Goal: Task Accomplishment & Management: Use online tool/utility

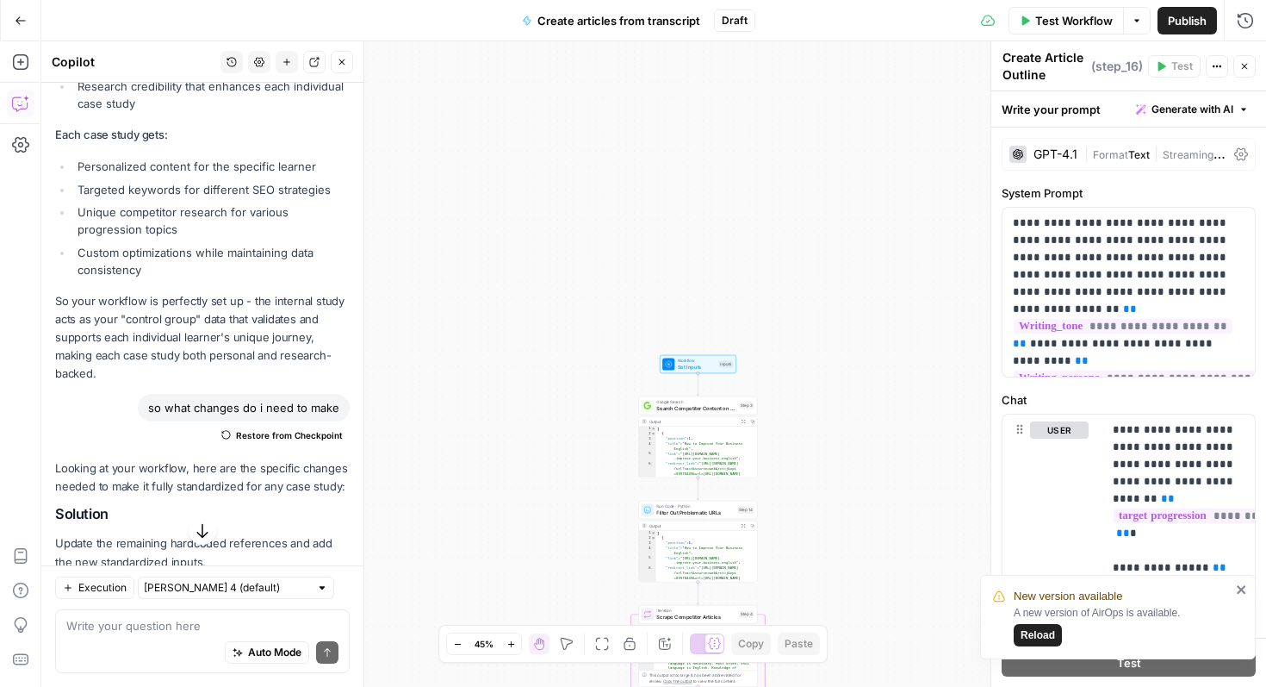
scroll to position [19492, 0]
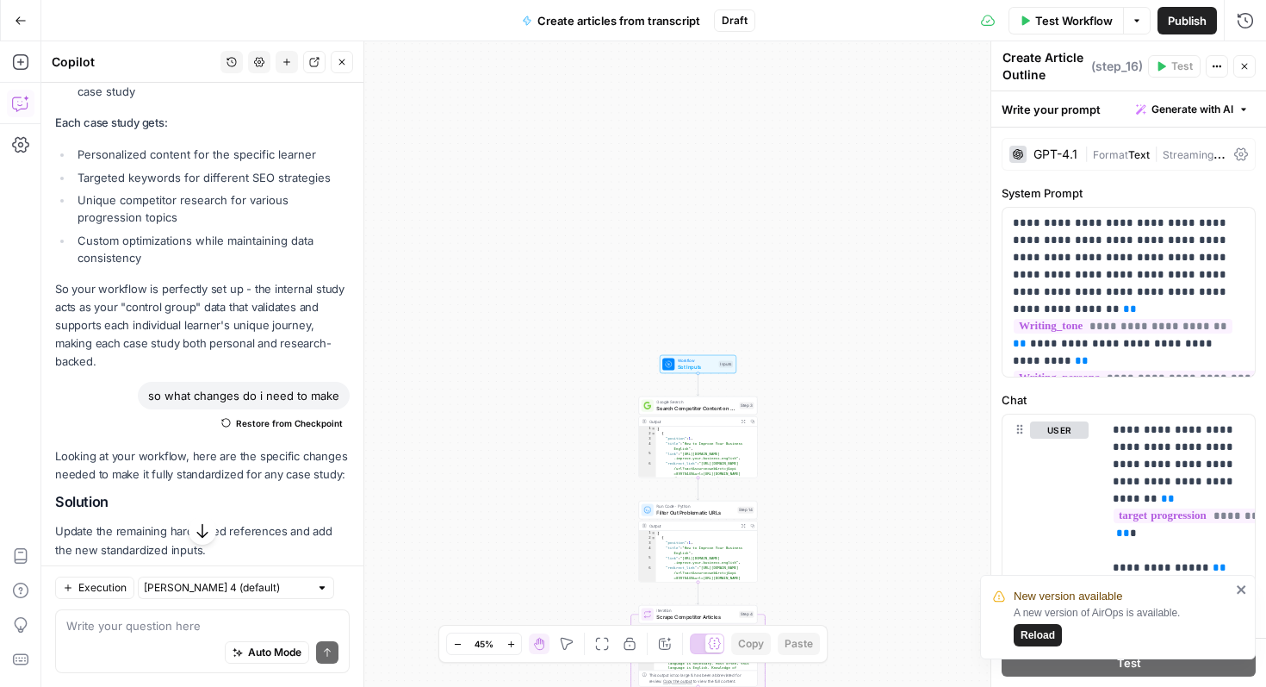
click at [346, 64] on button "Close" at bounding box center [342, 62] width 22 height 22
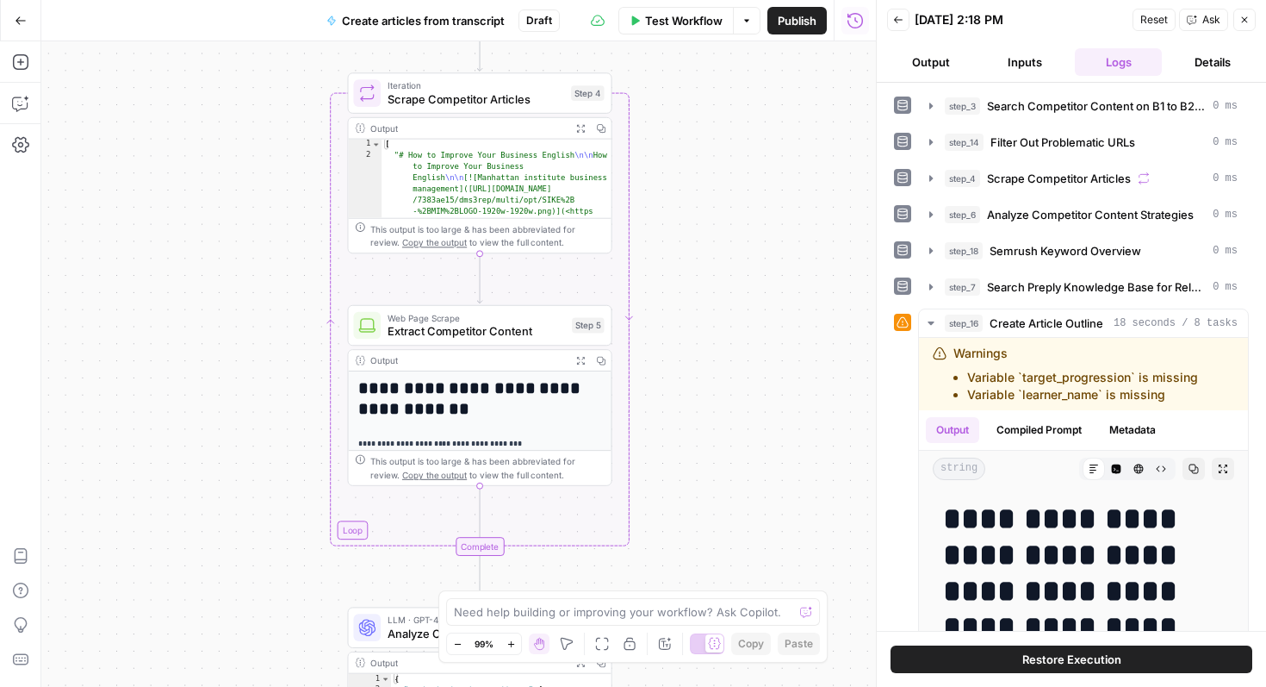
click at [900, 23] on icon "button" at bounding box center [898, 20] width 10 height 10
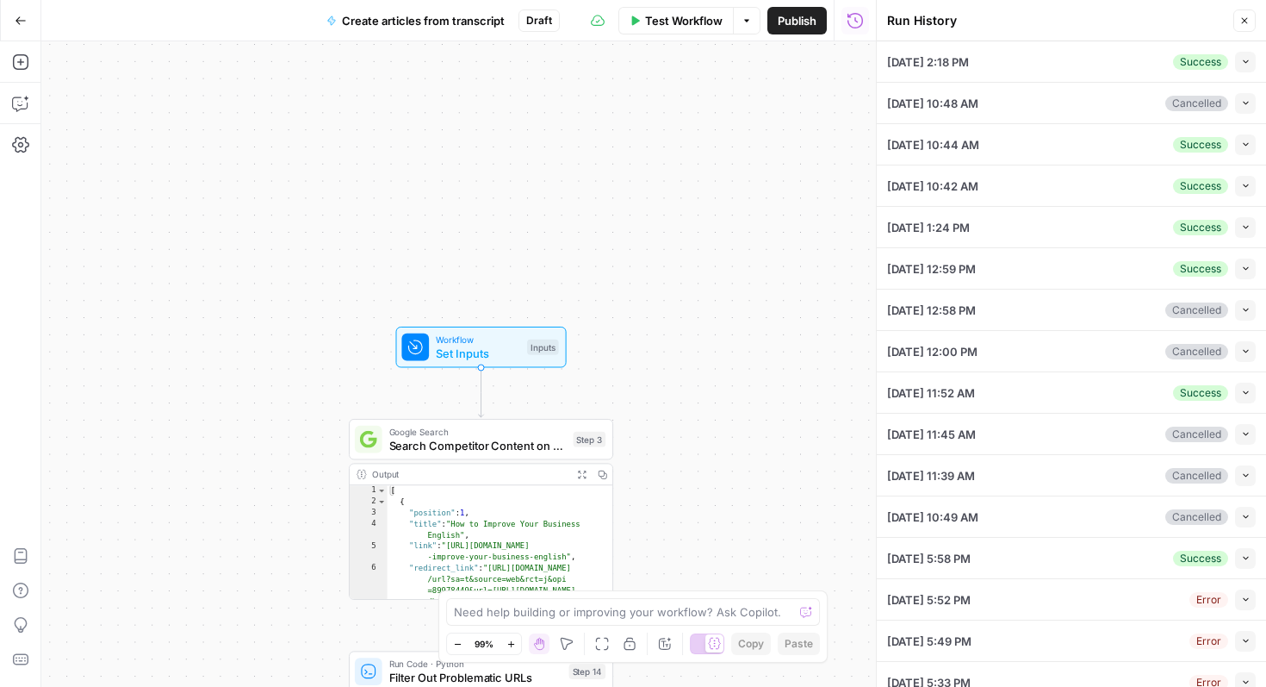
click at [515, 343] on span "Workflow" at bounding box center [478, 339] width 84 height 14
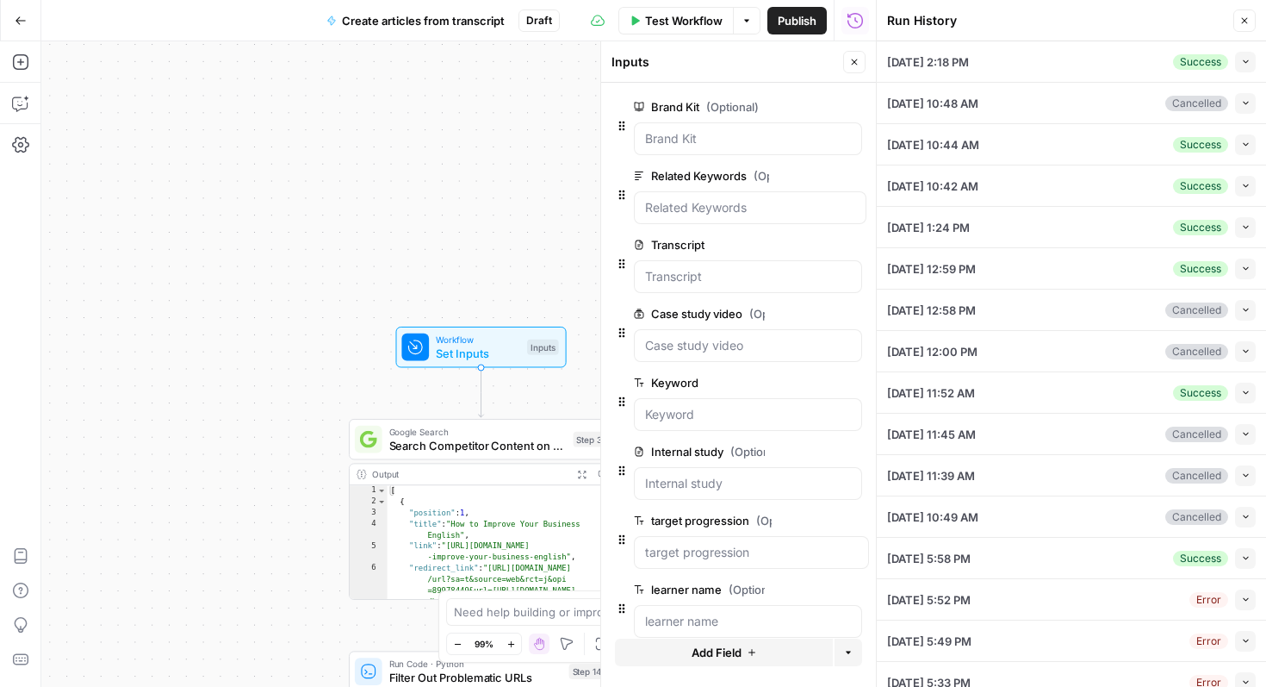
scroll to position [182, 0]
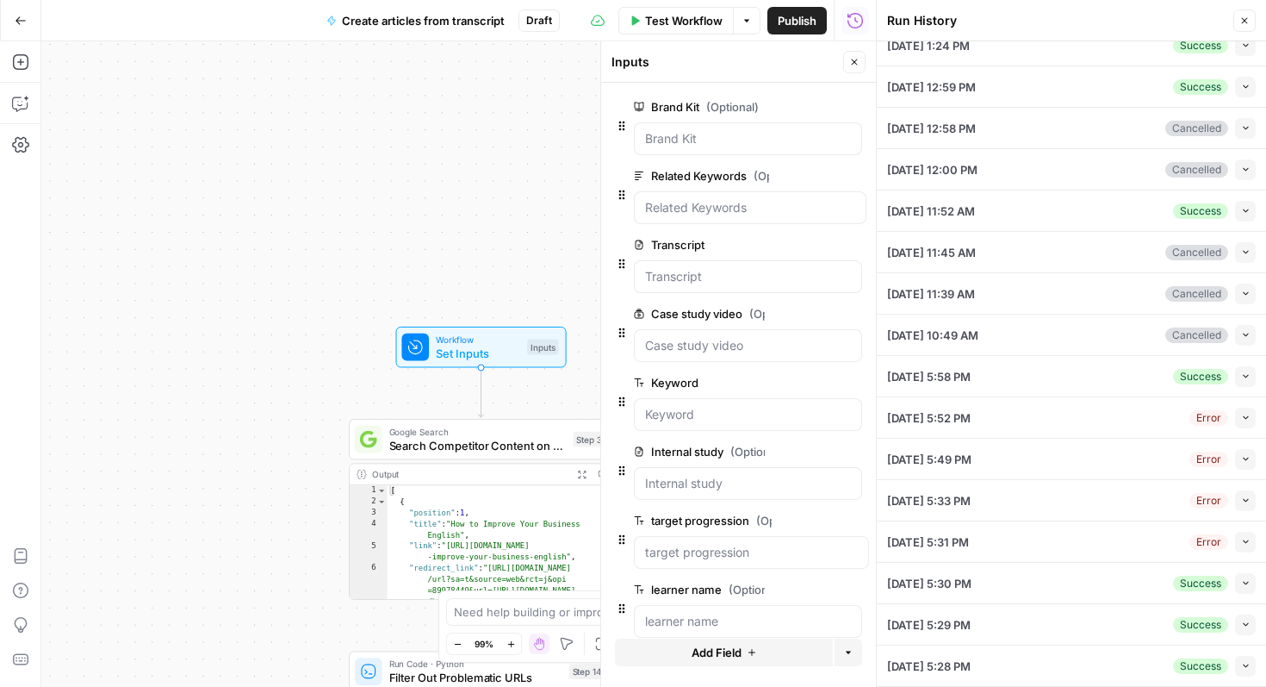
click at [1241, 11] on button "Close" at bounding box center [1244, 20] width 22 height 22
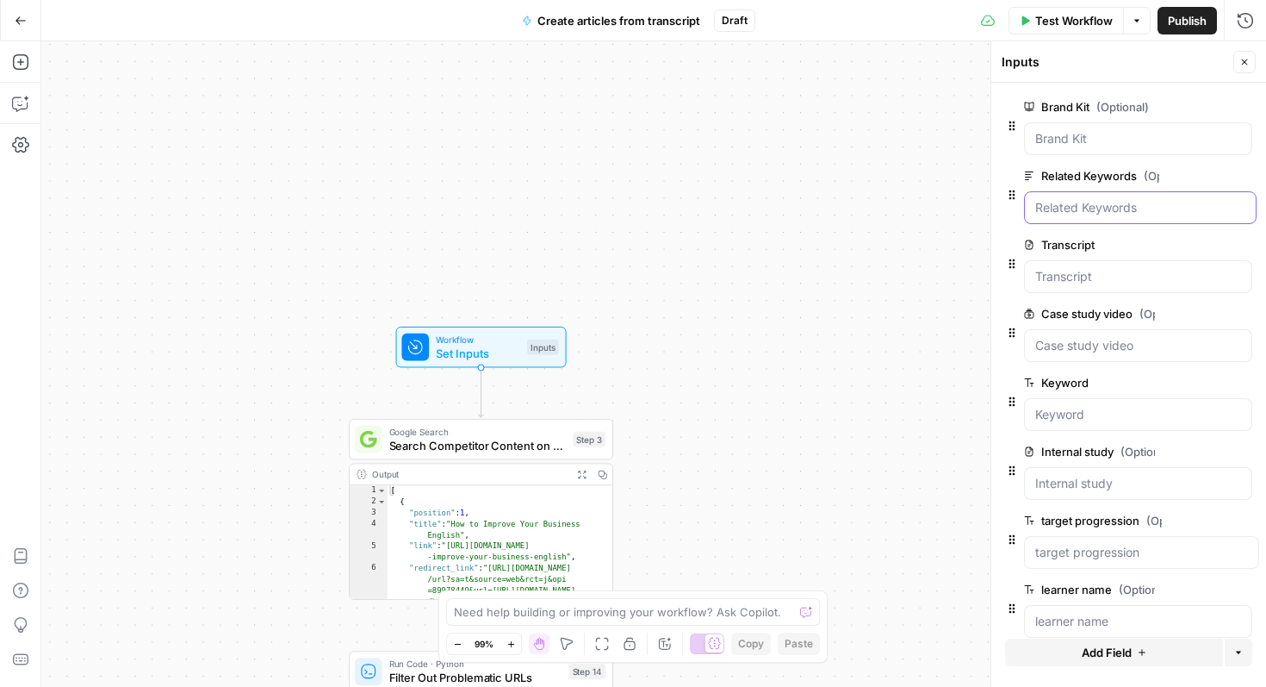
click at [1152, 215] on Keywords "Related Keywords (Optional)" at bounding box center [1140, 207] width 210 height 17
click at [1117, 209] on Keywords "Related Keywords (Optional)" at bounding box center [1140, 207] width 210 height 17
click at [1083, 213] on Keywords "Related Keywords (Optional)" at bounding box center [1140, 207] width 210 height 17
click at [1060, 15] on span "Test Workflow" at bounding box center [1074, 20] width 78 height 17
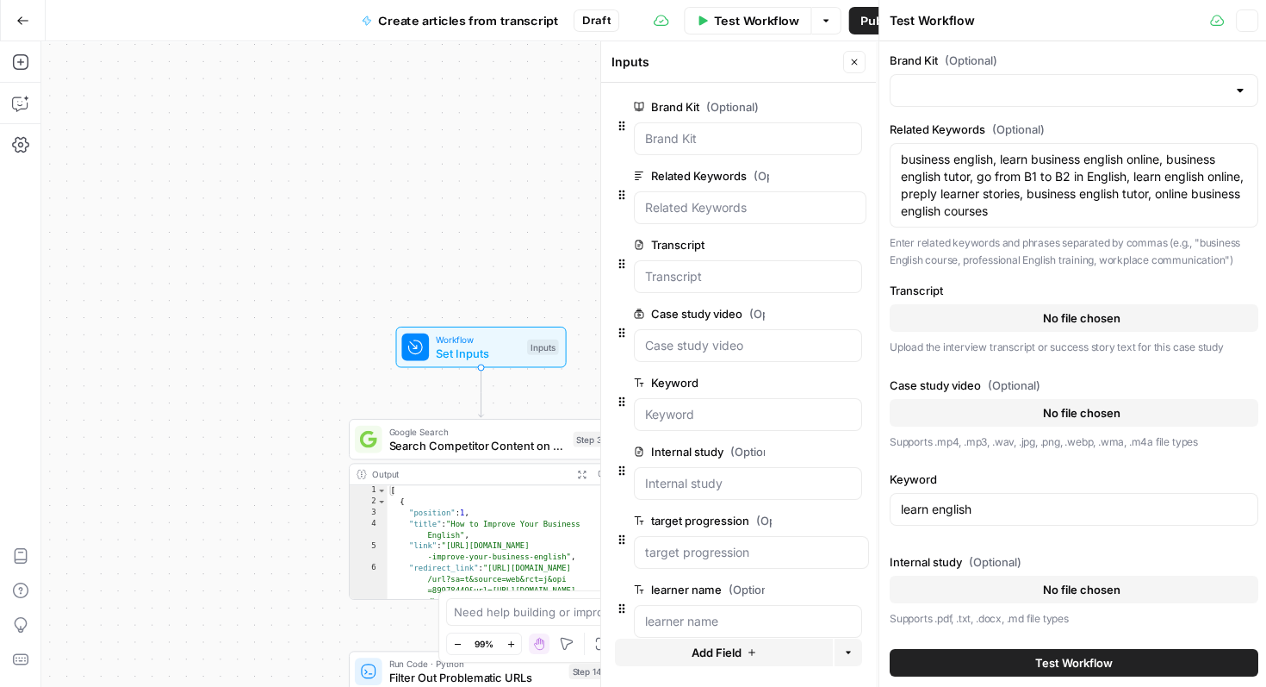
type input "Preply (EN)"
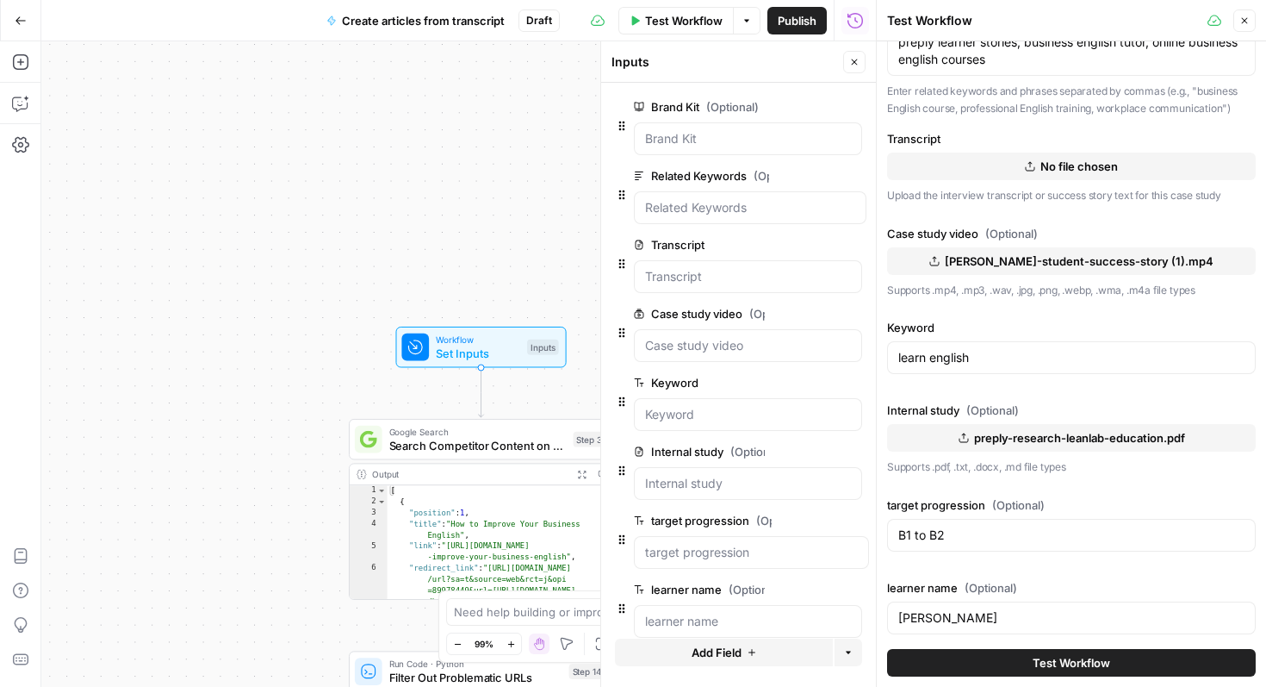
scroll to position [147, 0]
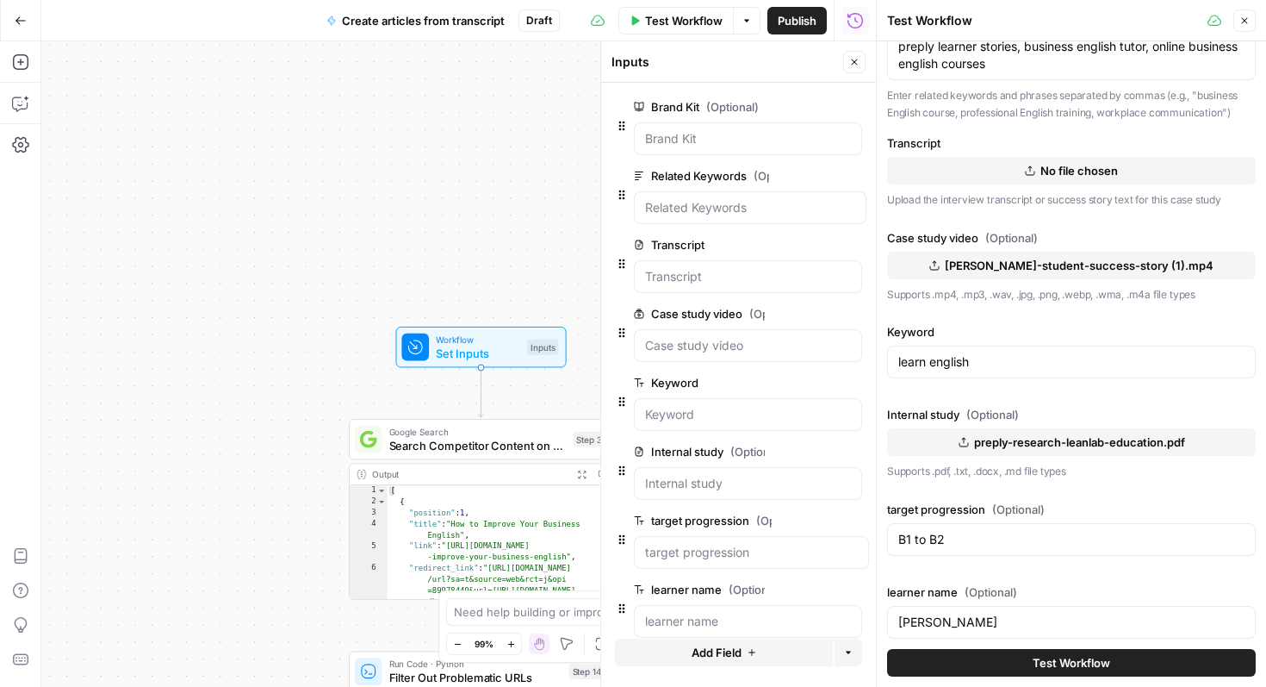
click at [1071, 172] on span "No file chosen" at bounding box center [1080, 170] width 78 height 17
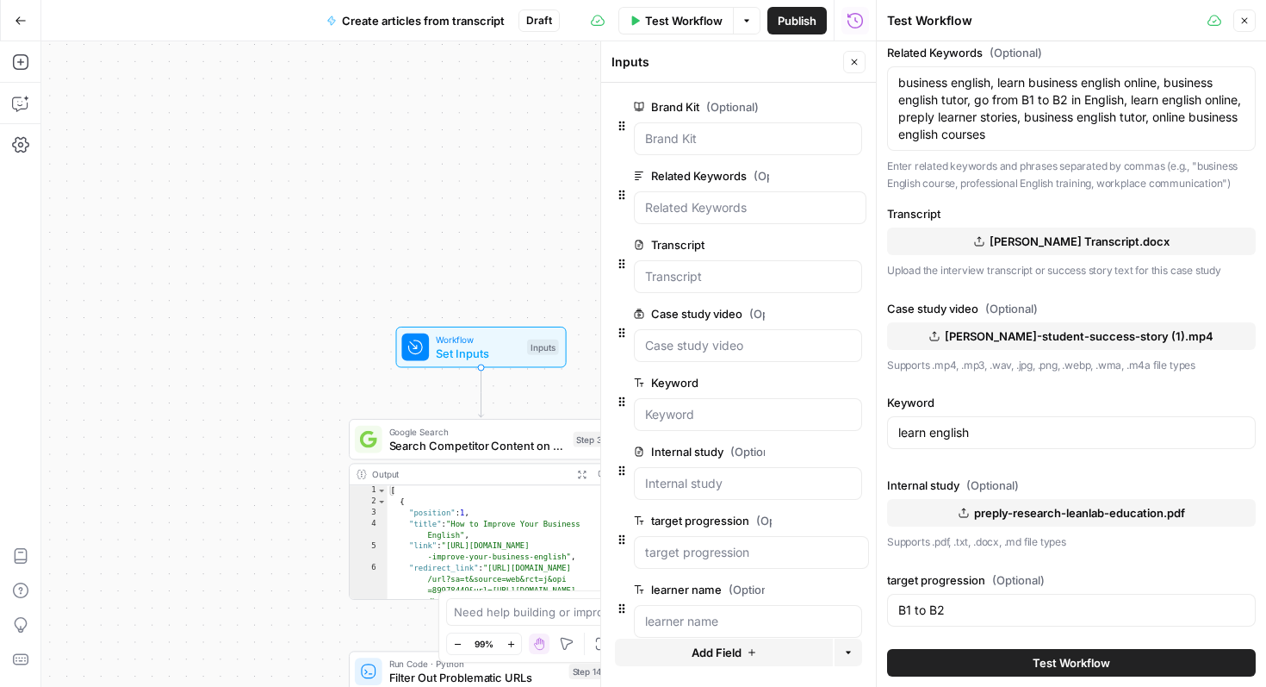
scroll to position [5, 0]
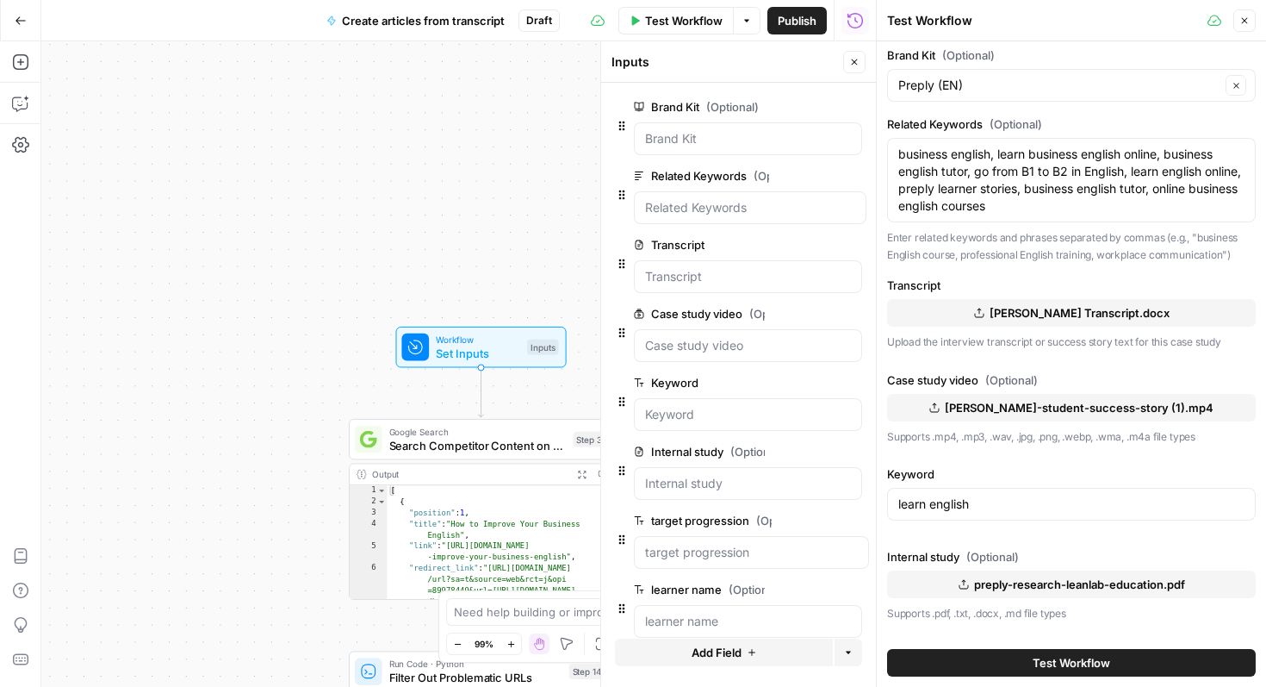
click at [1249, 21] on span "Close" at bounding box center [1249, 21] width 1 height 1
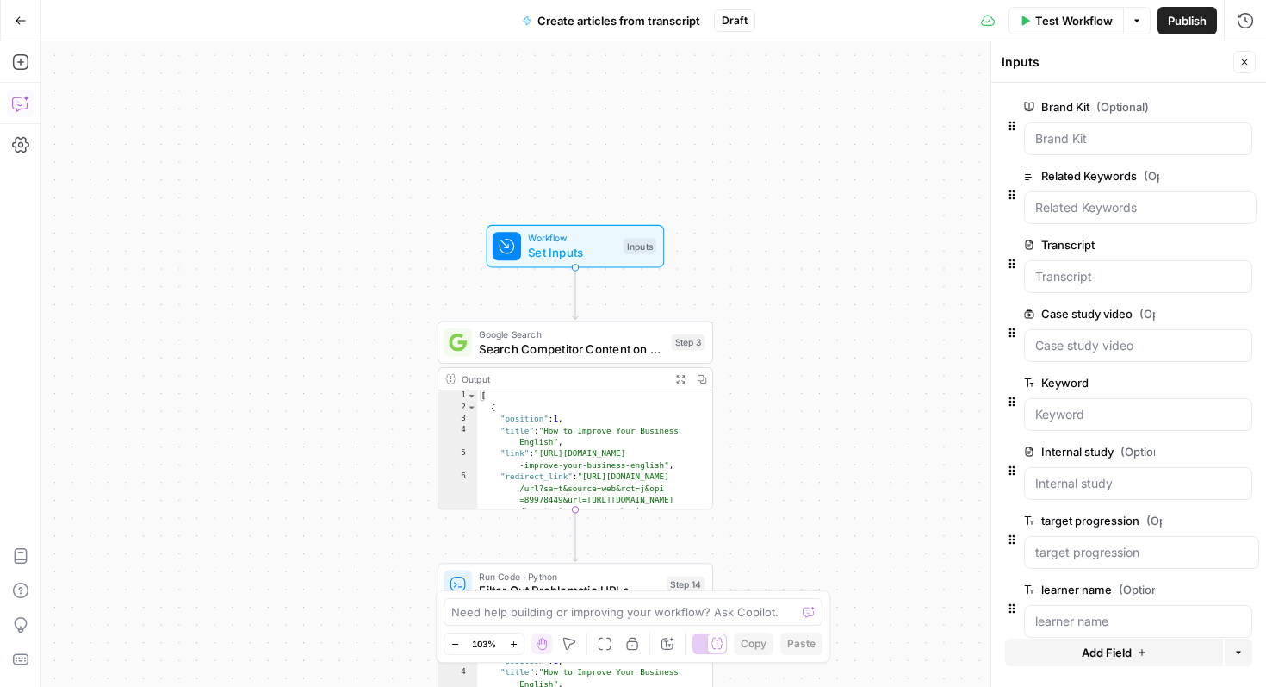
drag, startPoint x: 31, startPoint y: 102, endPoint x: 18, endPoint y: 100, distance: 13.0
click at [18, 100] on icon "button" at bounding box center [20, 103] width 17 height 17
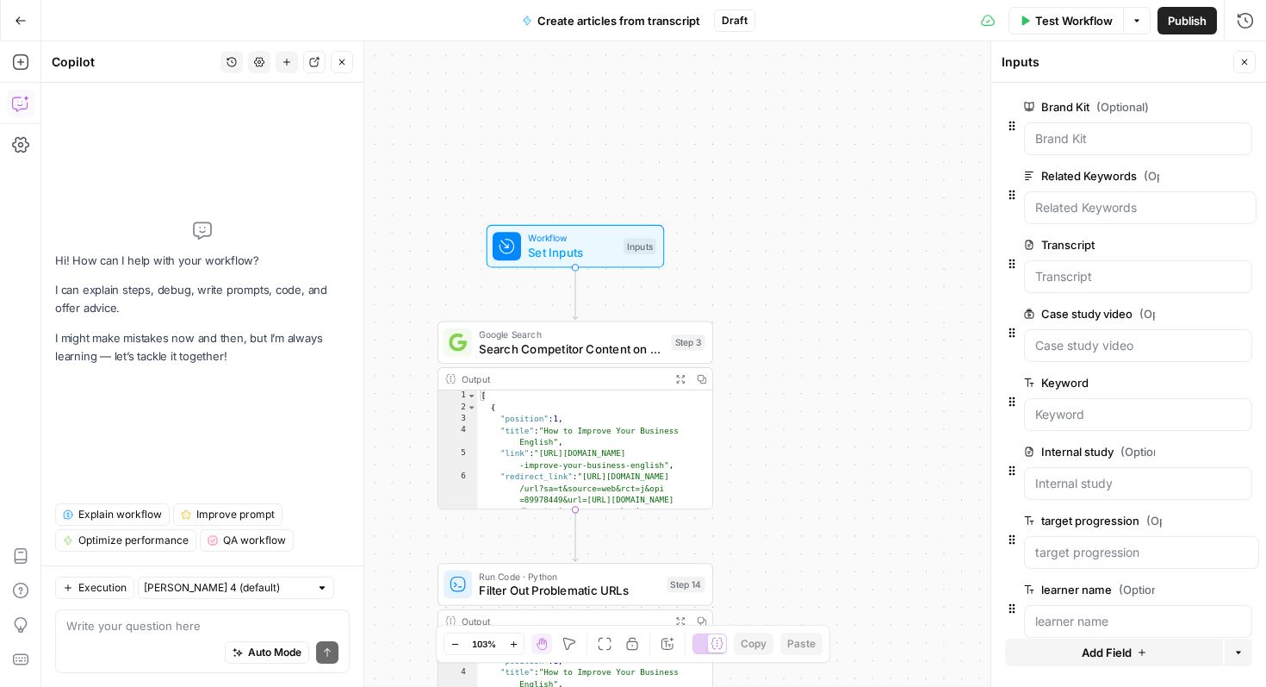
click at [152, 629] on textarea at bounding box center [202, 625] width 272 height 17
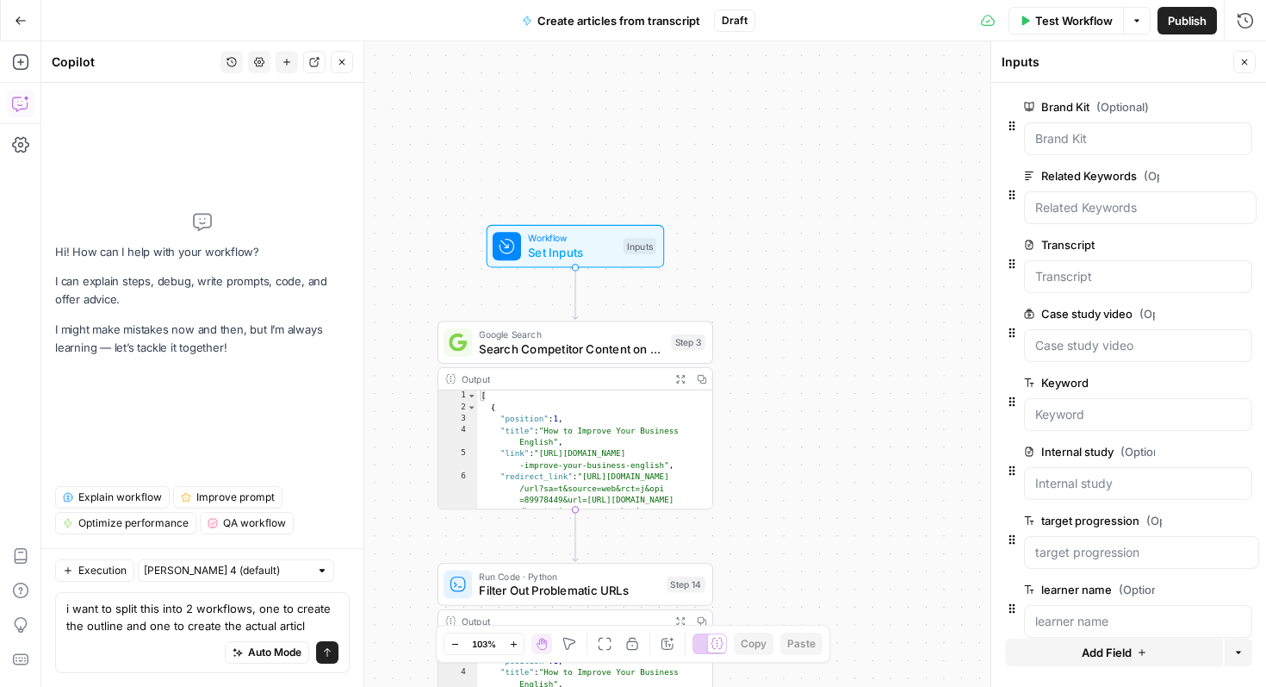
type textarea "i want to split this into 2 workflows, one to create the outline and one to cre…"
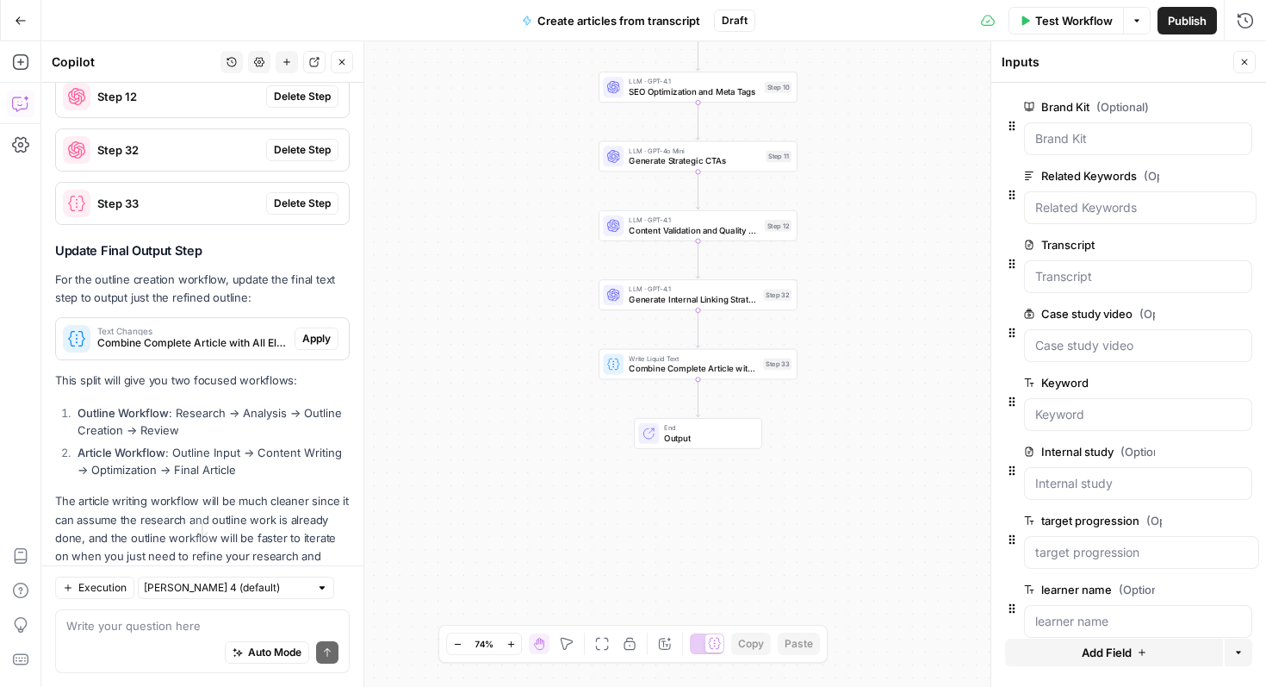
scroll to position [1870, 0]
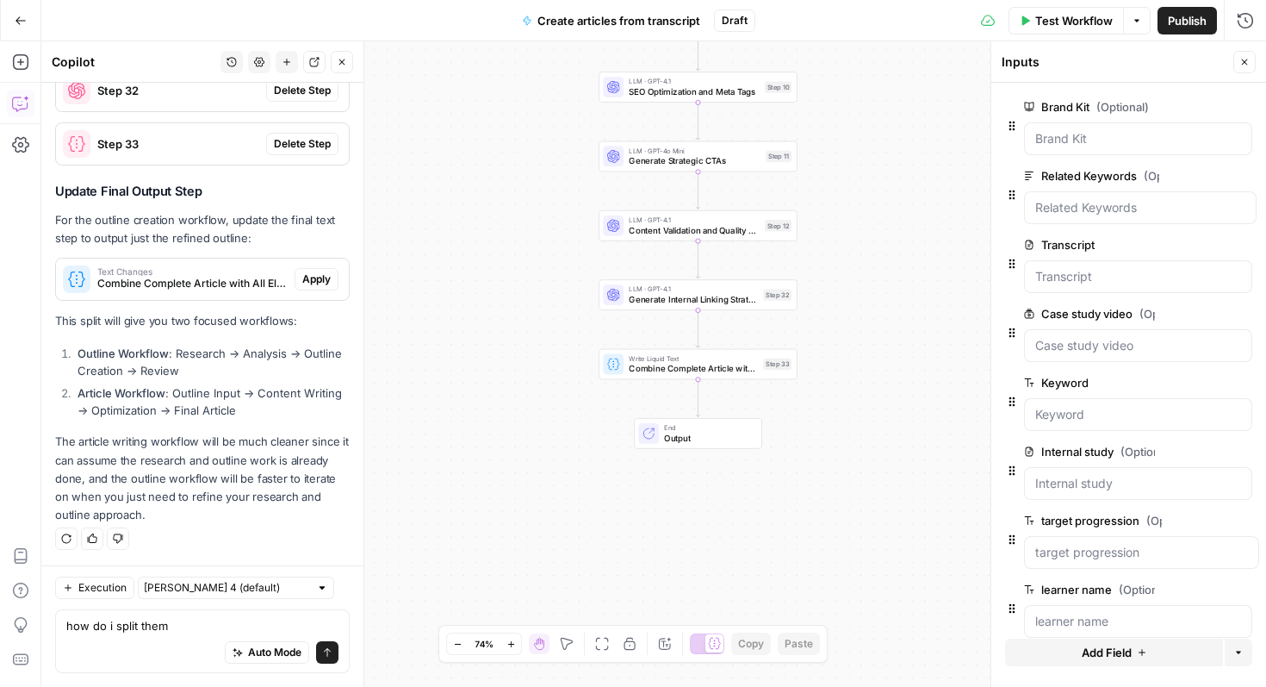
type textarea "how do i split them?"
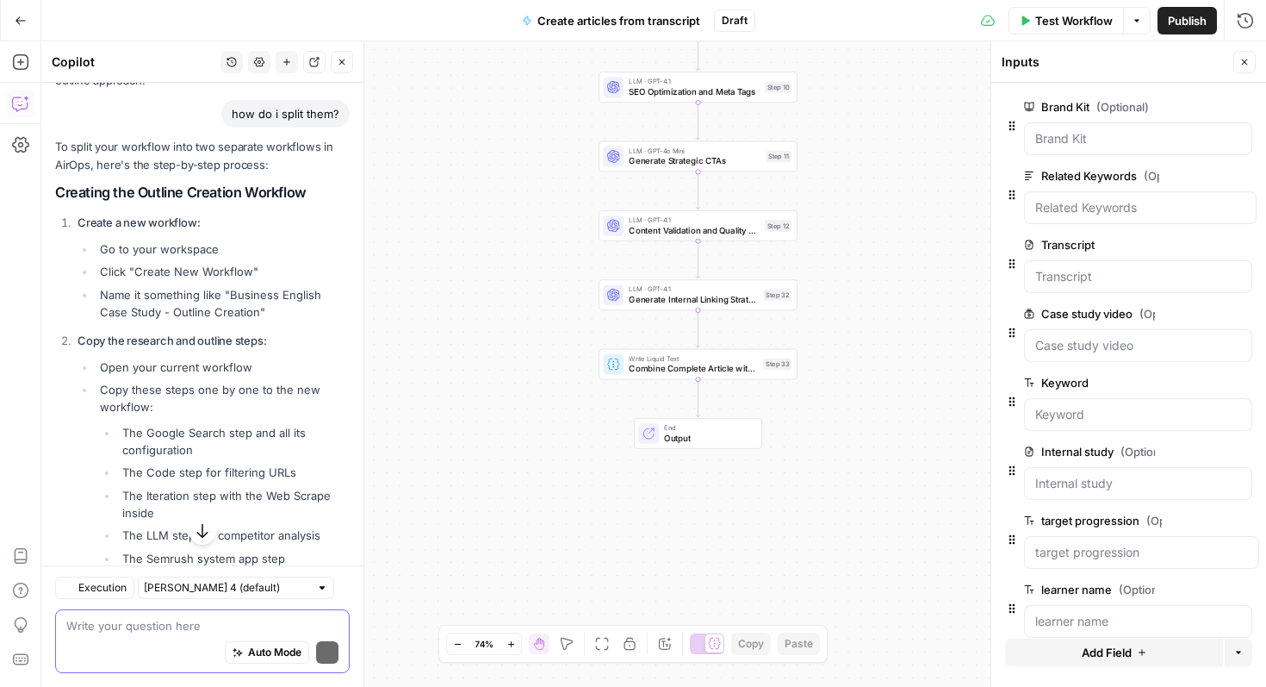
scroll to position [2311, 0]
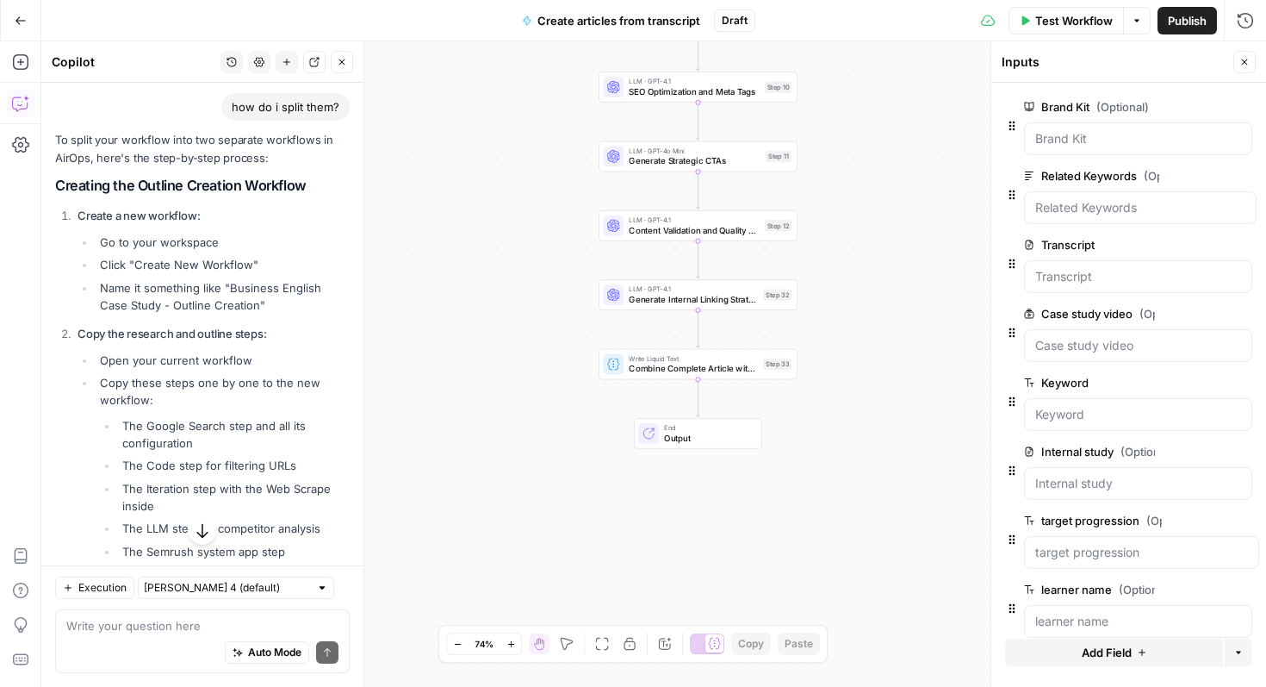
drag, startPoint x: 322, startPoint y: 286, endPoint x: 225, endPoint y: 310, distance: 100.3
click at [225, 310] on li "Name it something like "Business English Case Study - Outline Creation"" at bounding box center [223, 296] width 254 height 34
copy li "Case Study - Outline Creation"
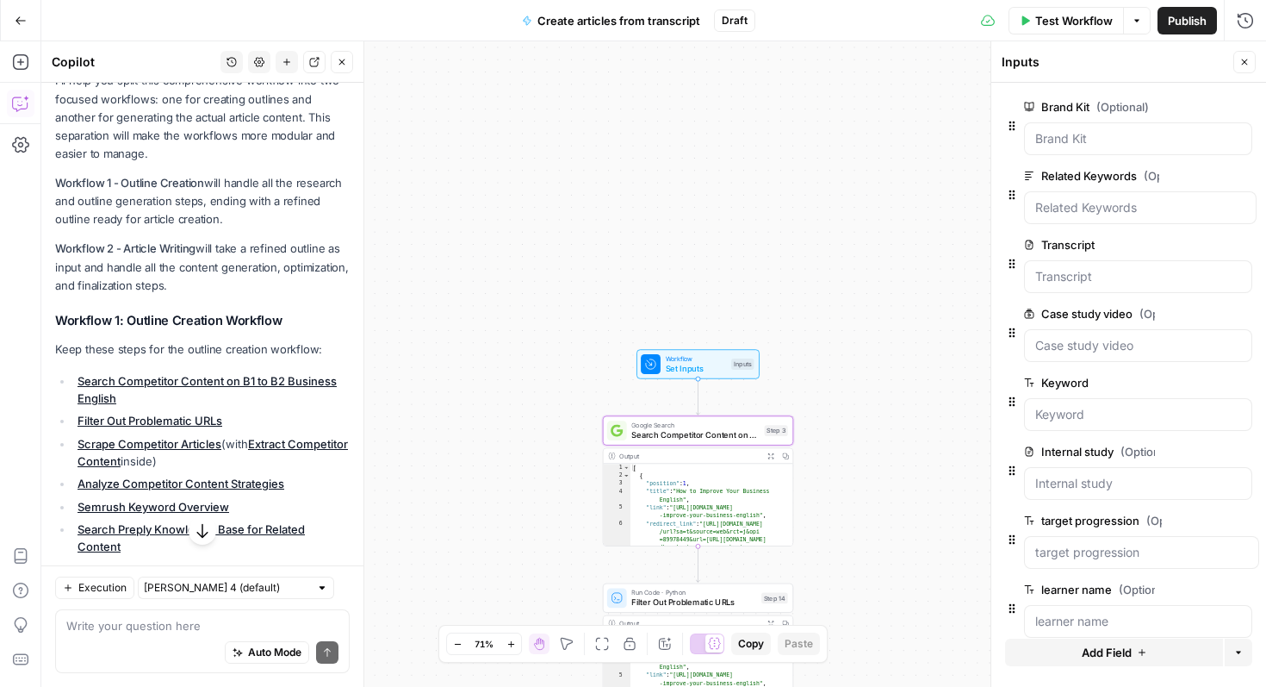
scroll to position [249, 0]
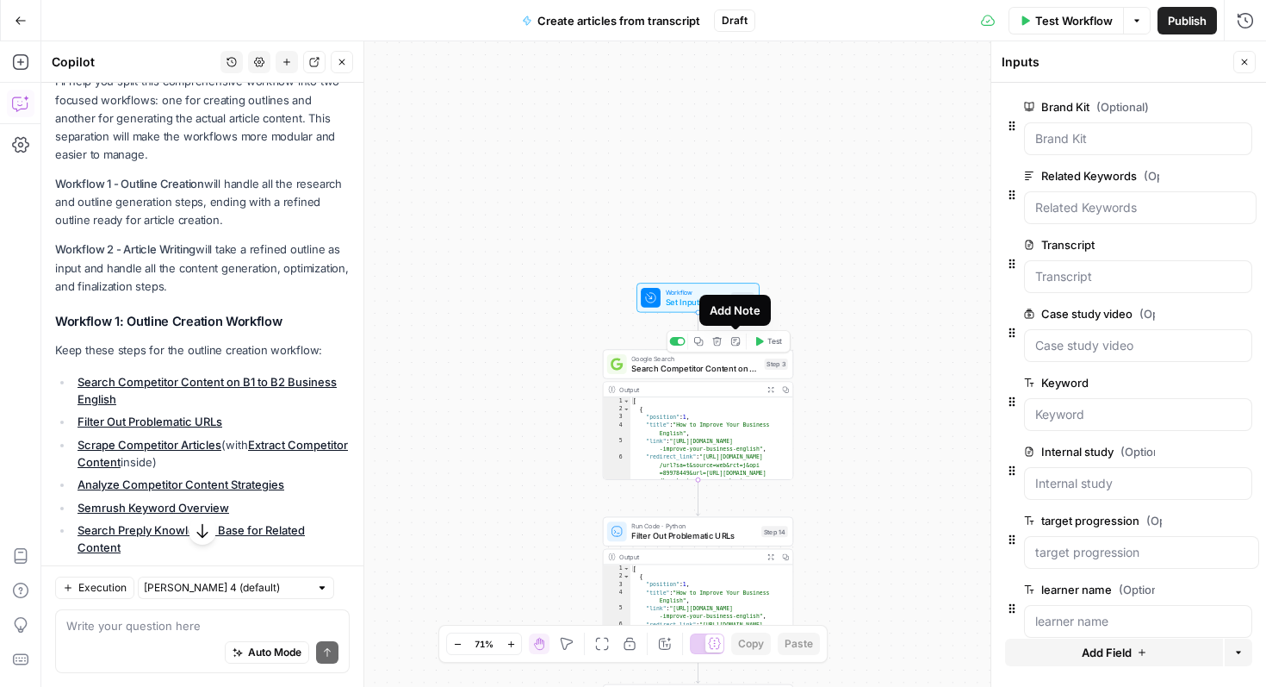
click at [748, 365] on span "Search Competitor Content on B1 to B2 Business English" at bounding box center [695, 368] width 128 height 12
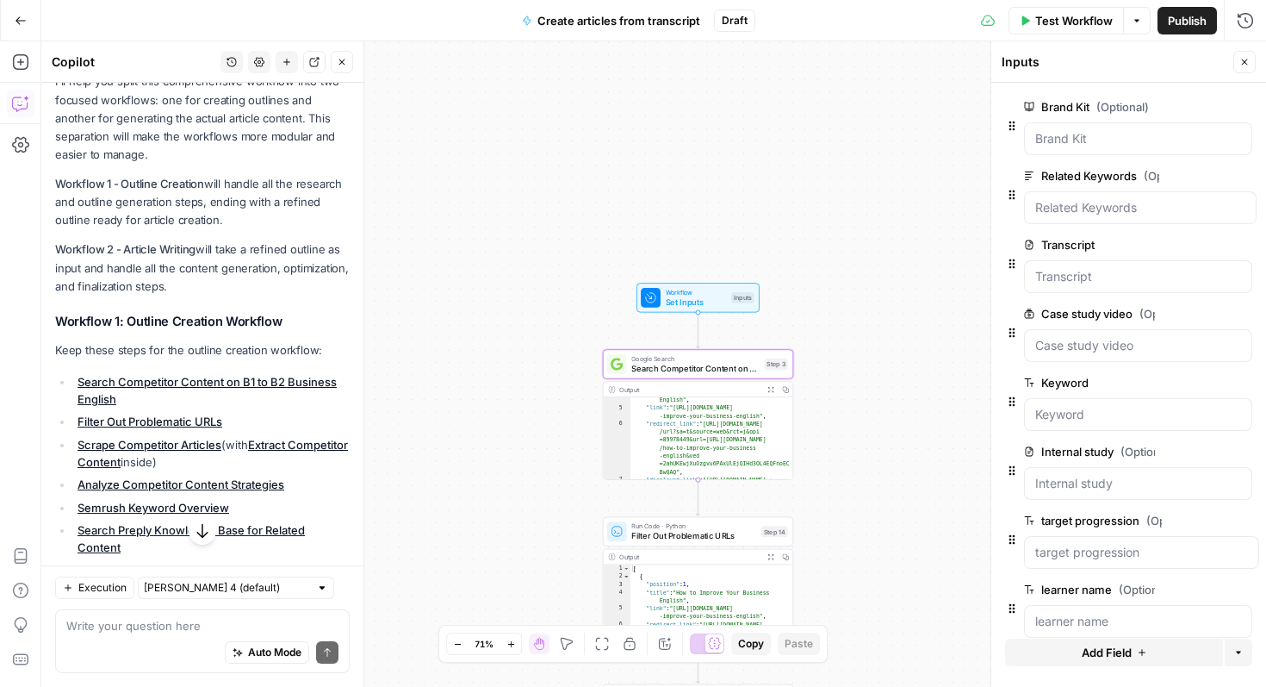
scroll to position [48, 0]
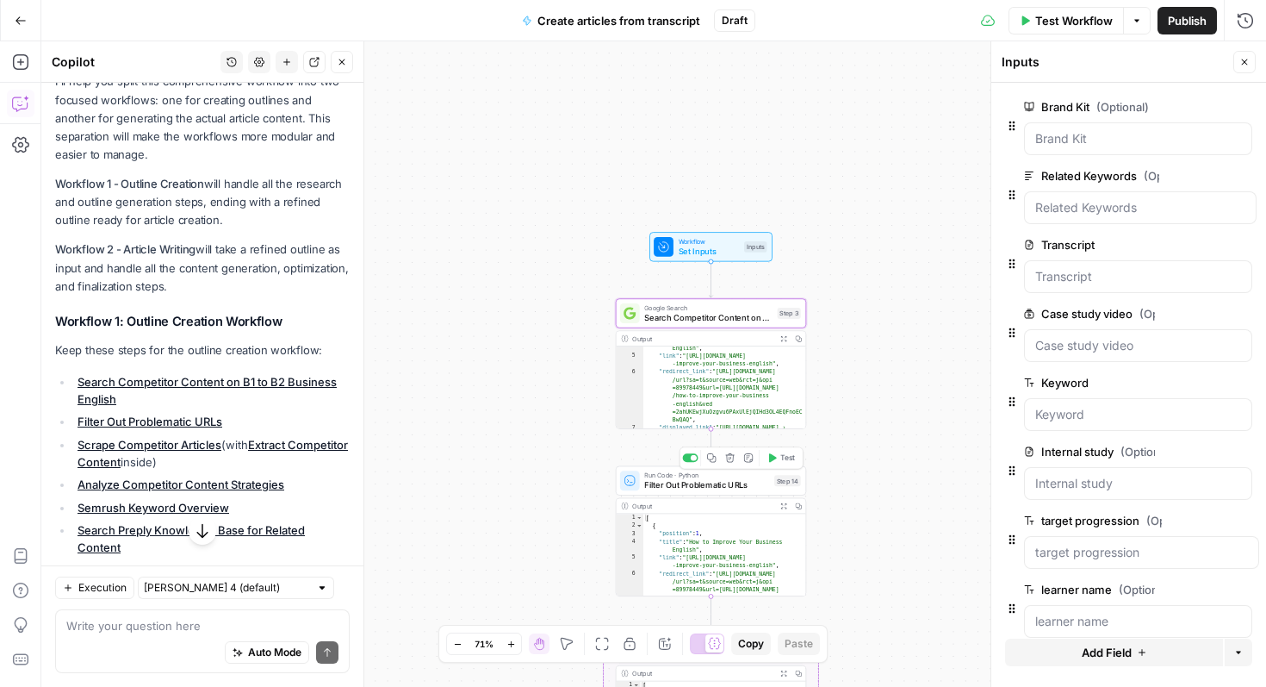
click at [751, 482] on span "Filter Out Problematic URLs" at bounding box center [706, 485] width 125 height 12
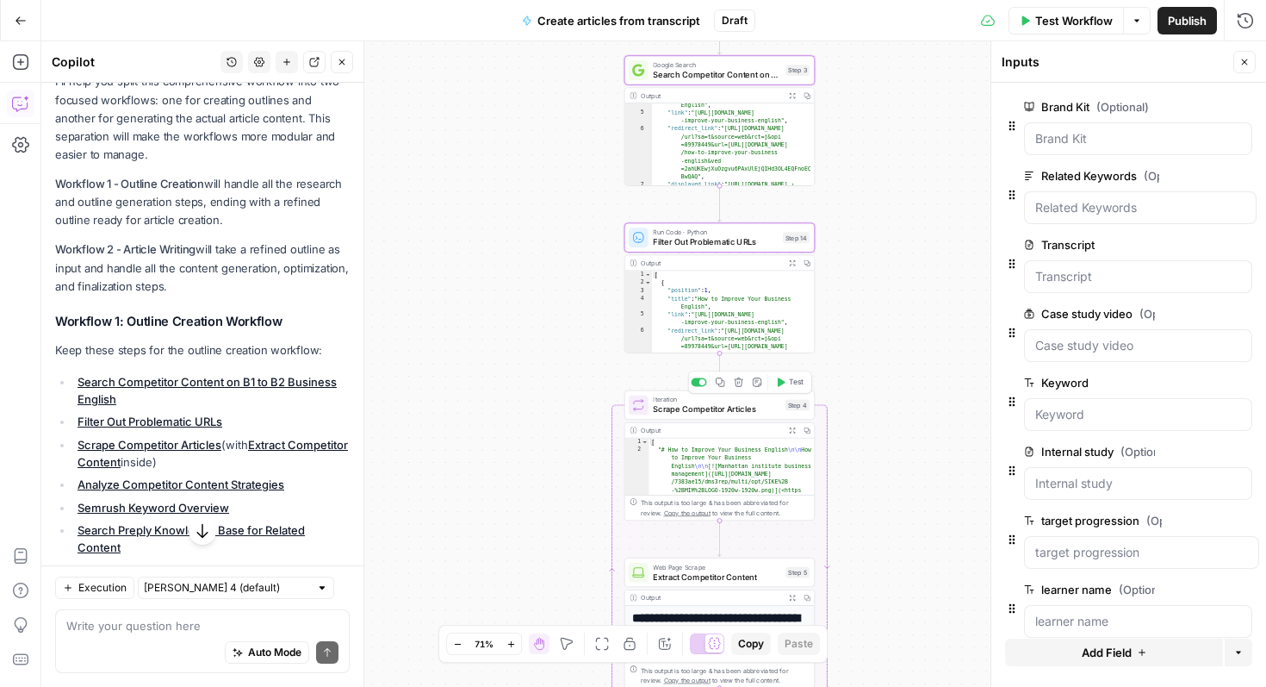
click at [762, 407] on span "Scrape Competitor Articles" at bounding box center [716, 409] width 127 height 12
click at [770, 574] on span "Extract Competitor Content" at bounding box center [717, 576] width 128 height 12
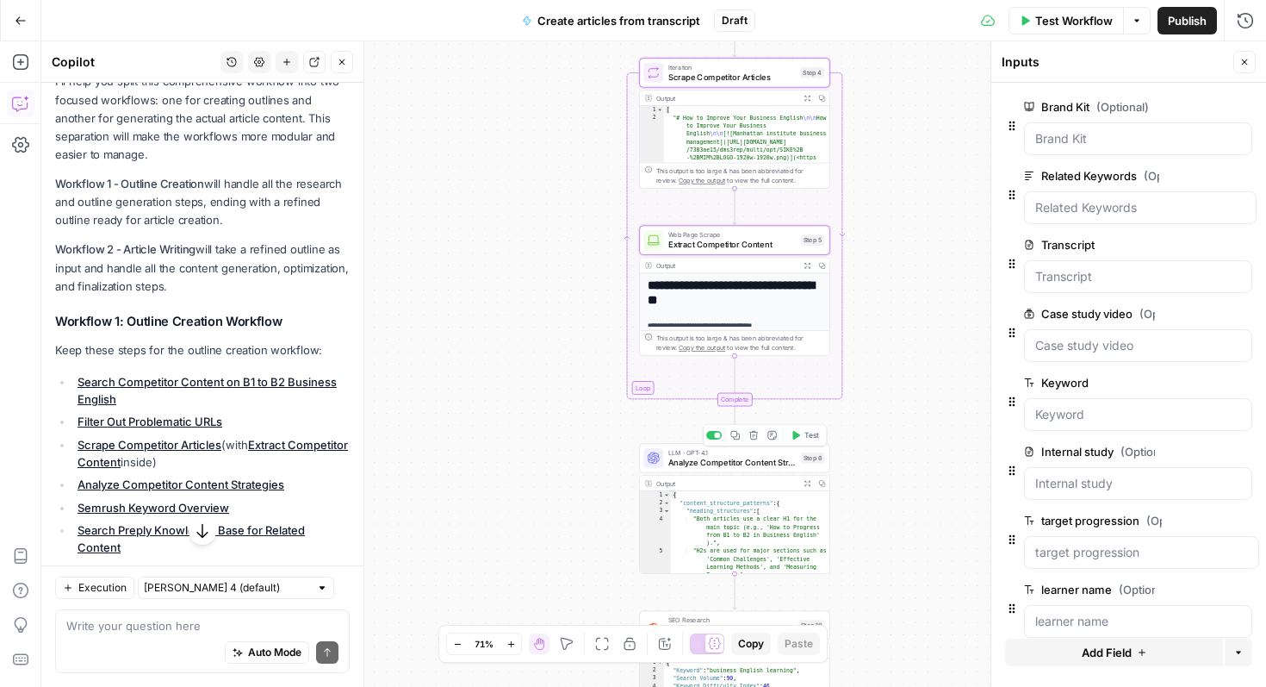
click at [779, 456] on span "Analyze Competitor Content Strategies" at bounding box center [732, 462] width 128 height 12
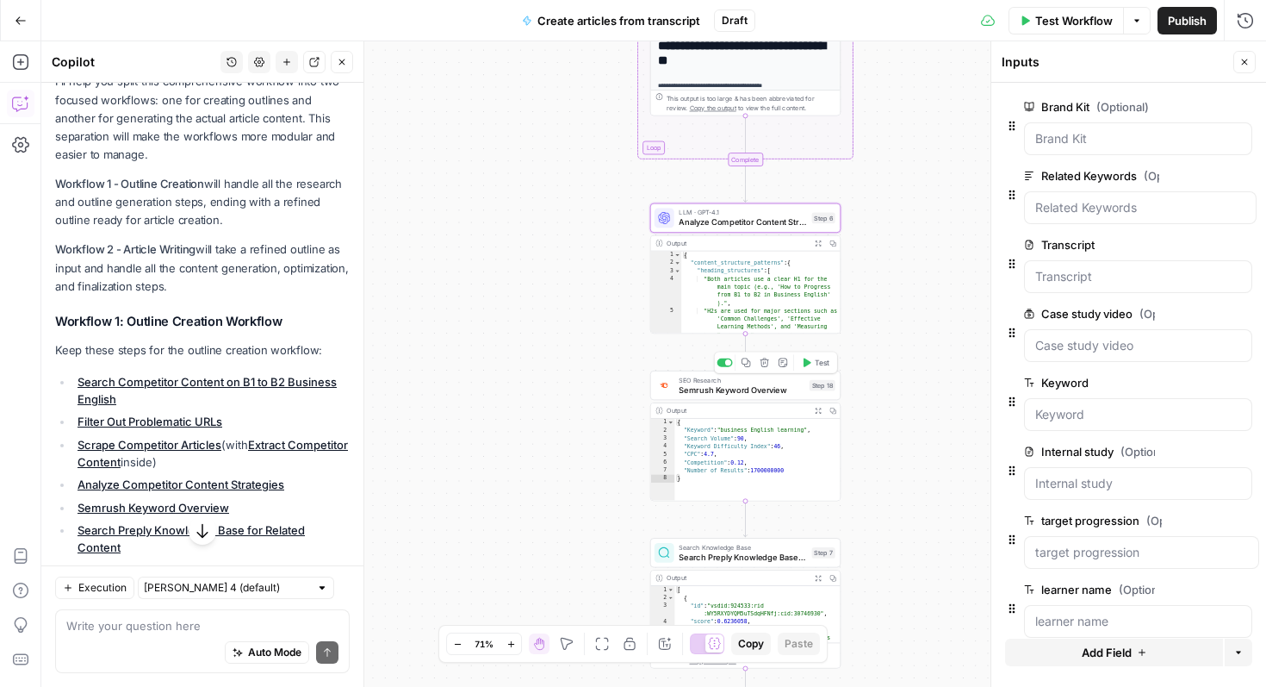
click at [787, 384] on span "Semrush Keyword Overview" at bounding box center [742, 389] width 126 height 12
click at [790, 548] on span "Search Knowledge Base" at bounding box center [743, 546] width 128 height 9
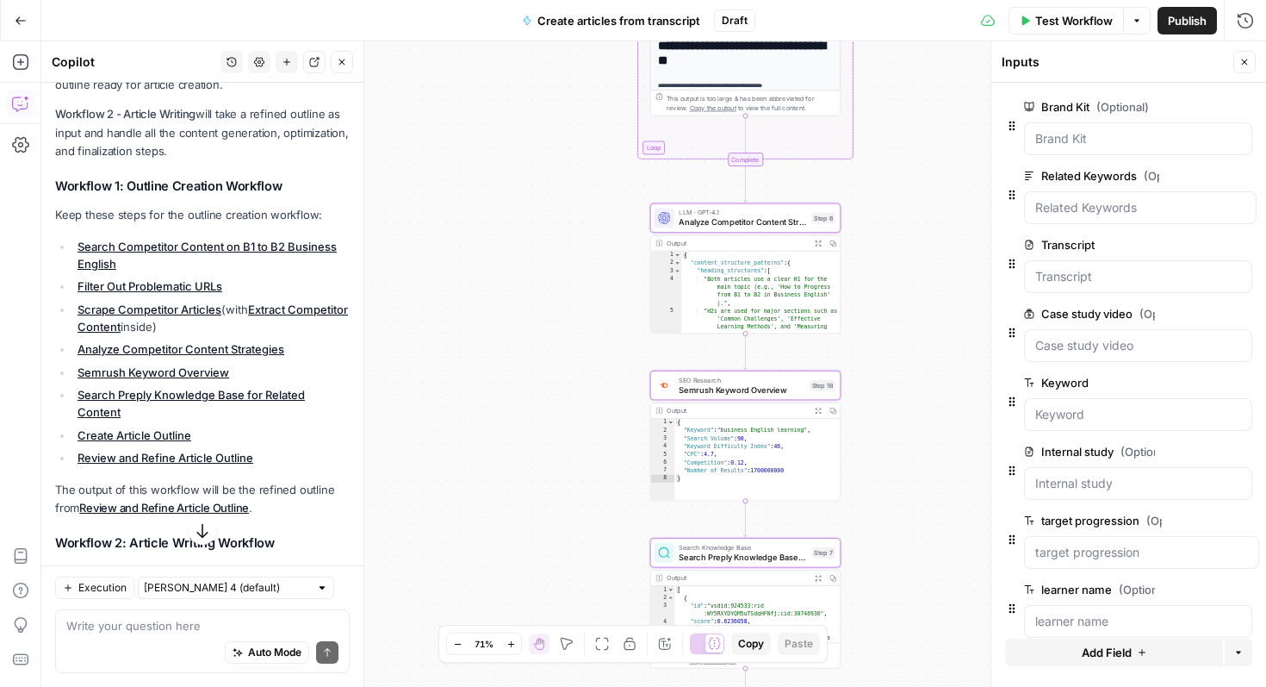
scroll to position [433, 0]
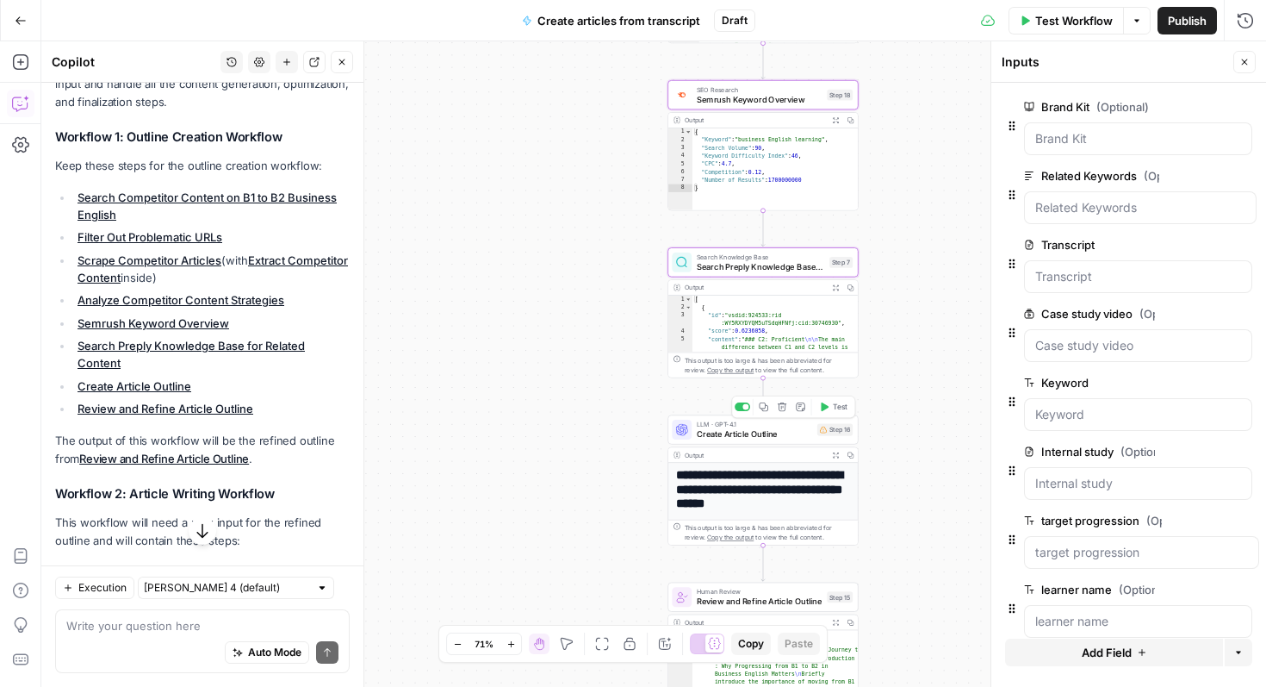
click at [786, 432] on span "Create Article Outline" at bounding box center [754, 433] width 115 height 12
click at [805, 597] on span "Review and Refine Article Outline" at bounding box center [760, 601] width 126 height 12
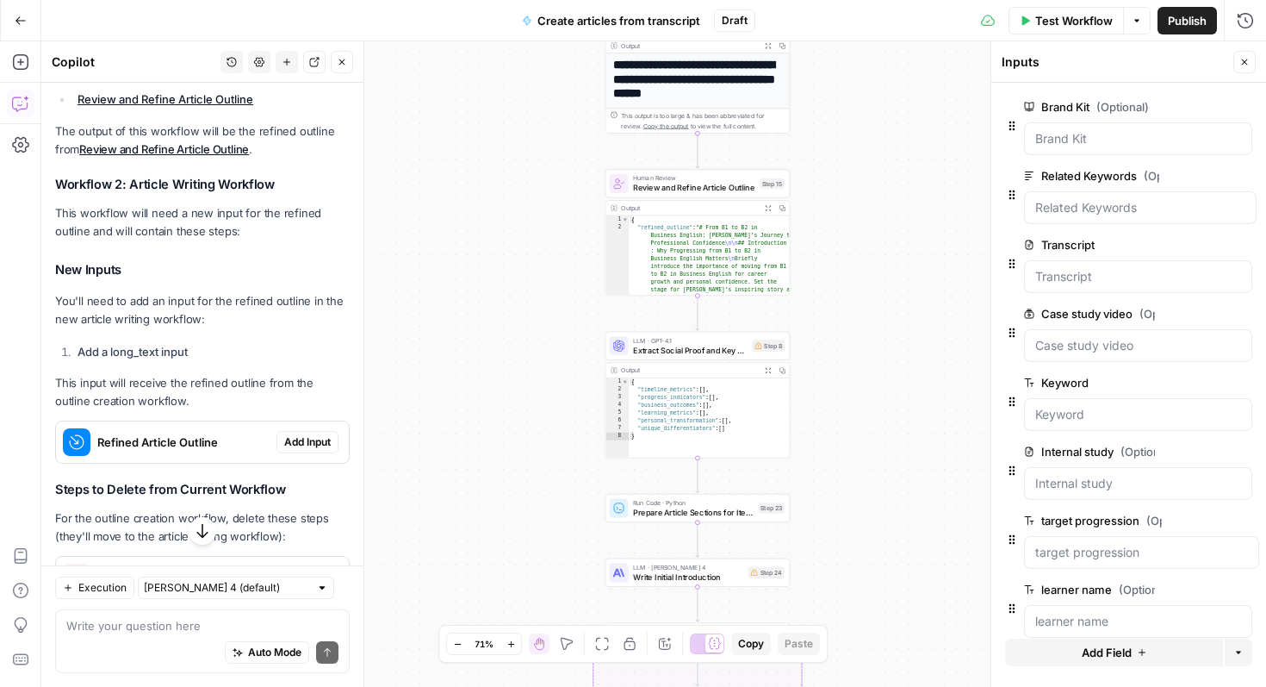
scroll to position [702, 0]
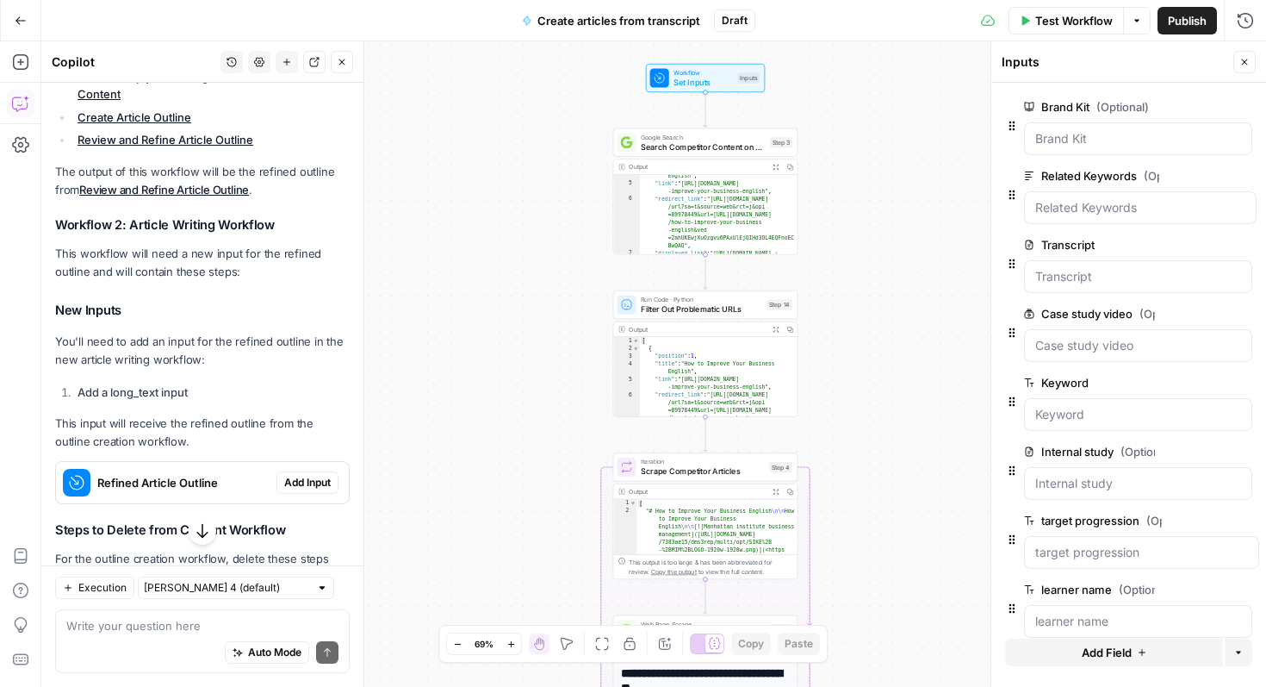
click at [757, 141] on span "Search Competitor Content on B1 to B2 Business English" at bounding box center [703, 146] width 124 height 12
click at [750, 306] on span "Filter Out Problematic URLs" at bounding box center [701, 309] width 121 height 12
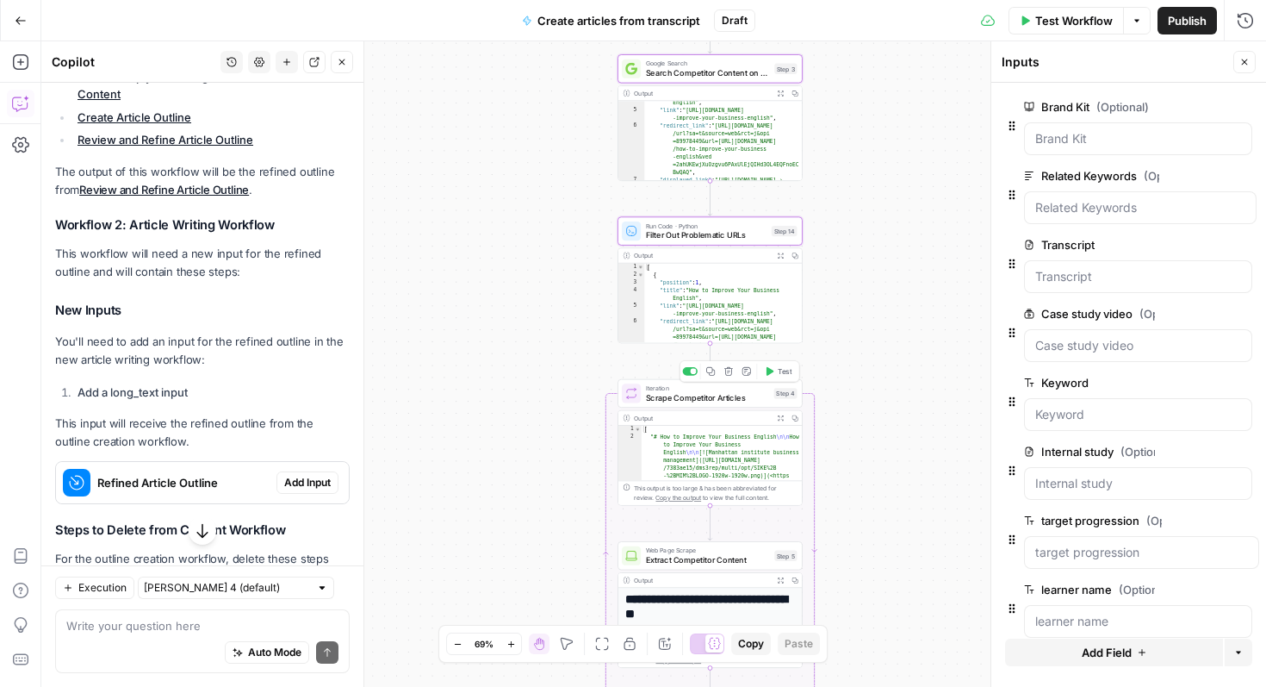
click at [746, 392] on span "Scrape Competitor Articles" at bounding box center [707, 397] width 123 height 12
click at [757, 558] on span "Extract Competitor Content" at bounding box center [708, 560] width 124 height 12
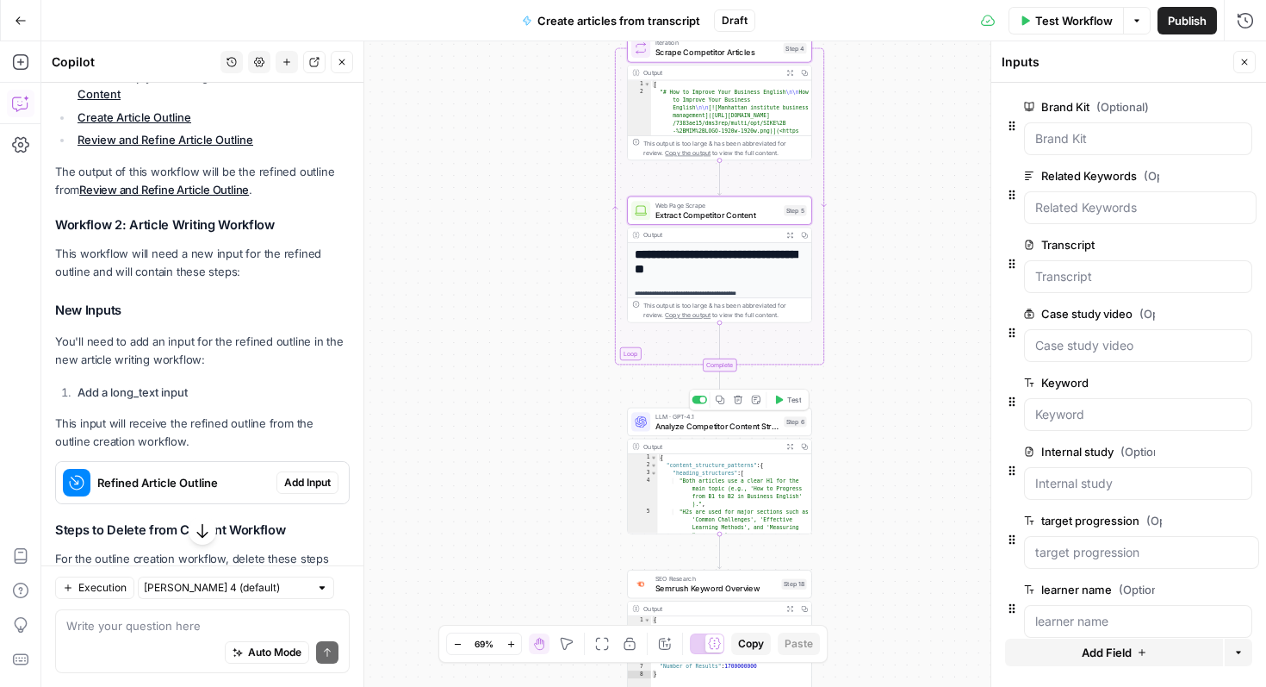
click at [769, 419] on span "Analyze Competitor Content Strategies" at bounding box center [717, 425] width 124 height 12
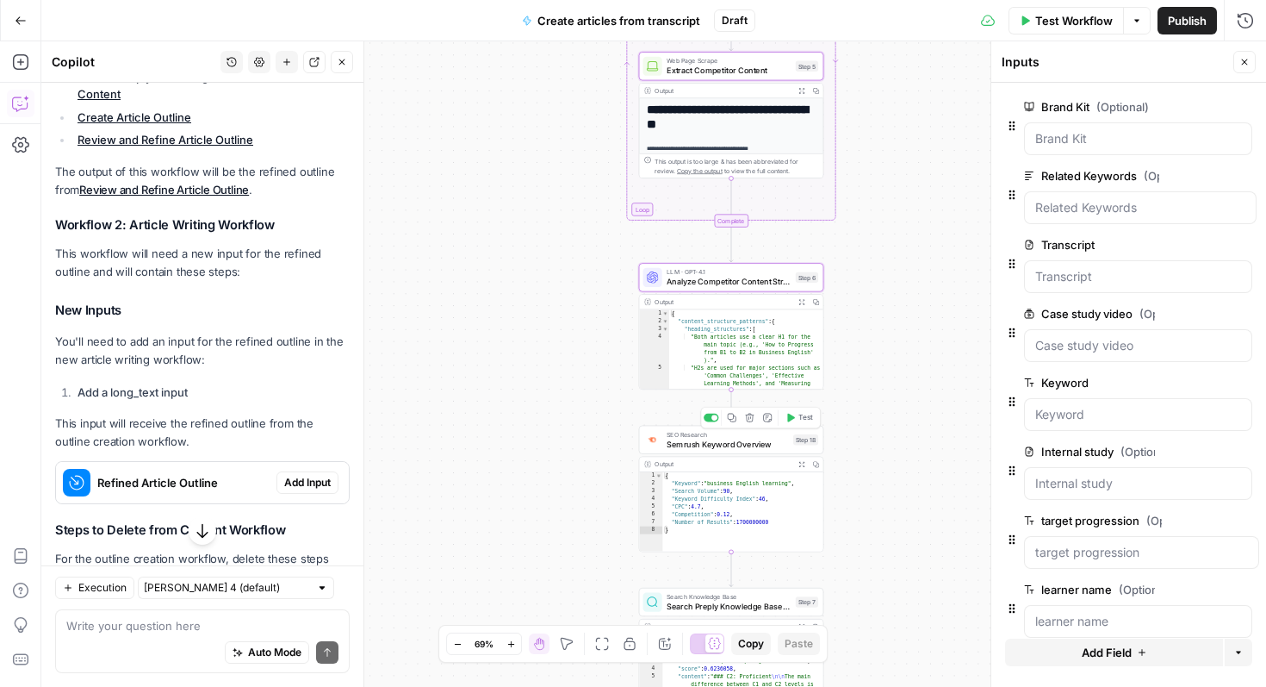
click at [780, 440] on span "Semrush Keyword Overview" at bounding box center [727, 444] width 121 height 12
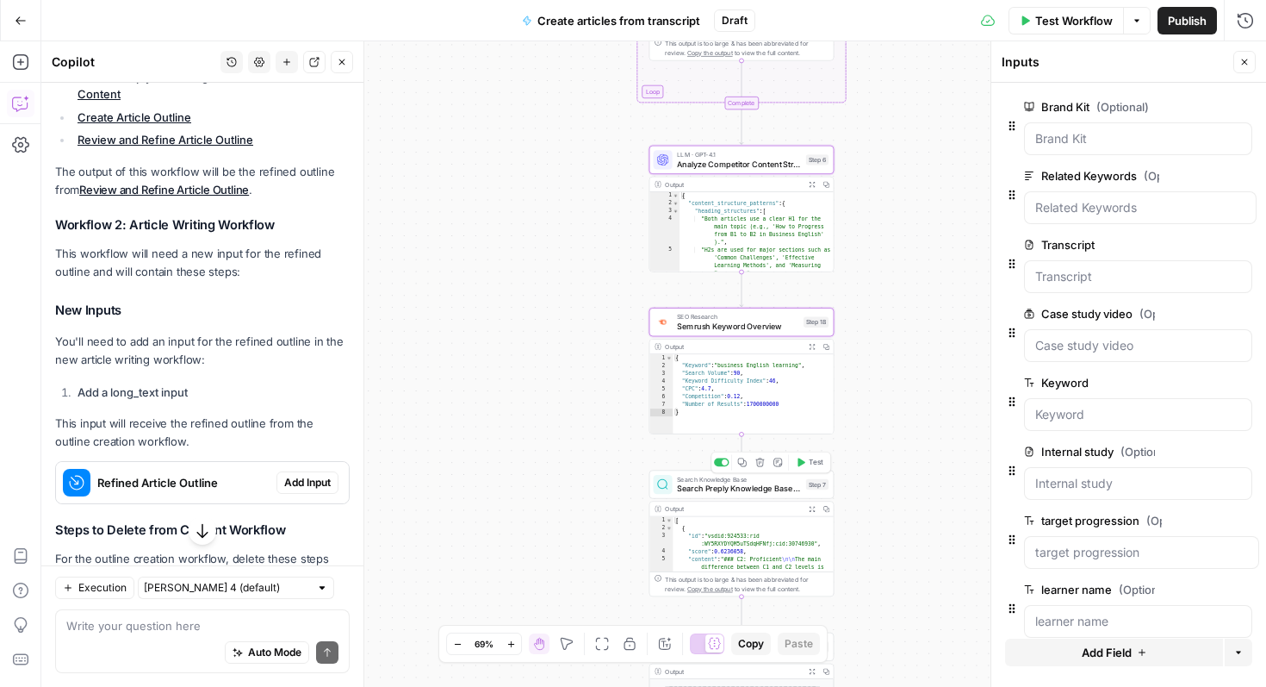
click at [791, 484] on span "Search Preply Knowledge Base for Related Content" at bounding box center [739, 488] width 124 height 12
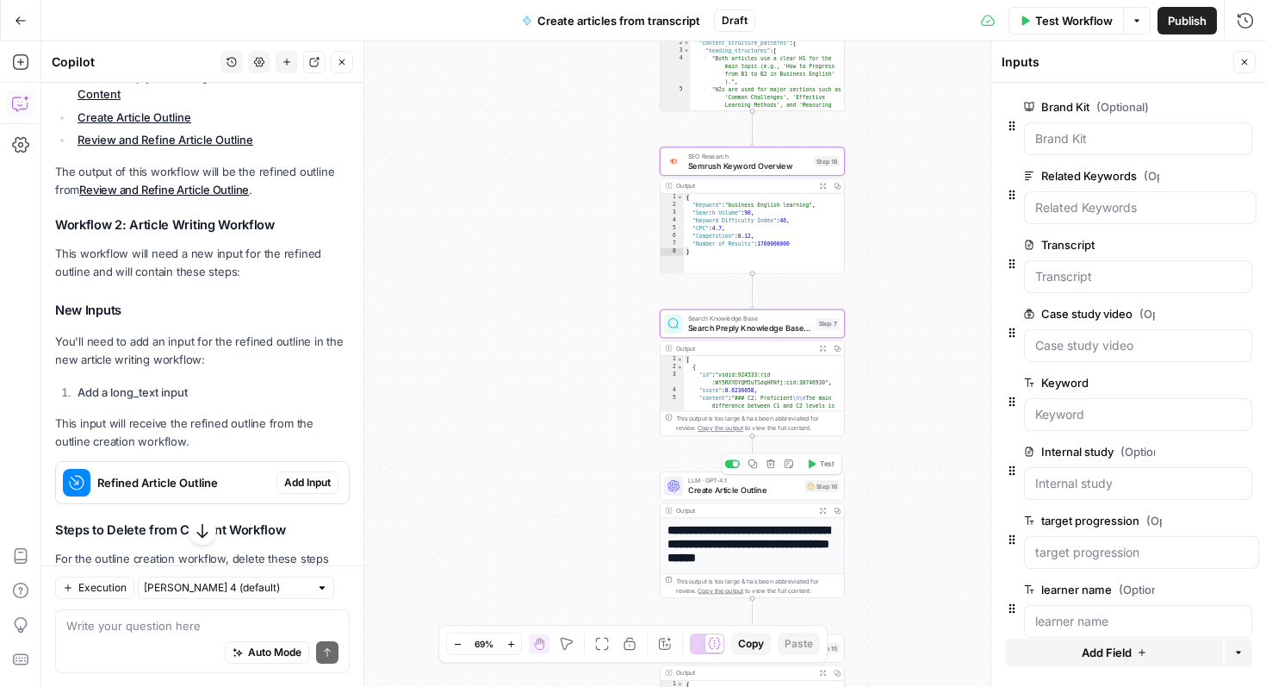
click at [782, 482] on span "LLM · GPT-4.1" at bounding box center [744, 479] width 112 height 9
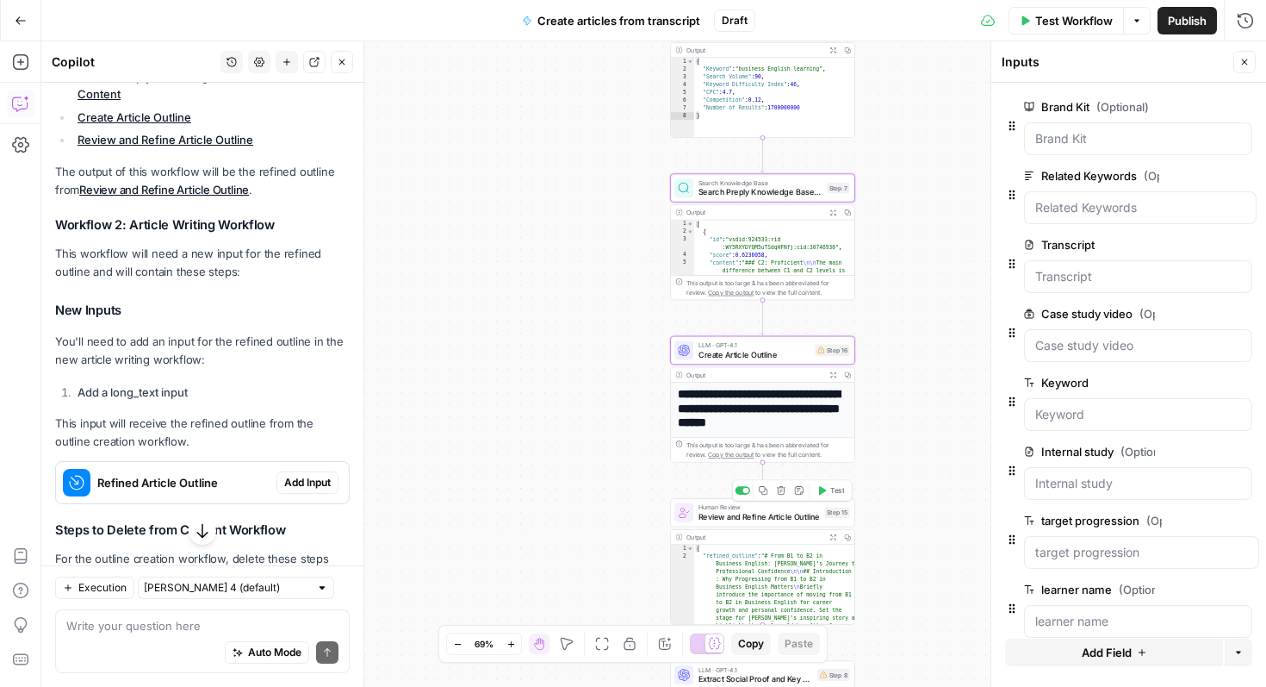
click at [805, 509] on span "Human Review" at bounding box center [759, 506] width 121 height 9
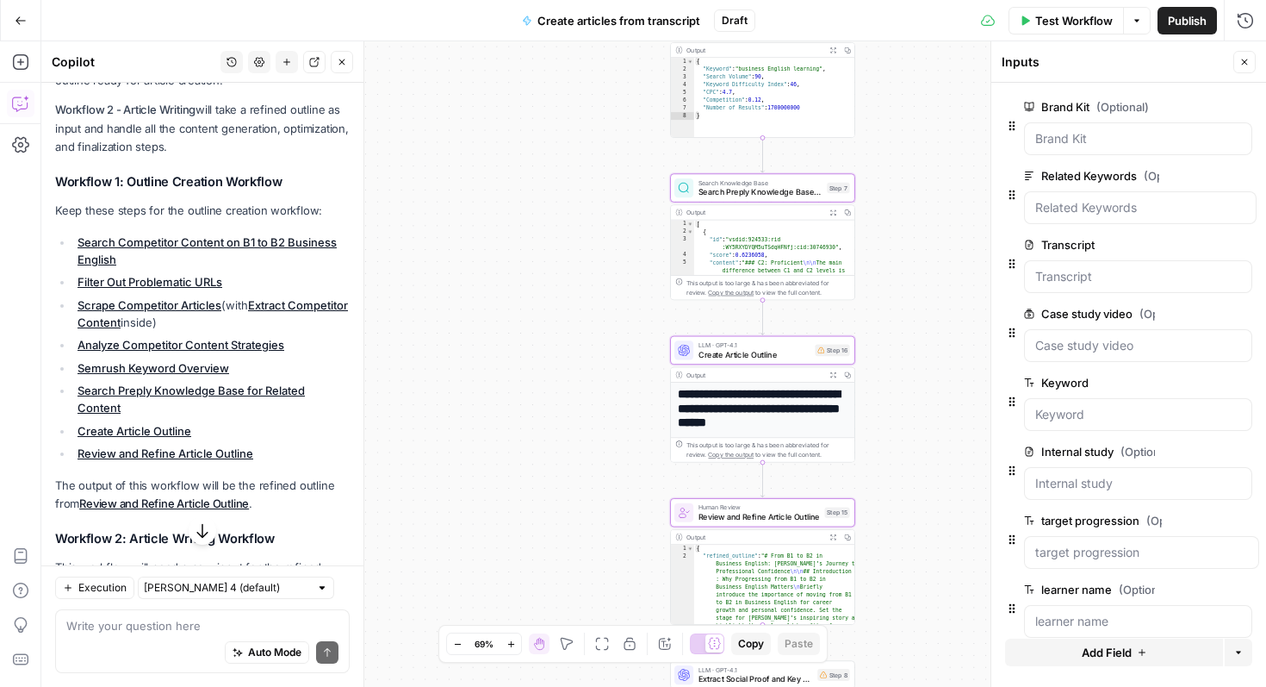
scroll to position [382, 0]
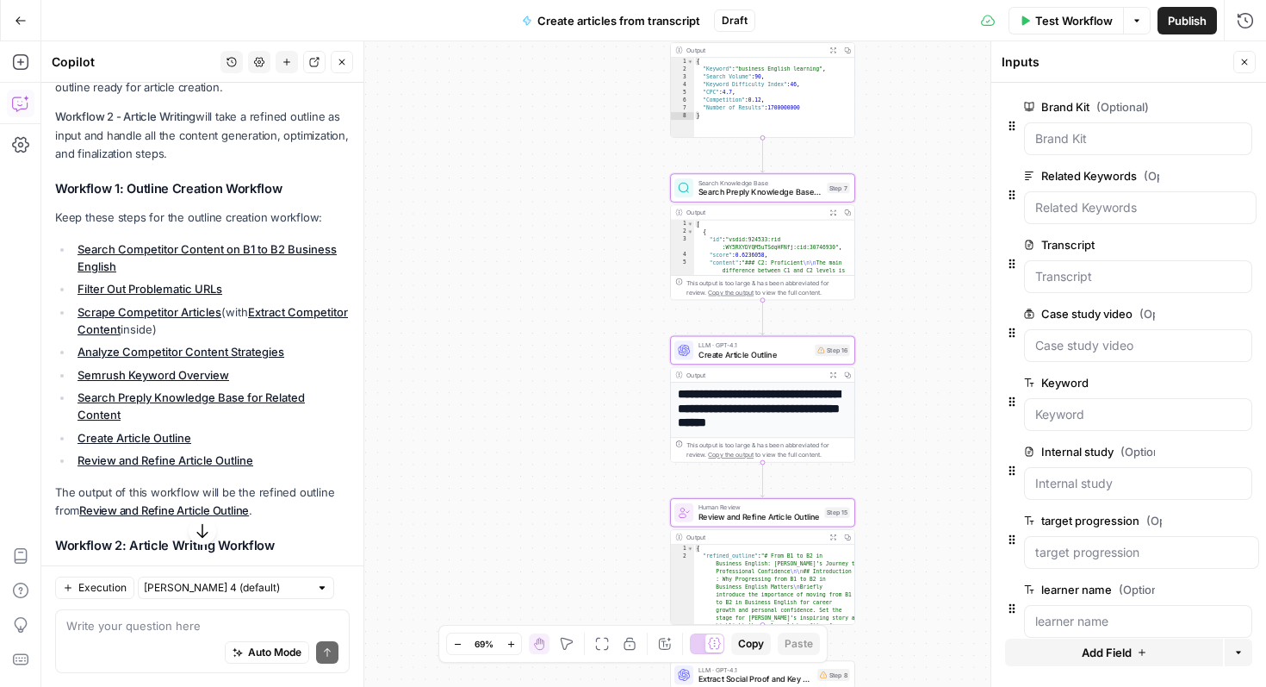
click at [756, 639] on span "Copy" at bounding box center [751, 644] width 26 height 16
click at [749, 643] on span "Copy" at bounding box center [751, 644] width 26 height 16
click at [761, 643] on span "Copy" at bounding box center [751, 644] width 26 height 16
copy li "Case Study - Outline Creation"
click at [748, 641] on span "Copy" at bounding box center [751, 644] width 26 height 16
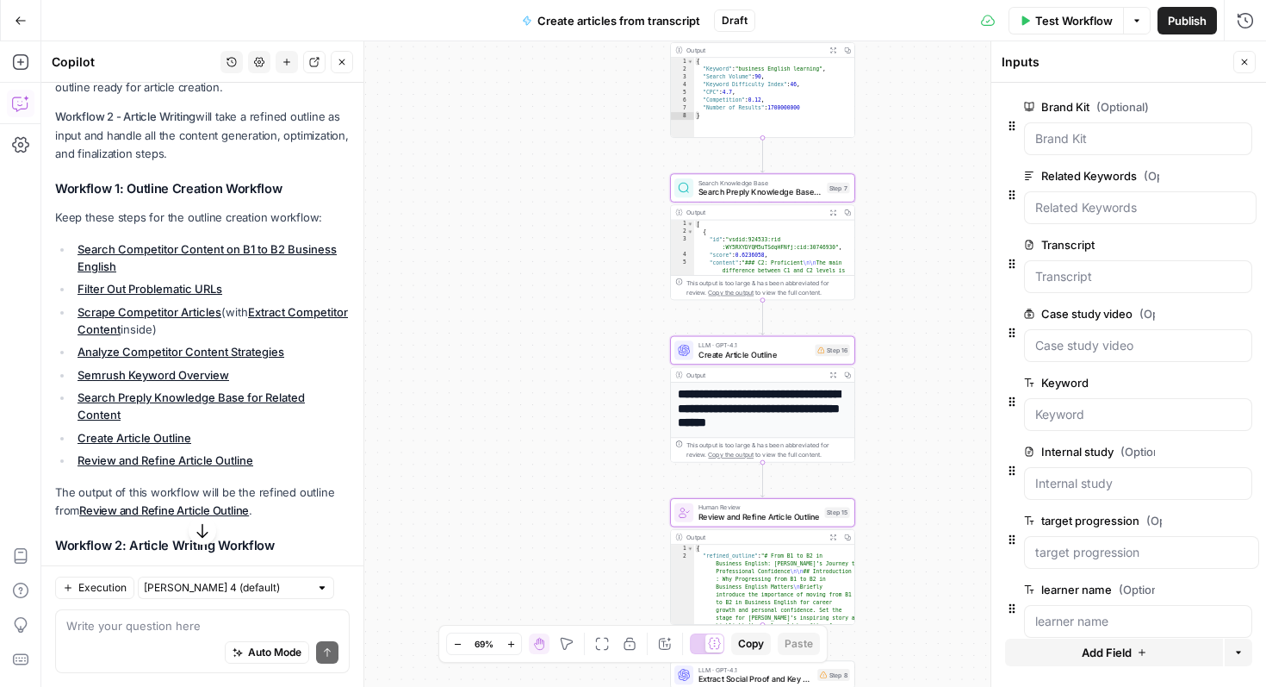
click at [759, 645] on span "Copy" at bounding box center [751, 644] width 26 height 16
copy li "Case Study - Outline Creation"
click at [749, 643] on span "Copy" at bounding box center [751, 644] width 26 height 16
click at [506, 444] on div "Workflow Set Inputs Inputs Google Search Search Competitor Content on B1 to B2 …" at bounding box center [653, 363] width 1225 height 645
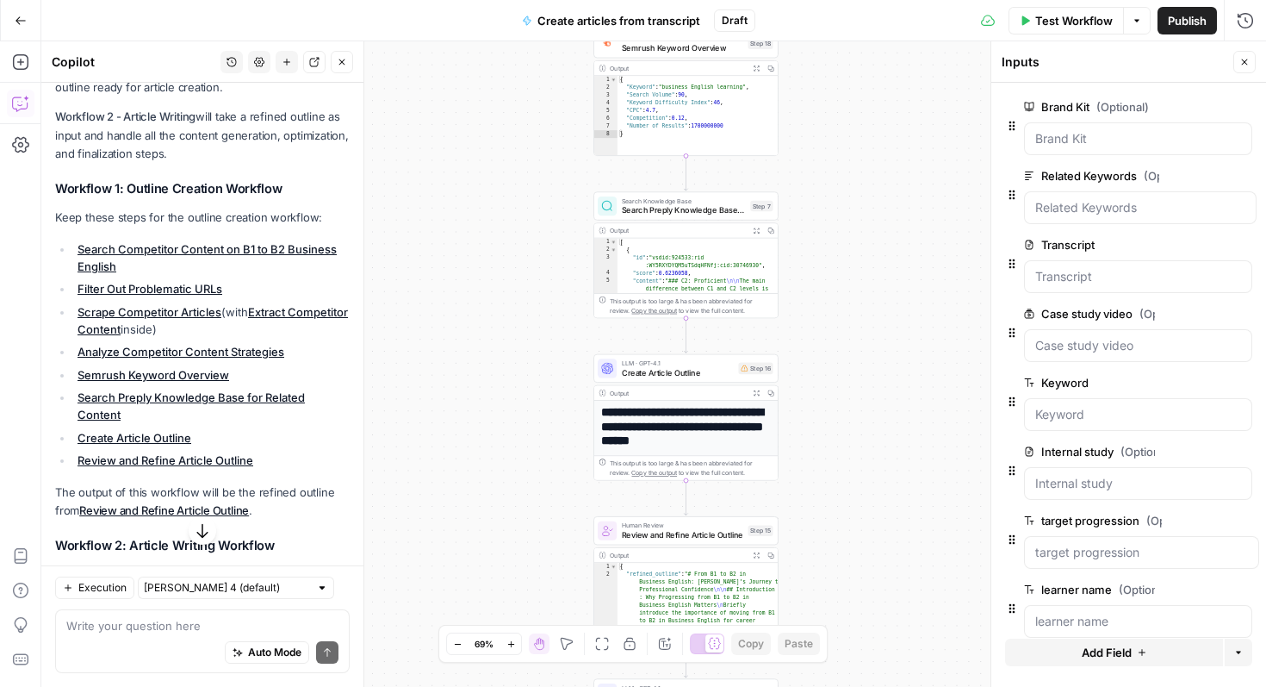
drag, startPoint x: 615, startPoint y: 506, endPoint x: 538, endPoint y: 525, distance: 78.8
click at [538, 525] on div "Workflow Set Inputs Inputs Google Search Search Competitor Content on B1 to B2 …" at bounding box center [653, 363] width 1225 height 645
click at [570, 639] on icon "button" at bounding box center [567, 643] width 12 height 12
drag, startPoint x: 857, startPoint y: 519, endPoint x: 841, endPoint y: 506, distance: 21.4
click at [841, 506] on div "Workflow Set Inputs Inputs Google Search Search Competitor Content on B1 to B2 …" at bounding box center [653, 363] width 1225 height 645
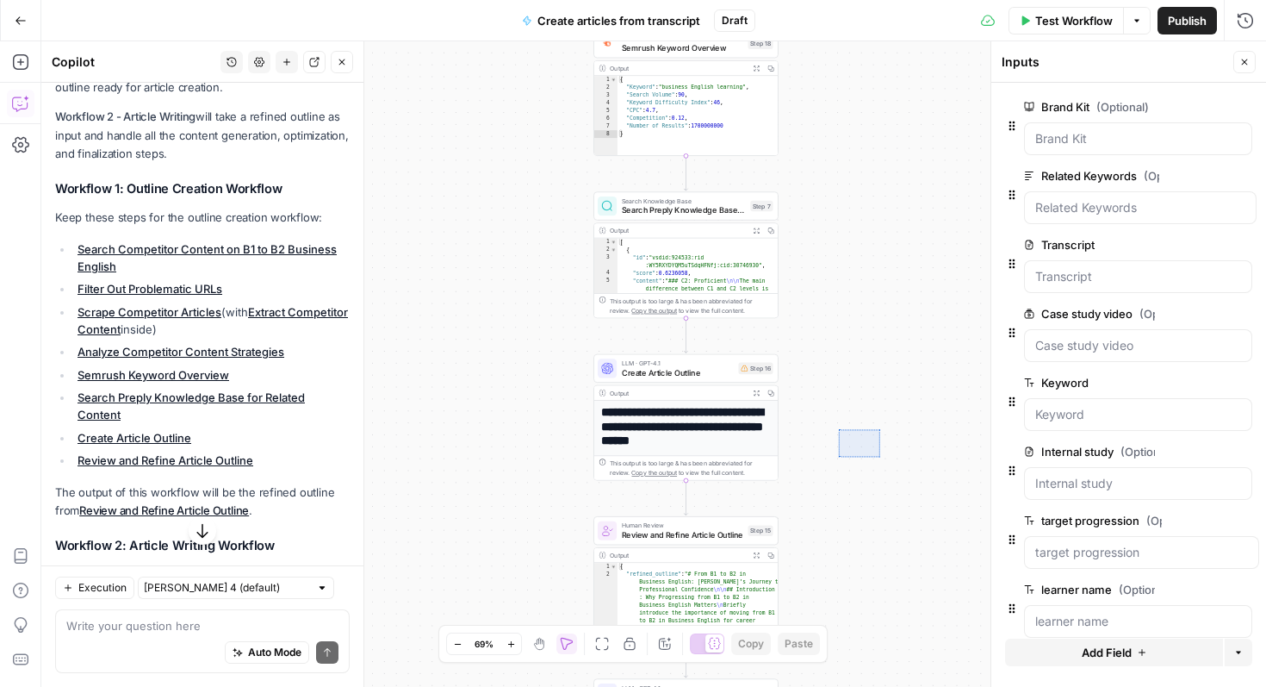
drag, startPoint x: 880, startPoint y: 457, endPoint x: 861, endPoint y: 444, distance: 22.9
click at [861, 444] on div "Workflow Set Inputs Inputs Google Search Search Competitor Content on B1 to B2 …" at bounding box center [653, 363] width 1225 height 645
drag, startPoint x: 910, startPoint y: 489, endPoint x: 835, endPoint y: 446, distance: 87.2
click at [835, 446] on div "Workflow Set Inputs Inputs Google Search Search Competitor Content on B1 to B2 …" at bounding box center [653, 363] width 1225 height 645
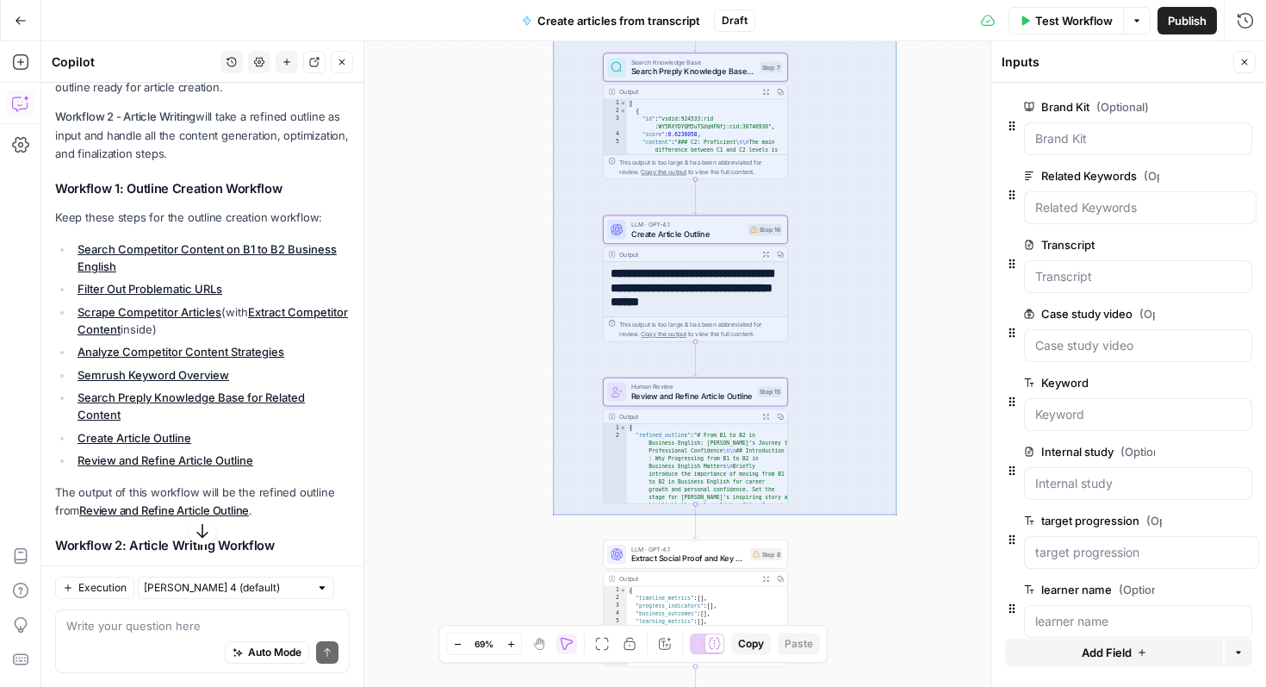
drag, startPoint x: 896, startPoint y: 514, endPoint x: 500, endPoint y: -1, distance: 649.3
click at [500, 41] on div "Workflow Set Inputs Inputs Google Search Search Competitor Content on B1 to B2 …" at bounding box center [653, 363] width 1225 height 645
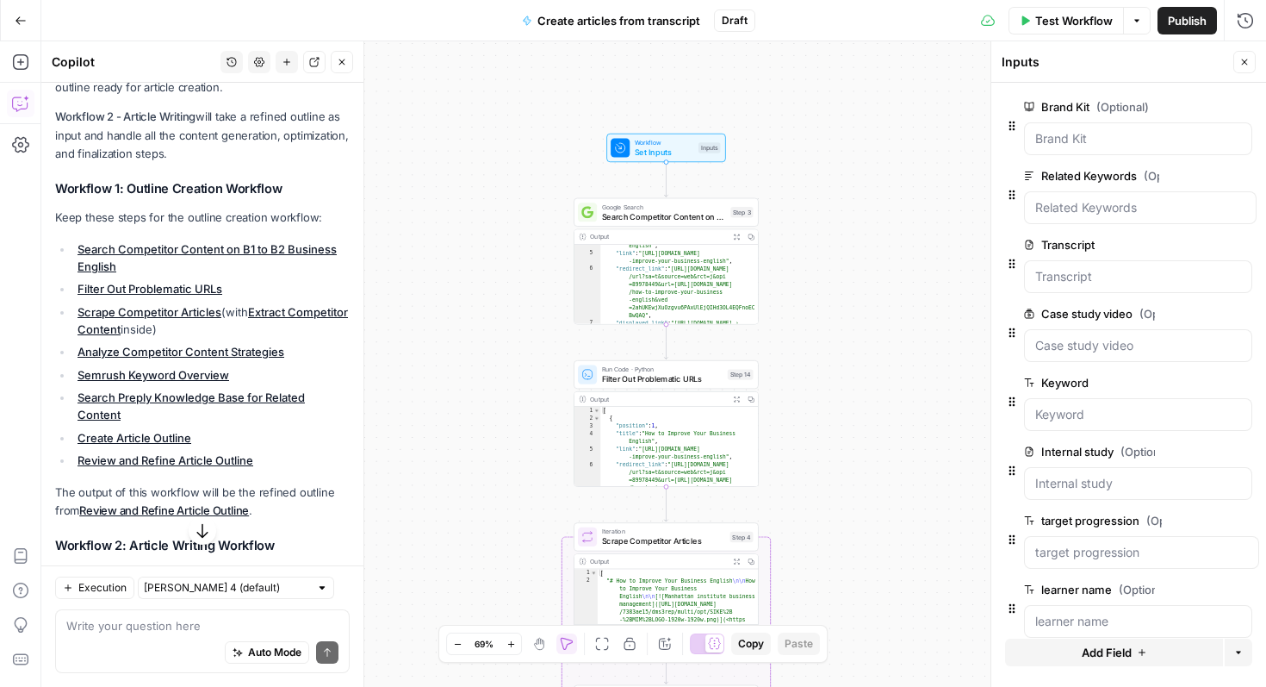
click at [460, 640] on icon "button" at bounding box center [457, 643] width 9 height 9
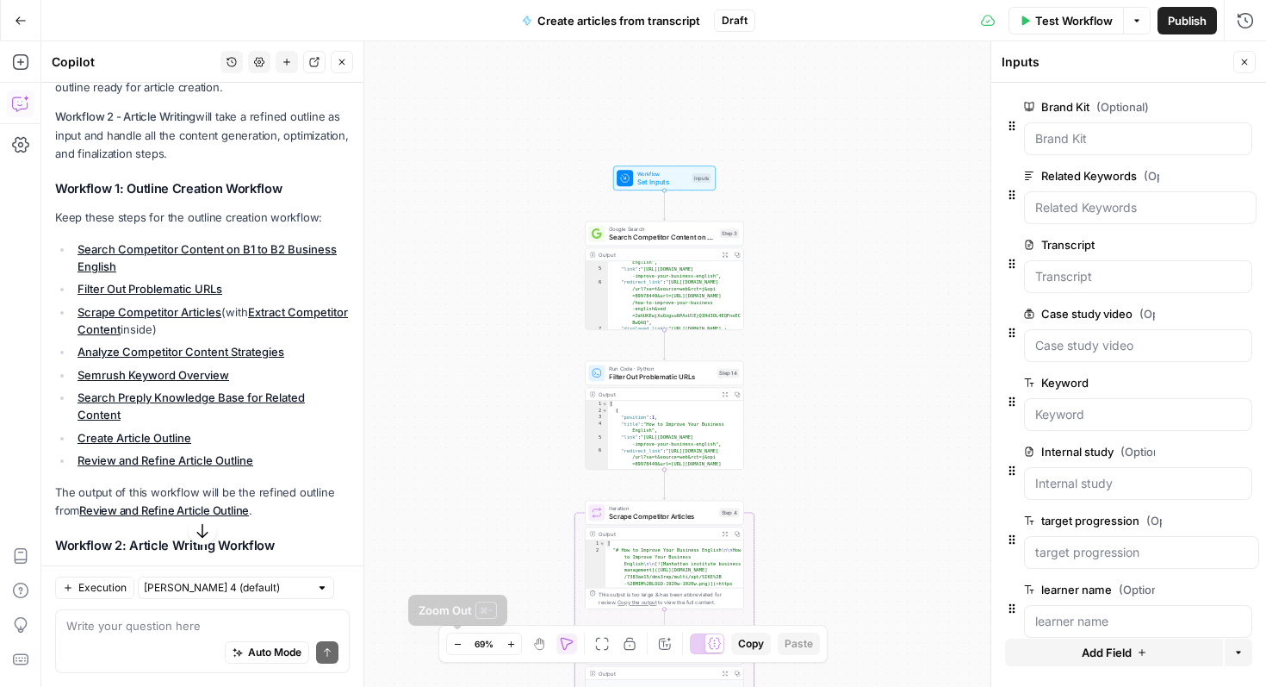
click at [460, 640] on icon "button" at bounding box center [457, 643] width 9 height 9
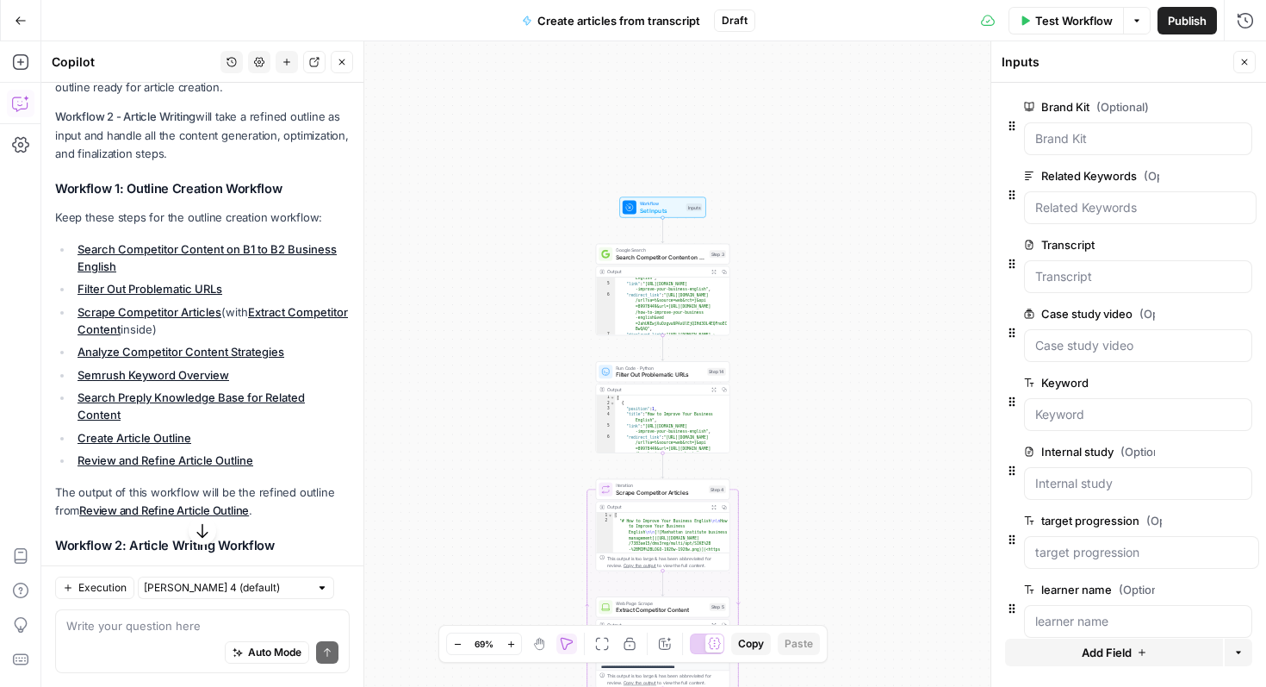
click at [460, 640] on icon "button" at bounding box center [457, 643] width 9 height 9
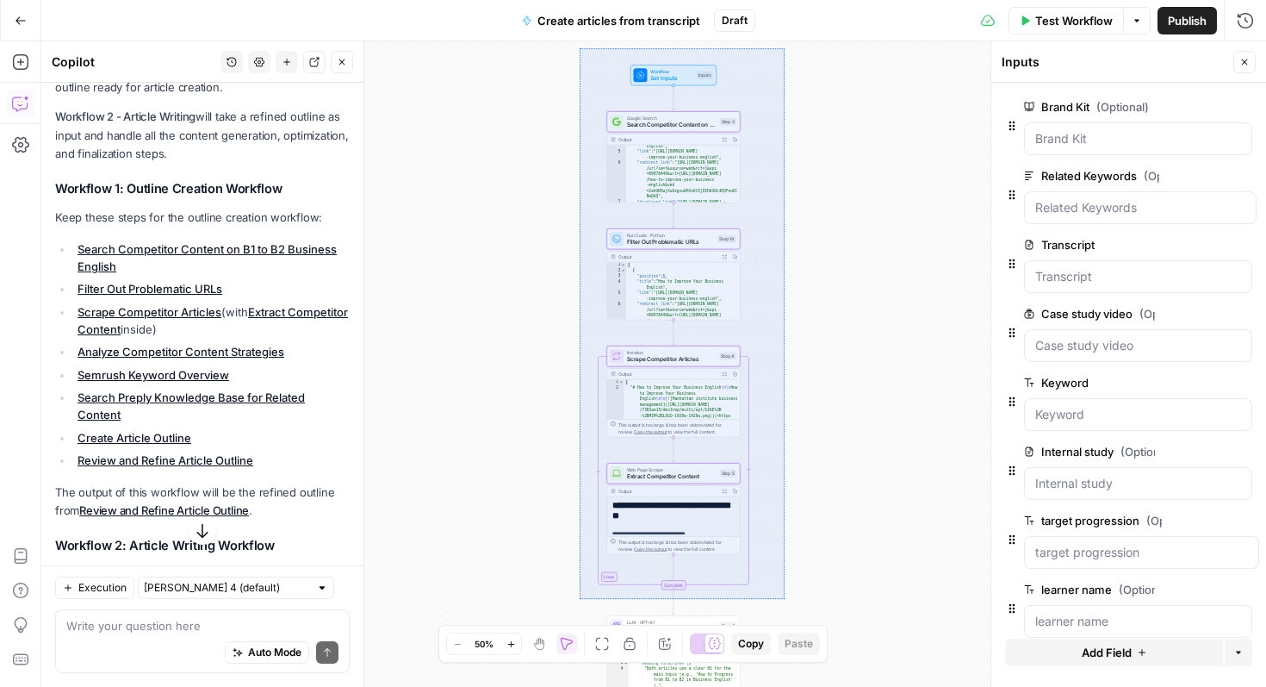
drag, startPoint x: 580, startPoint y: 48, endPoint x: 785, endPoint y: 599, distance: 587.4
click at [785, 599] on div "Workflow Set Inputs Inputs Google Search Search Competitor Content on B1 to B2 …" at bounding box center [653, 363] width 1225 height 645
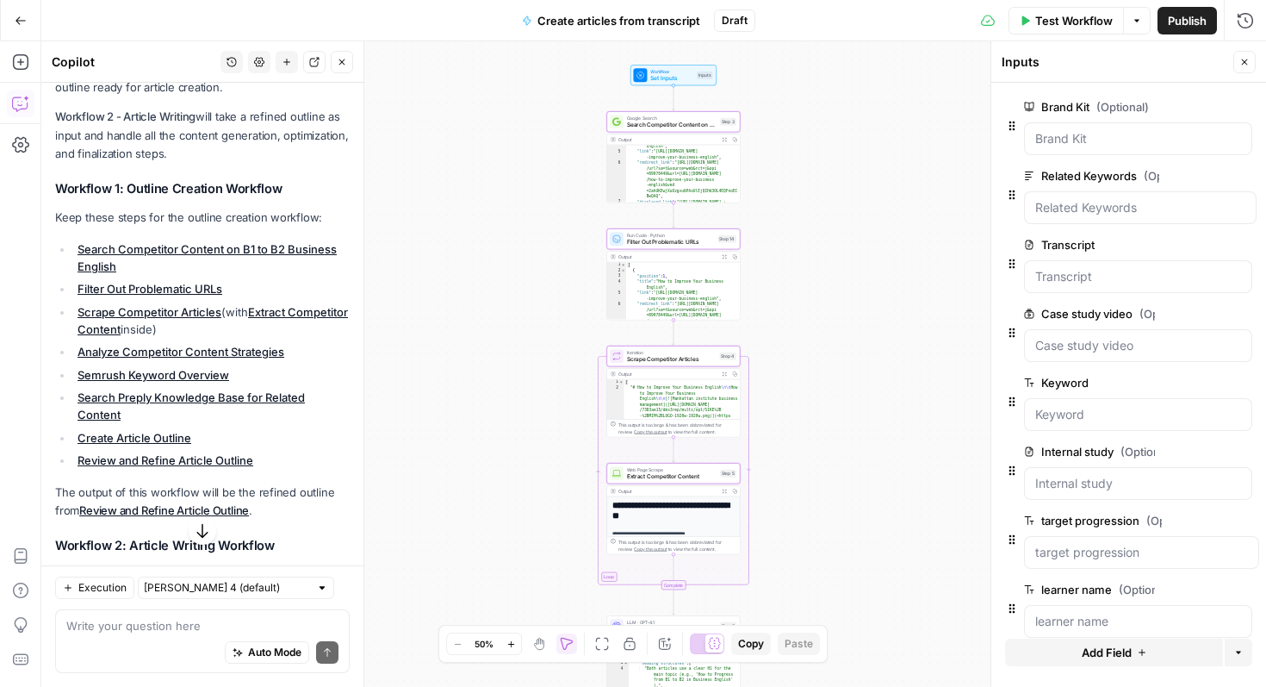
click at [756, 641] on span "Copy" at bounding box center [751, 644] width 26 height 16
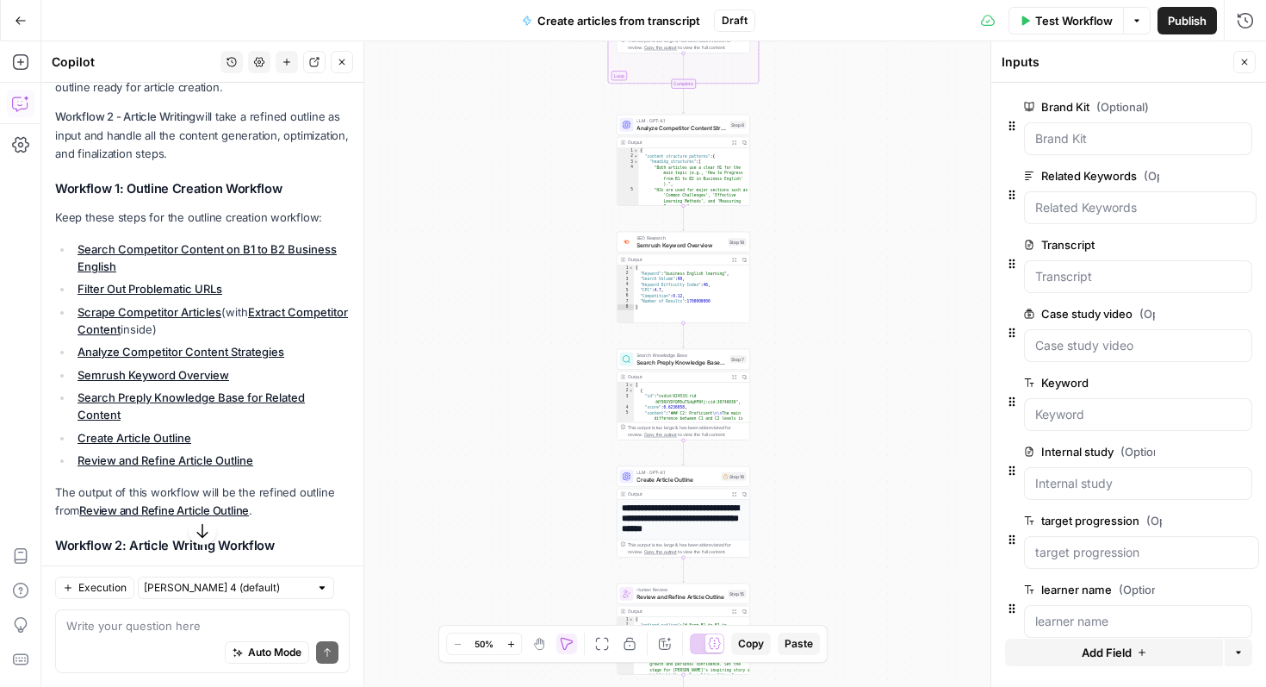
click at [607, 641] on icon "button" at bounding box center [602, 644] width 14 height 14
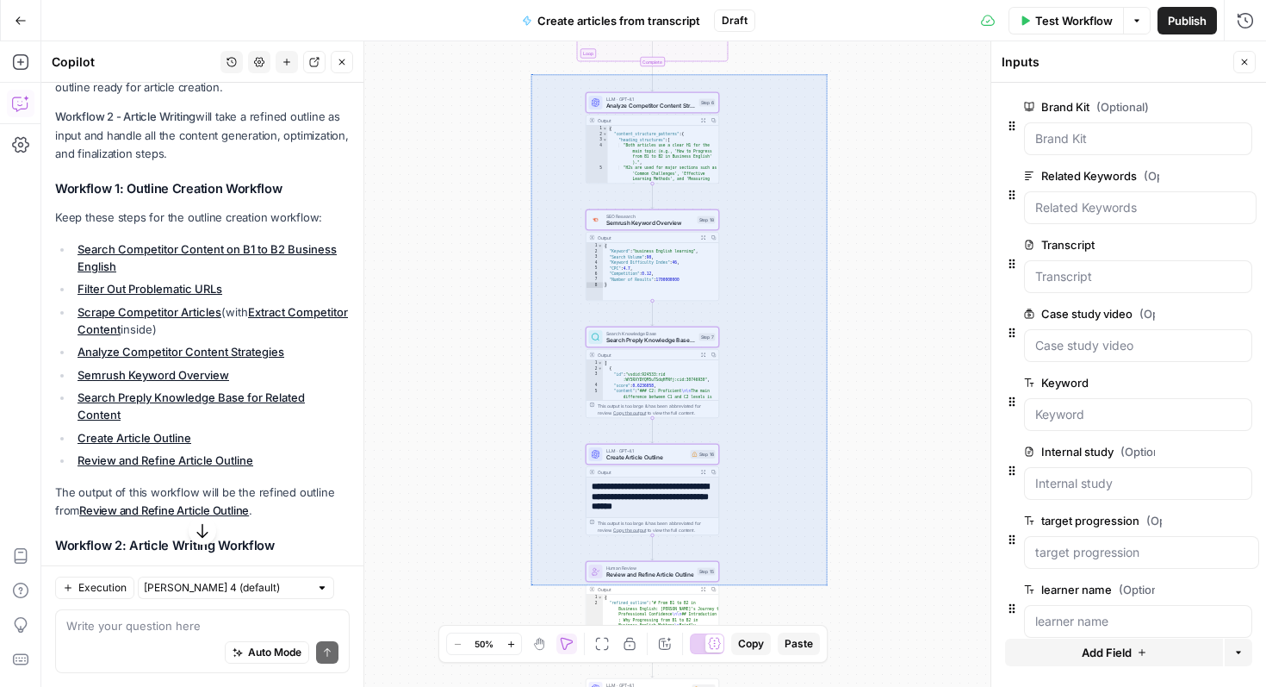
drag, startPoint x: 531, startPoint y: 74, endPoint x: 827, endPoint y: 584, distance: 589.8
click at [827, 584] on div "Workflow Set Inputs Inputs Google Search Search Competitor Content on B1 to B2 …" at bounding box center [653, 363] width 1225 height 645
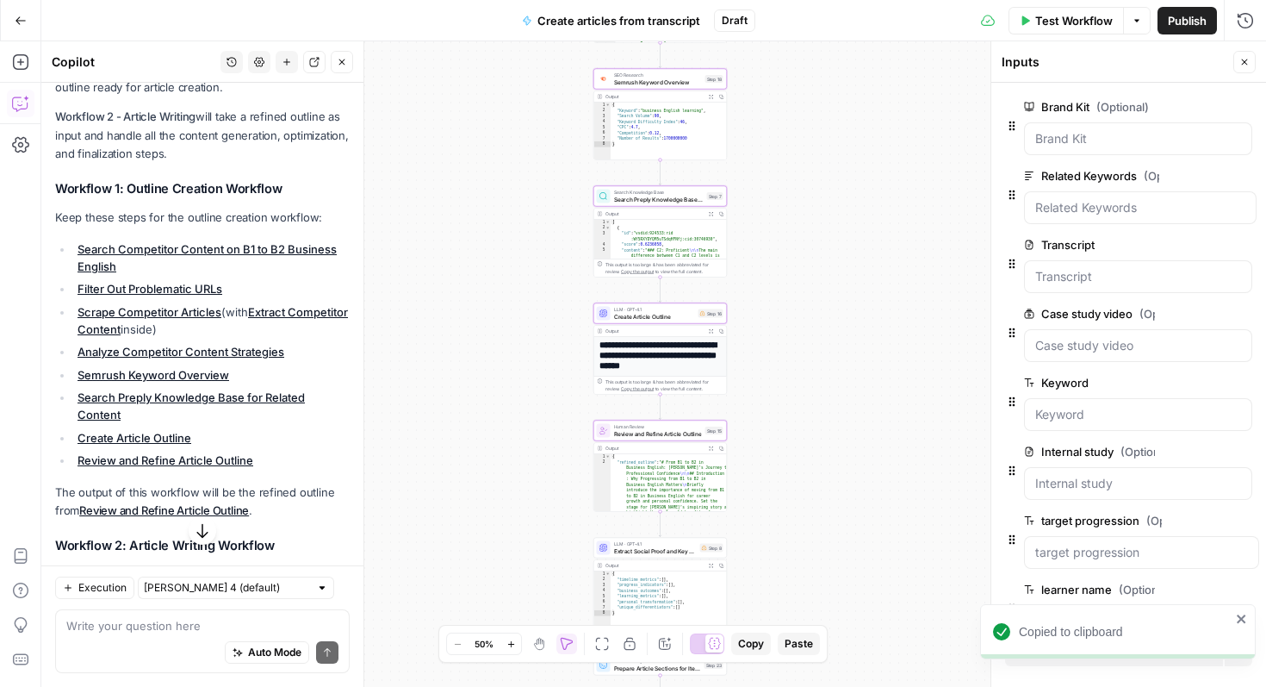
click at [642, 23] on span "Create articles from transcript" at bounding box center [618, 20] width 163 height 17
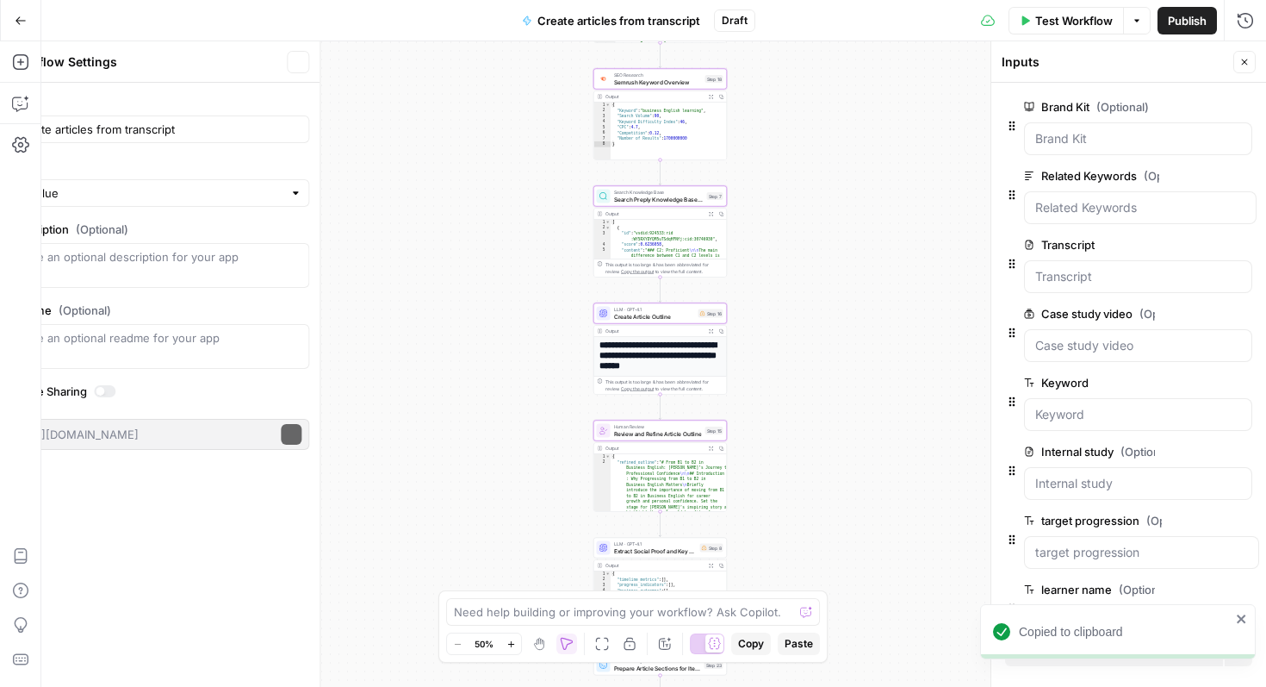
click at [642, 23] on span "Create articles from transcript" at bounding box center [618, 20] width 163 height 17
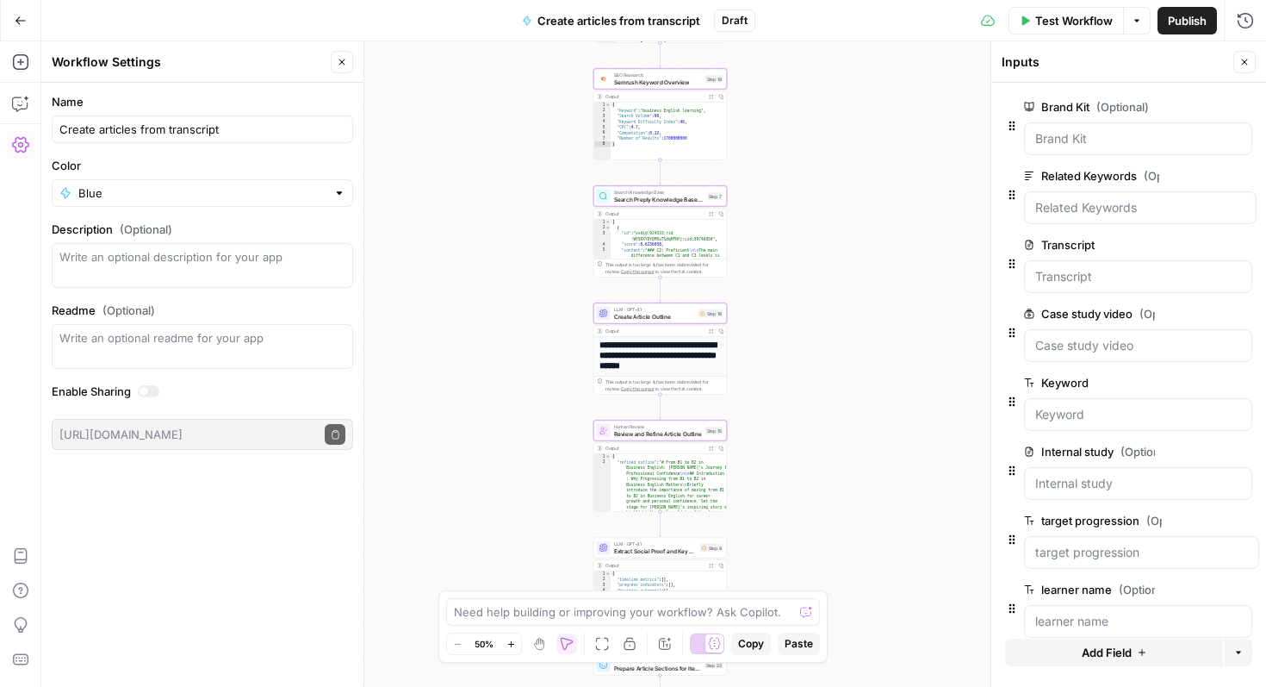
click at [600, 19] on span "Create articles from transcript" at bounding box center [618, 20] width 163 height 17
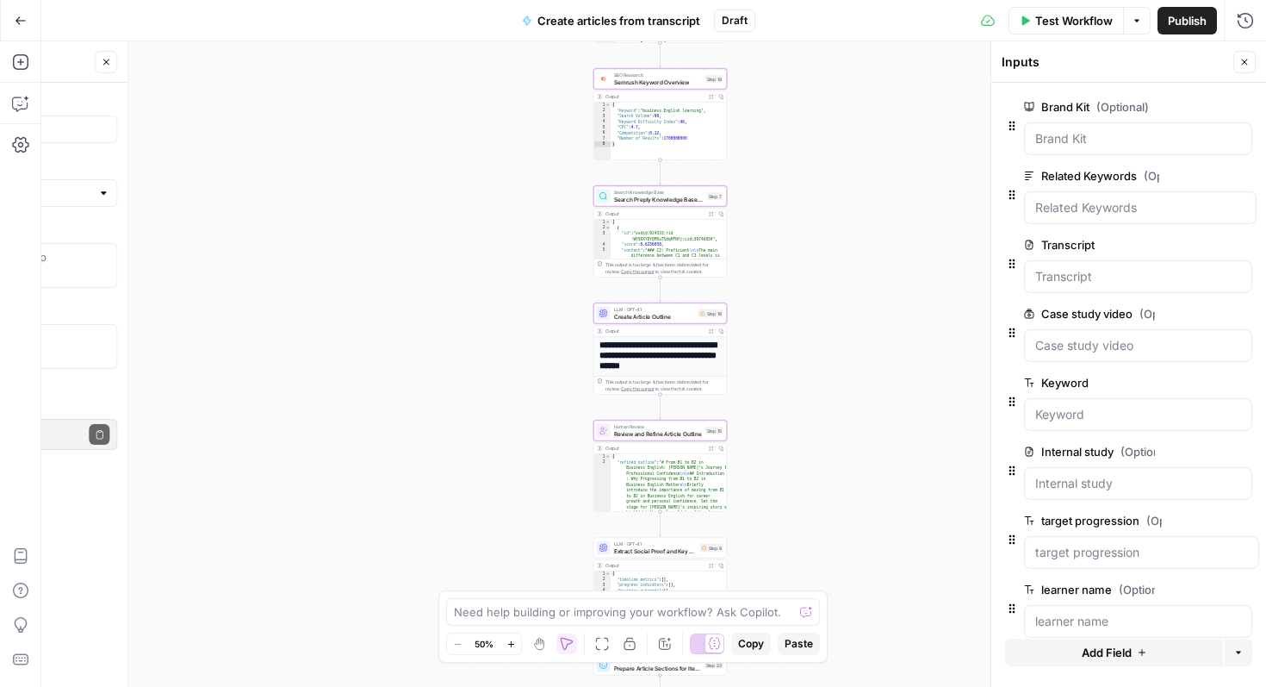
click at [600, 19] on span "Create articles from transcript" at bounding box center [618, 20] width 163 height 17
click at [612, 20] on span "Create articles from transcript" at bounding box center [618, 20] width 163 height 17
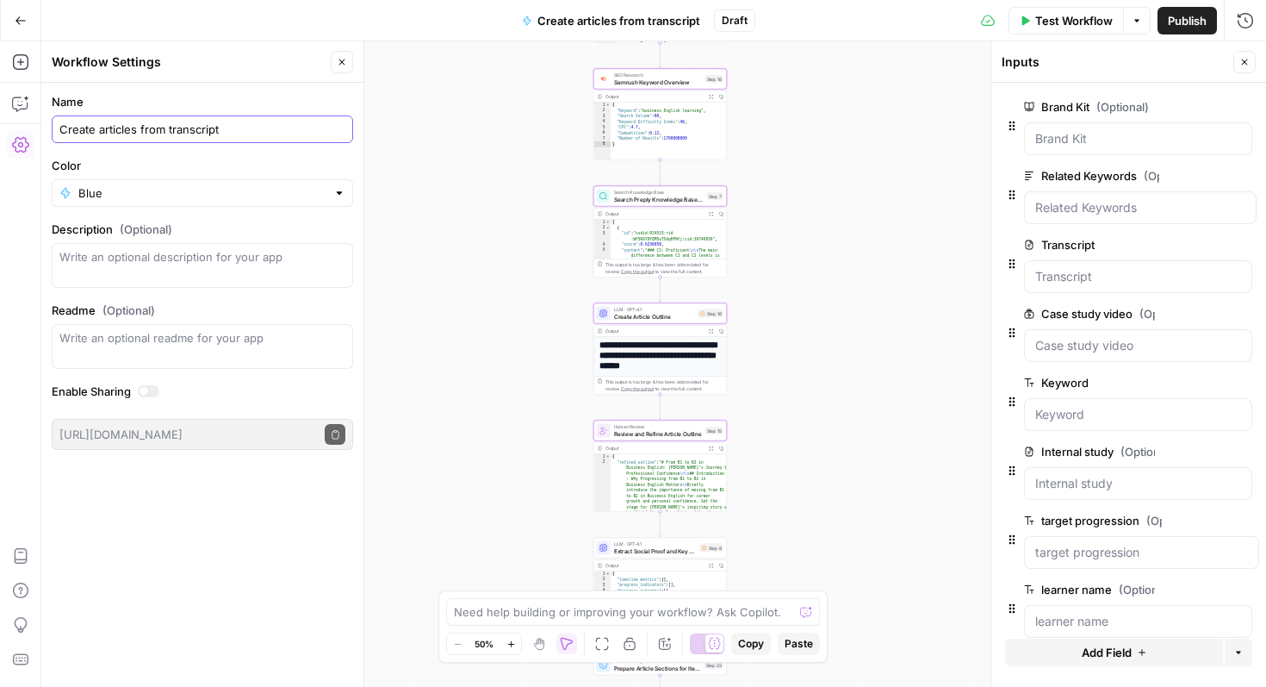
click at [139, 126] on input "Create articles from transcript" at bounding box center [202, 129] width 286 height 17
click at [95, 134] on input "Case study - Outline to Article" at bounding box center [202, 129] width 286 height 17
type input "Case Study - Outline to Article"
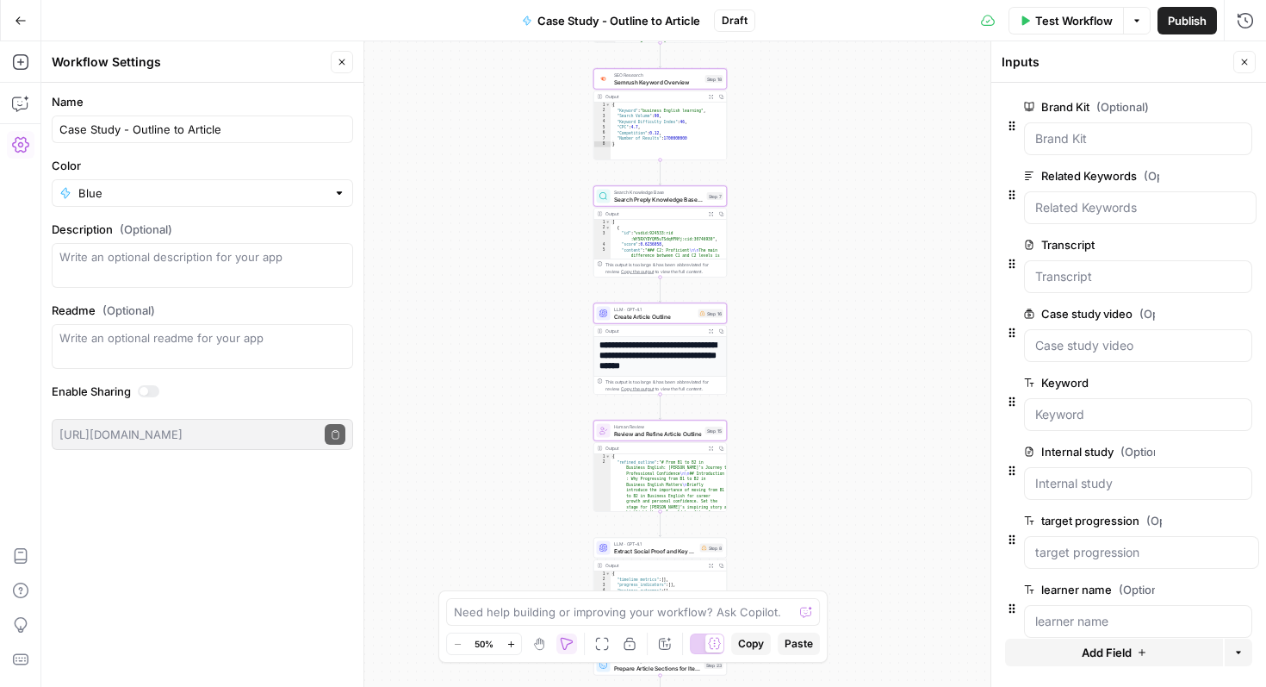
click at [263, 488] on div "Name Case Study - Outline to Article Color Blue Description (Optional) Readme (…" at bounding box center [202, 385] width 322 height 604
click at [506, 166] on div "Workflow Set Inputs Inputs Google Search Search Competitor Content on B1 to B2 …" at bounding box center [653, 363] width 1225 height 645
click at [16, 22] on icon "button" at bounding box center [21, 21] width 12 height 12
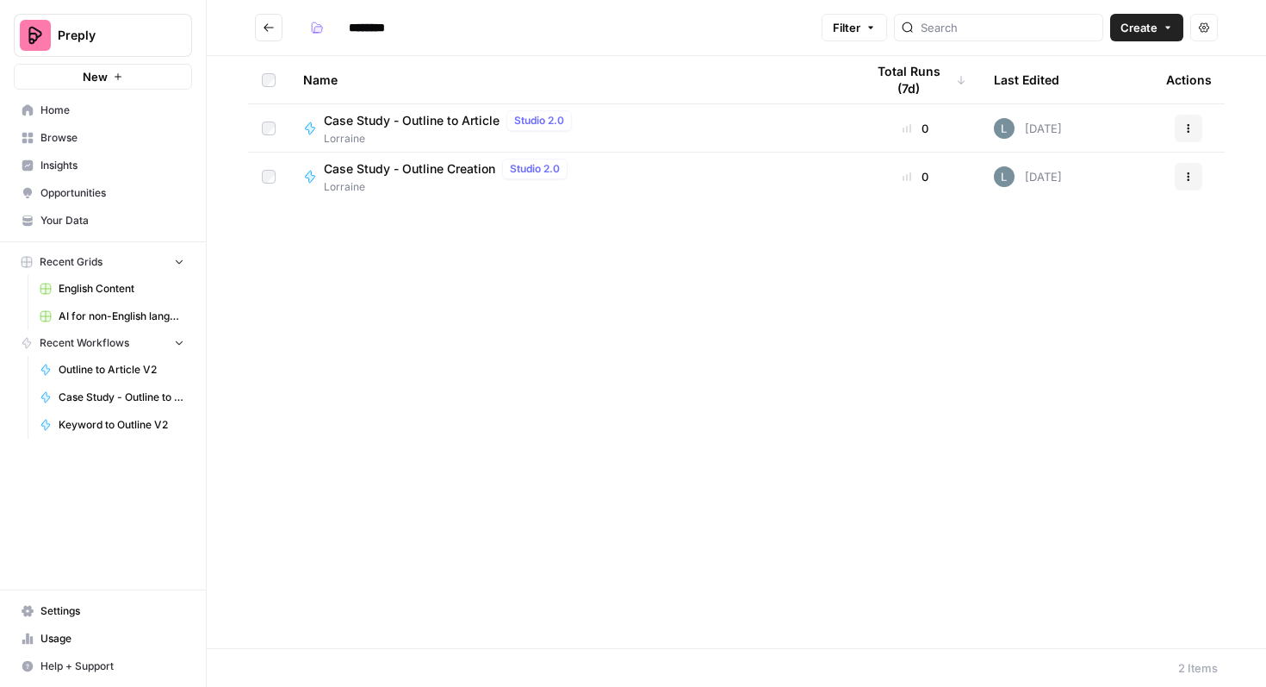
click at [670, 127] on div "Case Study - Outline to Article Studio 2.0 Lorraine" at bounding box center [570, 128] width 534 height 36
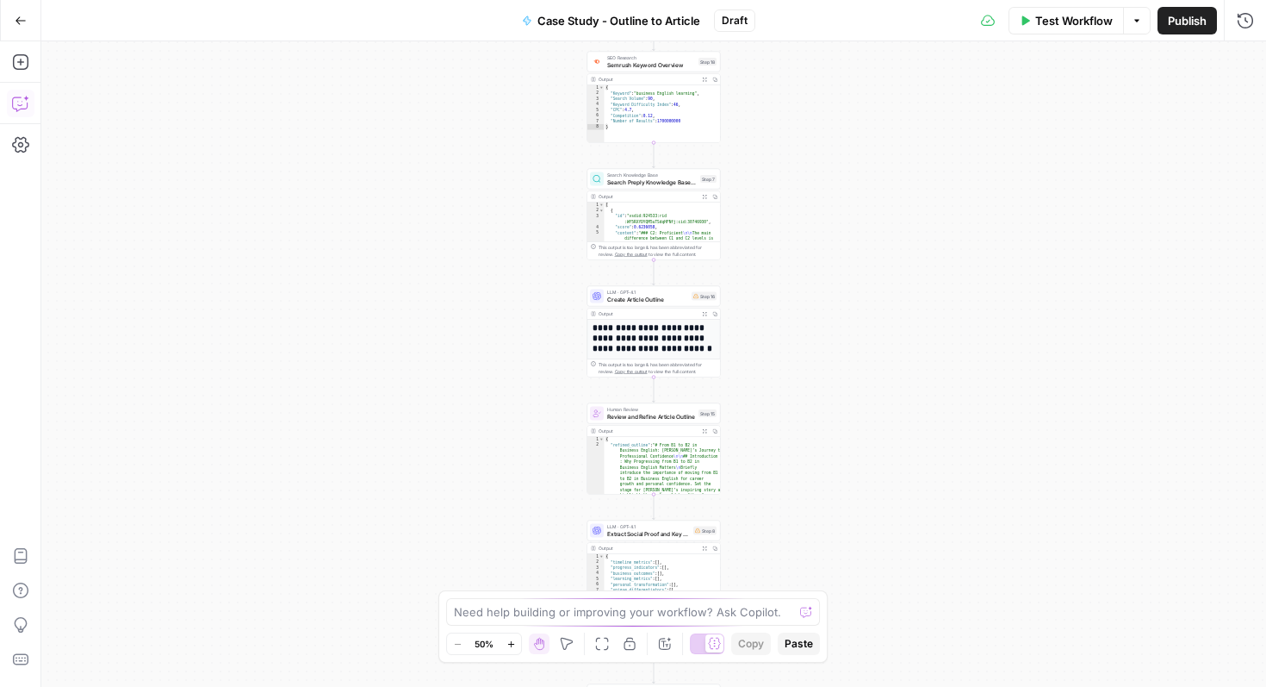
click at [25, 107] on icon "button" at bounding box center [20, 103] width 17 height 17
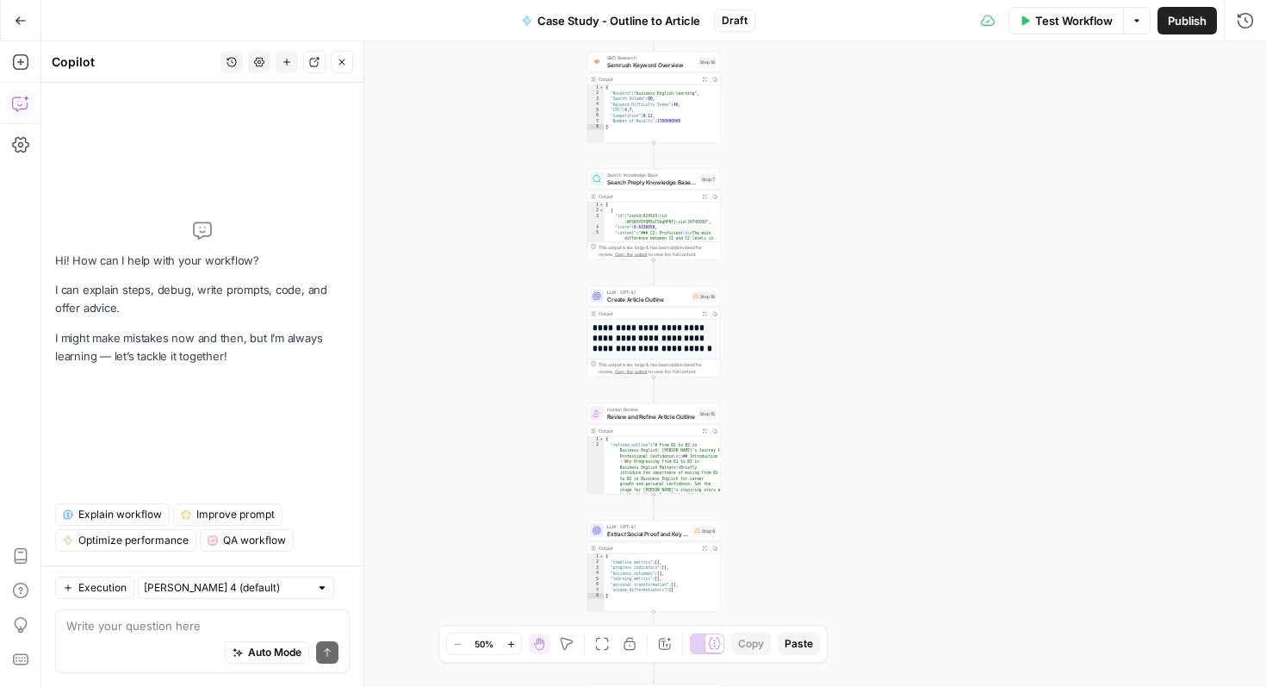
click at [237, 68] on button "History" at bounding box center [232, 62] width 22 height 22
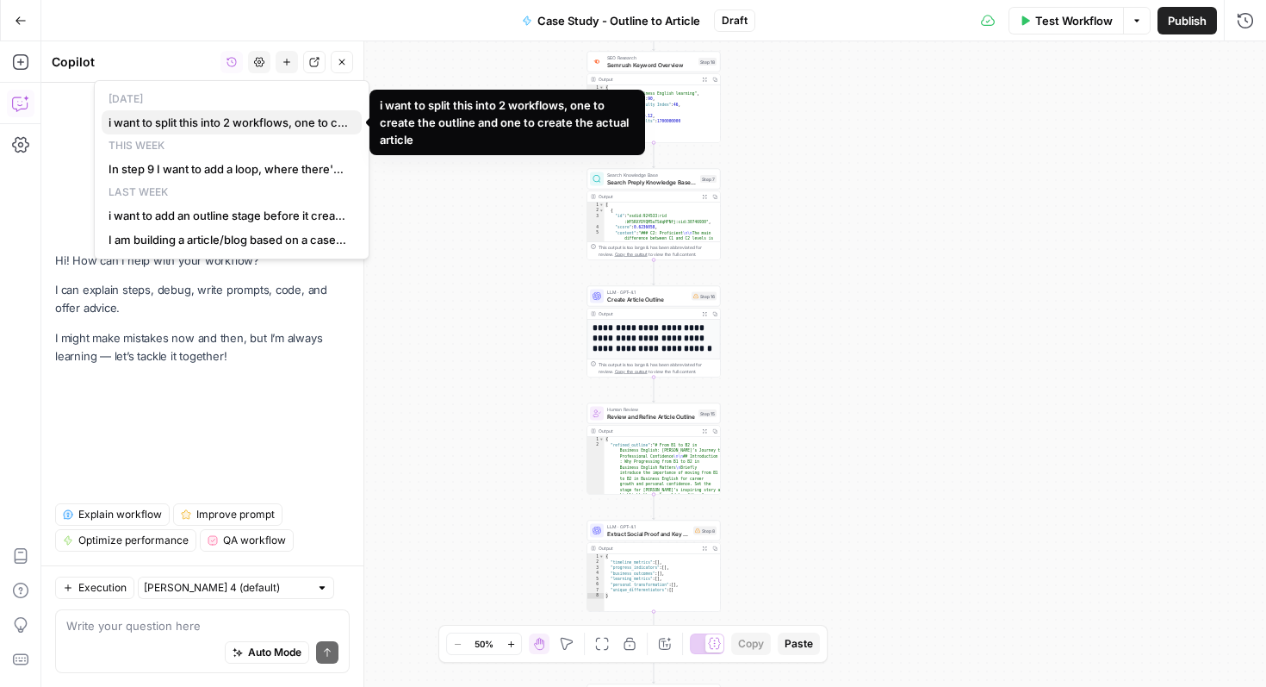
click at [230, 128] on span "i want to split this into 2 workflows, one to create the outline and one to cre…" at bounding box center [228, 122] width 239 height 17
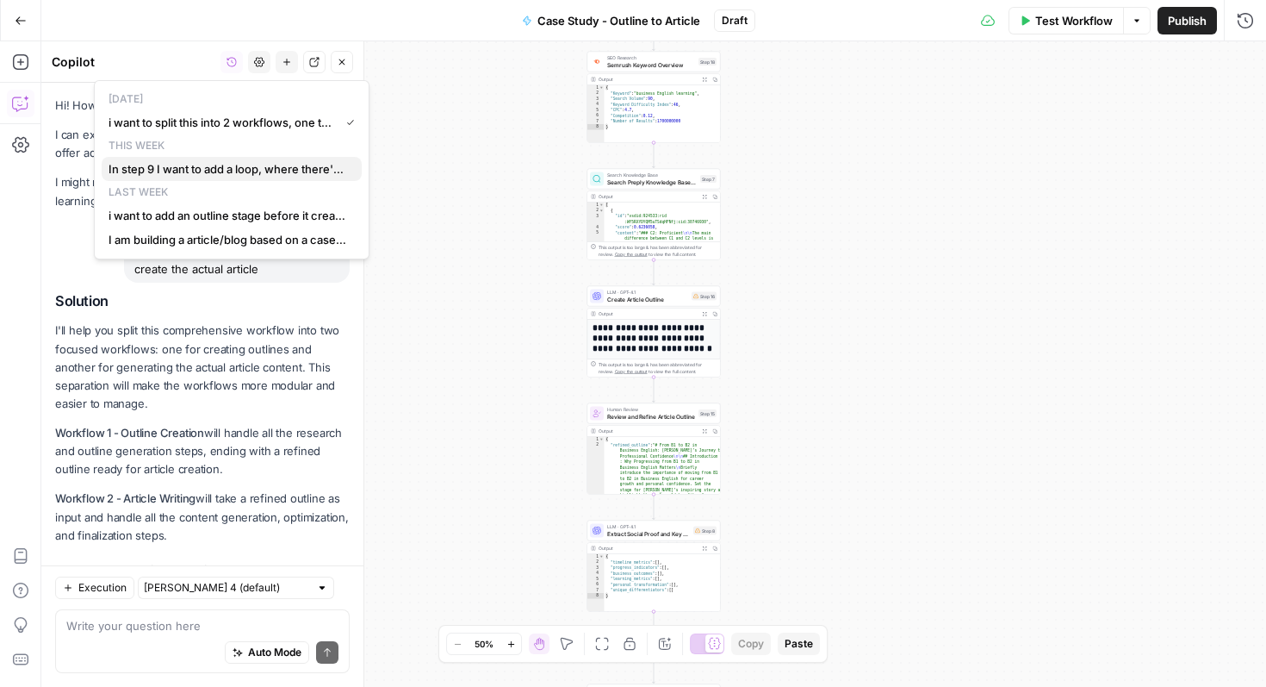
scroll to position [3794, 0]
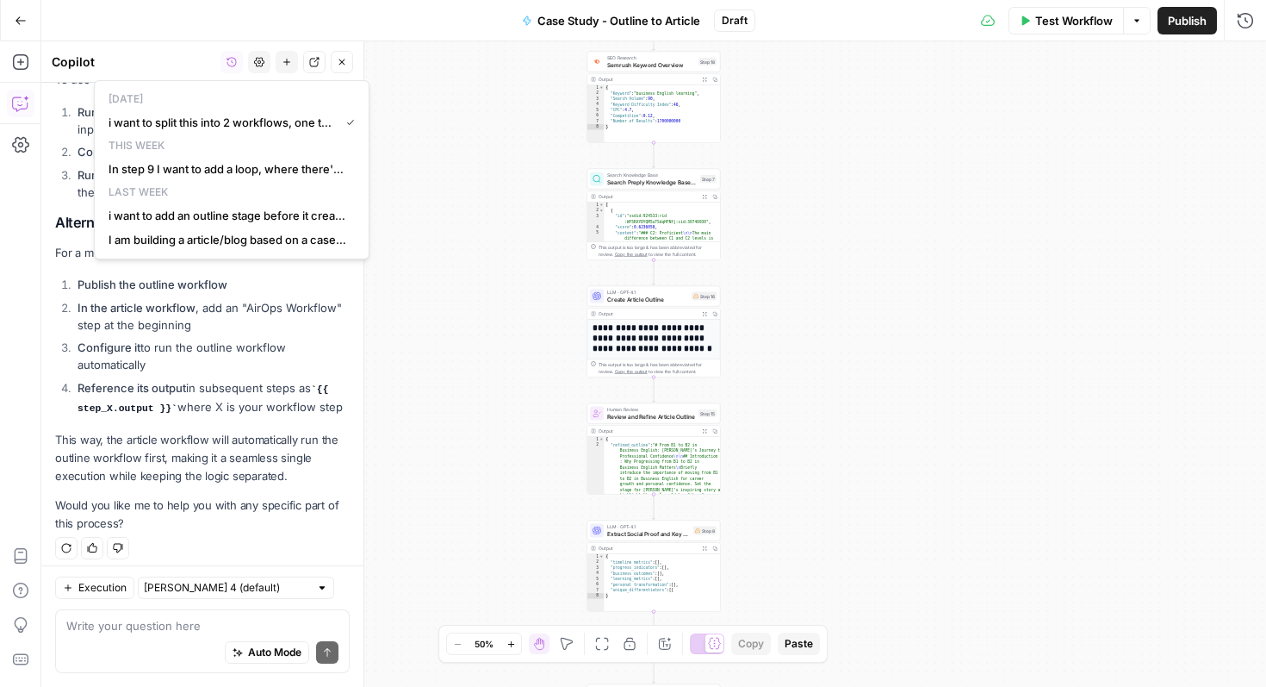
click at [273, 446] on p "This way, the article workflow will automatically run the outline workflow firs…" at bounding box center [202, 458] width 295 height 54
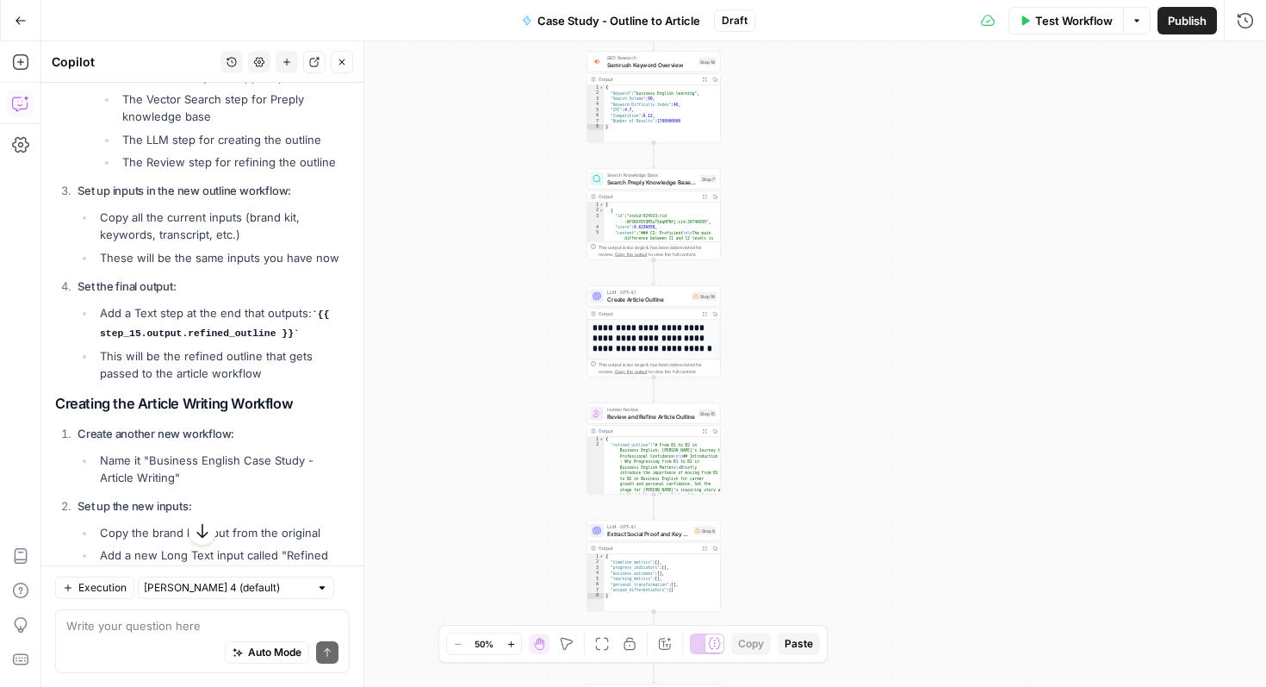
scroll to position [2792, 0]
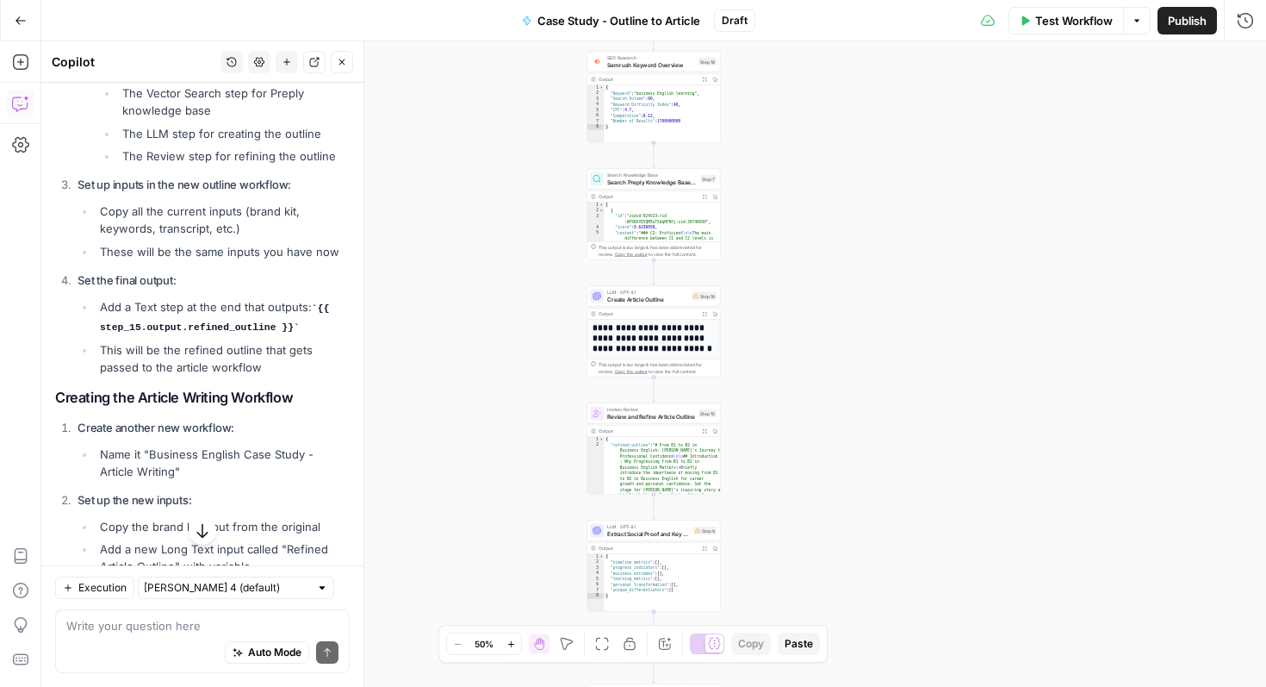
drag, startPoint x: 101, startPoint y: 305, endPoint x: 295, endPoint y: 320, distance: 194.4
click at [295, 320] on li "Add a Text step at the end that outputs: {{ step_15.output.refined_outline }}" at bounding box center [223, 317] width 254 height 38
copy li "Add a Text step at the end that outputs: {{ step_15.output.refined_outline }}"
click at [1037, 23] on span "Test Workflow" at bounding box center [1074, 20] width 78 height 17
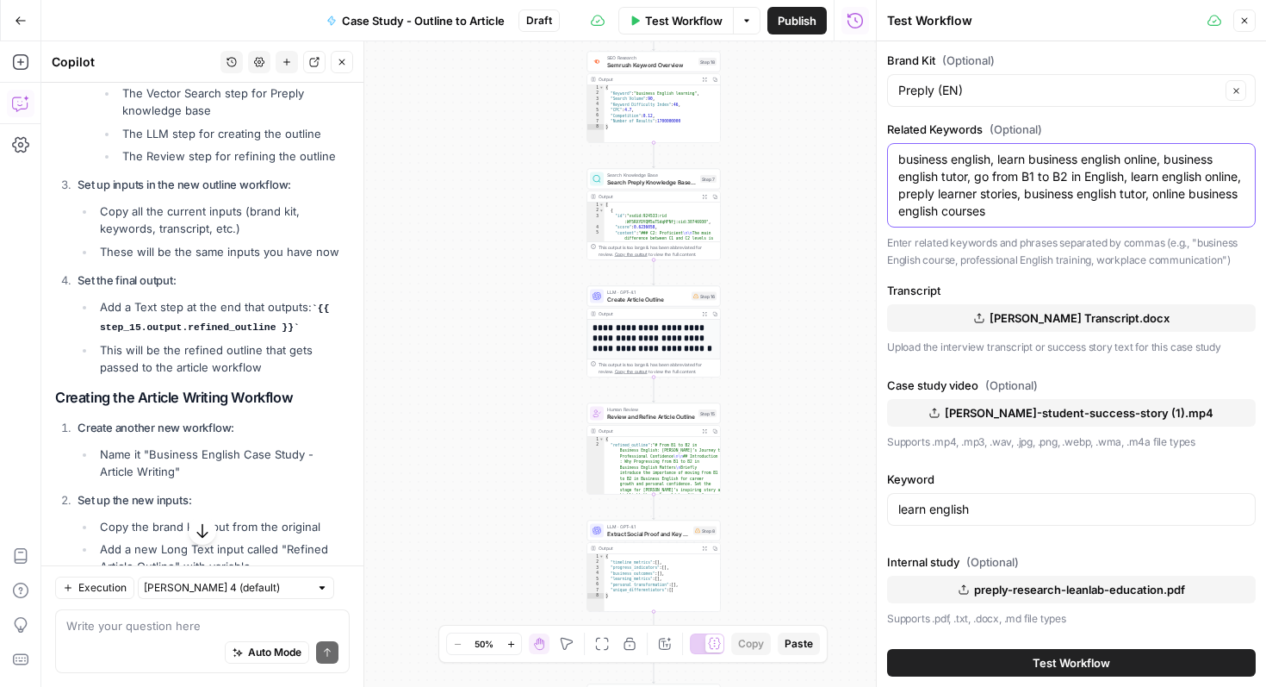
drag, startPoint x: 1053, startPoint y: 211, endPoint x: 876, endPoint y: 155, distance: 186.1
click at [876, 155] on div "Test Workflow Close Brand Kit (Optional) Preply (EN) Clear Related Keywords (Op…" at bounding box center [1071, 343] width 390 height 687
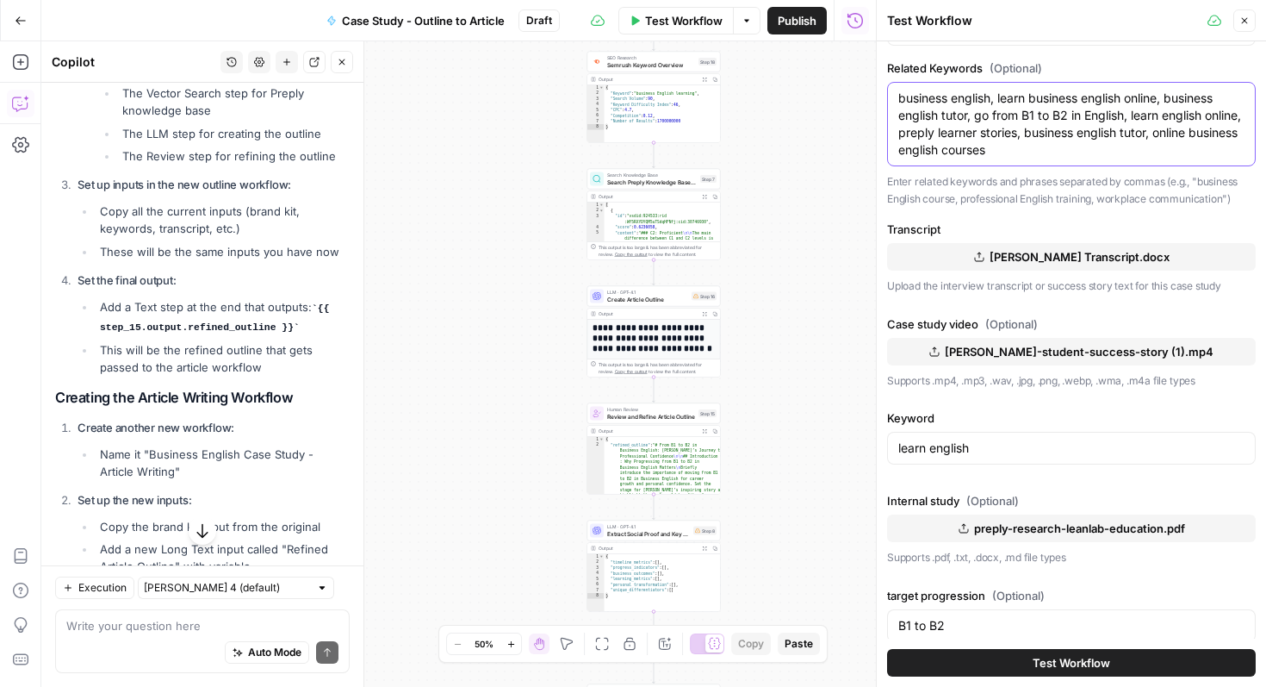
scroll to position [64, 0]
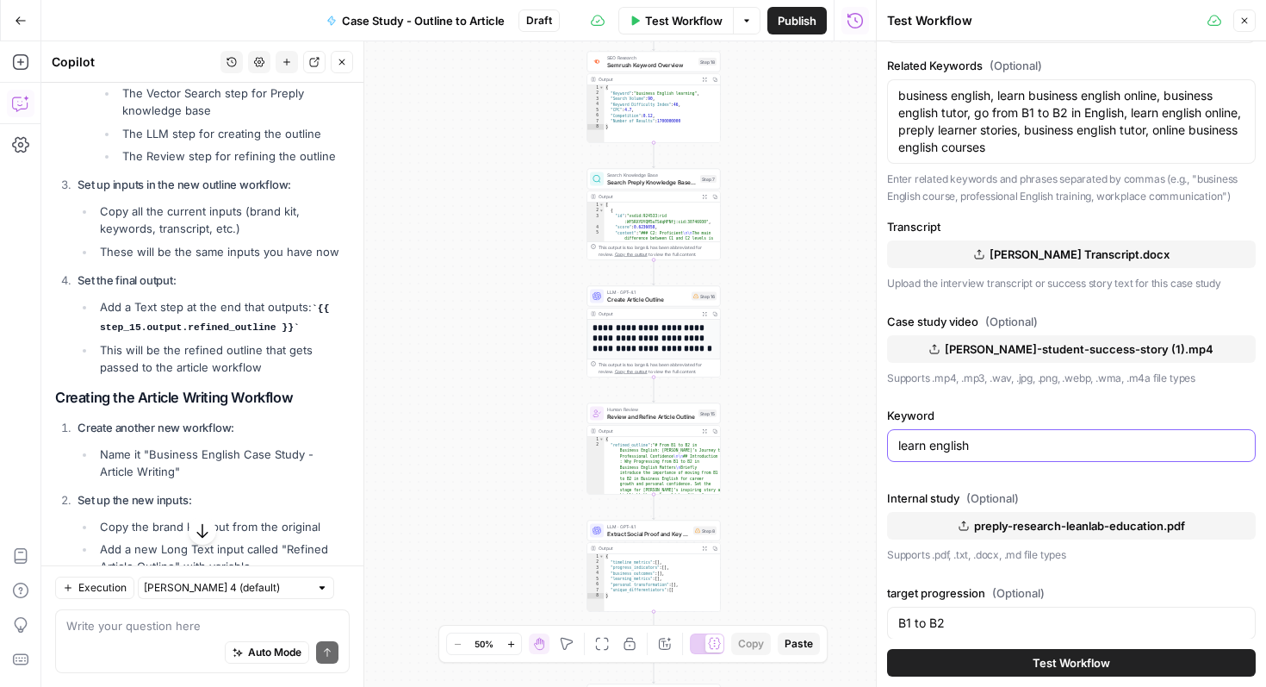
drag, startPoint x: 985, startPoint y: 447, endPoint x: 837, endPoint y: 446, distance: 148.2
click at [837, 446] on body "Preply New Home Browse Insights Opportunities Your Data Recent Grids English Co…" at bounding box center [633, 343] width 1266 height 687
click at [937, 445] on input "learn english" at bounding box center [1071, 445] width 346 height 17
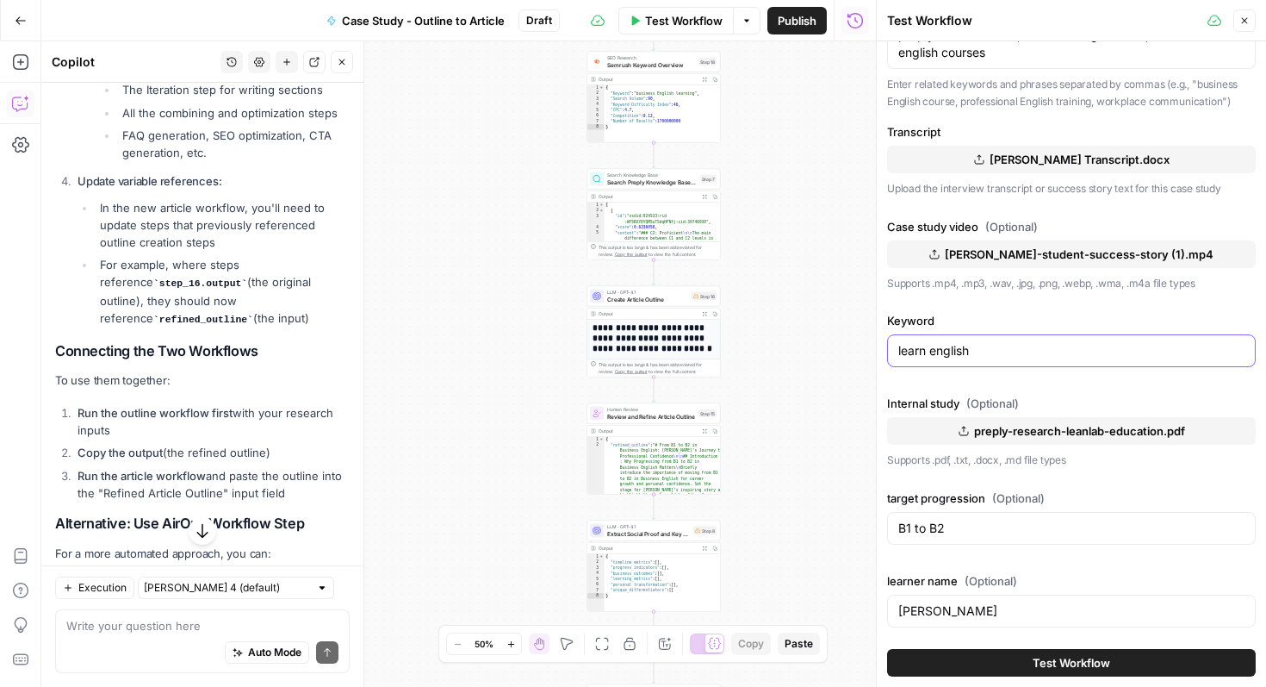
scroll to position [3507, 0]
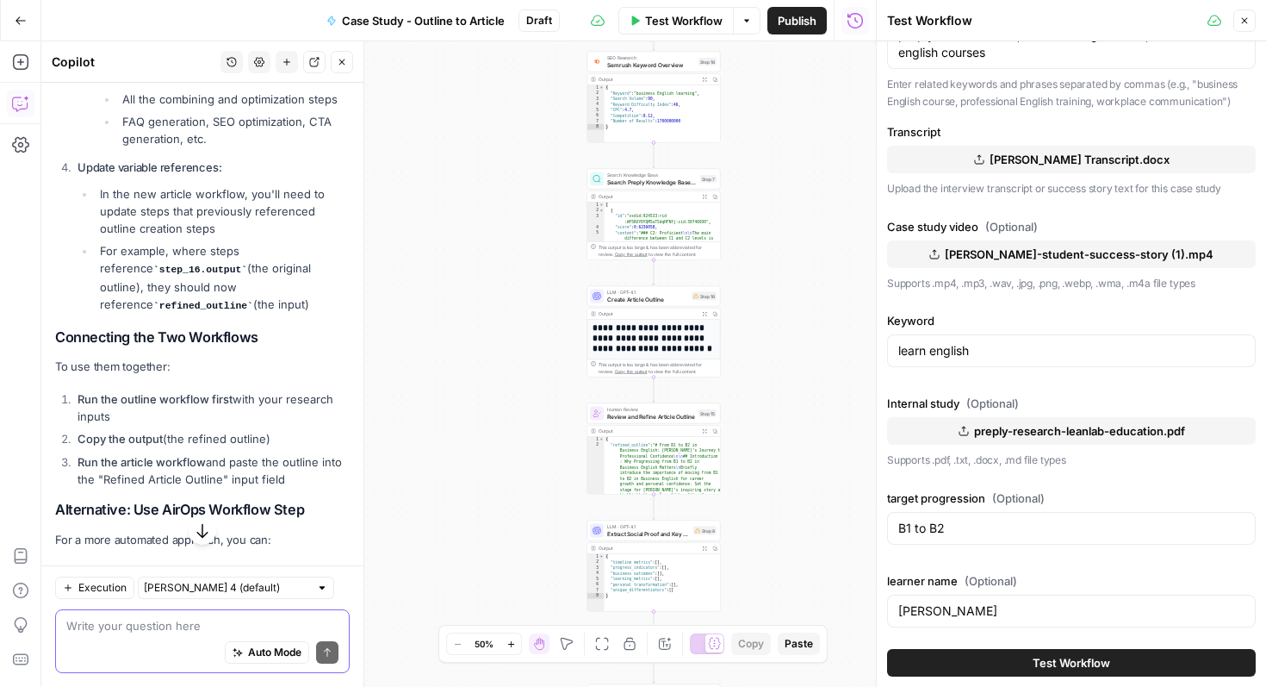
click at [161, 618] on textarea at bounding box center [202, 625] width 272 height 17
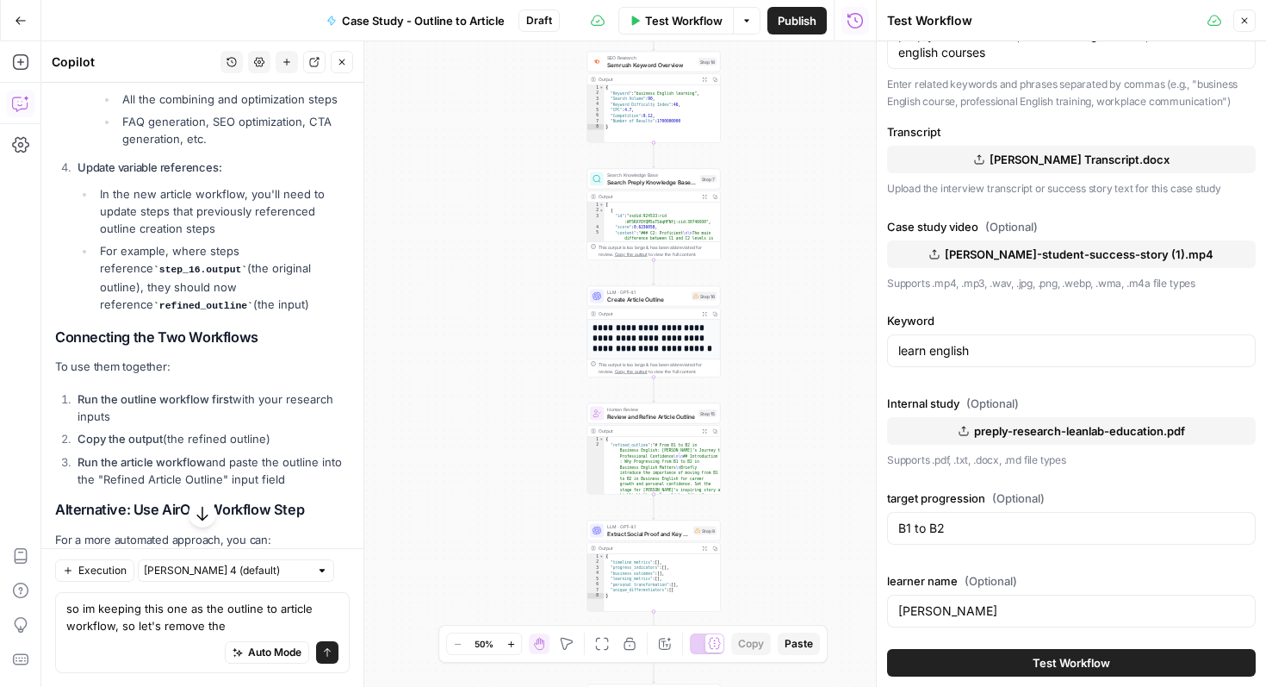
click at [1238, 25] on button "Close" at bounding box center [1244, 20] width 22 height 22
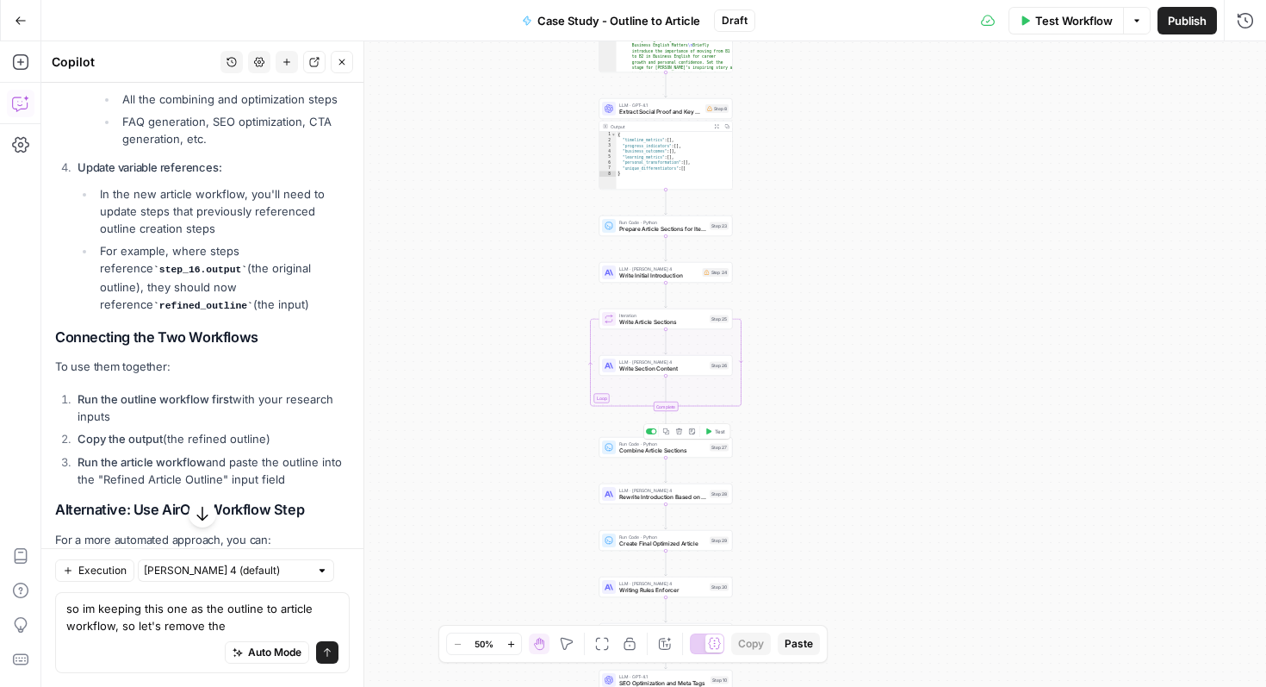
drag, startPoint x: 693, startPoint y: 455, endPoint x: 715, endPoint y: 449, distance: 23.2
click at [693, 455] on div "Run Code · Python Combine Article Sections Step 27 Copy step Delete step Add No…" at bounding box center [667, 447] width 134 height 21
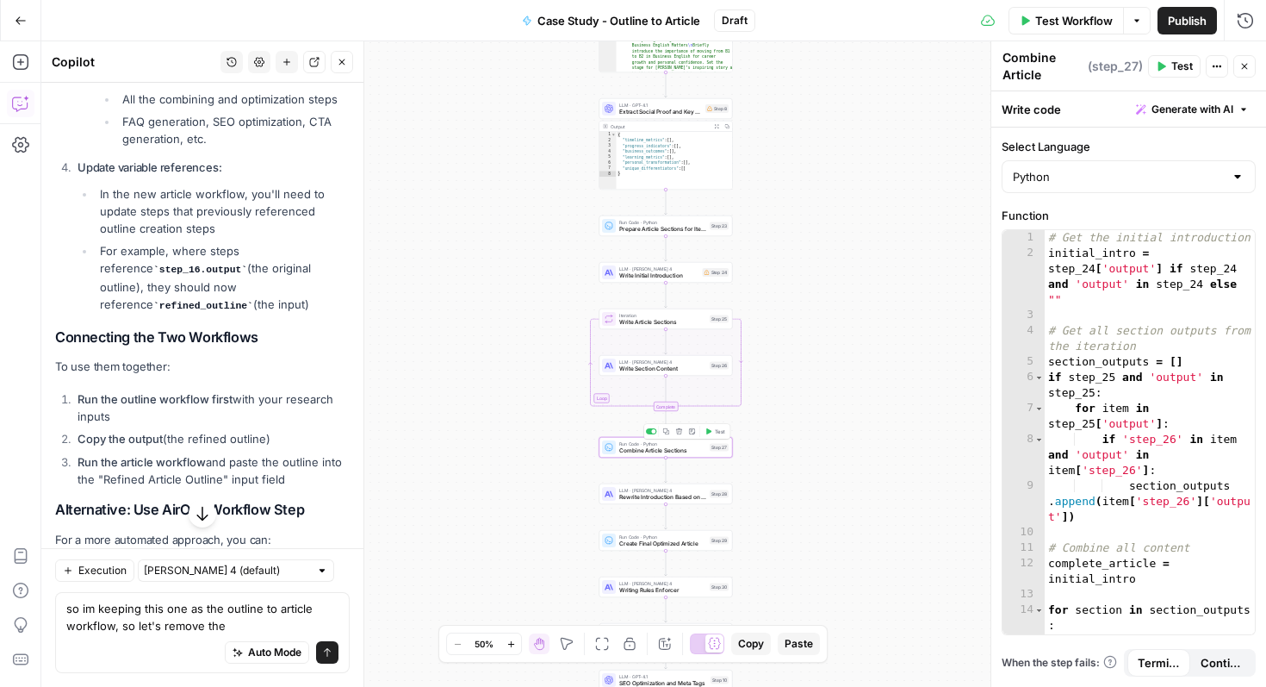
click at [721, 434] on span "Test" at bounding box center [720, 431] width 10 height 8
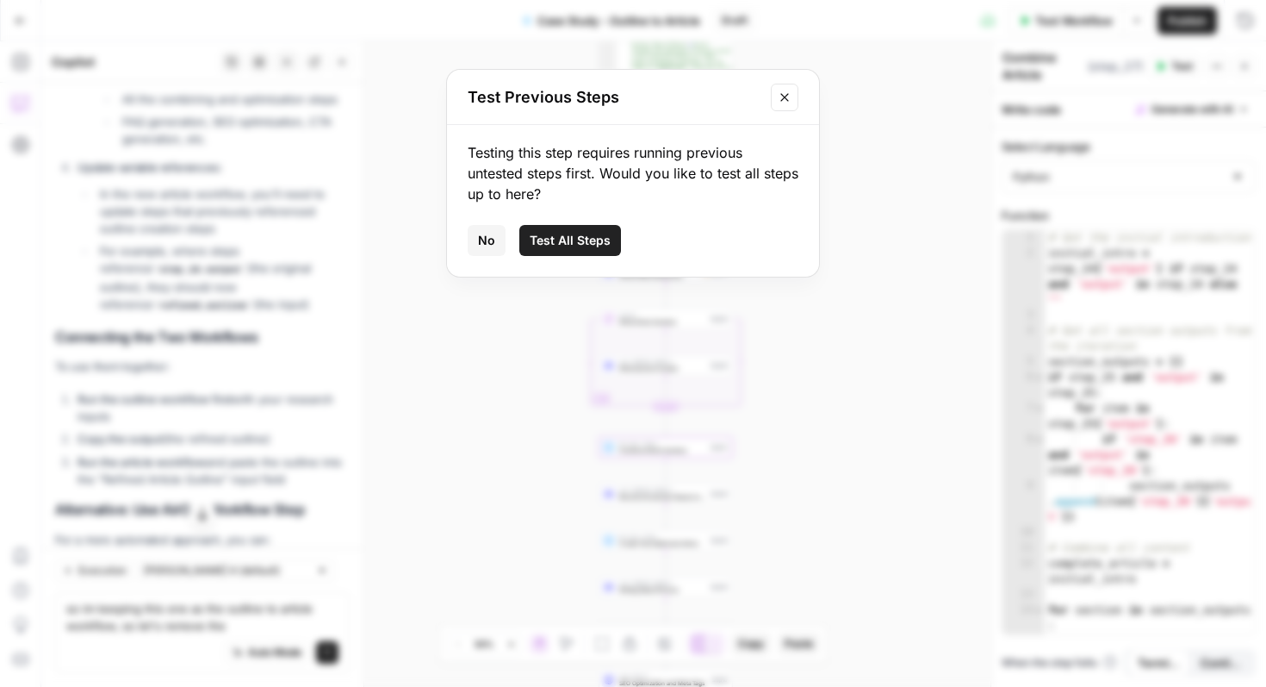
click at [593, 235] on span "Test All Steps" at bounding box center [570, 240] width 81 height 17
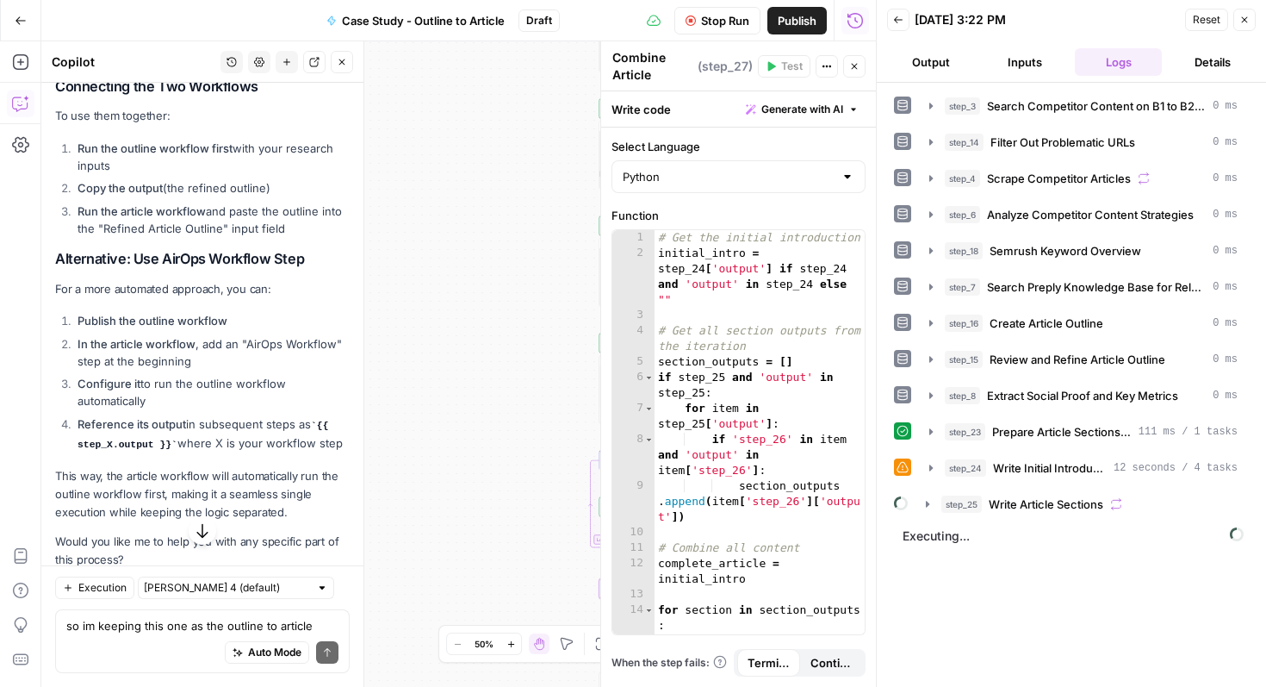
scroll to position [3761, 0]
click at [908, 468] on icon at bounding box center [903, 467] width 12 height 12
click at [1020, 463] on span "Write Initial Introduction" at bounding box center [1050, 467] width 114 height 17
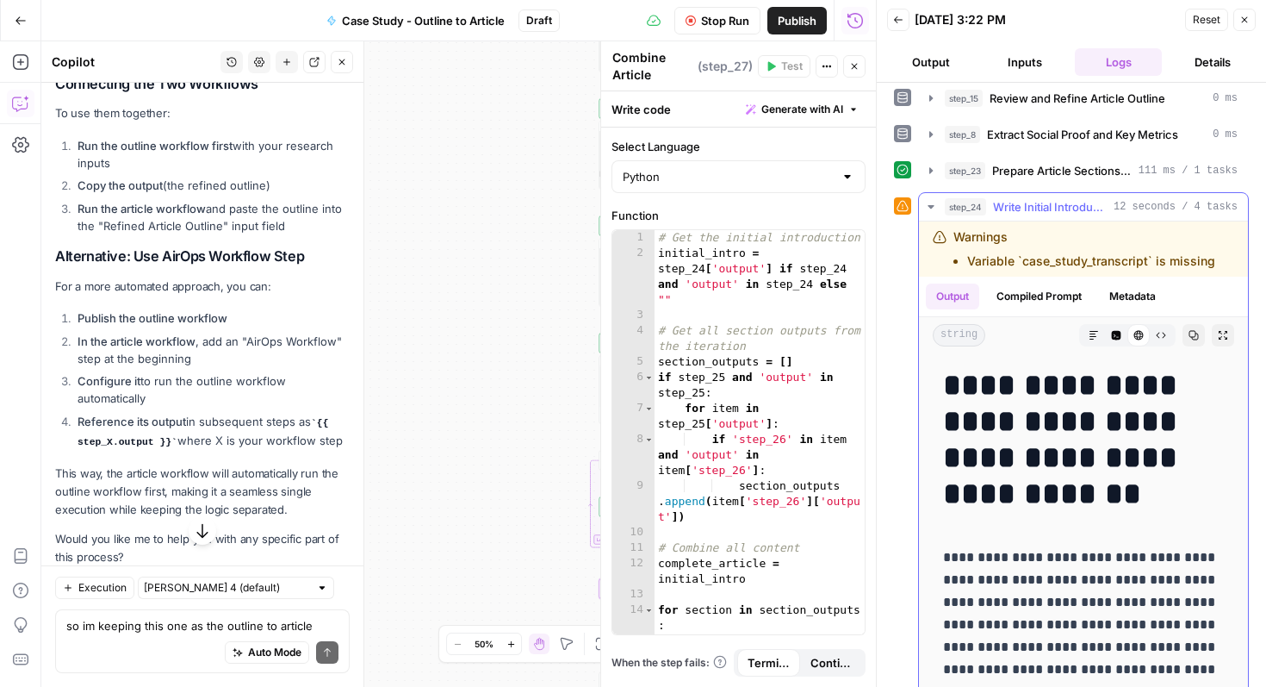
scroll to position [264, 0]
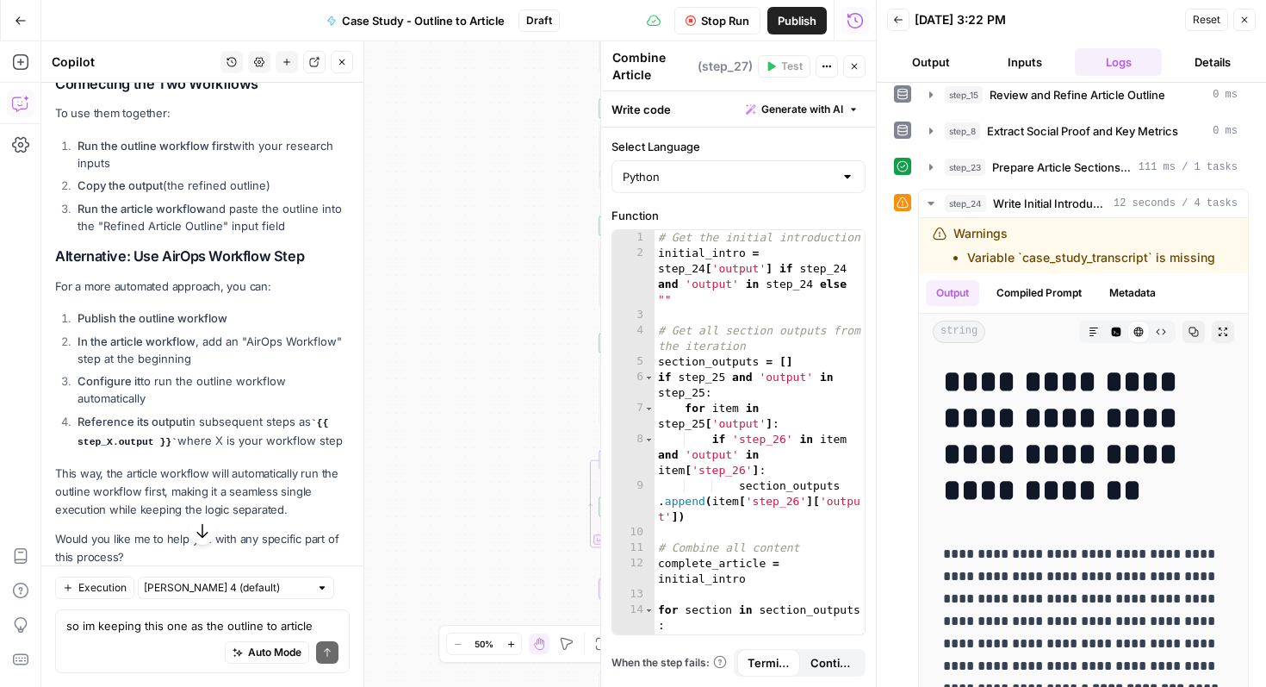
click at [1246, 22] on icon "button" at bounding box center [1245, 20] width 6 height 6
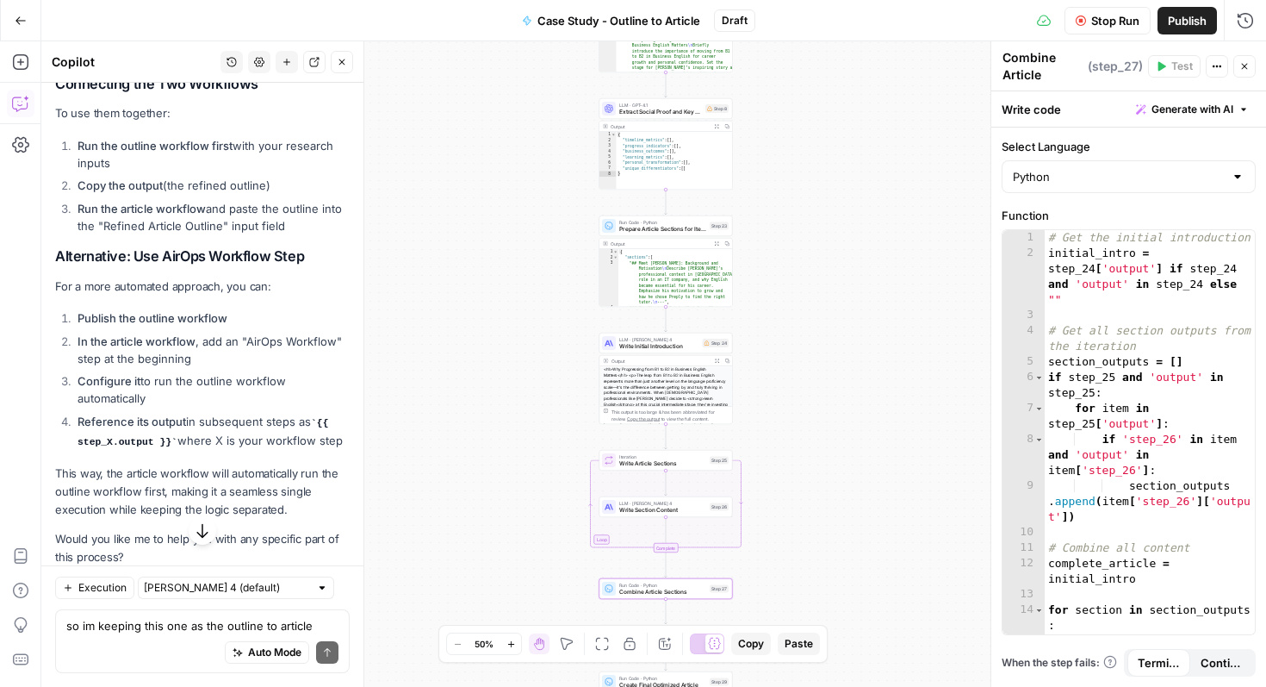
click at [1084, 23] on icon "button" at bounding box center [1081, 21] width 10 height 10
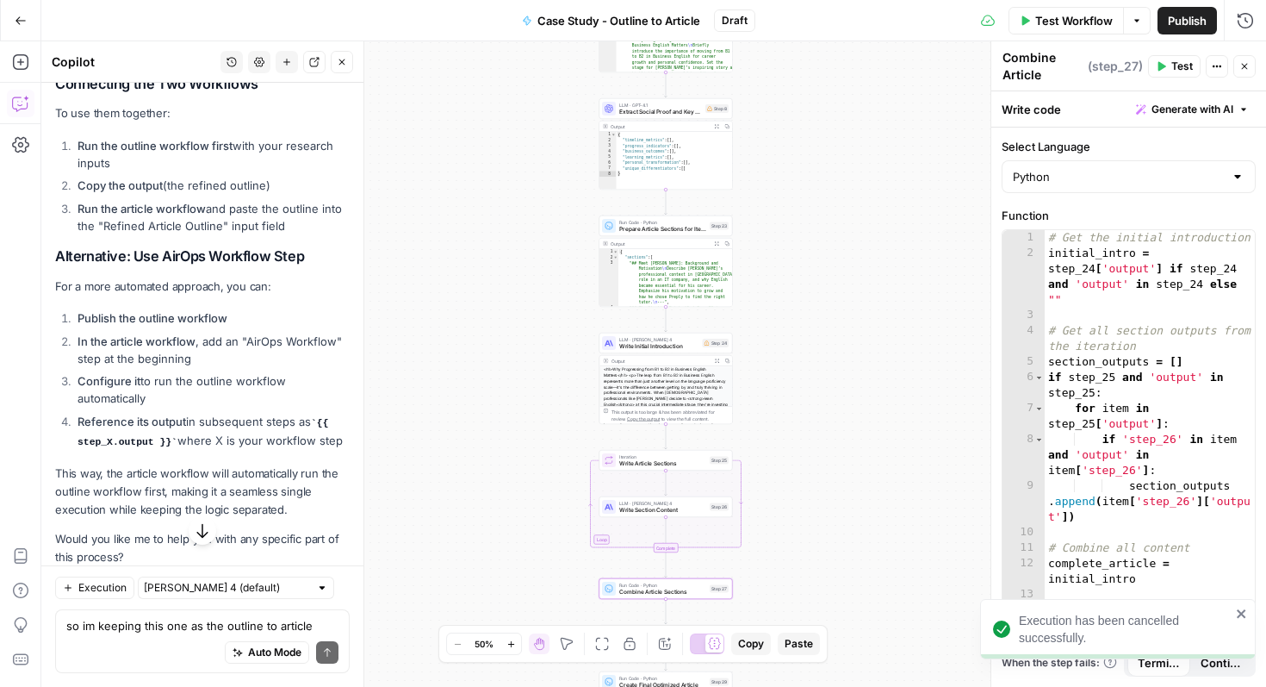
click at [1082, 28] on span "Test Workflow" at bounding box center [1074, 20] width 78 height 17
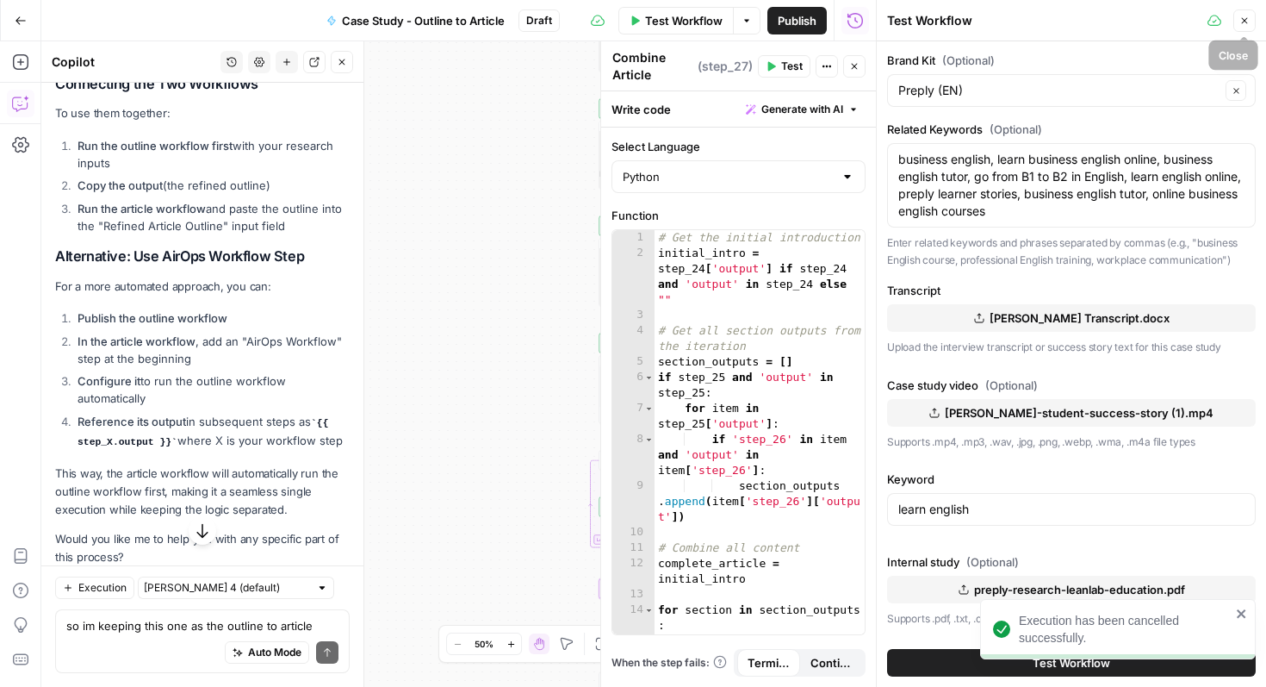
click at [1246, 17] on icon "button" at bounding box center [1245, 21] width 10 height 10
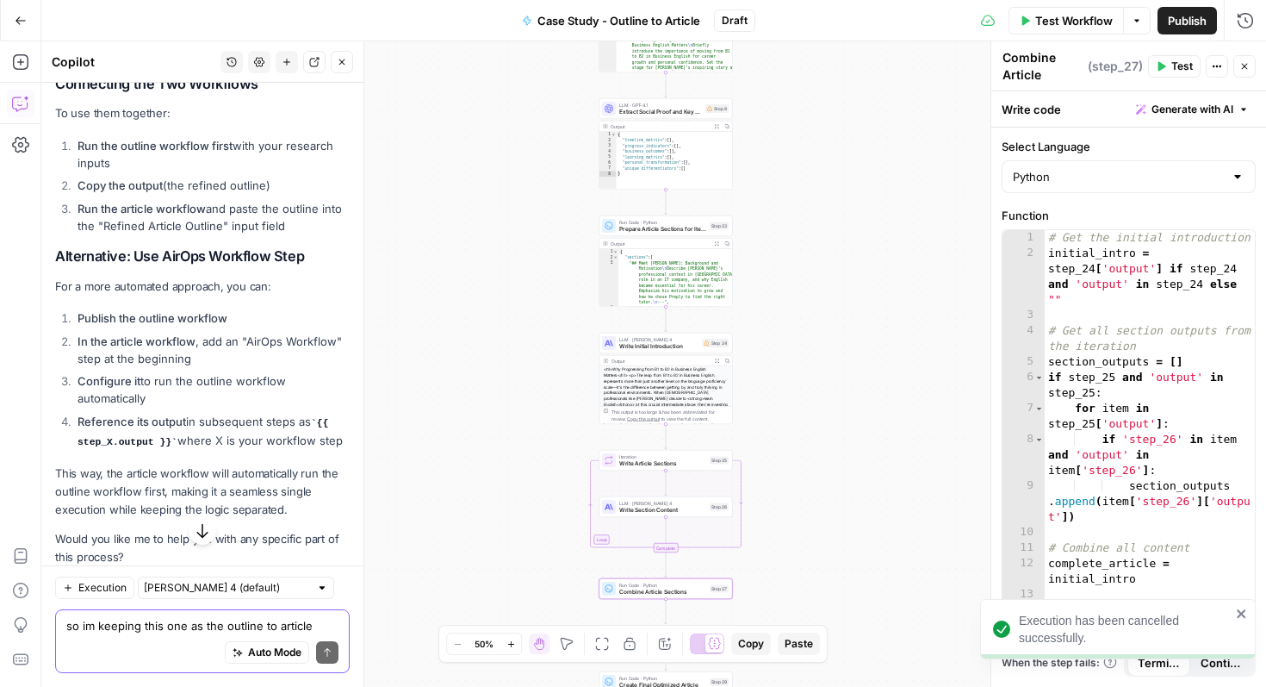
click at [145, 631] on textarea "so im keeping this one as the outline to article workflow, so let's remove the" at bounding box center [202, 625] width 272 height 17
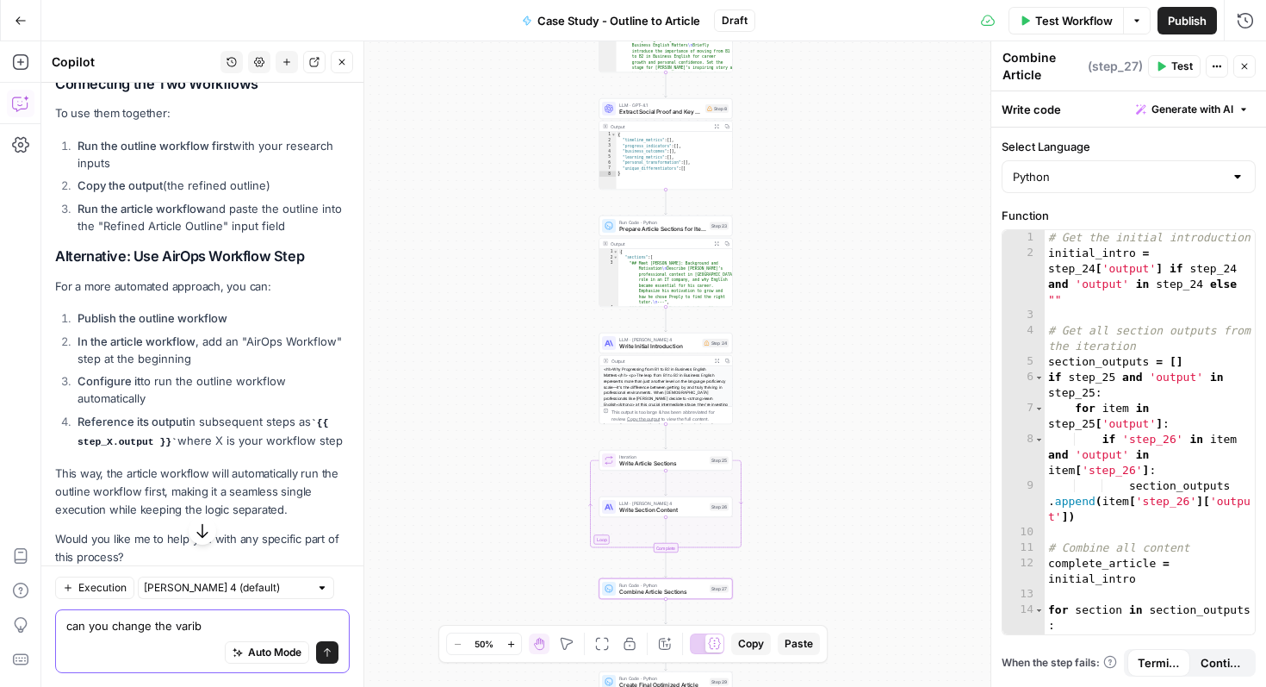
drag, startPoint x: 205, startPoint y: 628, endPoint x: 153, endPoint y: 624, distance: 51.8
click at [153, 624] on textarea "can you change the varib" at bounding box center [202, 625] width 272 height 17
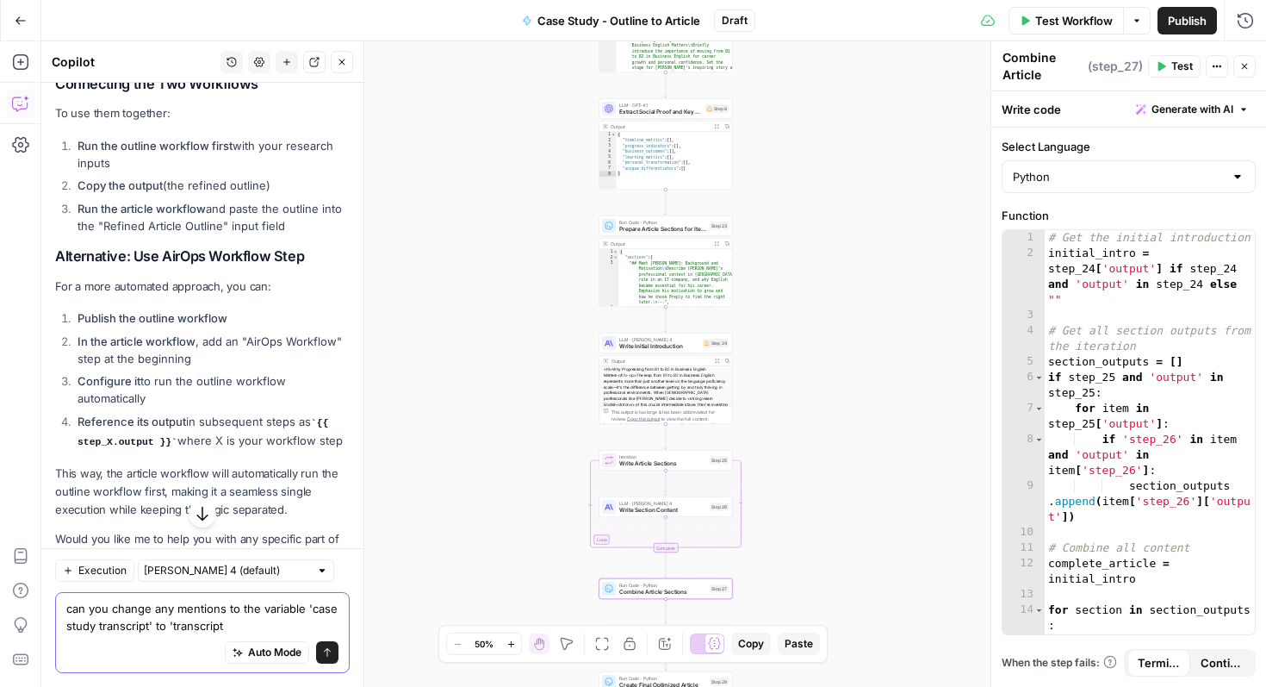
type textarea "can you change any mentions to the variable 'case study transcript' to 'transcr…"
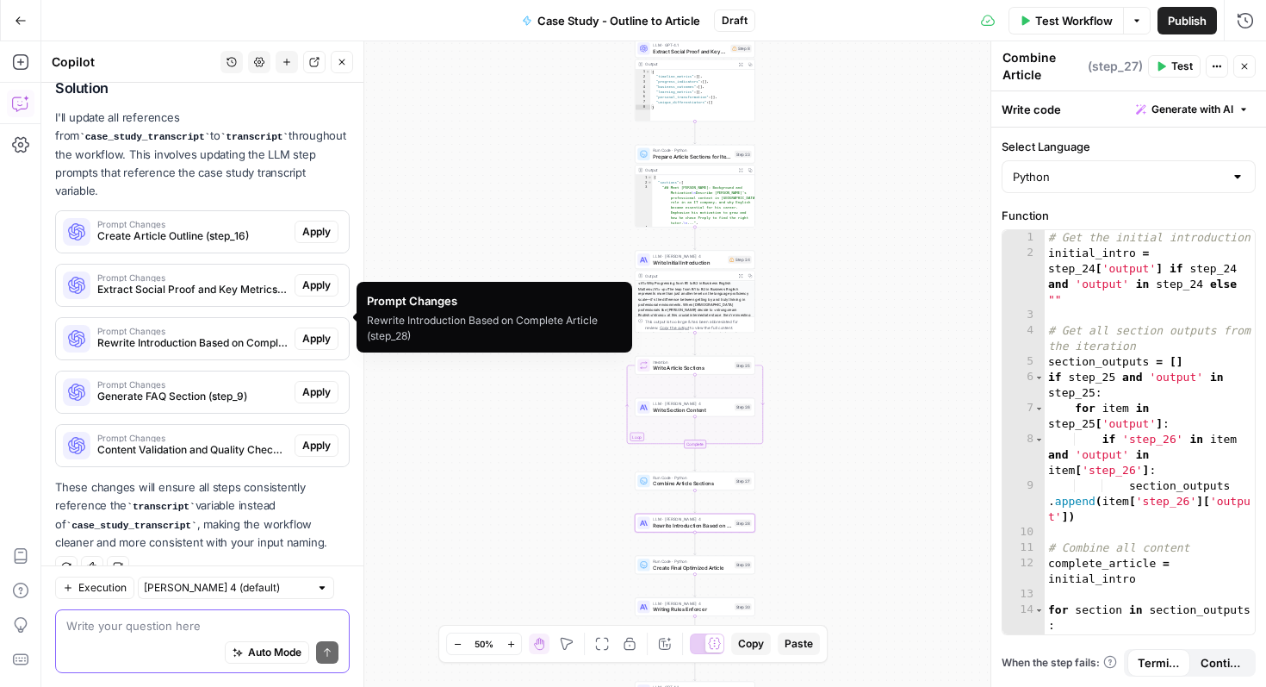
scroll to position [4330, 0]
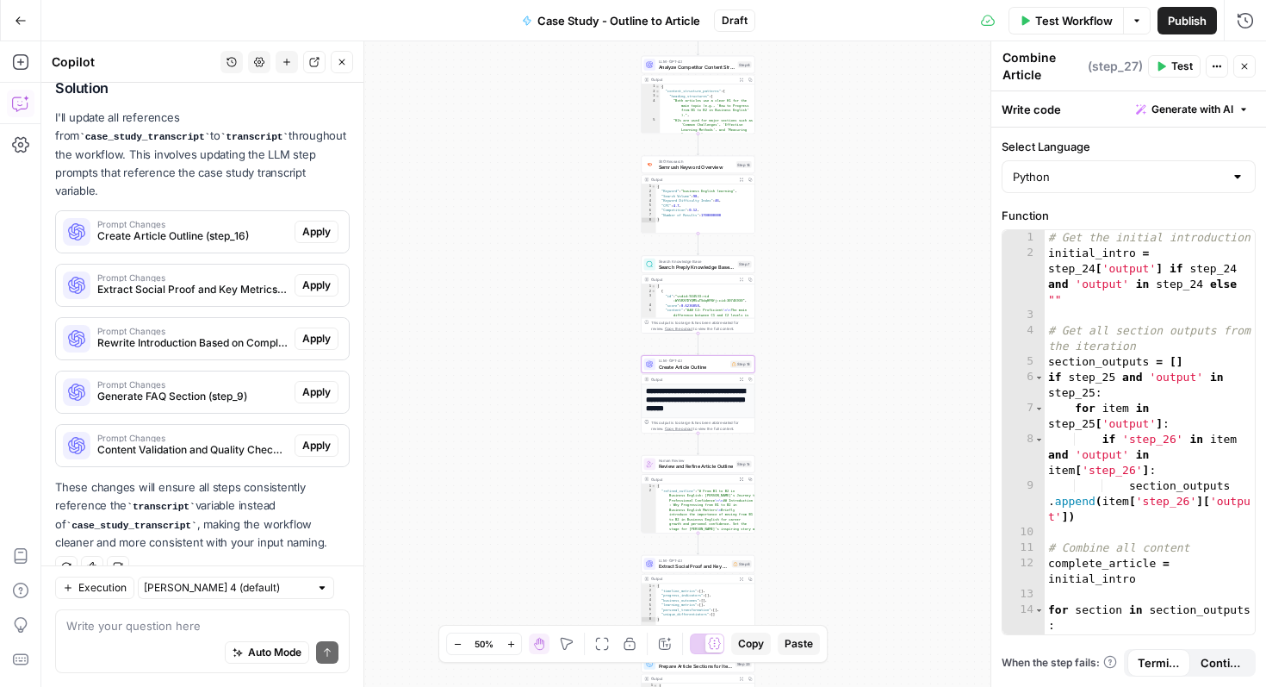
click at [323, 224] on span "Apply" at bounding box center [316, 232] width 28 height 16
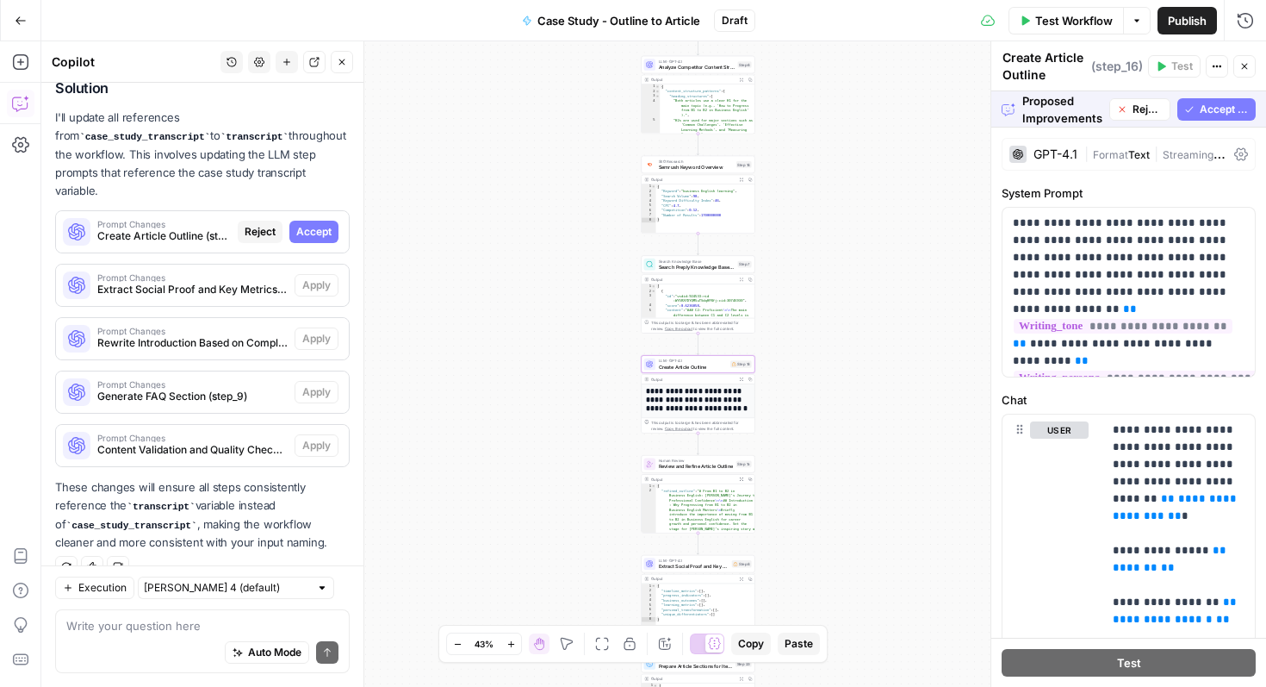
click at [323, 224] on span "Accept" at bounding box center [313, 232] width 35 height 16
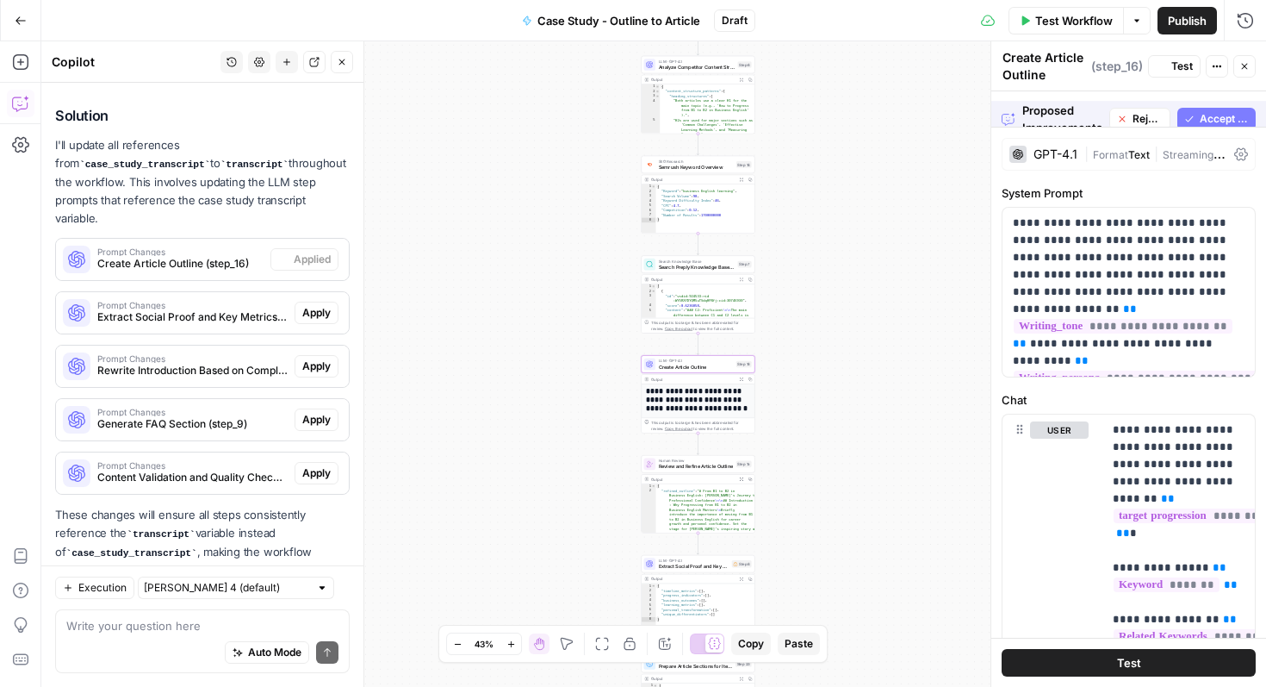
scroll to position [4358, 0]
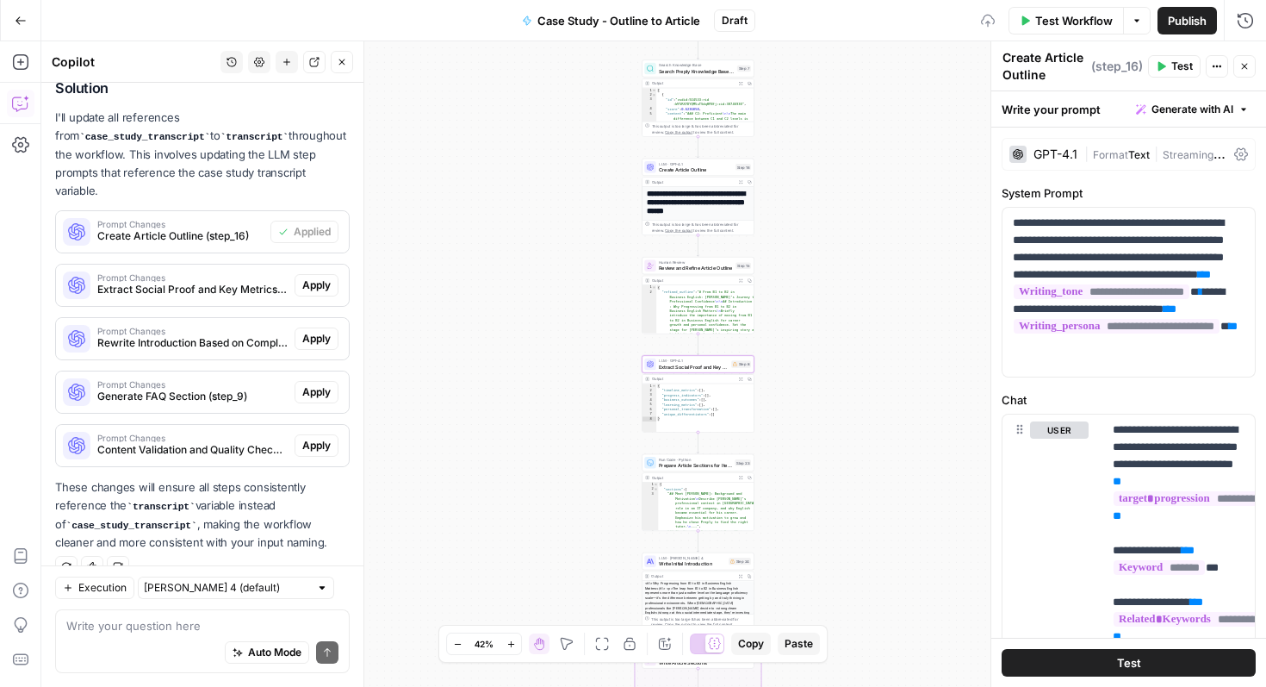
click at [321, 277] on span "Apply" at bounding box center [316, 285] width 28 height 16
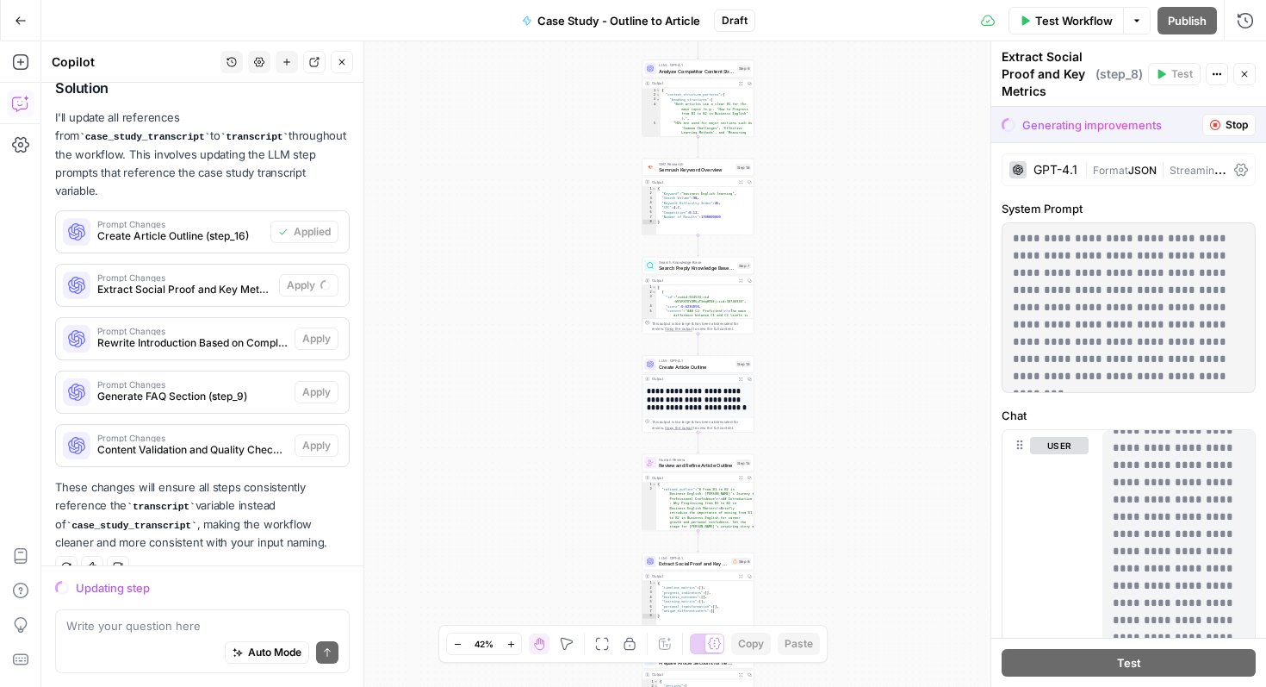
scroll to position [0, 0]
click at [1234, 125] on span "Stop" at bounding box center [1237, 125] width 22 height 16
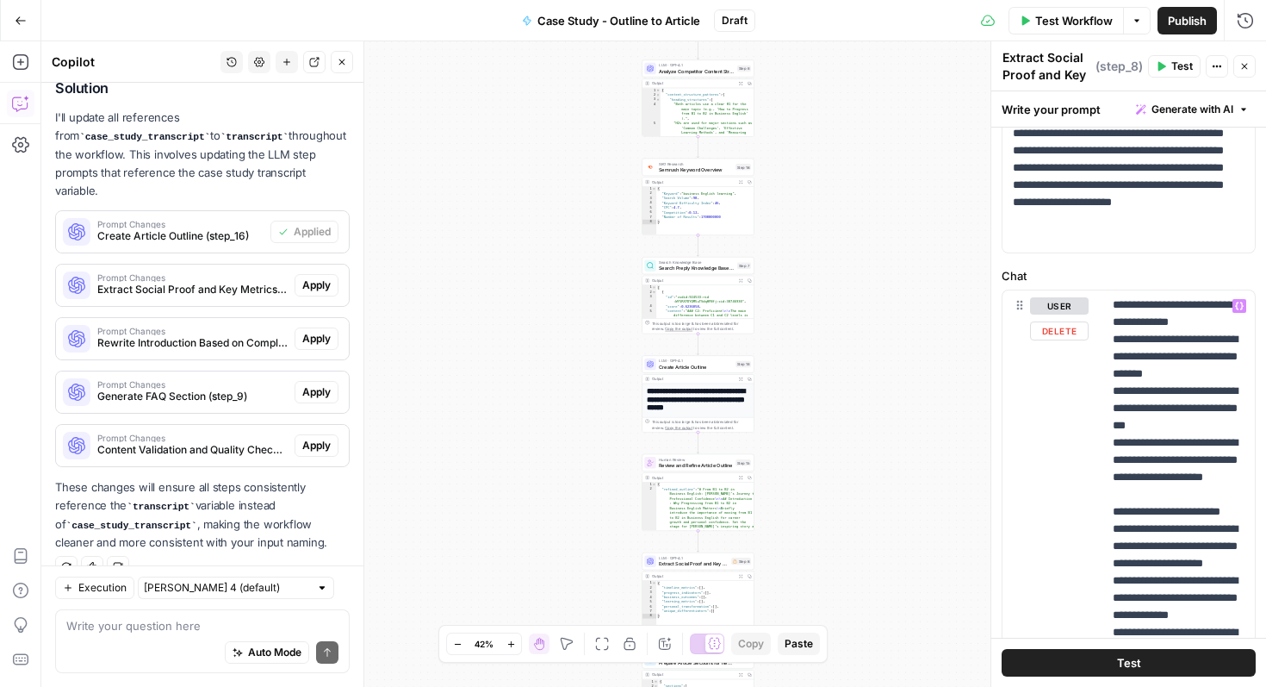
scroll to position [762, 0]
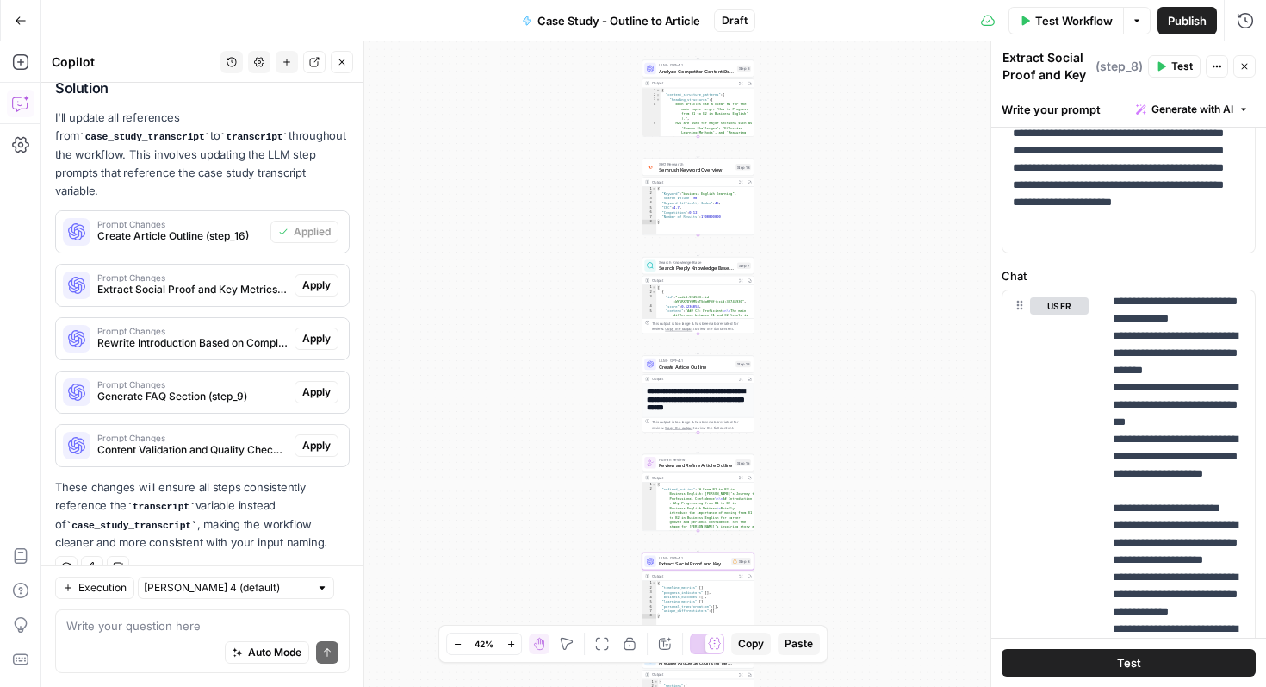
drag, startPoint x: 321, startPoint y: 257, endPoint x: 339, endPoint y: 249, distance: 19.7
click at [320, 277] on span "Apply" at bounding box center [316, 285] width 28 height 16
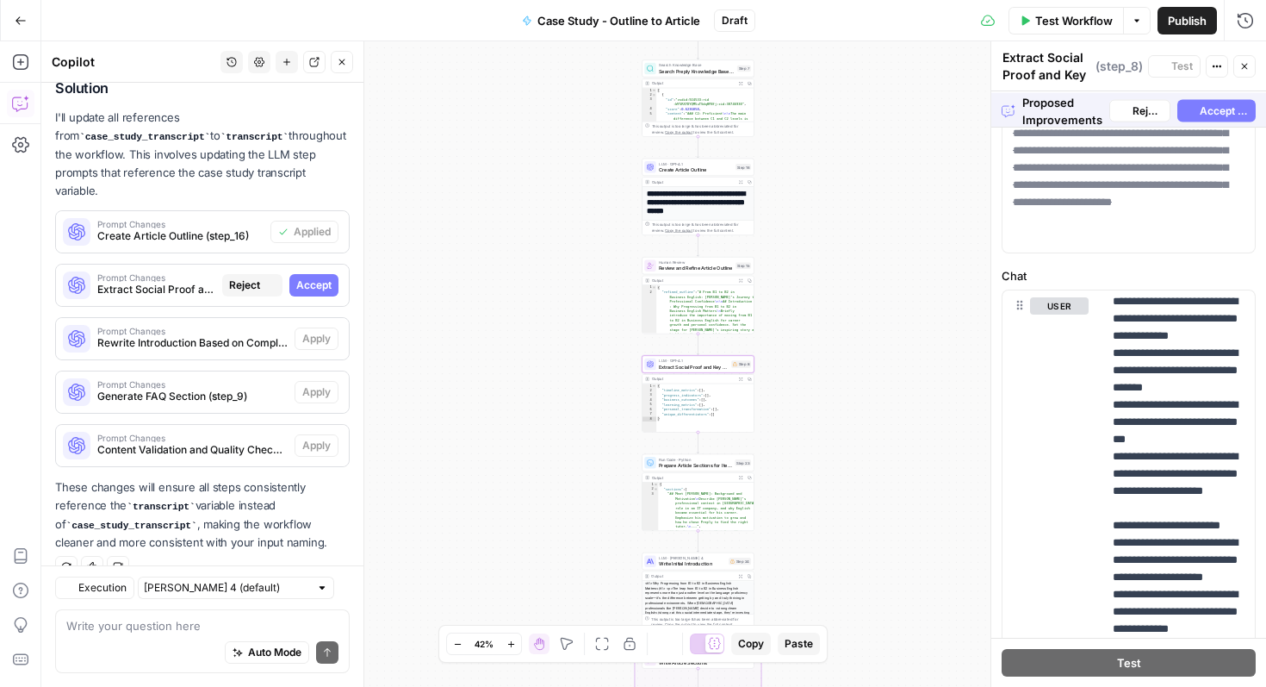
scroll to position [780, 0]
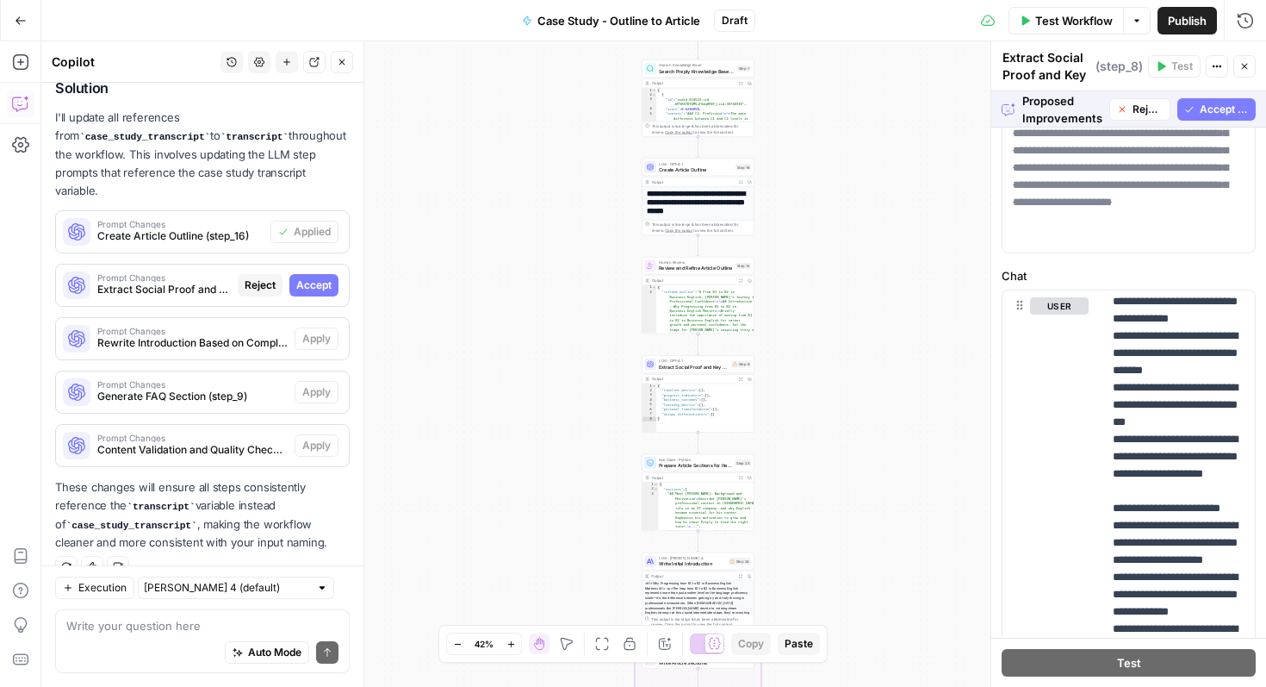
click at [1191, 112] on icon "button" at bounding box center [1189, 109] width 10 height 10
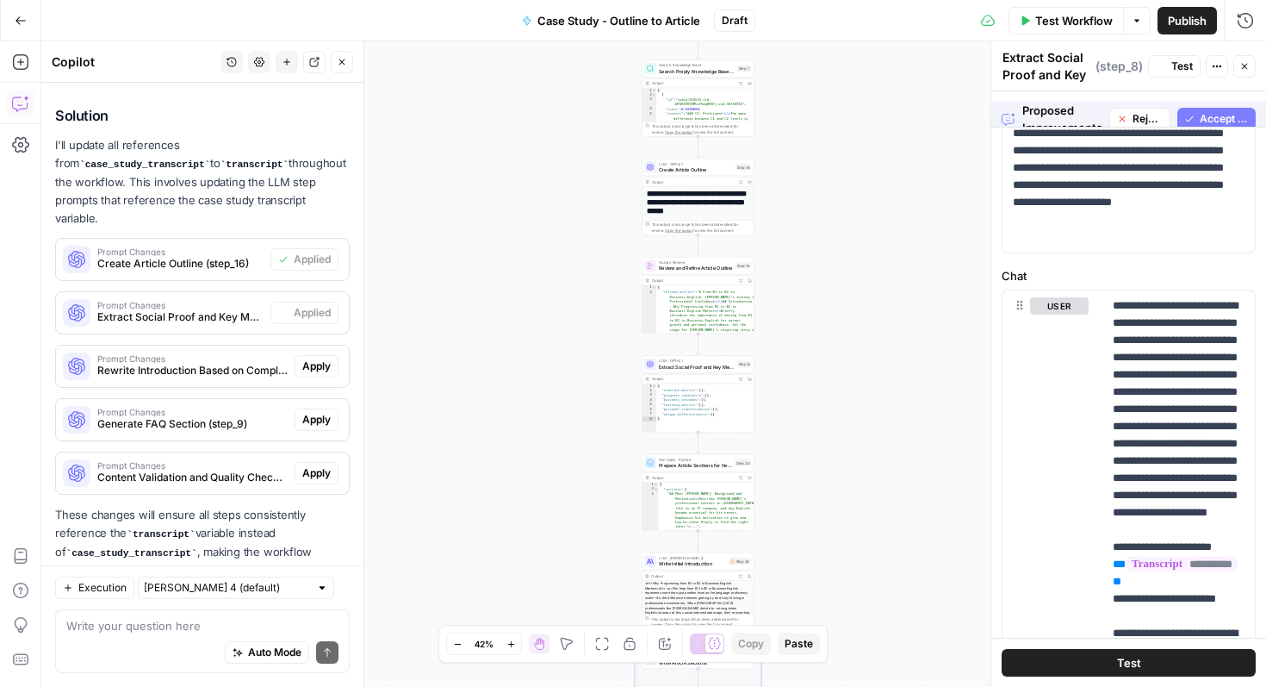
scroll to position [0, 0]
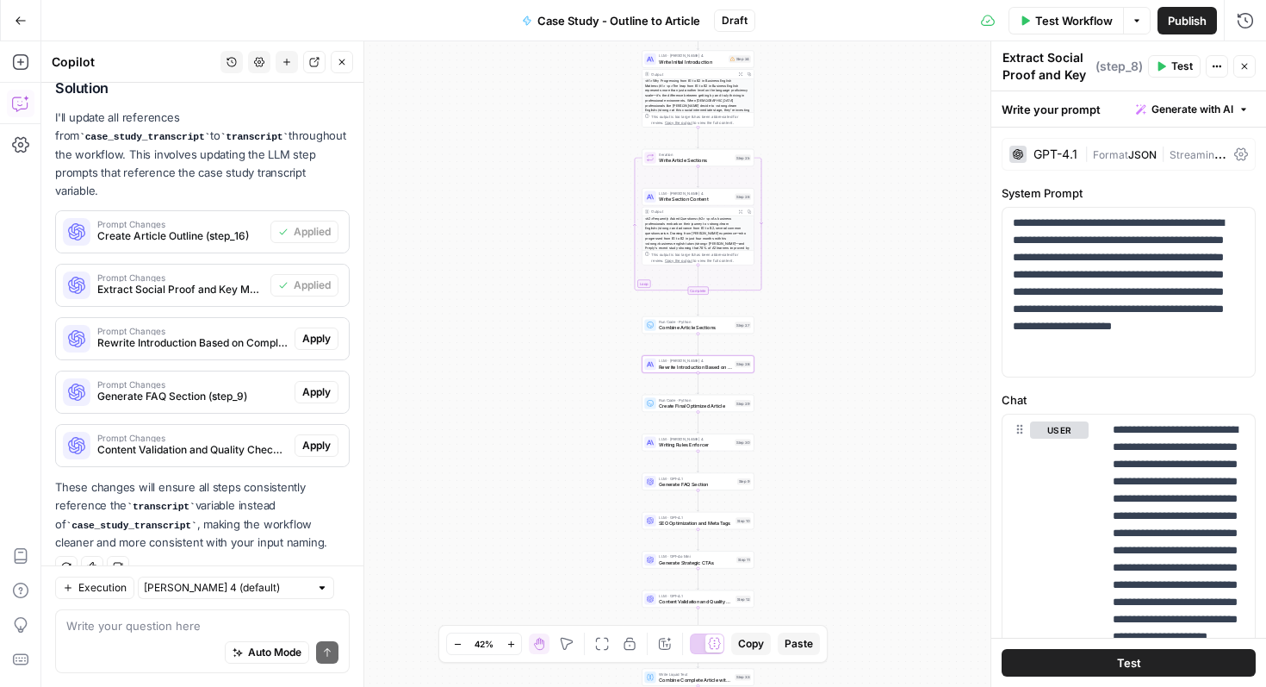
click at [314, 331] on span "Apply" at bounding box center [316, 339] width 28 height 16
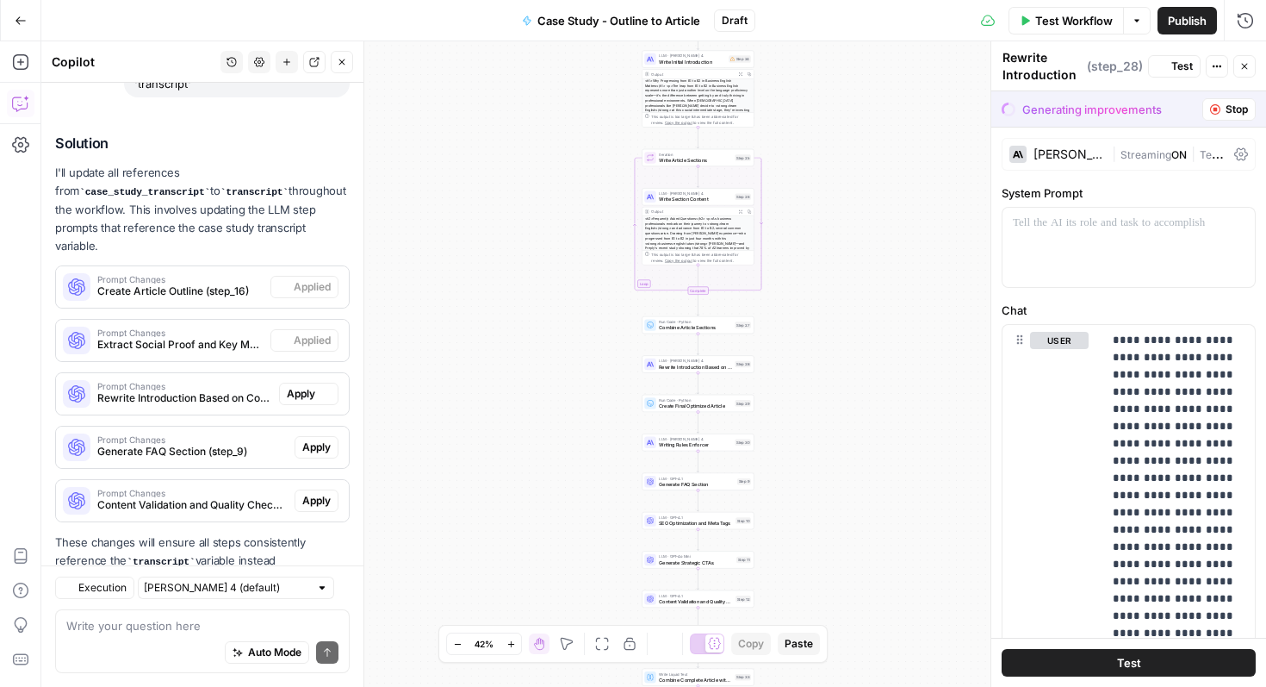
scroll to position [4358, 0]
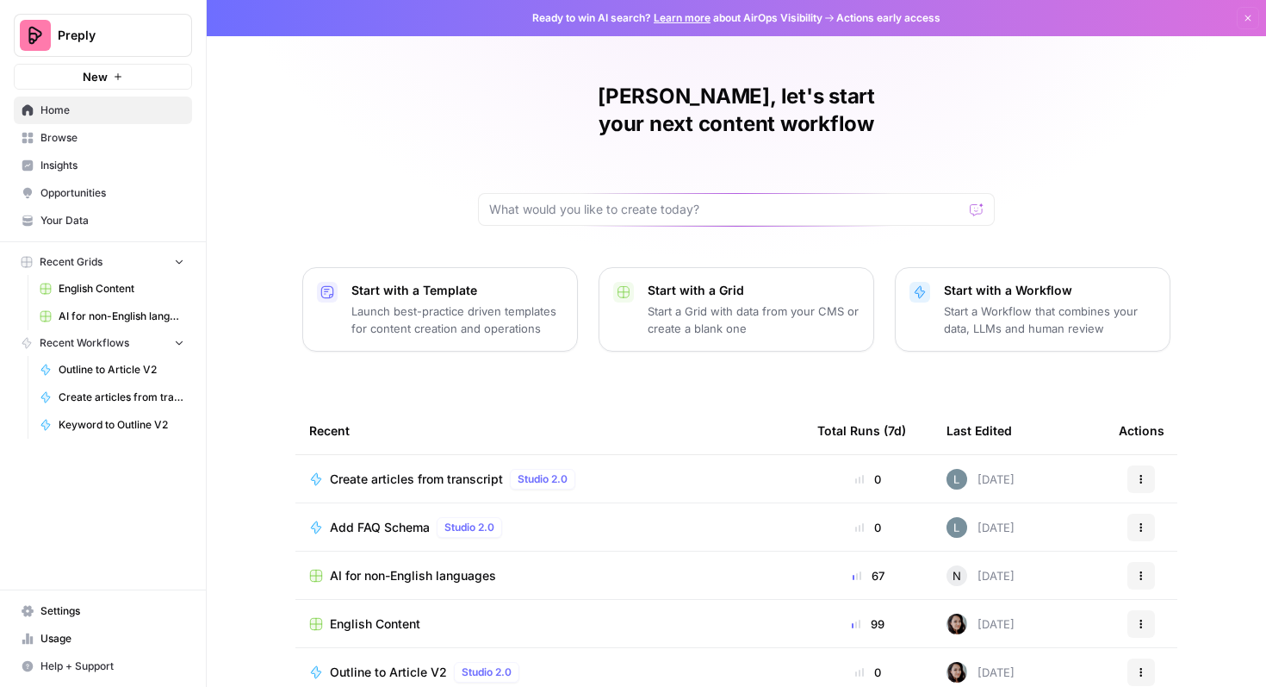
click at [432, 470] on span "Create articles from transcript" at bounding box center [416, 478] width 173 height 17
click at [481, 611] on td "English Content" at bounding box center [549, 623] width 508 height 47
click at [383, 615] on span "English Content" at bounding box center [375, 623] width 90 height 17
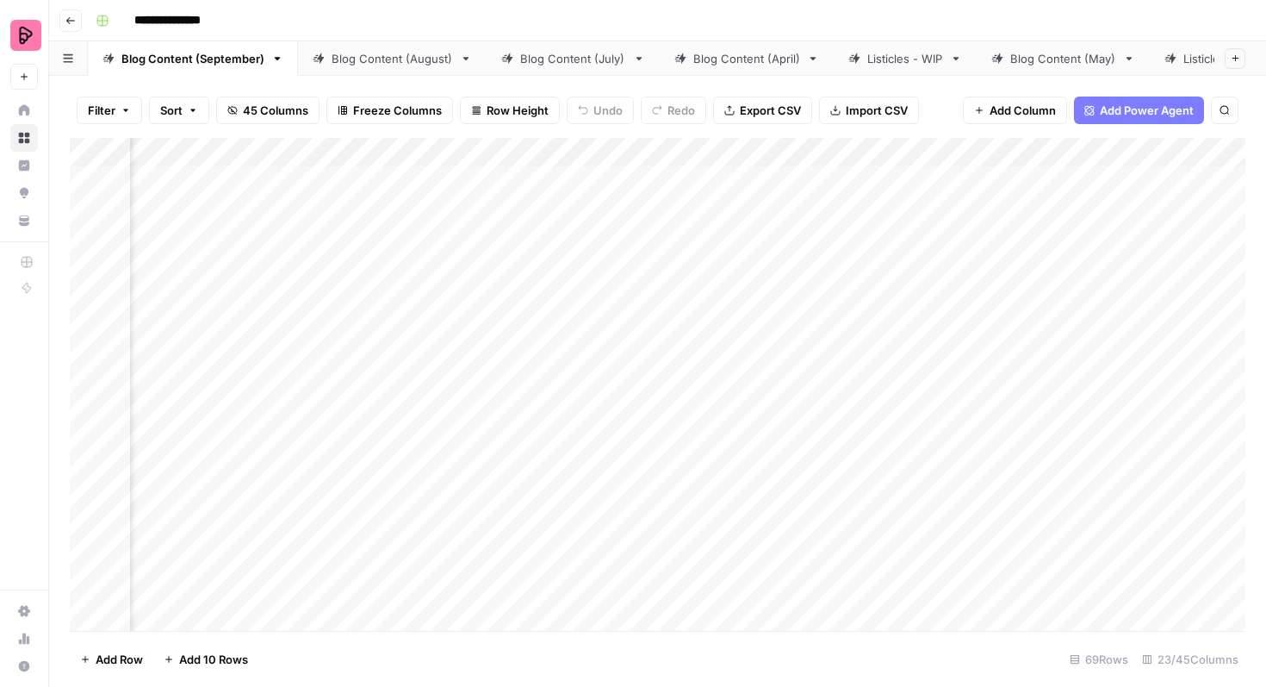
scroll to position [0, 374]
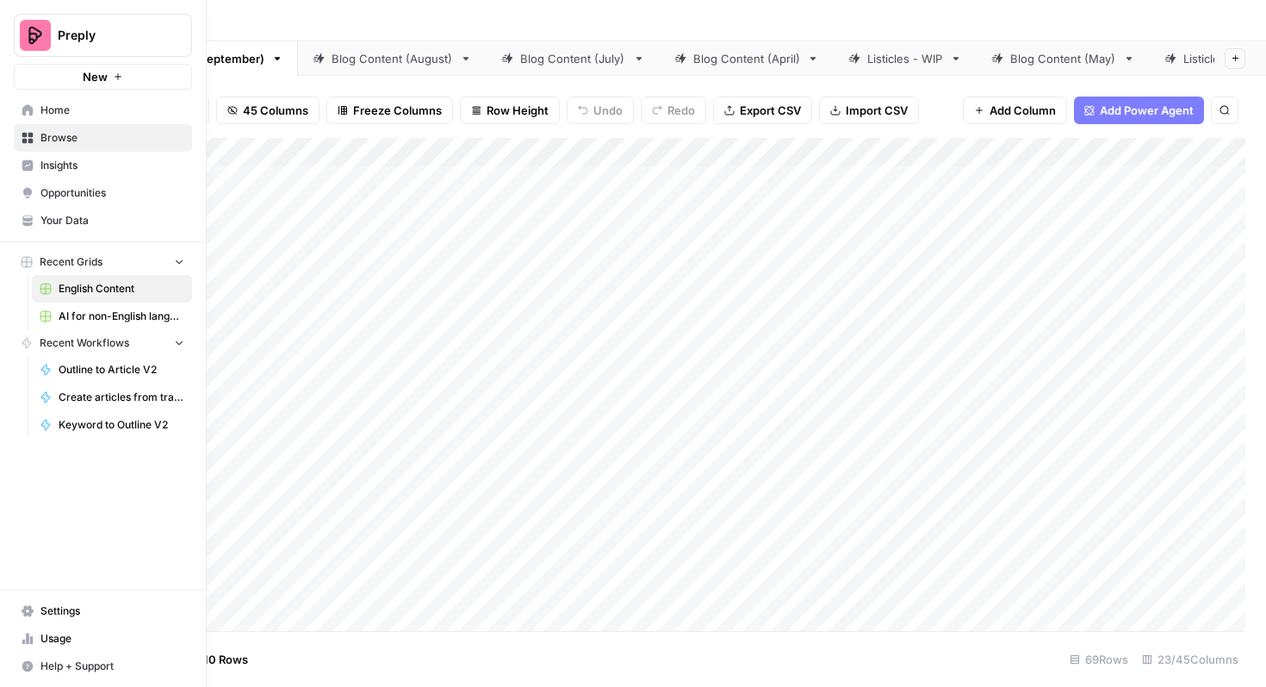
click at [34, 111] on link "Home" at bounding box center [103, 110] width 178 height 28
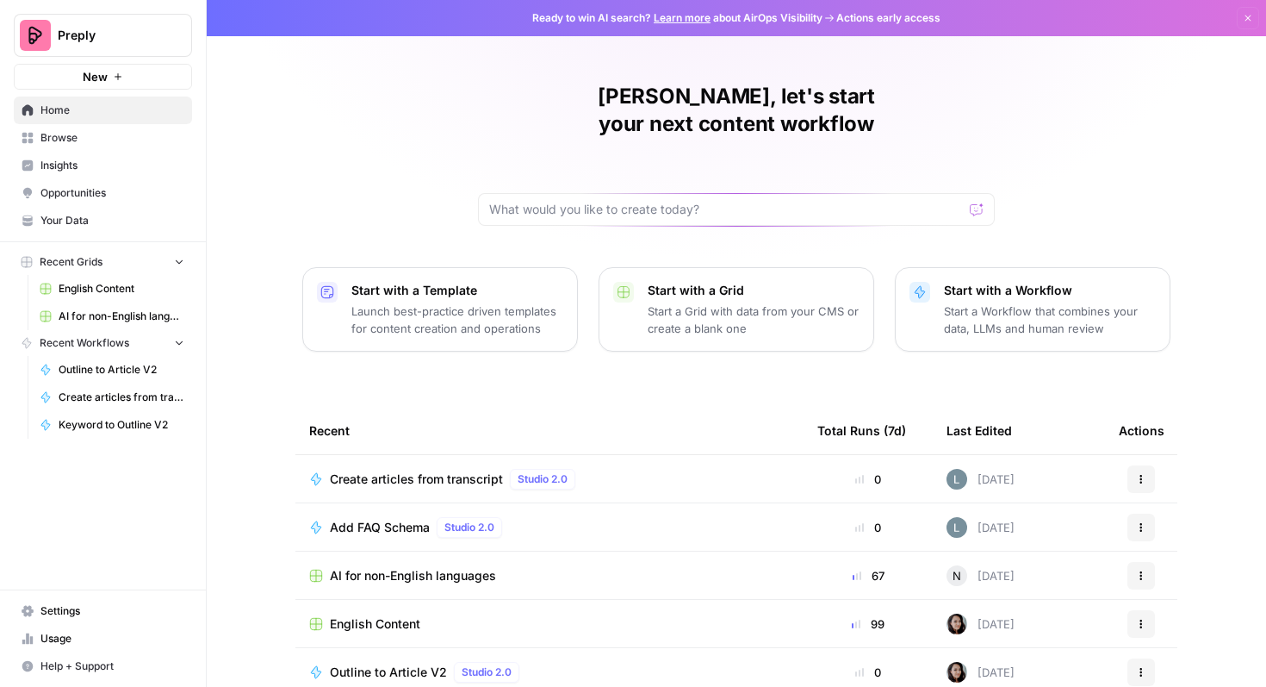
click at [57, 145] on span "Browse" at bounding box center [112, 138] width 144 height 16
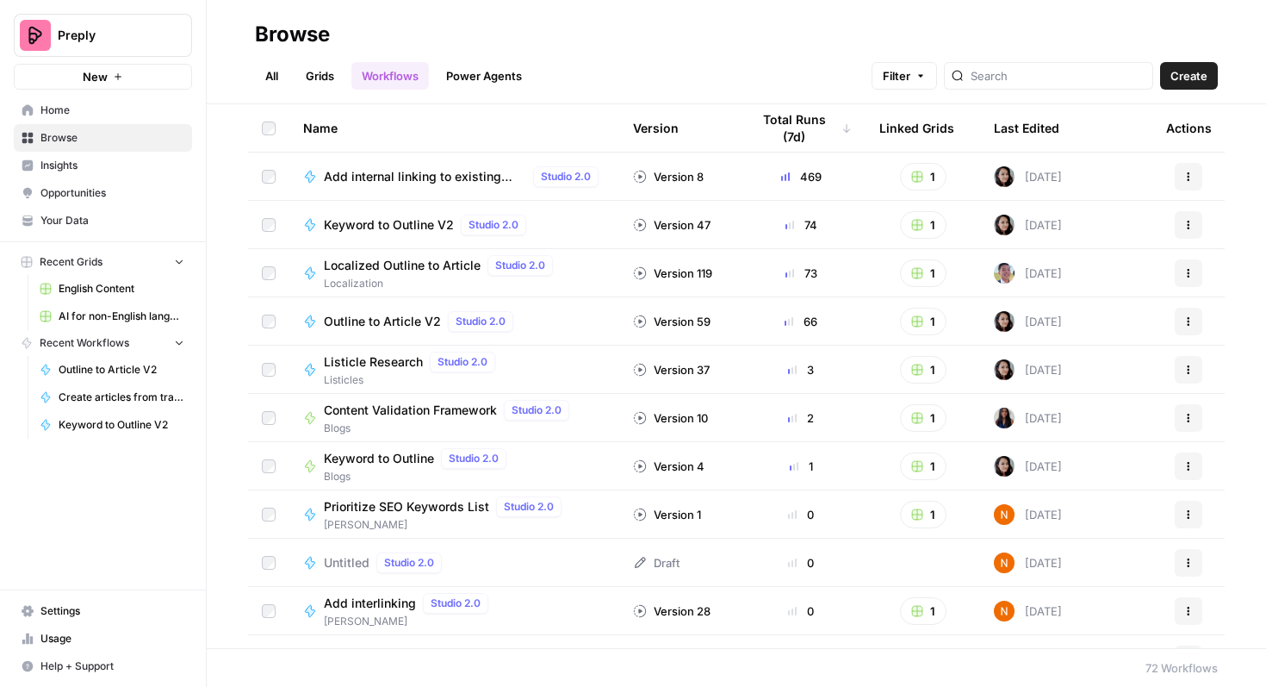
click at [273, 68] on link "All" at bounding box center [272, 76] width 34 height 28
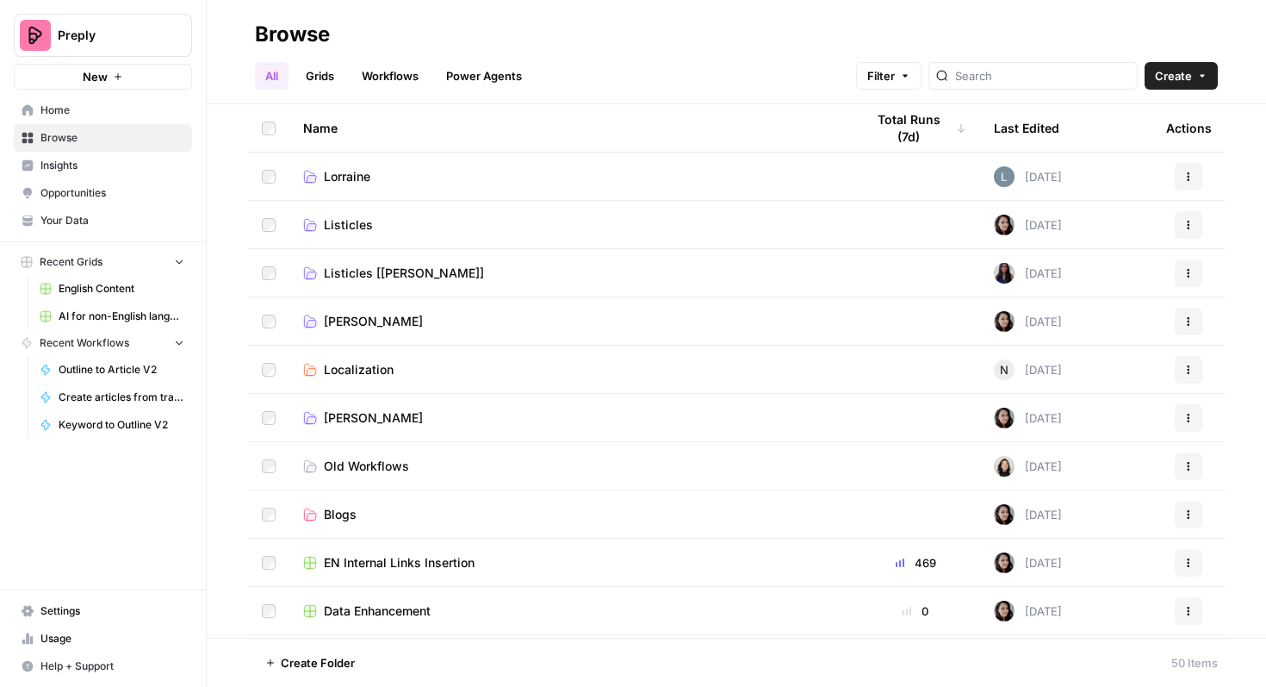
click at [456, 171] on link "Lorraine" at bounding box center [570, 176] width 534 height 17
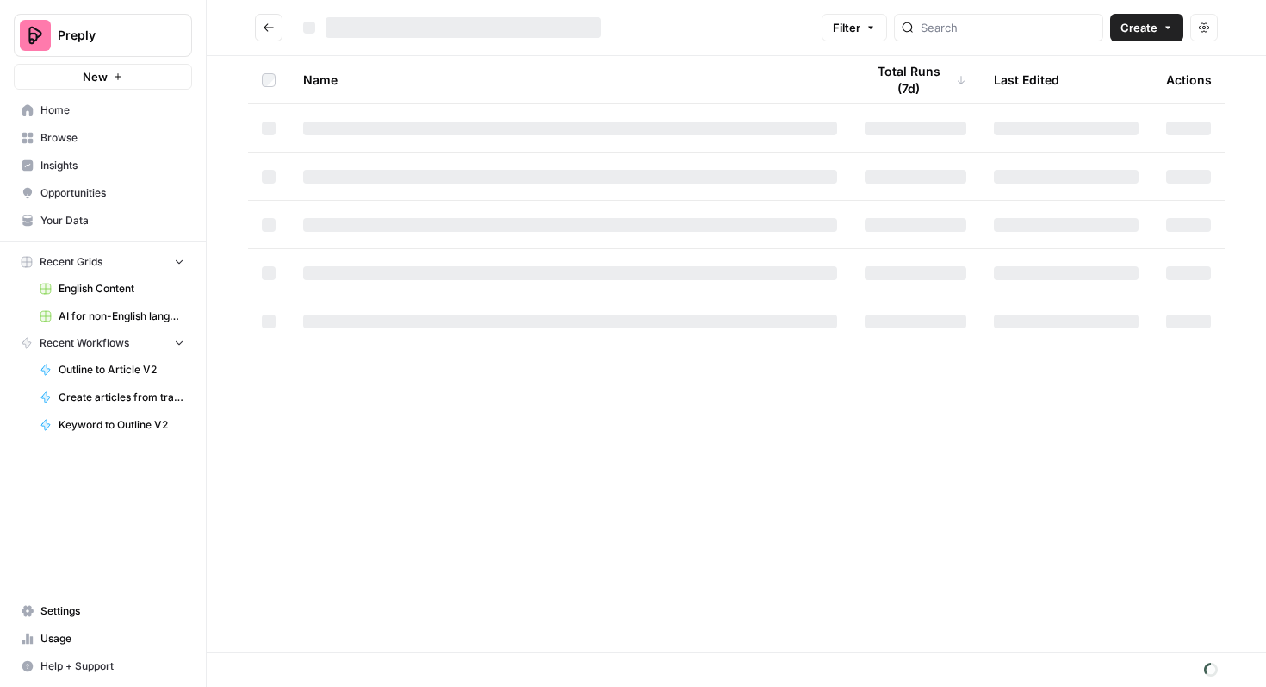
click at [456, 171] on div at bounding box center [570, 177] width 534 height 14
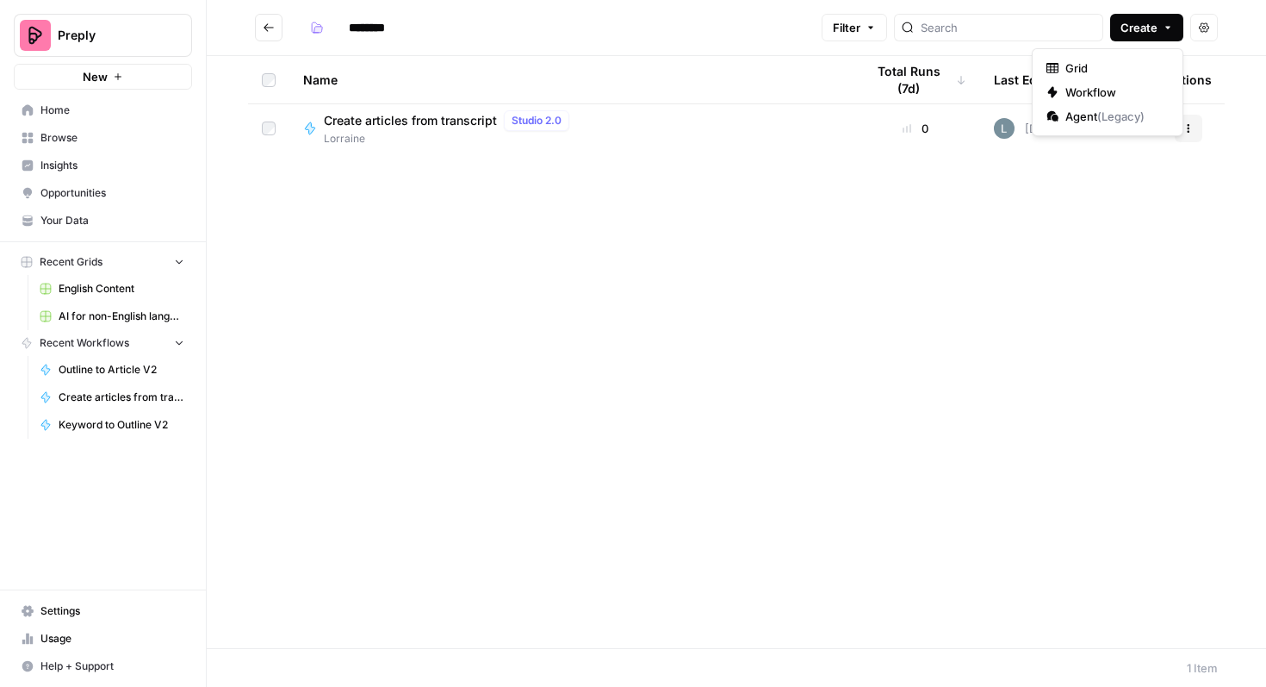
click at [1149, 28] on span "Create" at bounding box center [1139, 27] width 37 height 17
click at [1111, 90] on span "Workflow" at bounding box center [1114, 92] width 96 height 17
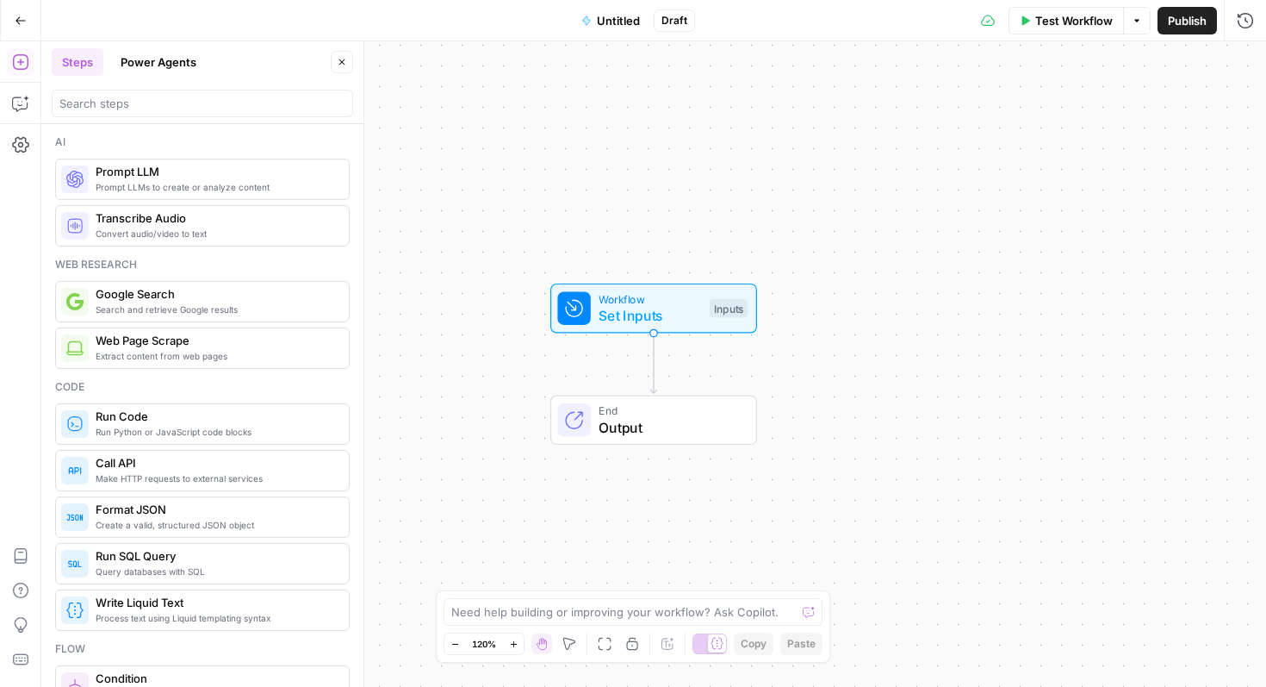
click at [612, 24] on span "Untitled" at bounding box center [618, 20] width 43 height 17
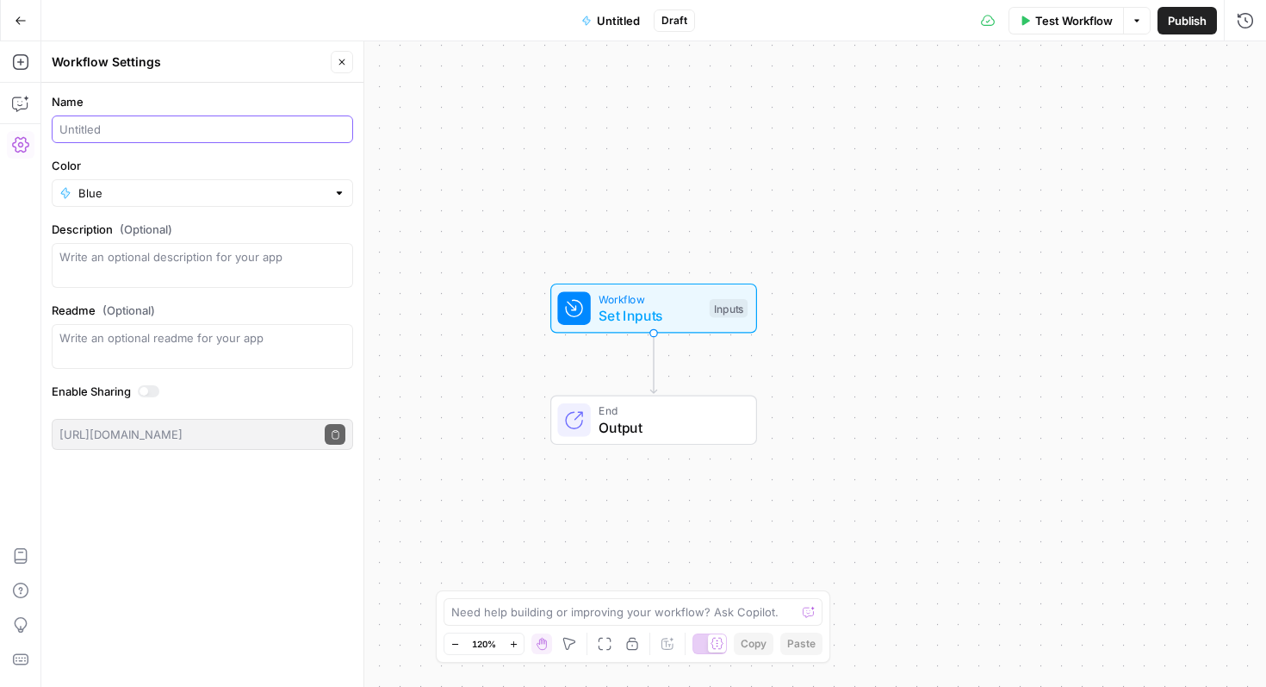
click at [154, 132] on input "Name" at bounding box center [202, 129] width 286 height 17
paste input "Case Study - Outline Creation"
type input "Case Study - Outline Creation"
click at [1016, 294] on div "Workflow Set Inputs Inputs End Output" at bounding box center [653, 363] width 1225 height 645
click at [1016, 293] on div "Workflow Set Inputs Inputs End Output" at bounding box center [653, 363] width 1225 height 645
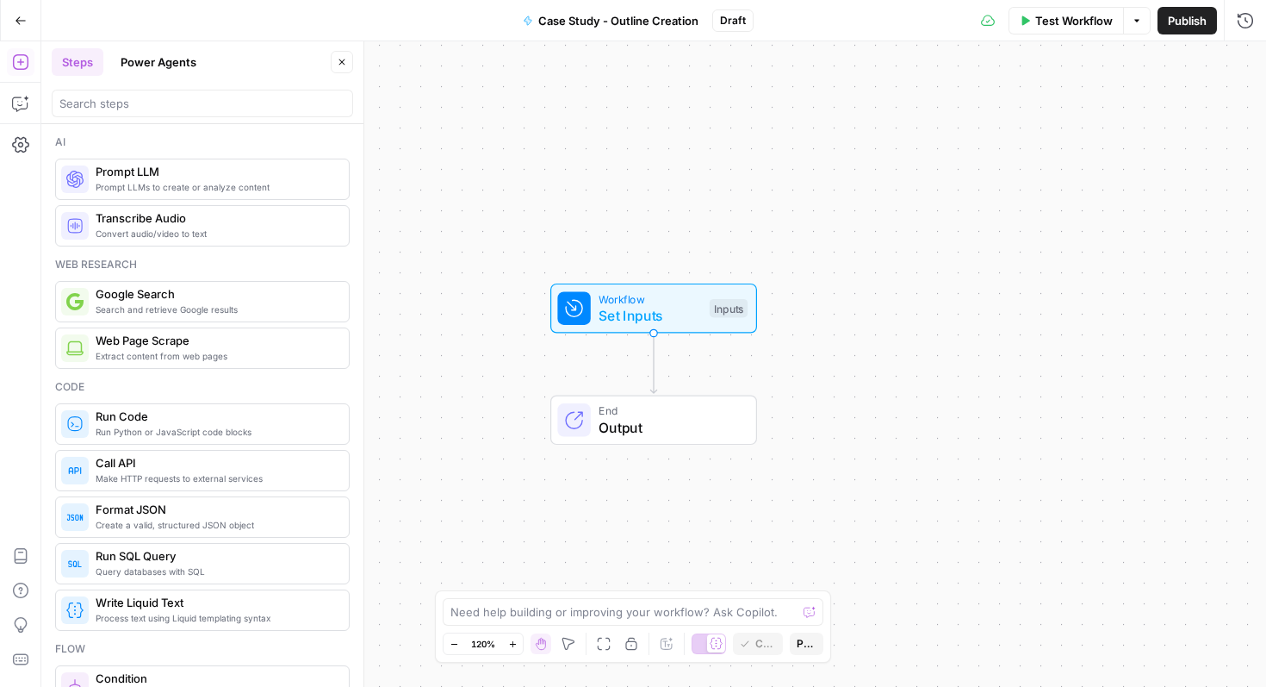
click at [802, 651] on button "Paste" at bounding box center [807, 643] width 34 height 22
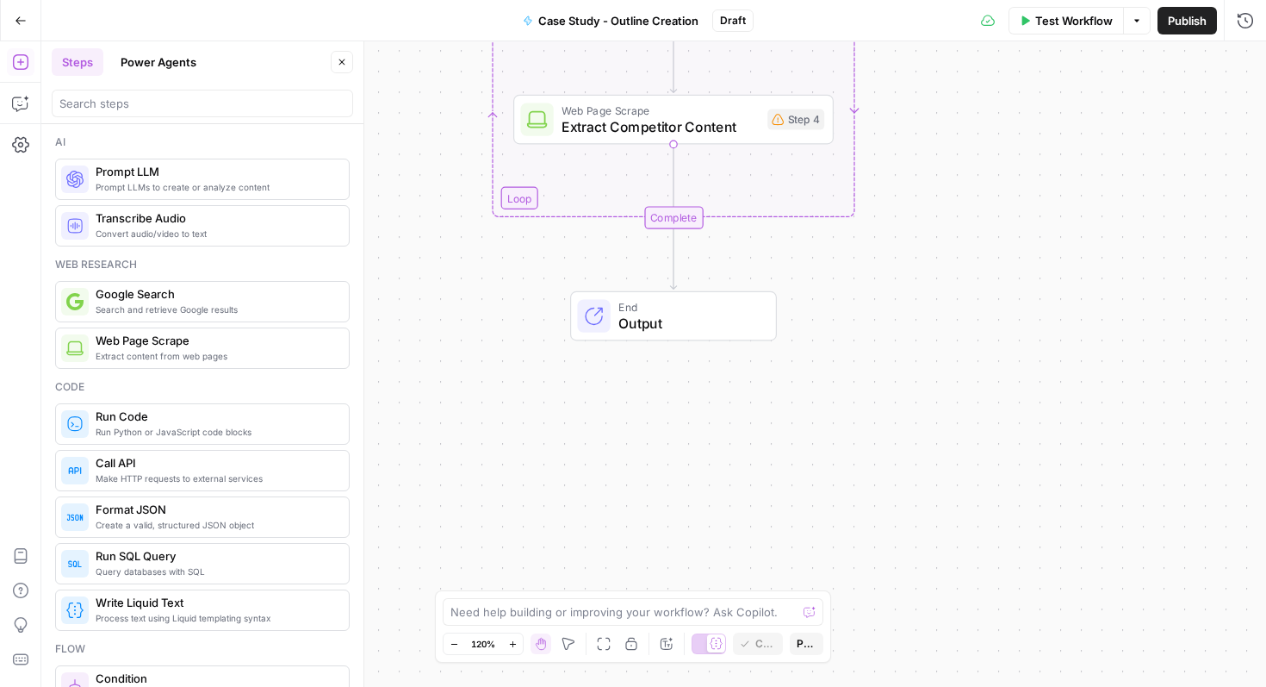
click at [895, 378] on div "Workflow Set Inputs Inputs Google Search Search Competitor Content on B1 to B2 …" at bounding box center [653, 363] width 1225 height 645
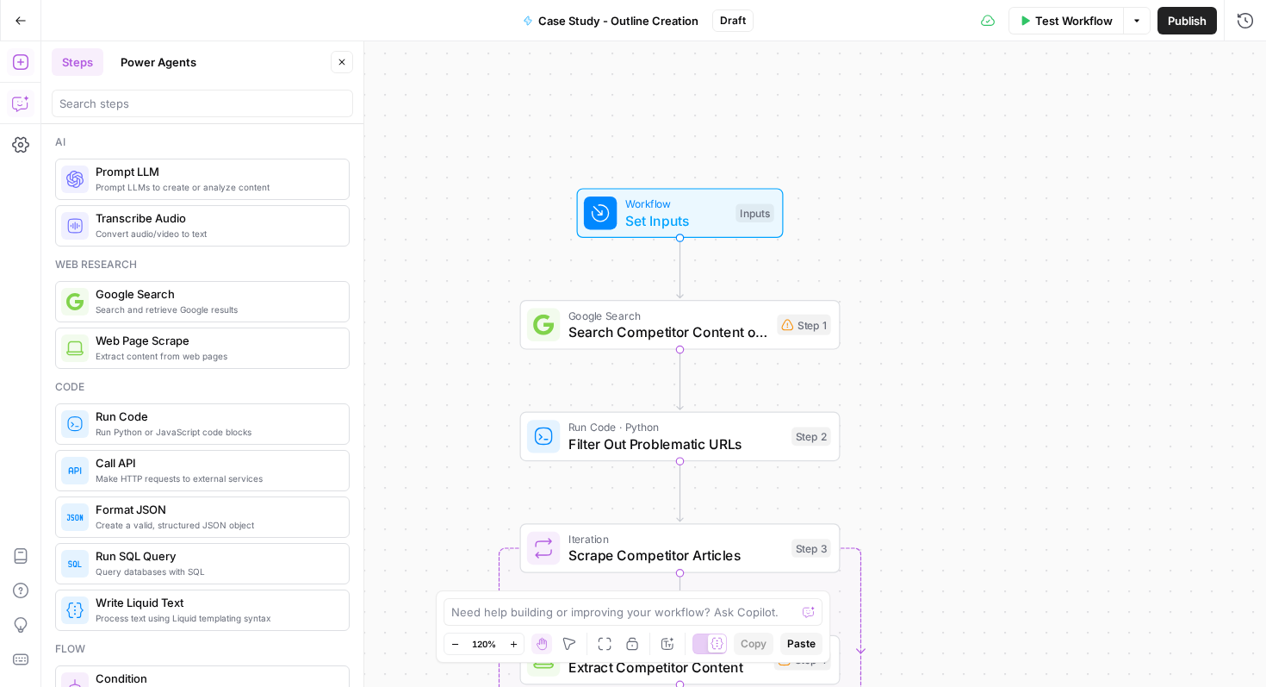
click at [15, 107] on icon "button" at bounding box center [20, 103] width 17 height 17
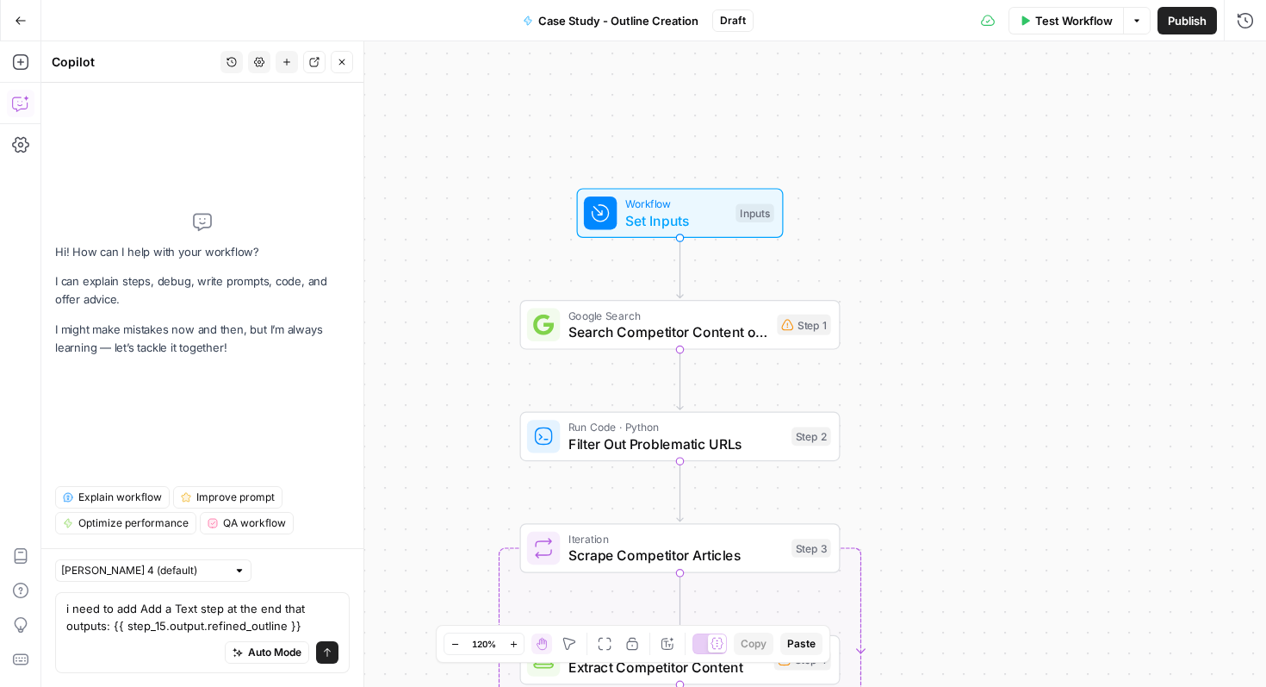
click at [158, 610] on textarea "i need to add Add a Text step at the end that outputs: {{ step_15.output.refine…" at bounding box center [202, 617] width 272 height 34
type textarea "i need to add a Text step at the end that outputs: {{ step_15.output.refined_ou…"
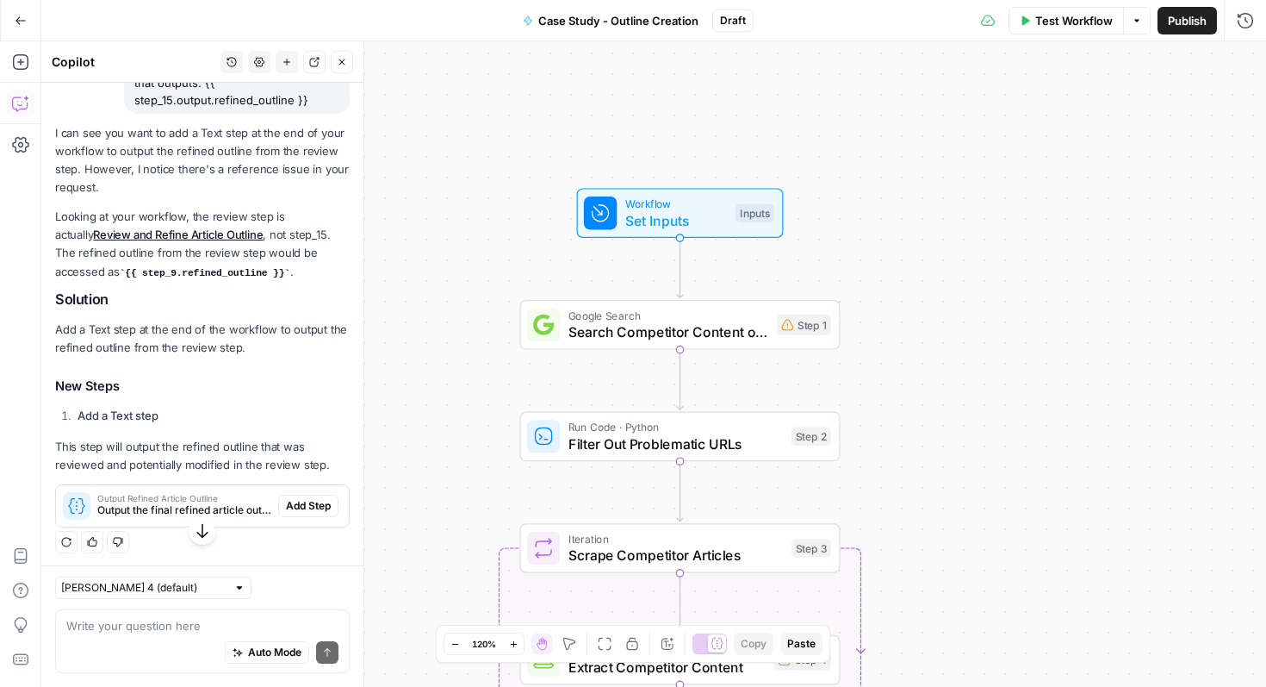
scroll to position [172, 0]
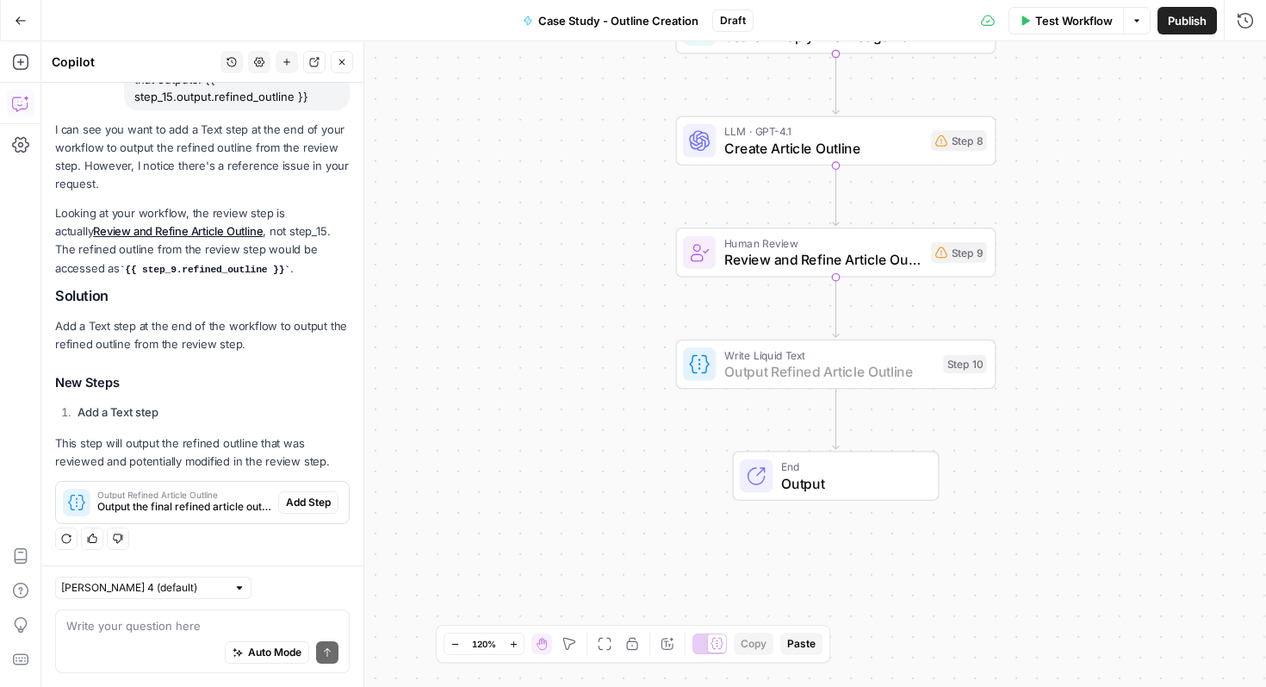
click at [314, 501] on span "Add Step" at bounding box center [308, 502] width 45 height 16
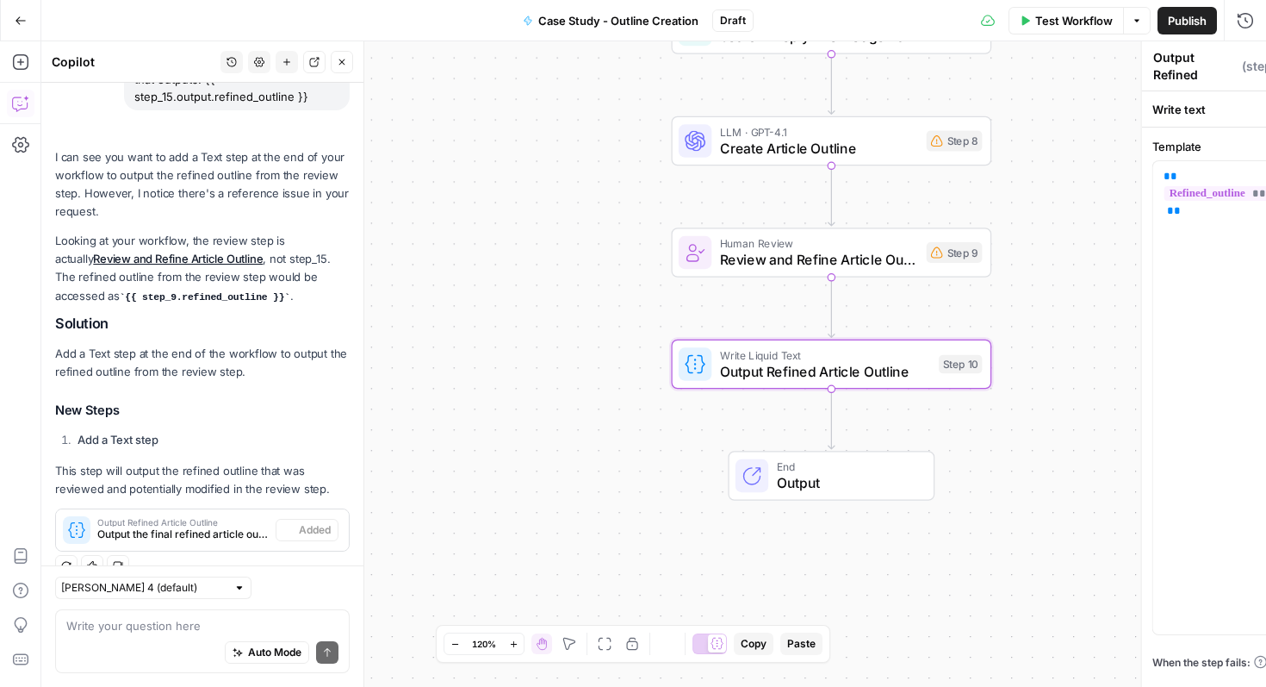
scroll to position [200, 0]
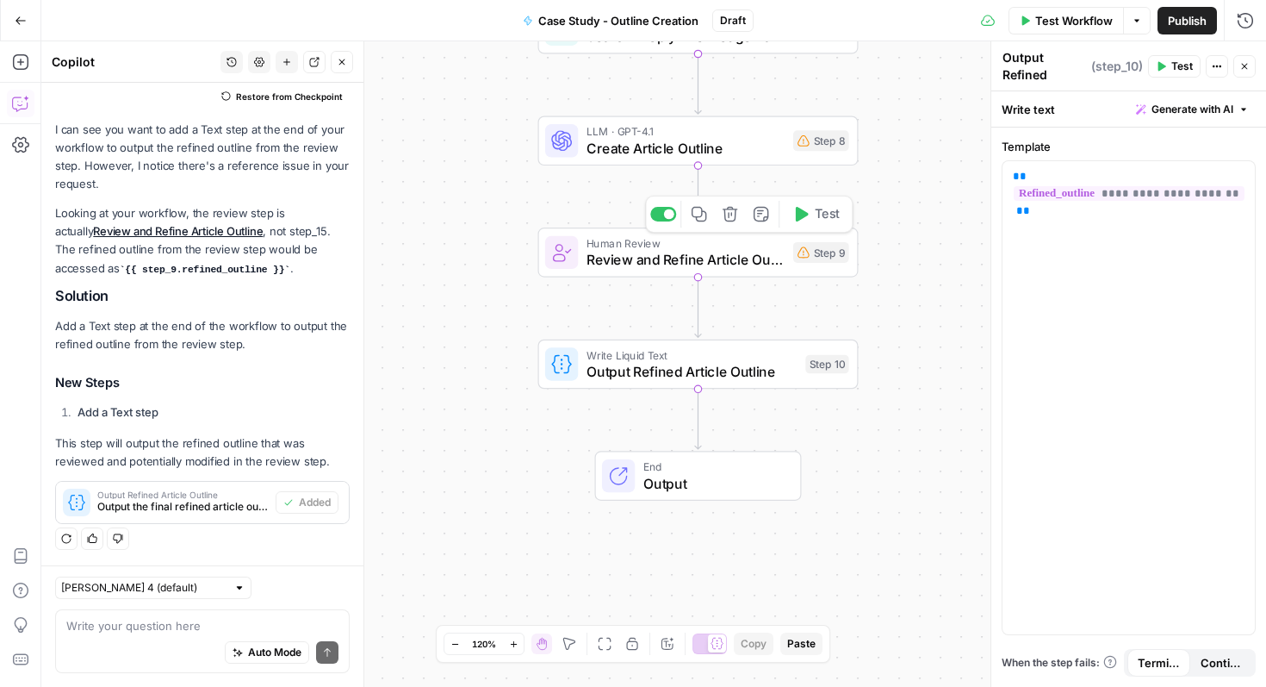
click at [715, 255] on span "Review and Refine Article Outline" at bounding box center [686, 259] width 198 height 21
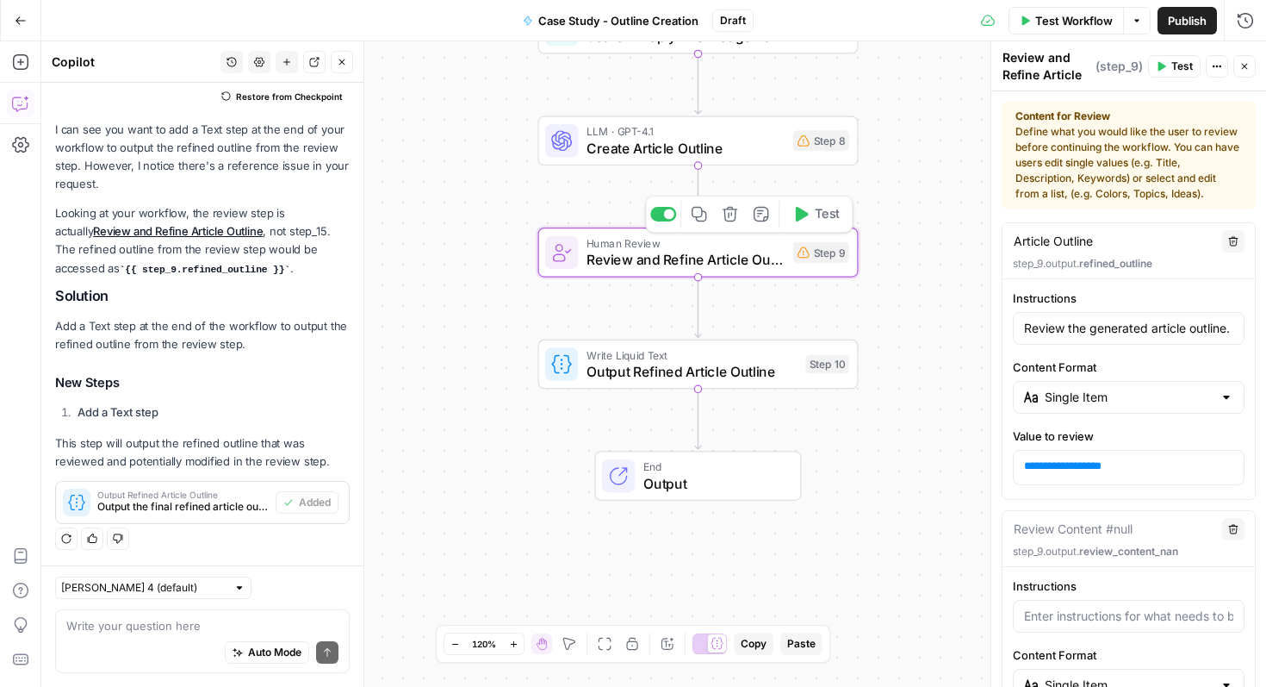
click at [730, 217] on icon "button" at bounding box center [730, 214] width 16 height 16
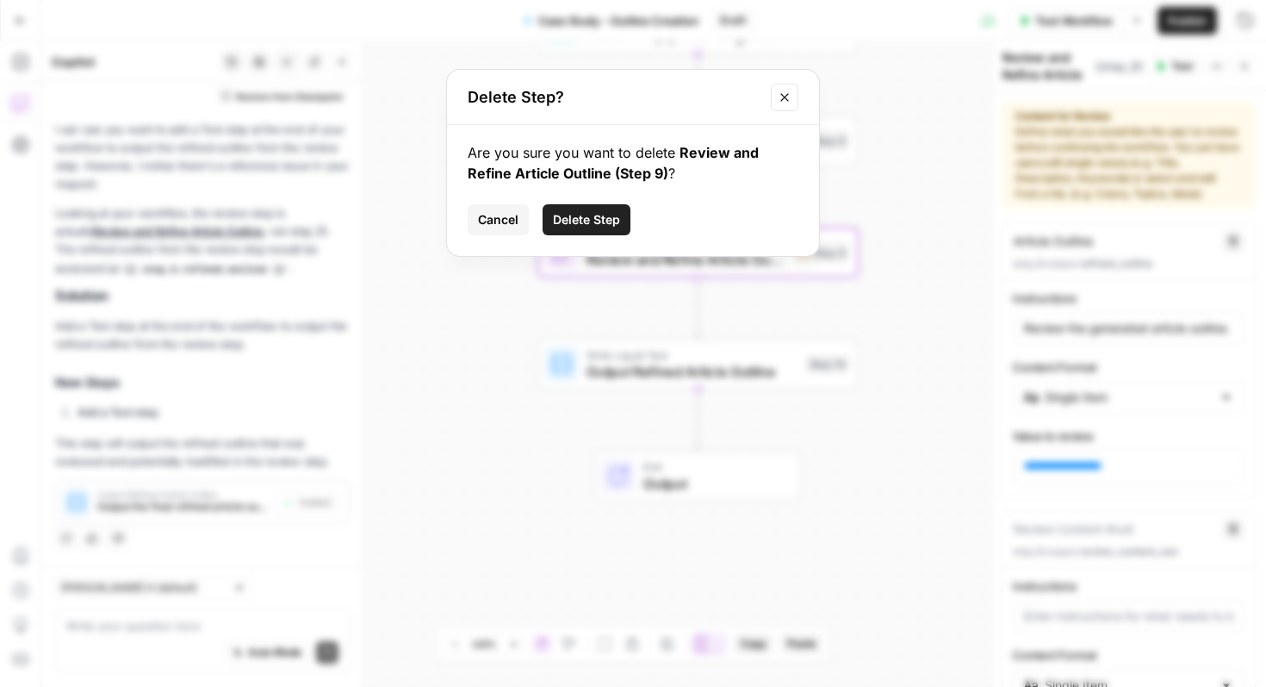
click at [590, 228] on button "Delete Step" at bounding box center [587, 219] width 88 height 31
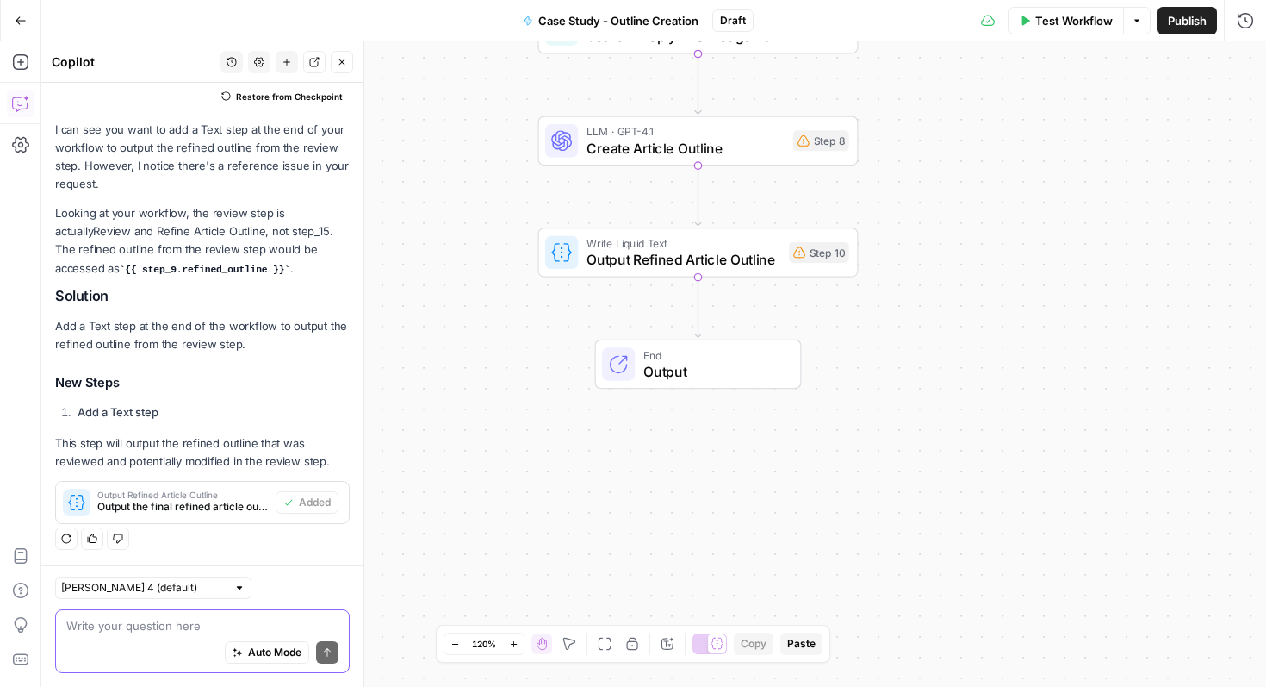
click at [188, 627] on textarea at bounding box center [202, 625] width 272 height 17
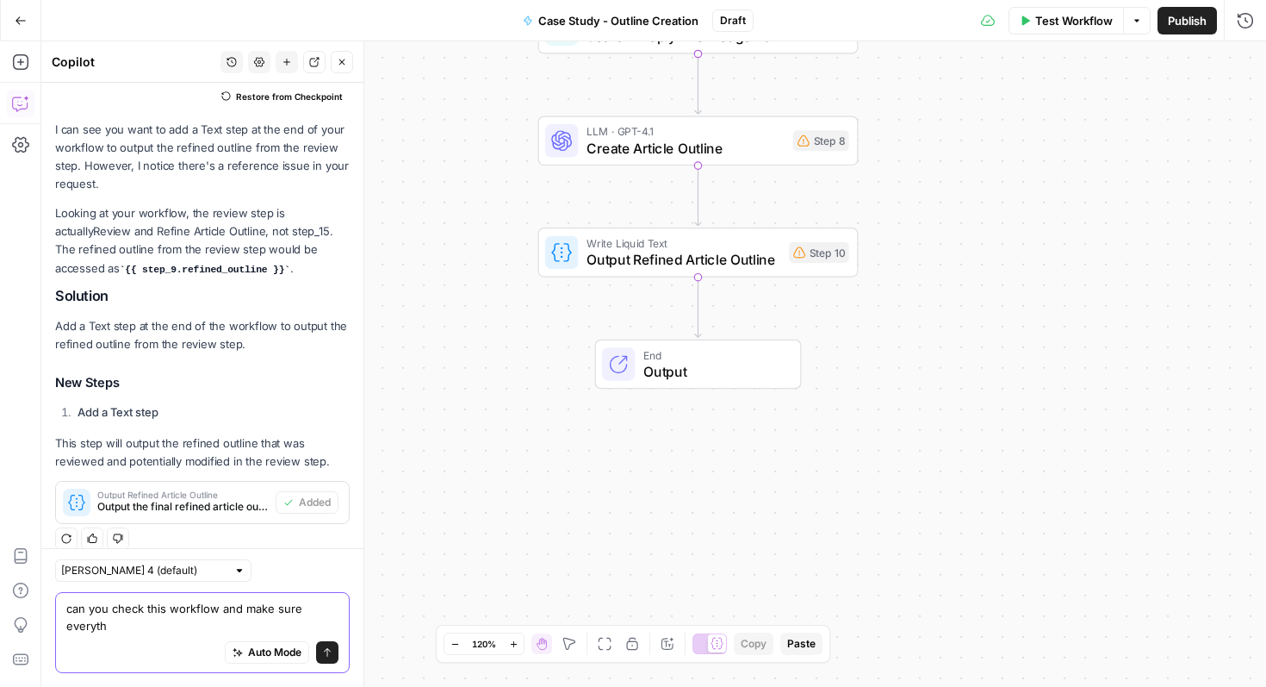
scroll to position [217, 0]
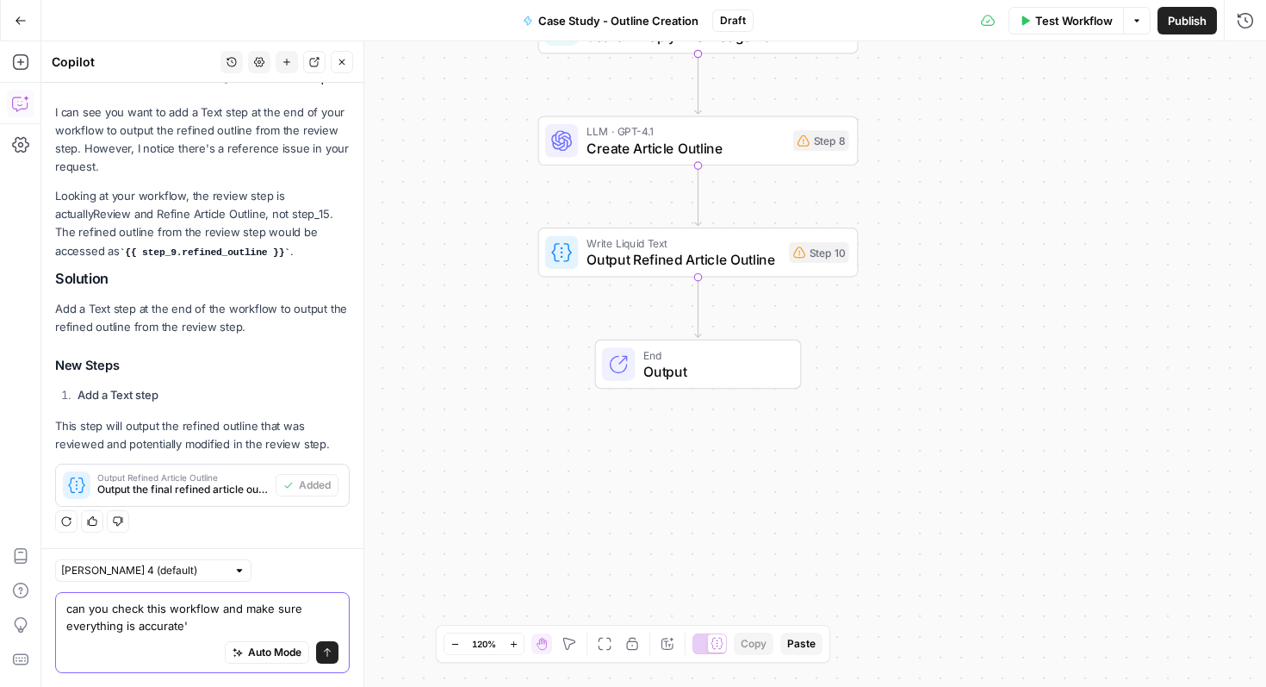
type textarea "can you check this workflow and make sure everything is accurate"
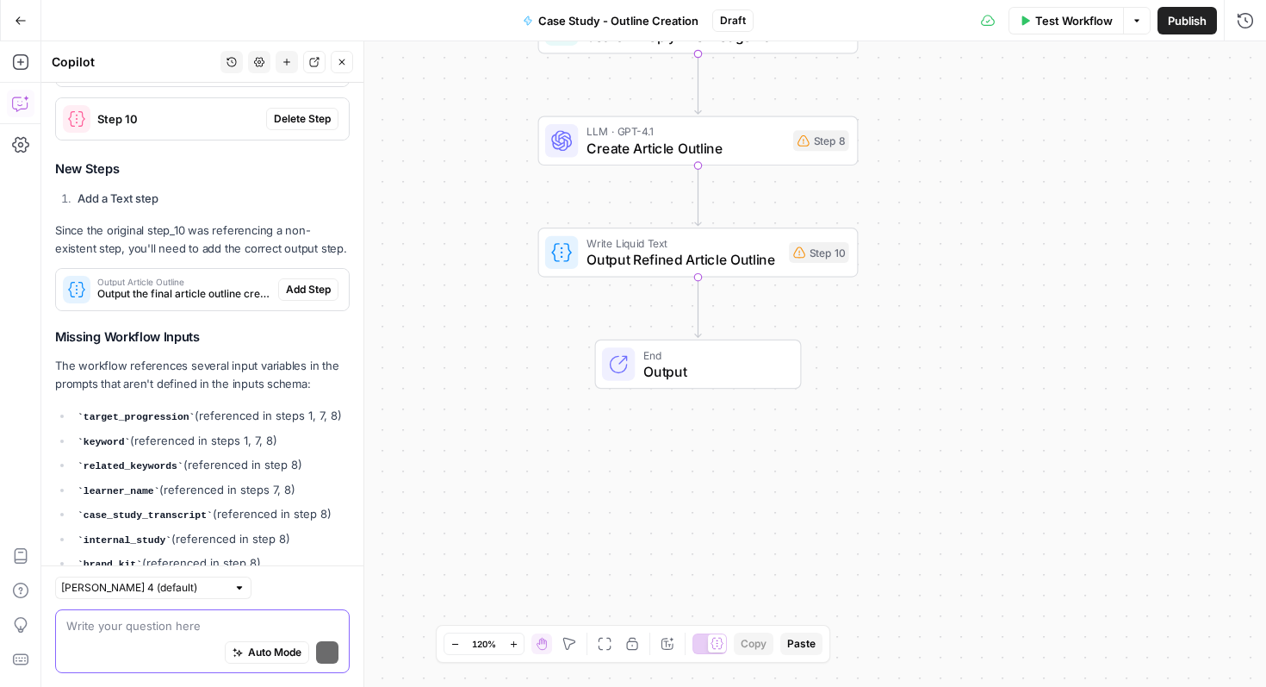
scroll to position [1102, 0]
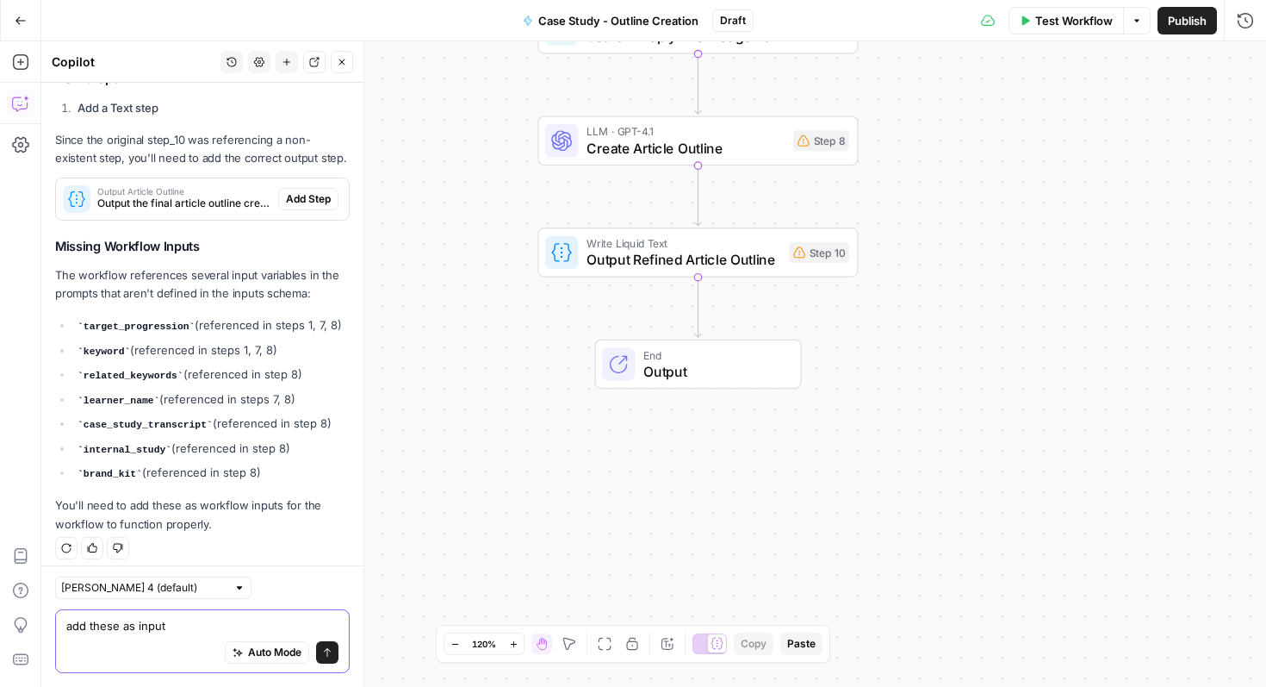
type textarea "add these as inputs"
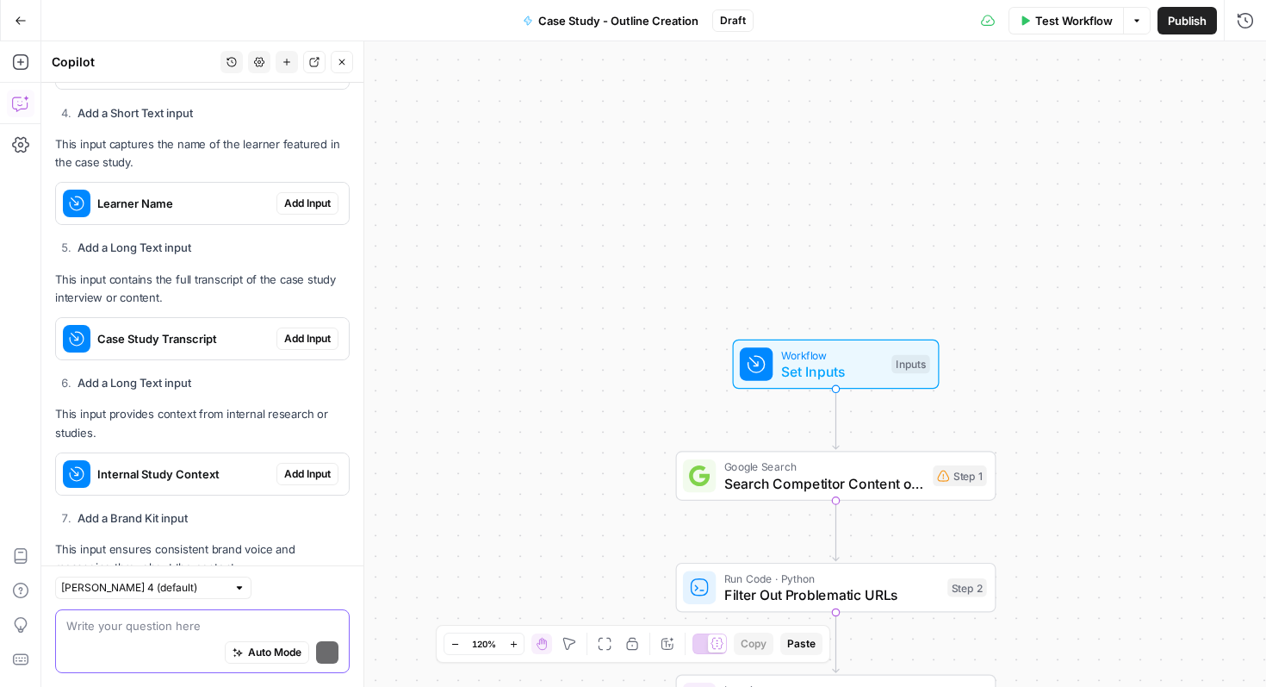
scroll to position [2248, 0]
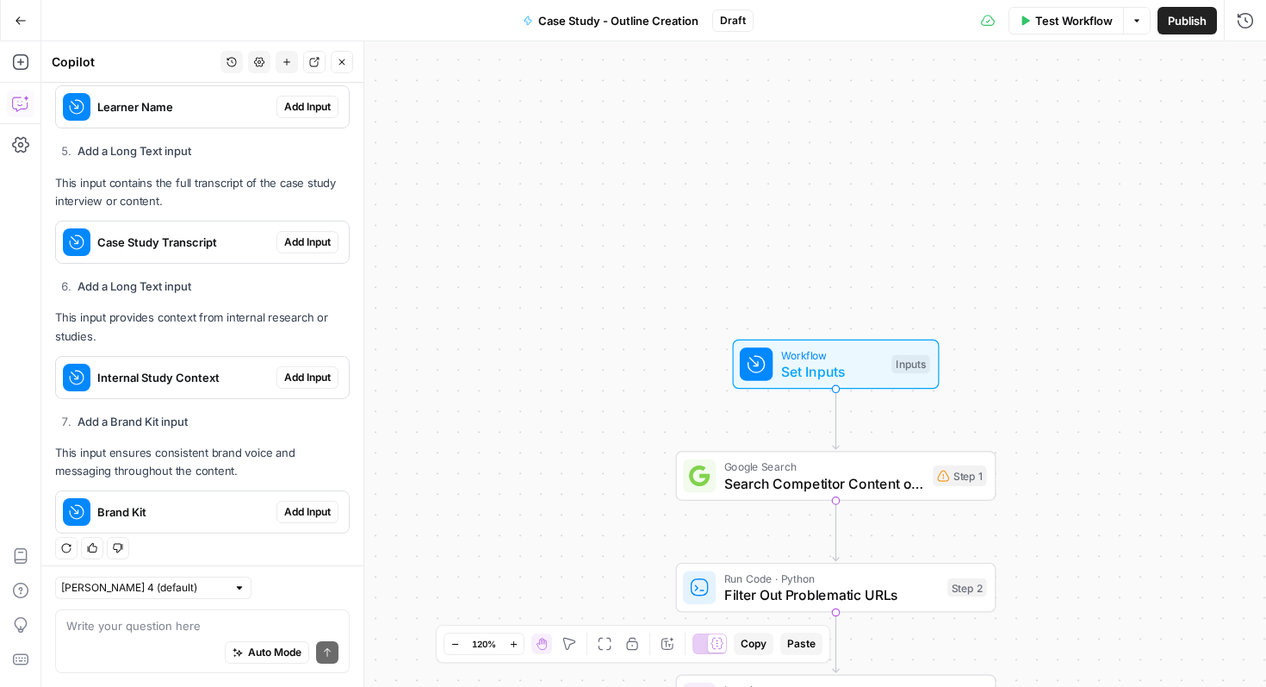
click at [302, 504] on span "Add Input" at bounding box center [307, 512] width 47 height 16
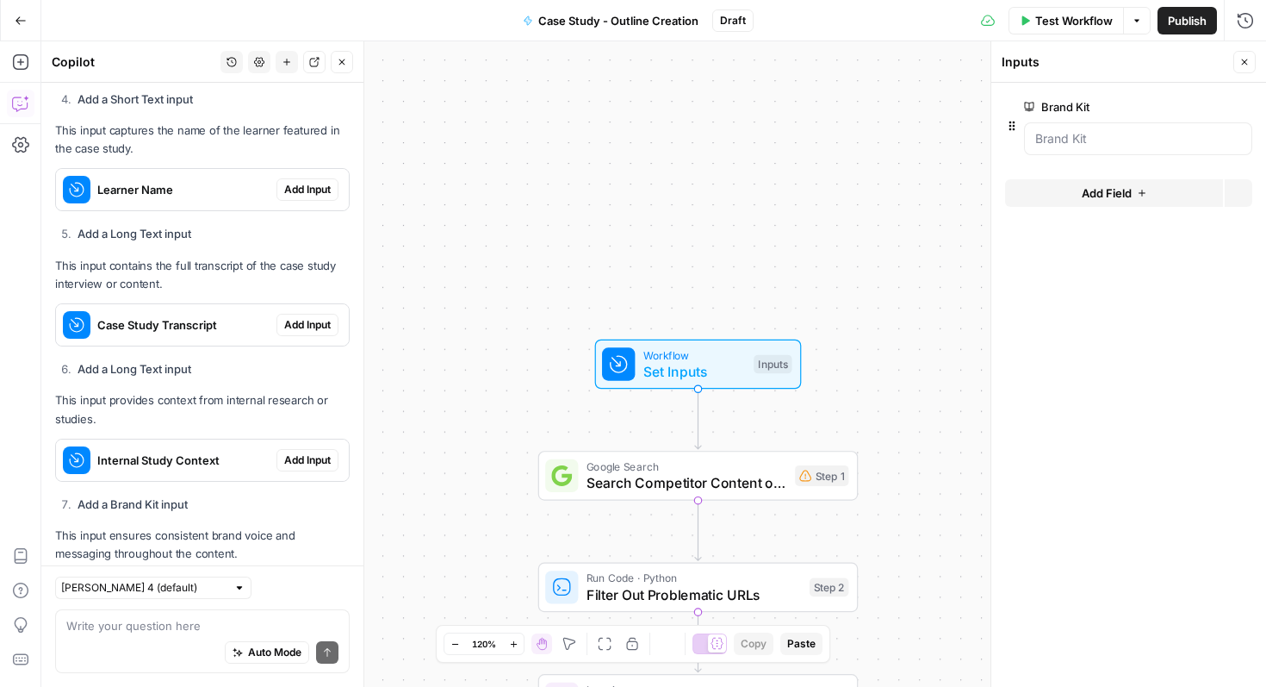
scroll to position [2303, 0]
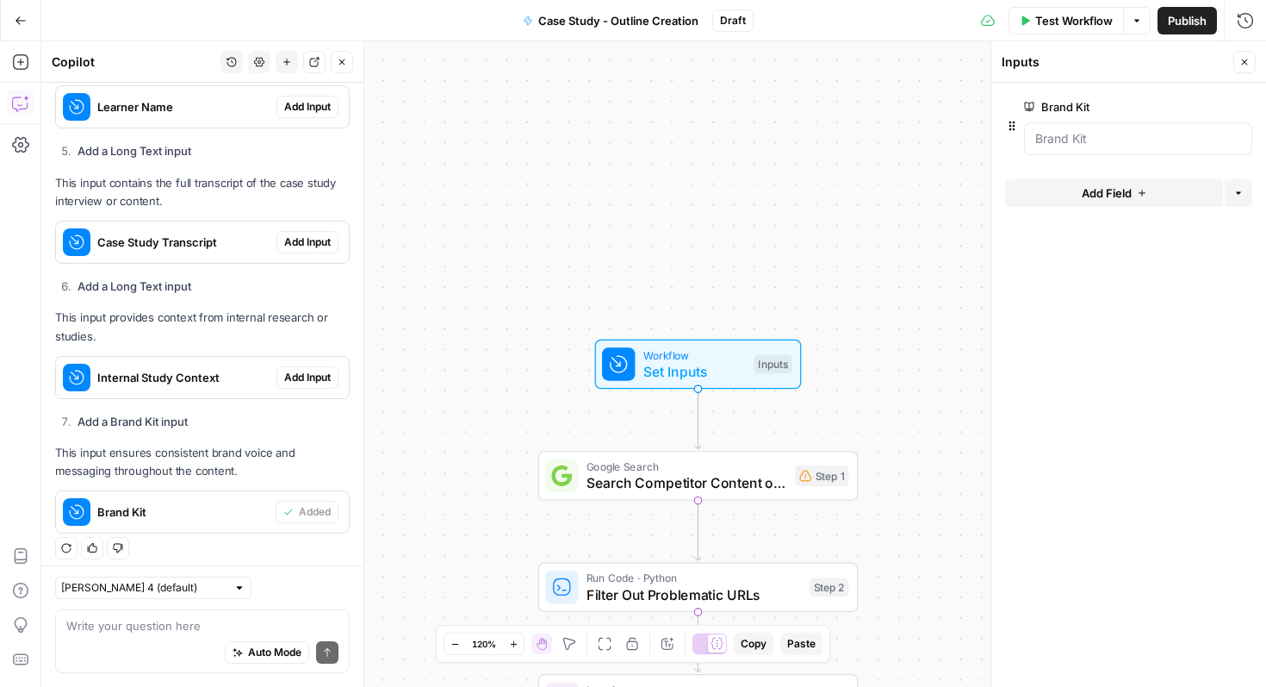
click at [321, 378] on div "Internal Study Context Add Input" at bounding box center [202, 377] width 293 height 28
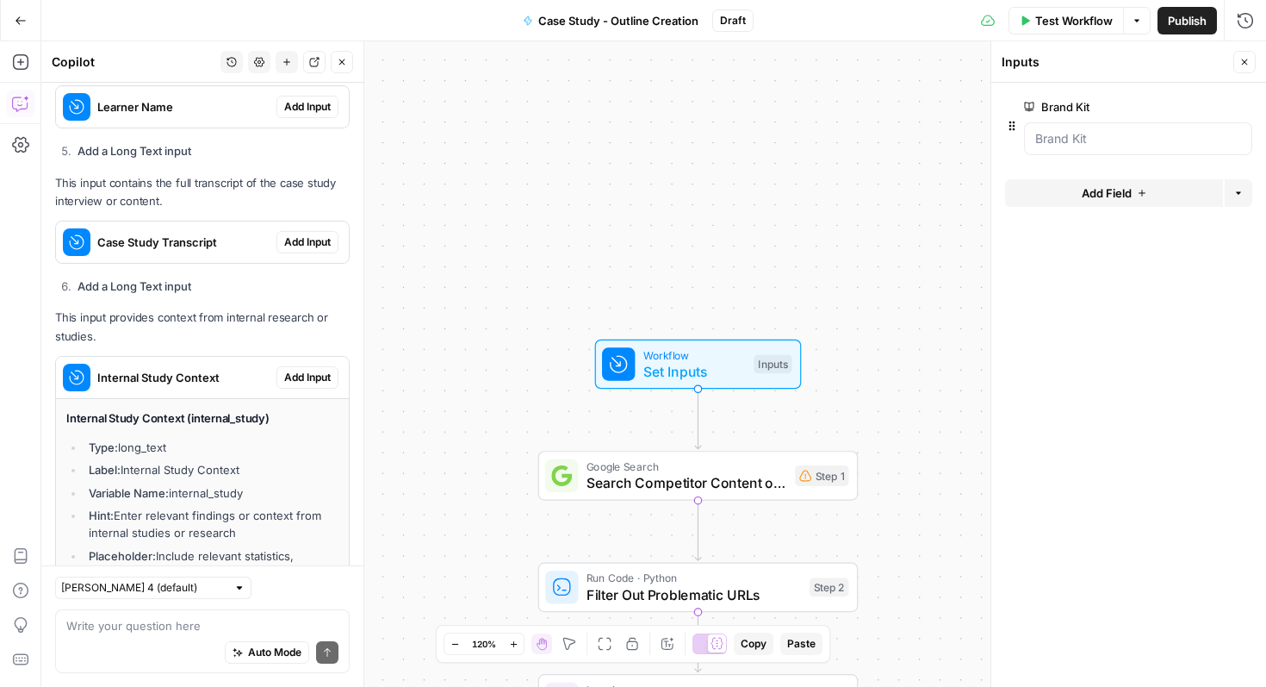
click at [316, 371] on span "Add Input" at bounding box center [307, 378] width 47 height 16
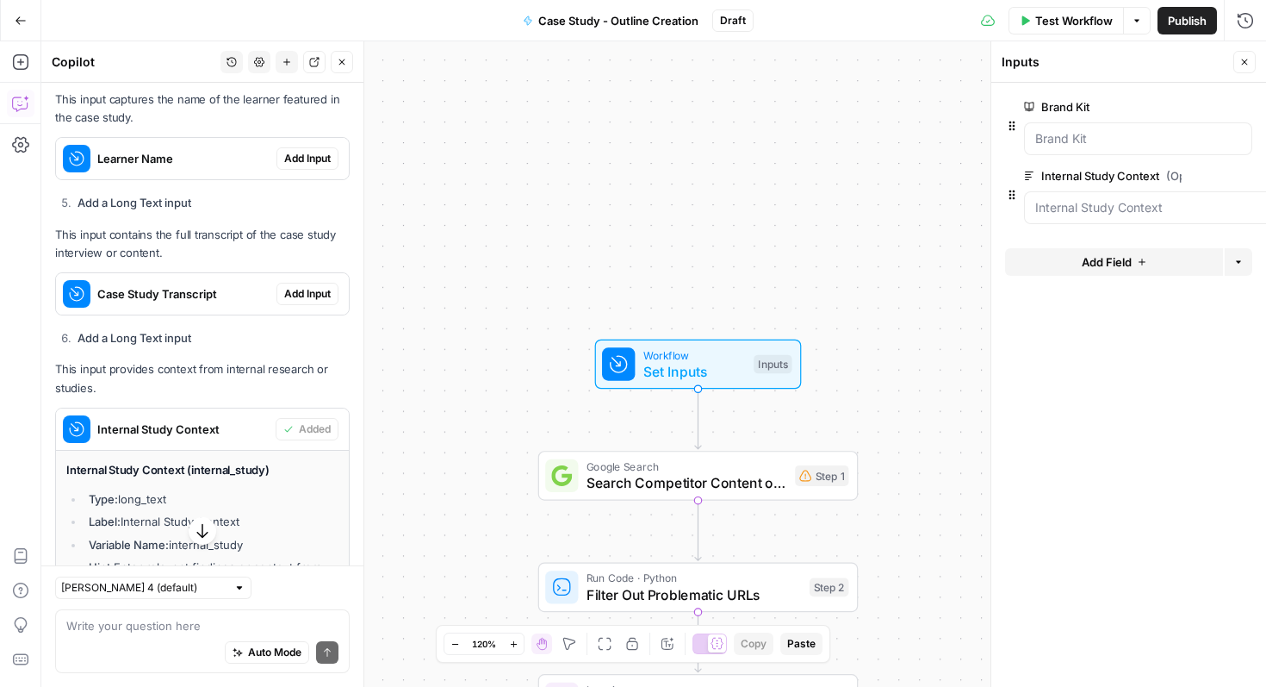
scroll to position [2240, 0]
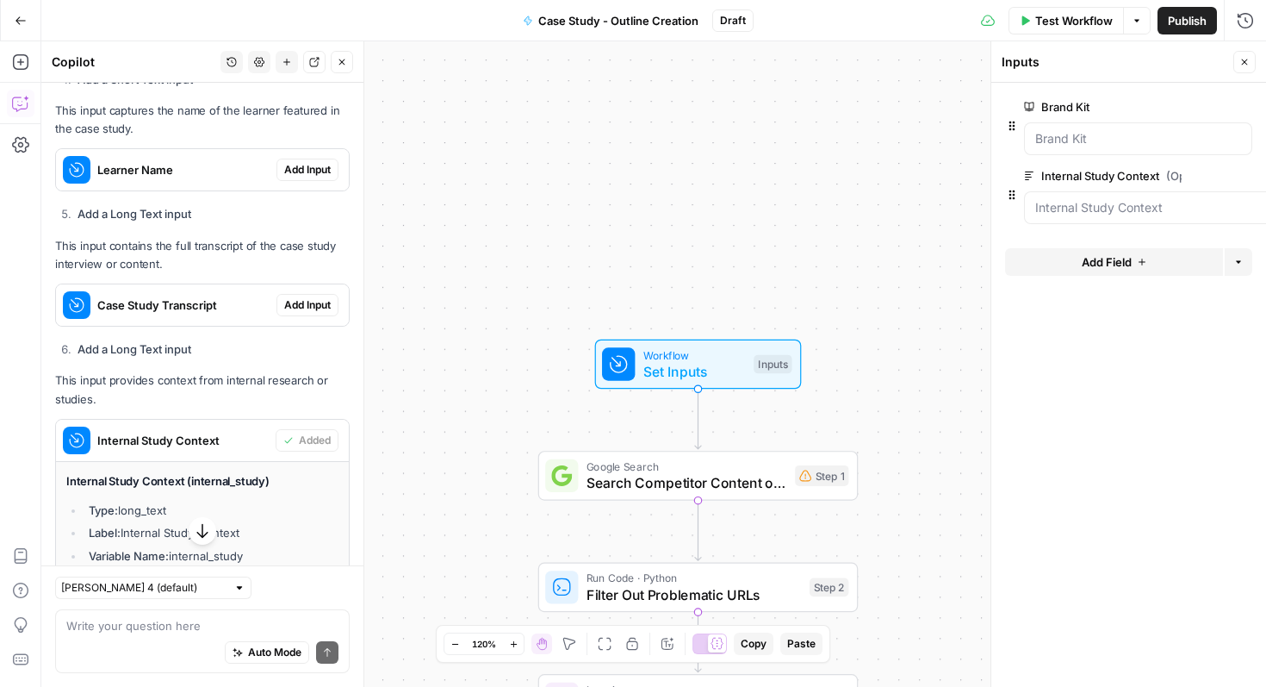
click at [307, 297] on span "Add Input" at bounding box center [307, 305] width 47 height 16
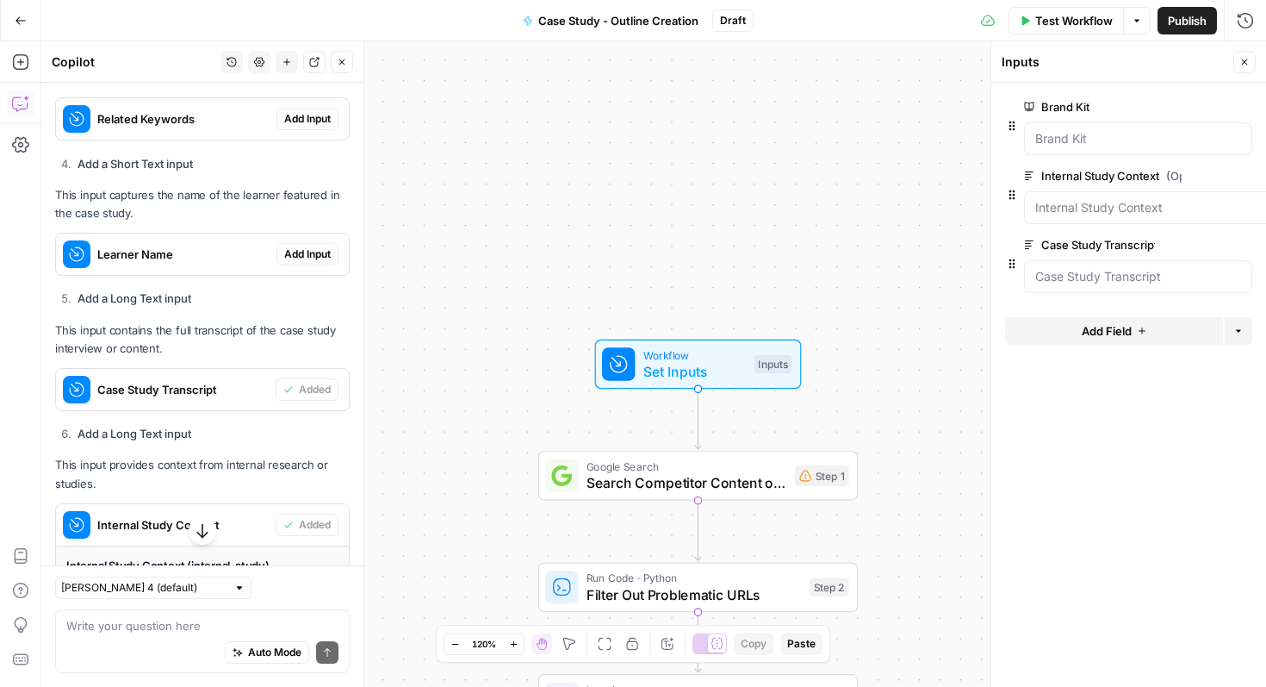
scroll to position [2140, 0]
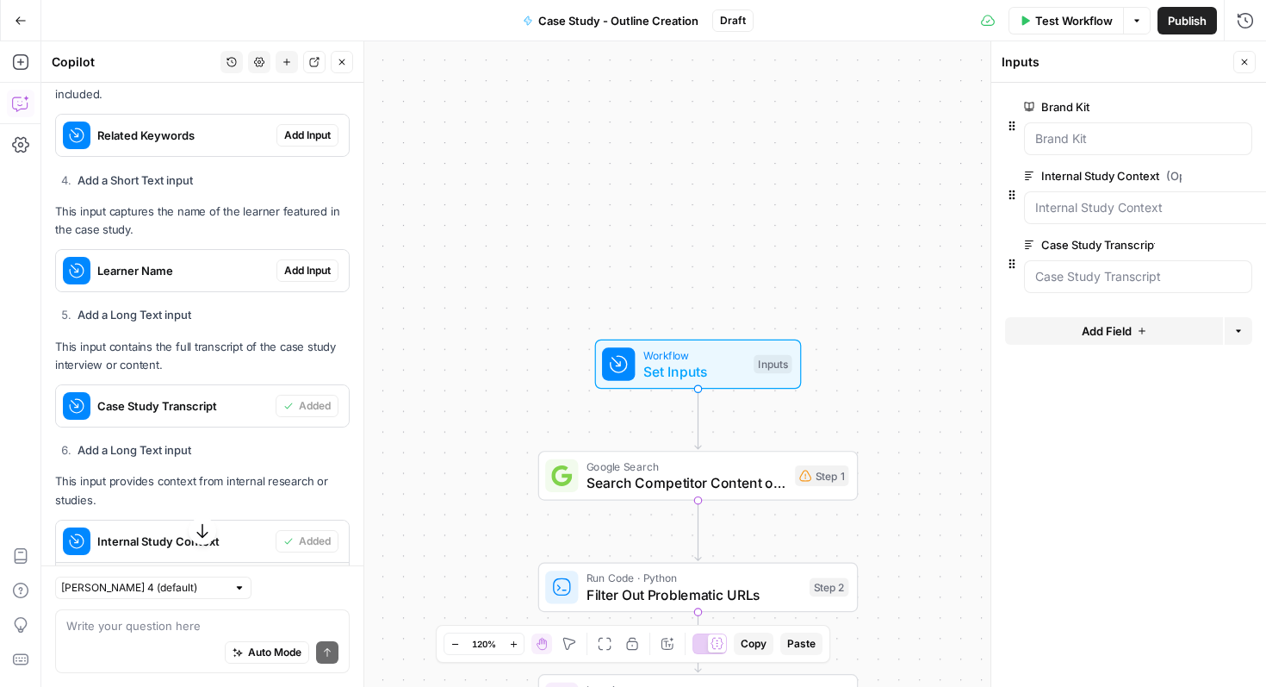
click at [320, 268] on span "Add Input" at bounding box center [307, 271] width 47 height 16
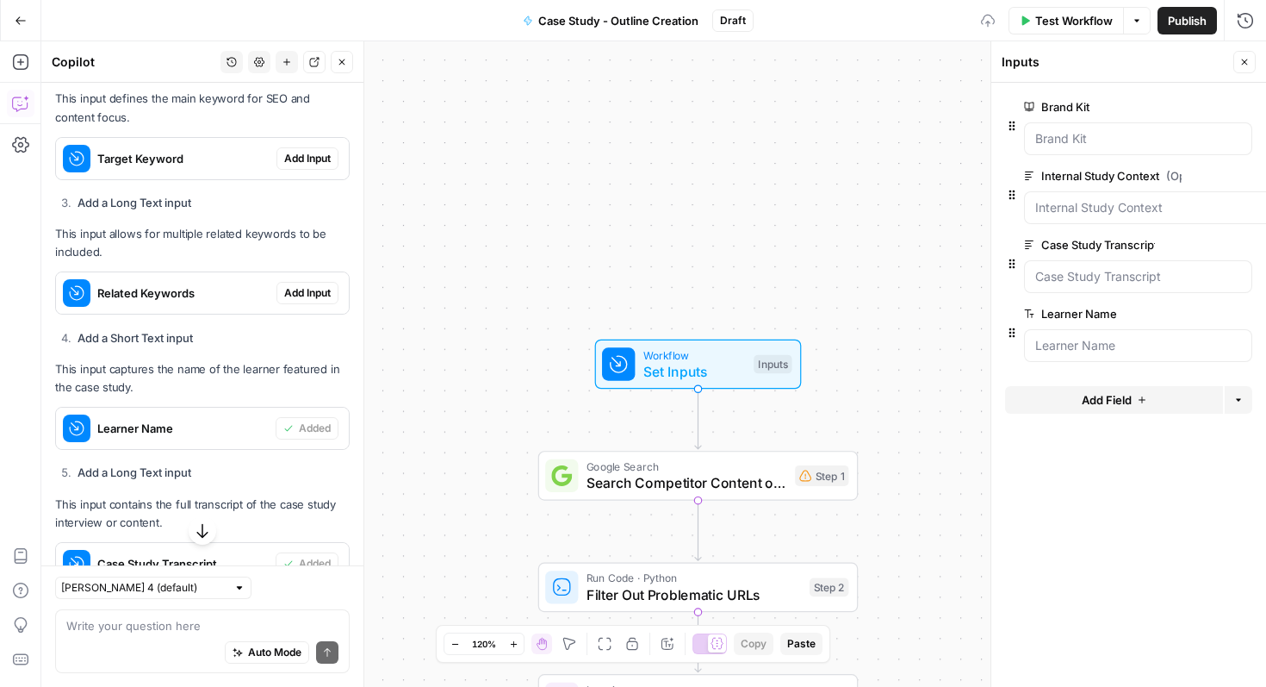
scroll to position [1970, 0]
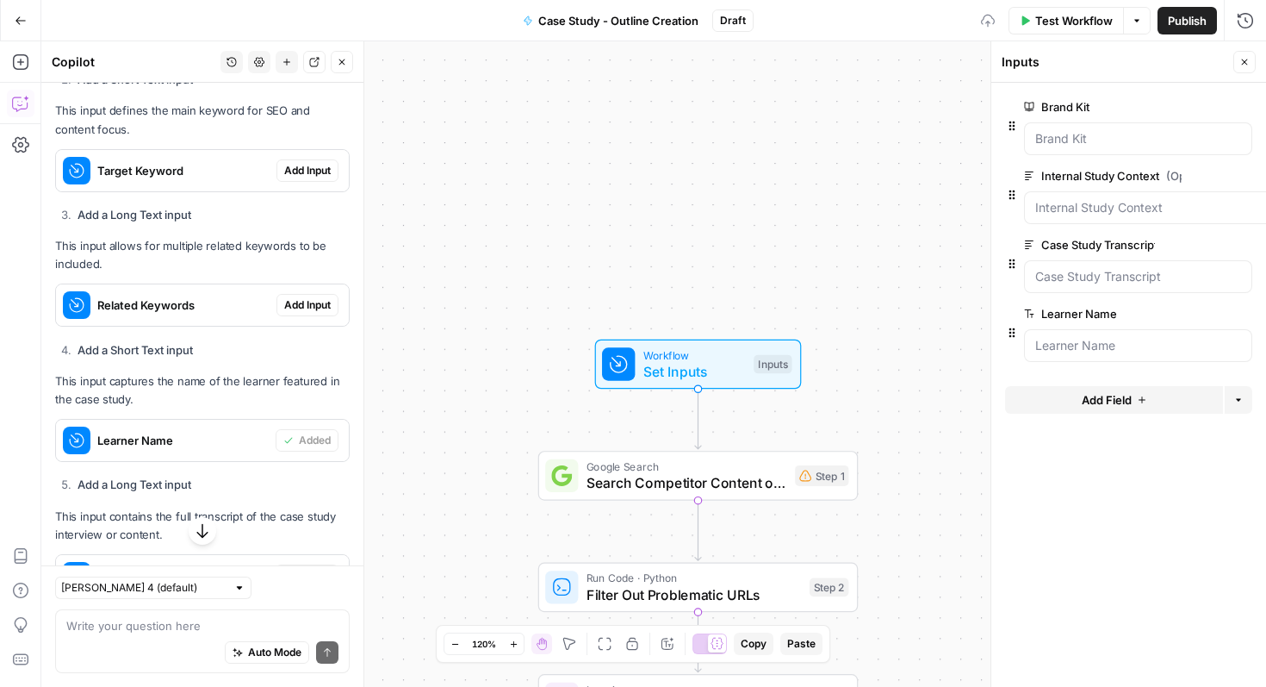
click at [316, 298] on span "Add Input" at bounding box center [307, 305] width 47 height 16
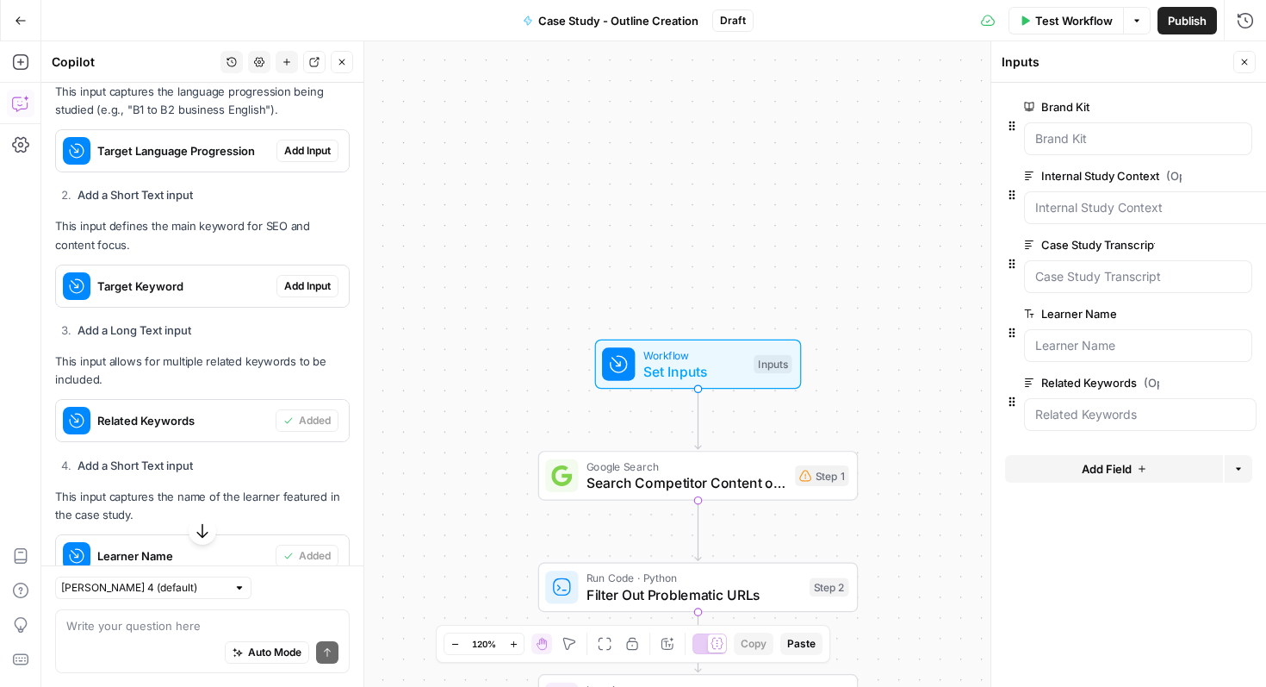
scroll to position [1834, 0]
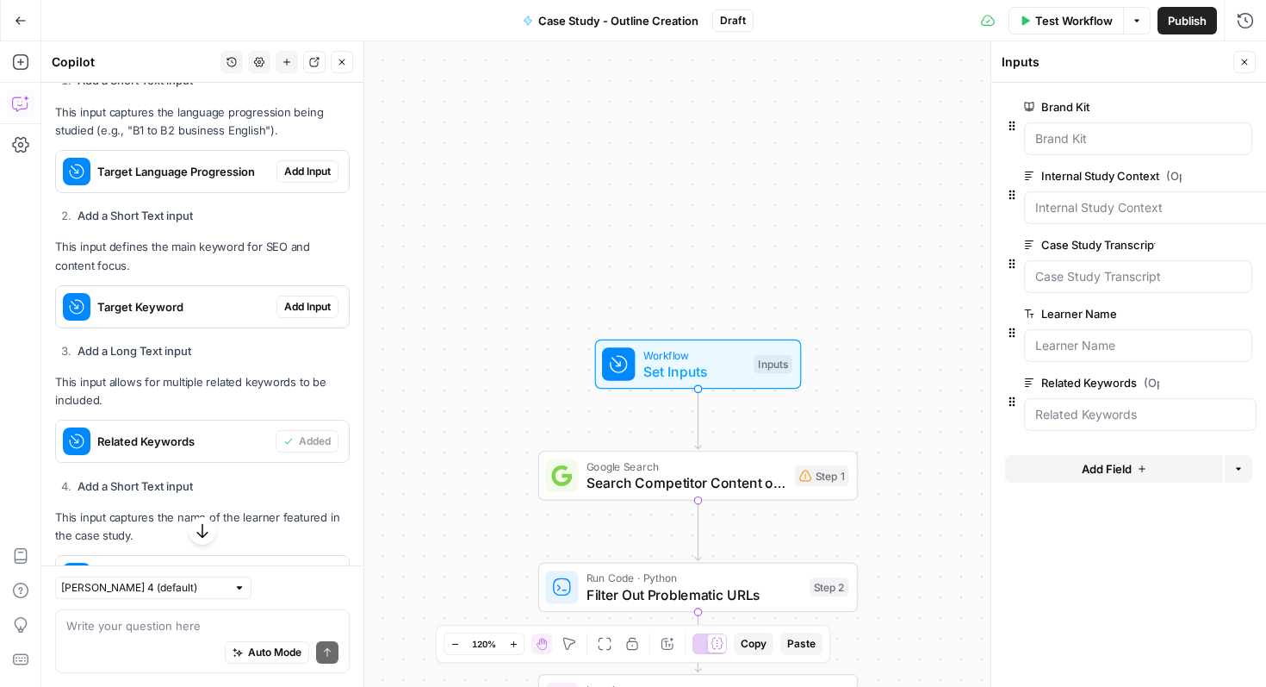
click at [304, 299] on span "Add Input" at bounding box center [307, 307] width 47 height 16
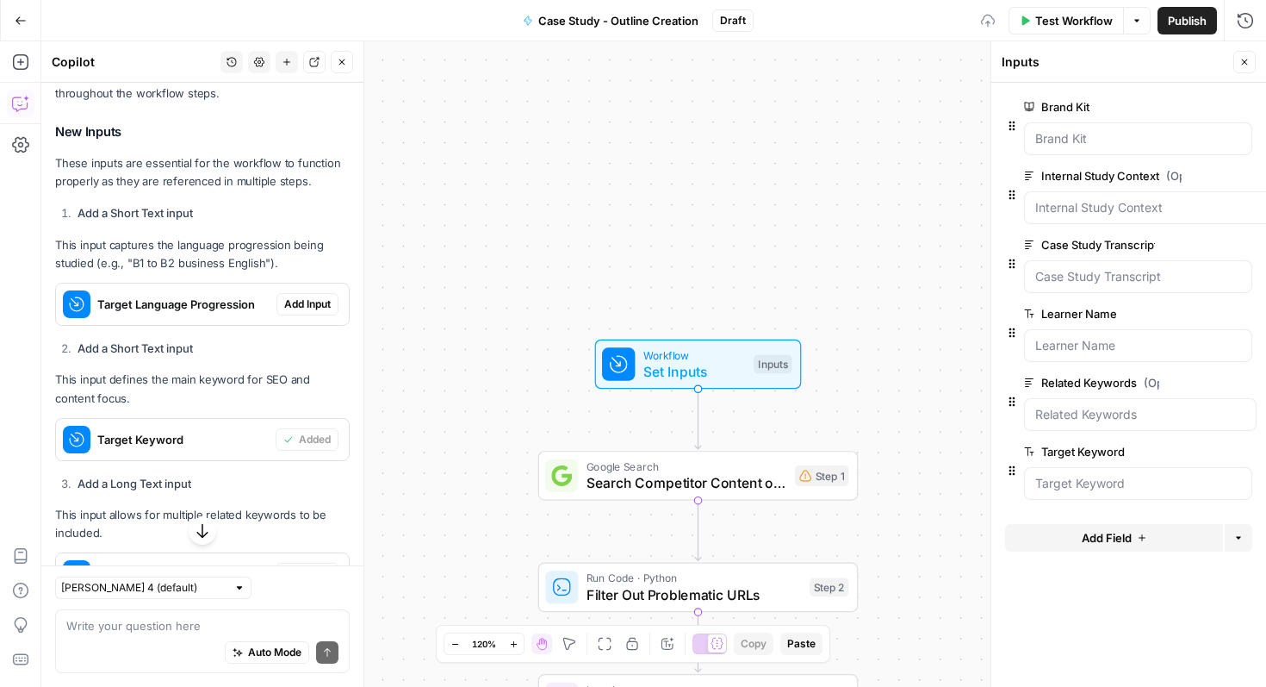
scroll to position [1660, 0]
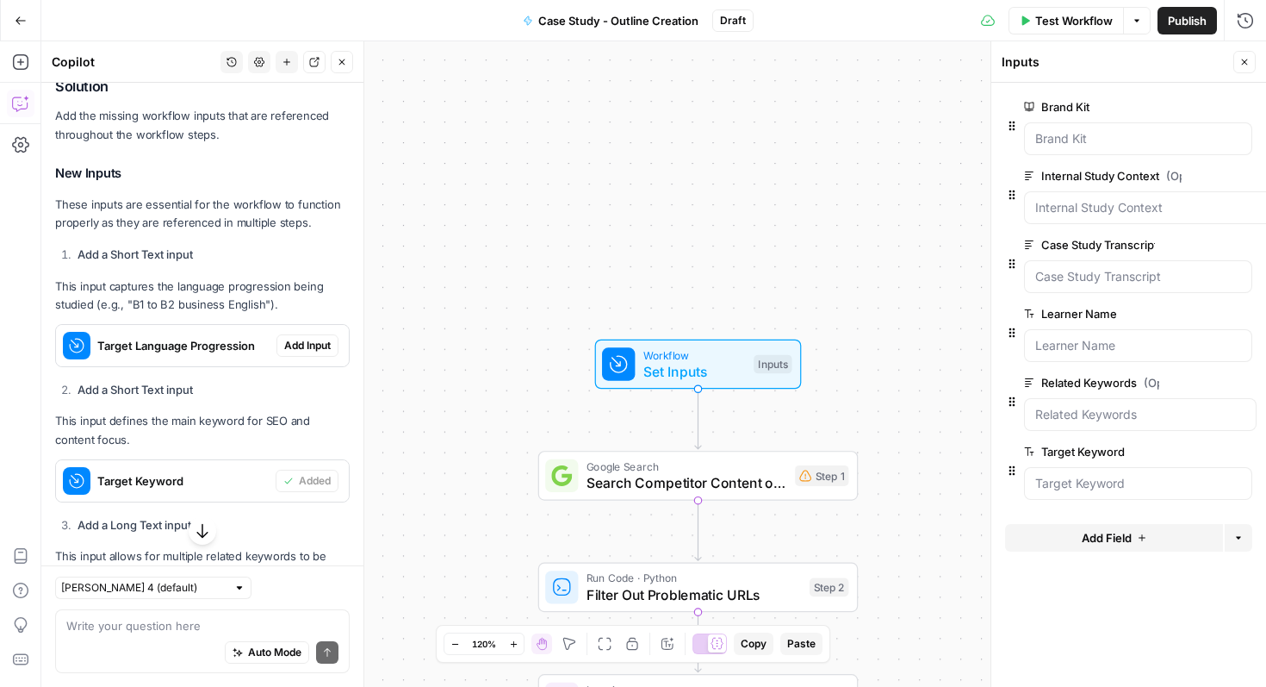
click at [307, 338] on span "Add Input" at bounding box center [307, 346] width 47 height 16
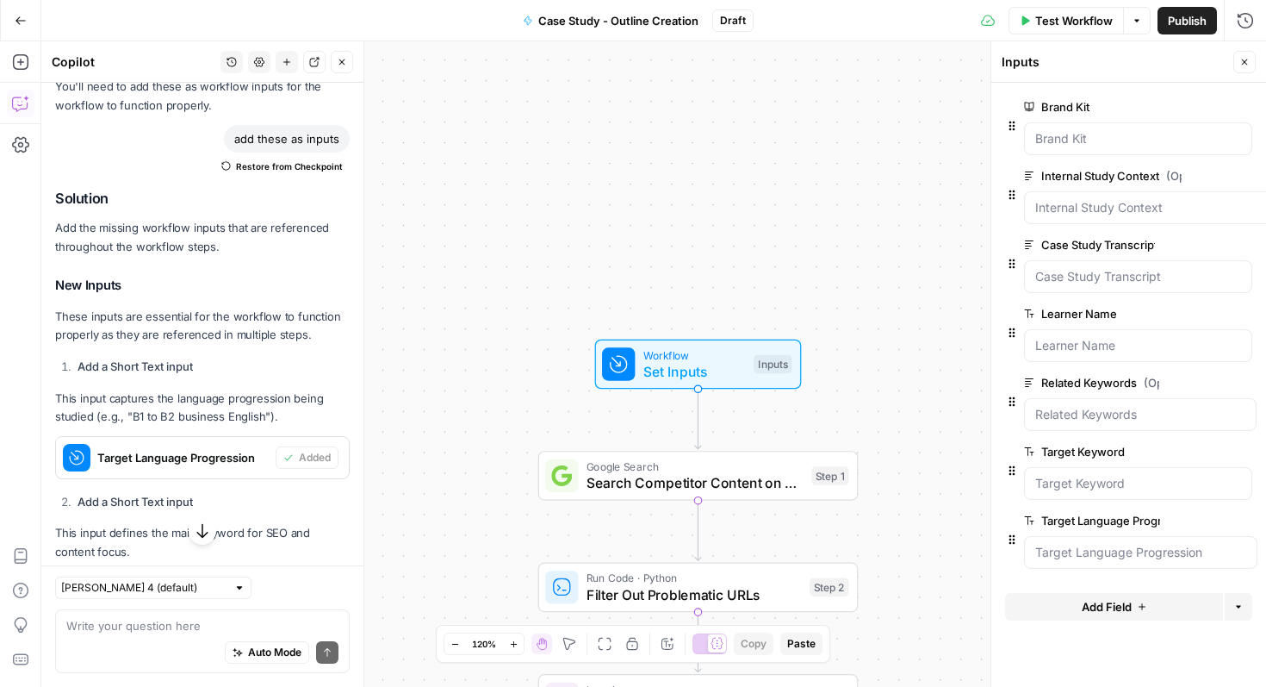
scroll to position [1578, 0]
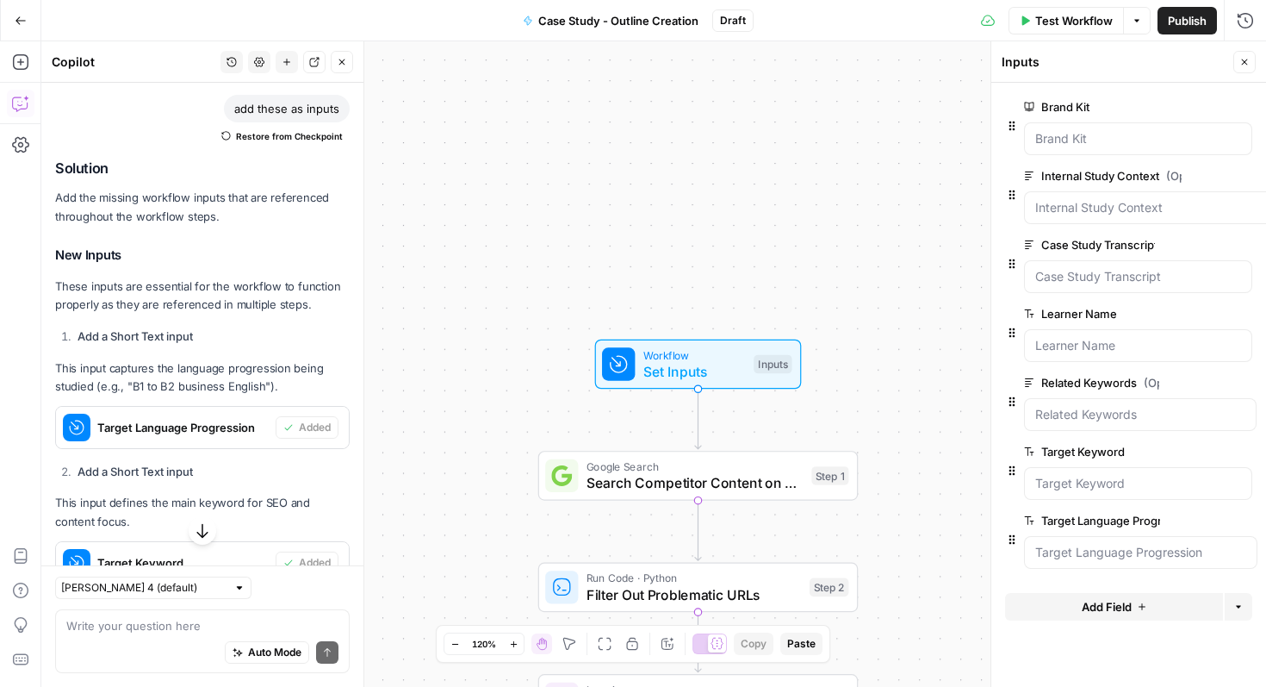
click at [1097, 147] on div at bounding box center [1138, 138] width 228 height 33
click at [1248, 52] on button "Close" at bounding box center [1244, 62] width 22 height 22
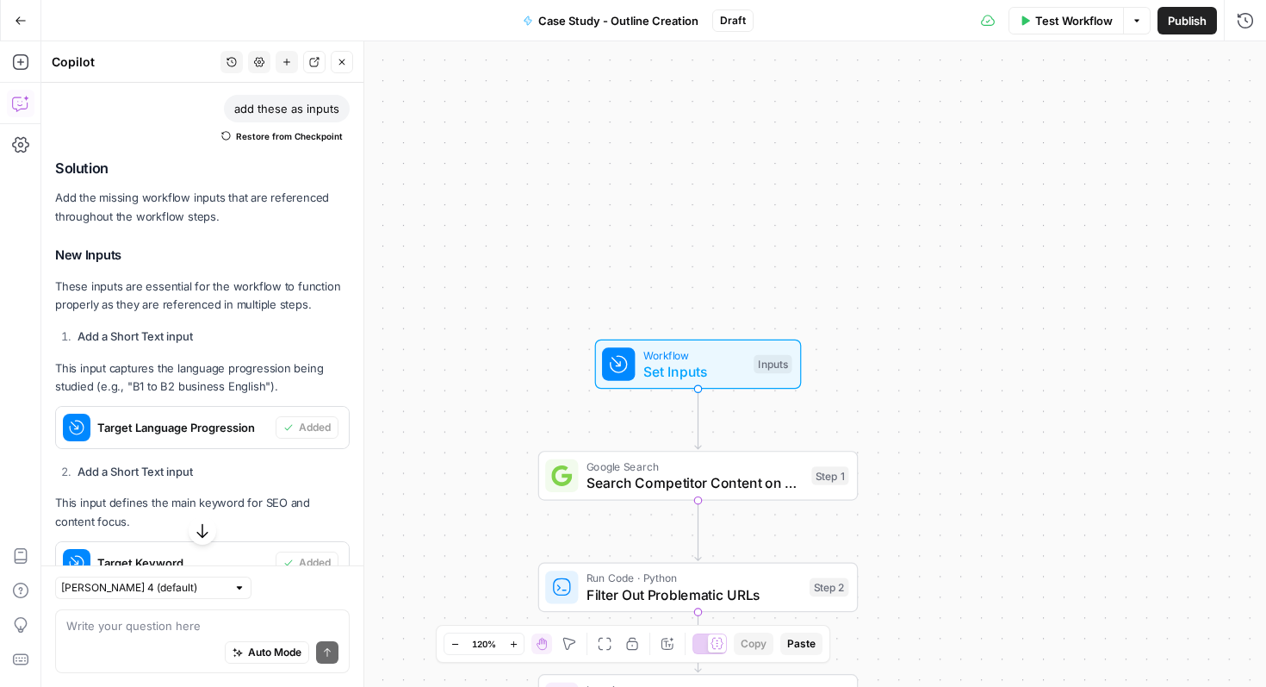
click at [1067, 30] on button "Test Workflow" at bounding box center [1066, 21] width 115 height 28
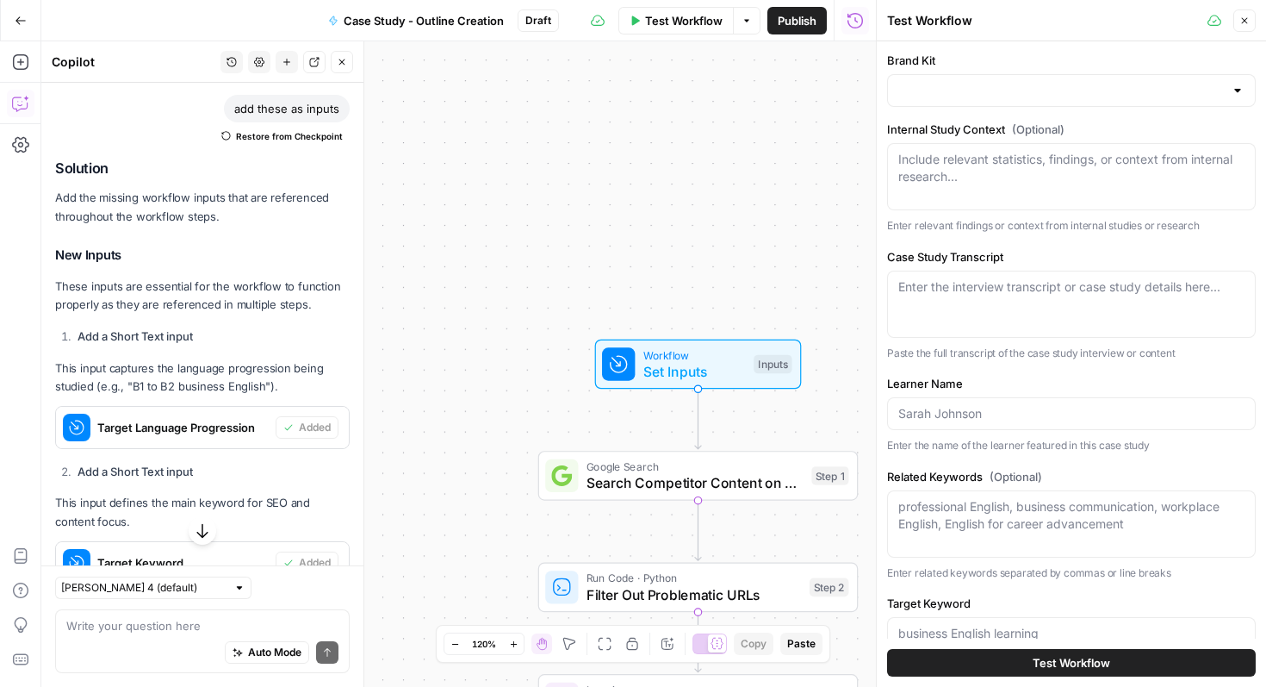
click at [1037, 68] on label "Brand Kit" at bounding box center [1071, 60] width 369 height 17
click at [1037, 82] on input "Brand Kit" at bounding box center [1061, 90] width 326 height 17
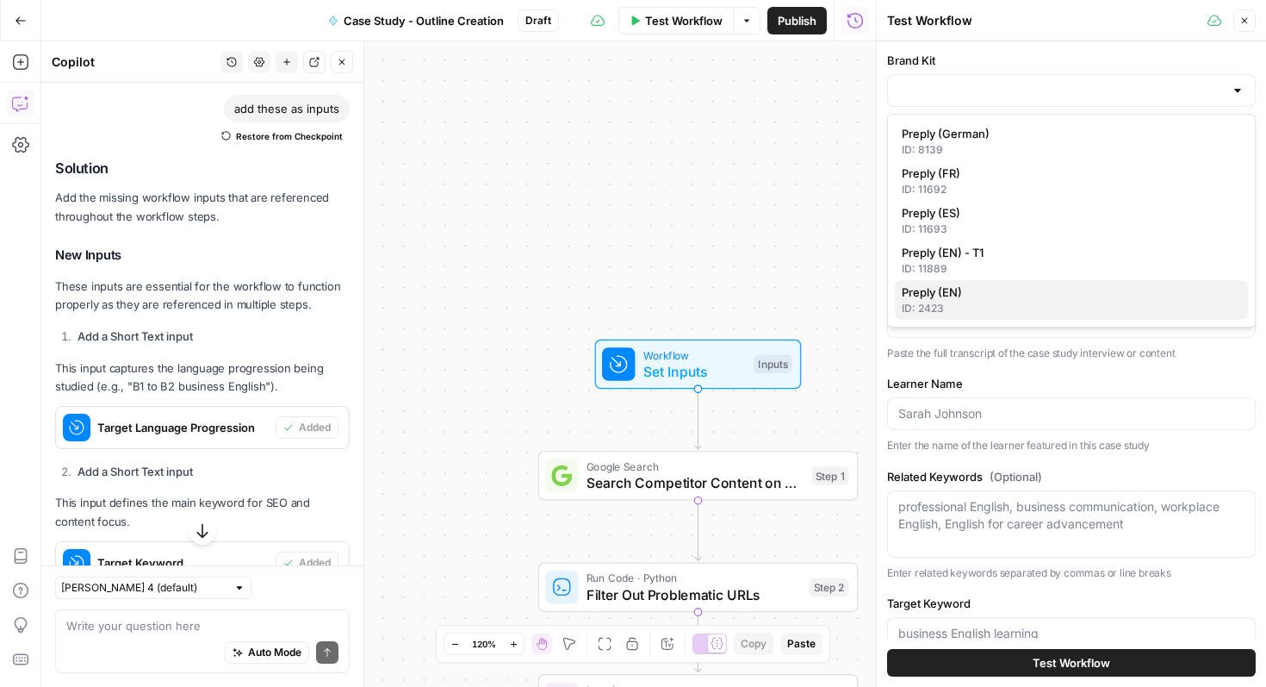
click at [988, 282] on button "Preply (EN) ID: 2423" at bounding box center [1071, 300] width 353 height 40
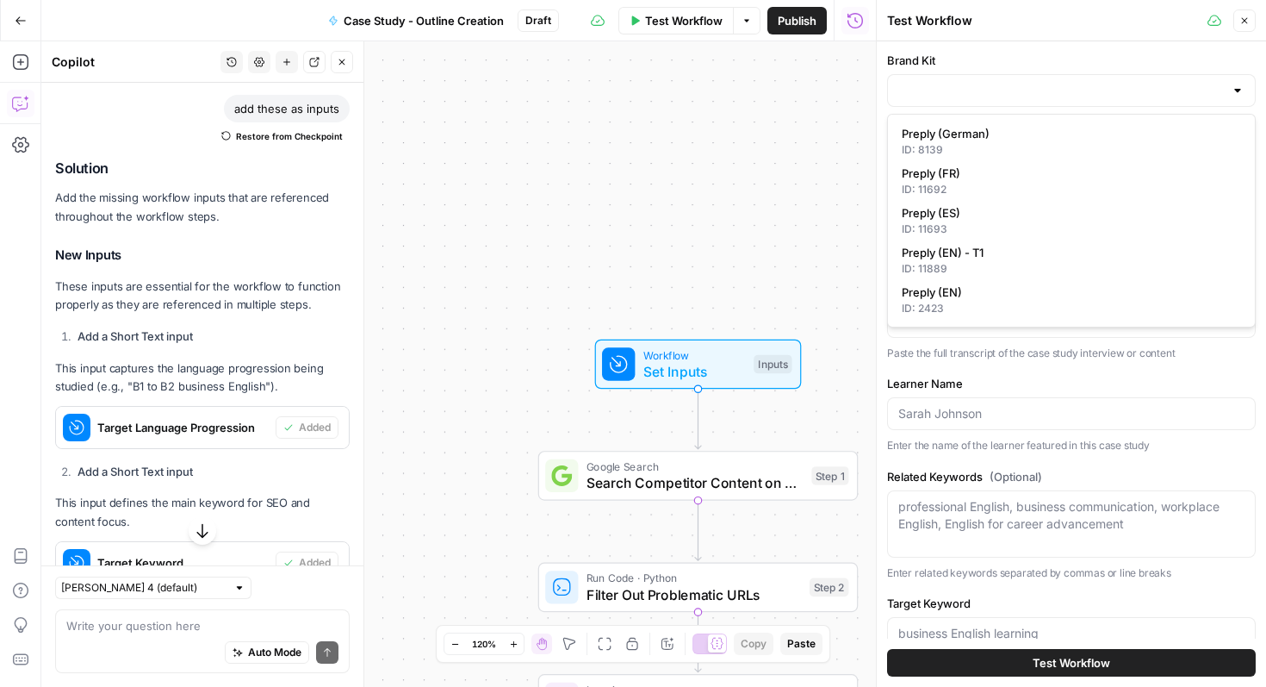
type input "Preply (EN)"
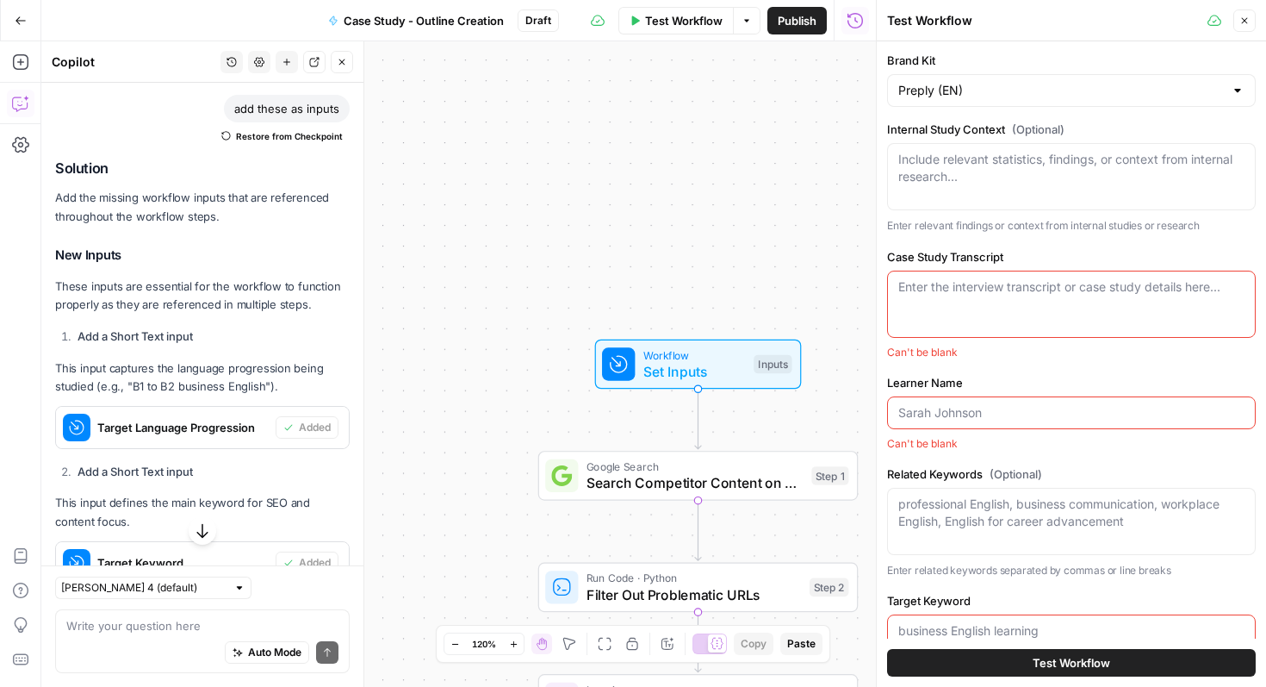
click at [988, 282] on textarea "Case Study Transcript" at bounding box center [1071, 286] width 346 height 17
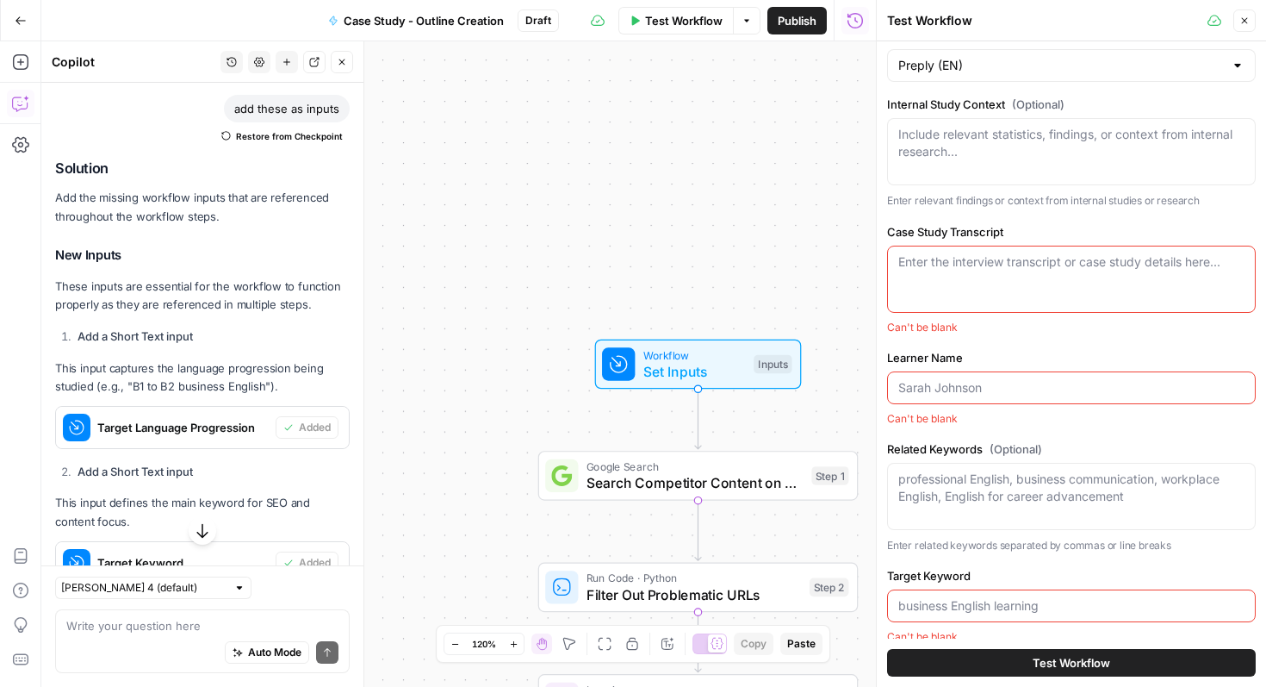
scroll to position [26, 0]
click at [1059, 326] on div "Can't be blank" at bounding box center [1071, 327] width 369 height 16
click at [1037, 232] on label "Case Study Transcript" at bounding box center [1071, 230] width 369 height 17
click at [1037, 252] on textarea "Case Study Transcript" at bounding box center [1071, 260] width 346 height 17
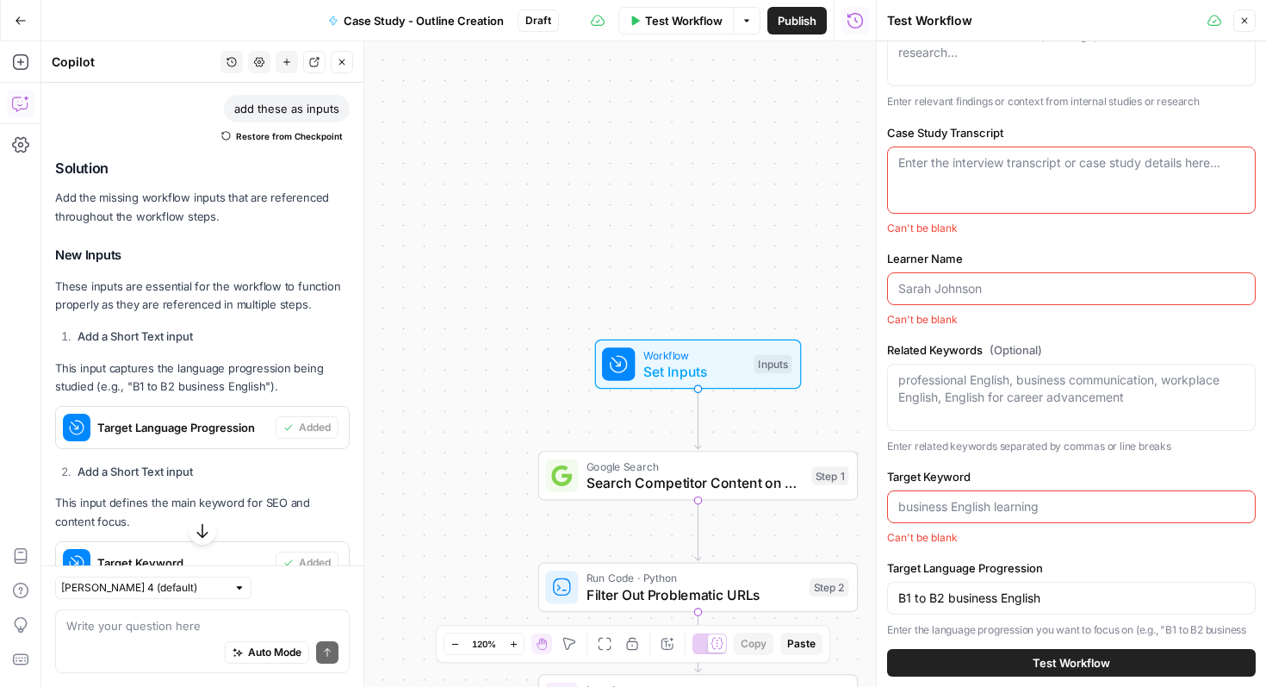
scroll to position [125, 0]
click at [990, 289] on input "Learner Name" at bounding box center [1071, 287] width 346 height 17
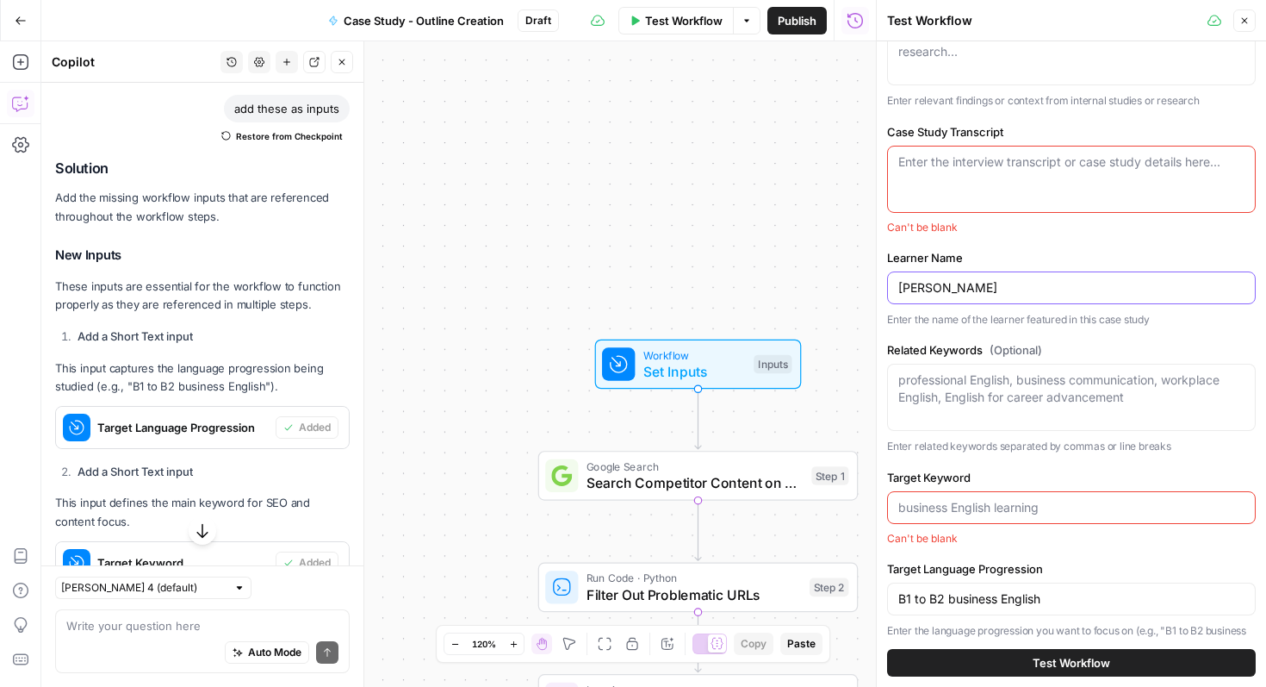
type input "Enric"
click at [959, 385] on textarea "Related Keywords (Optional)" at bounding box center [1071, 388] width 346 height 34
paste textarea "business english, learn business english online, business english tutor, go fro…"
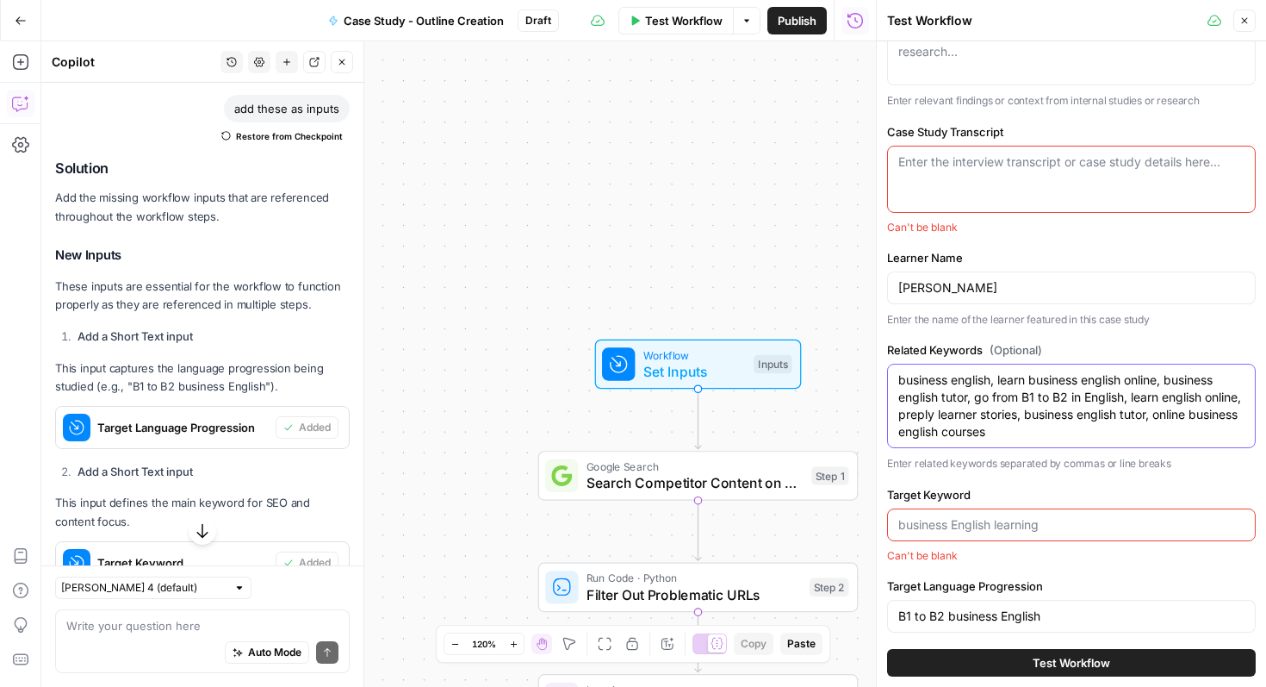
scroll to position [169, 0]
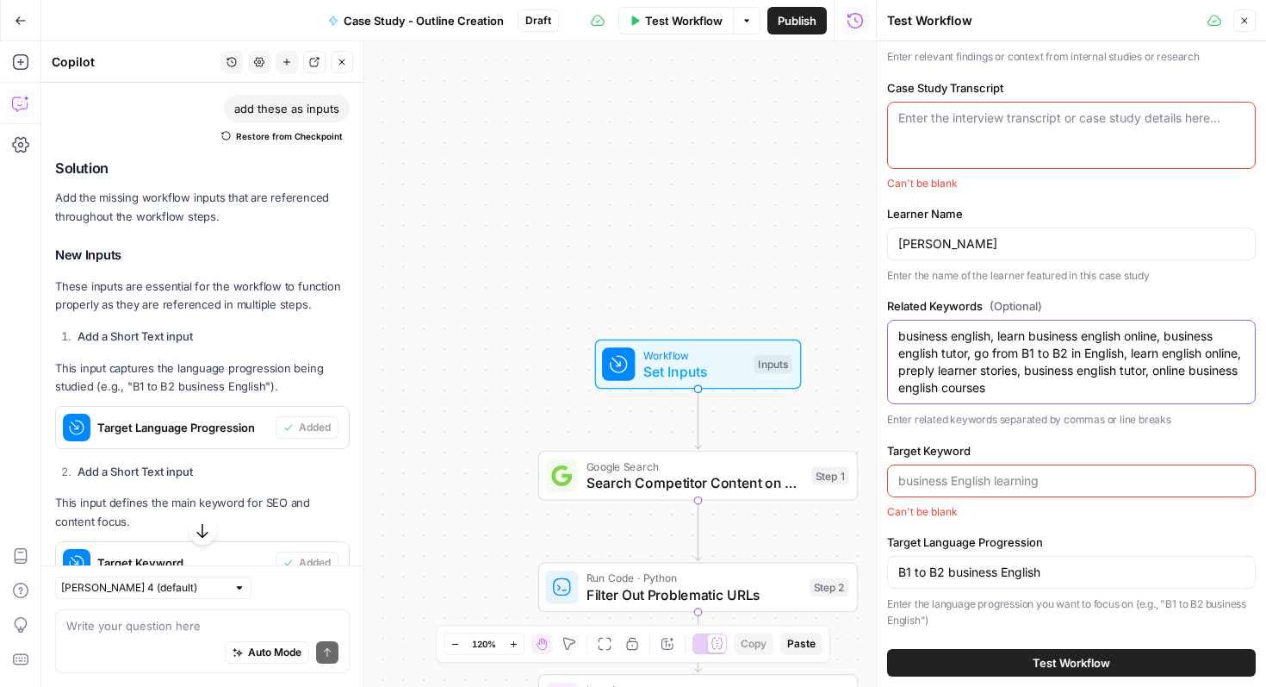
type textarea "business english, learn business english online, business english tutor, go fro…"
click at [953, 479] on input "Target Keyword" at bounding box center [1071, 480] width 346 height 17
paste input "learn english"
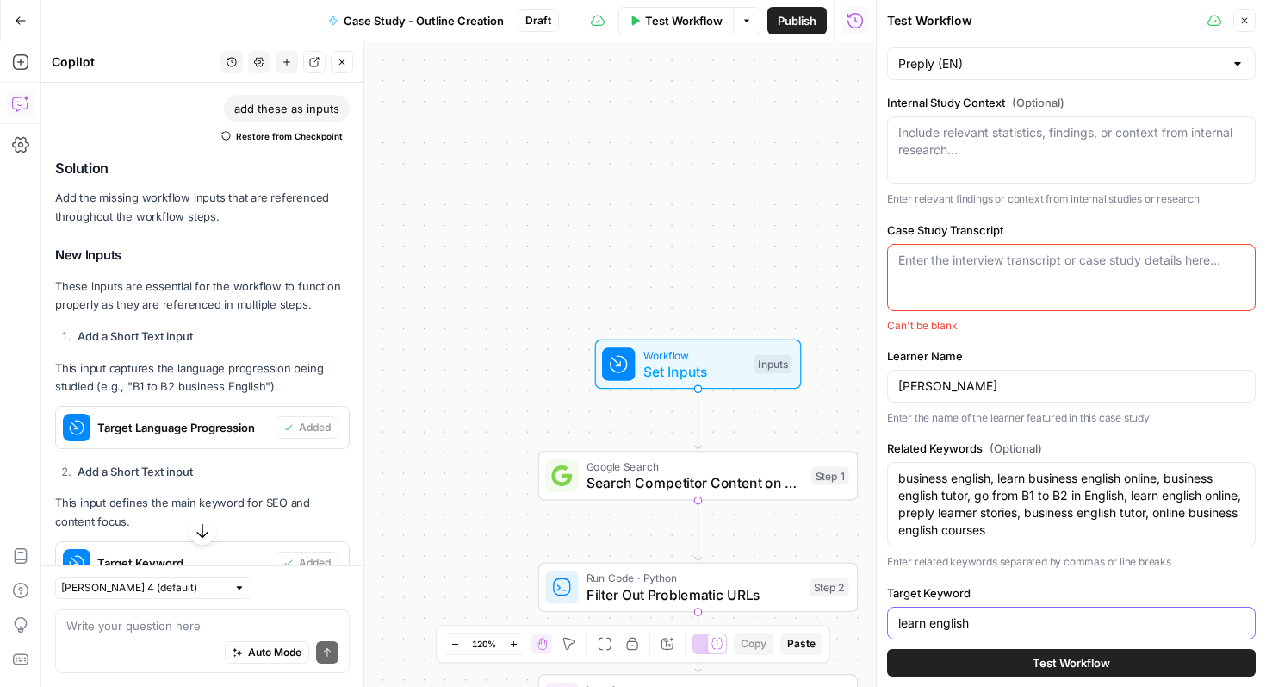
scroll to position [0, 0]
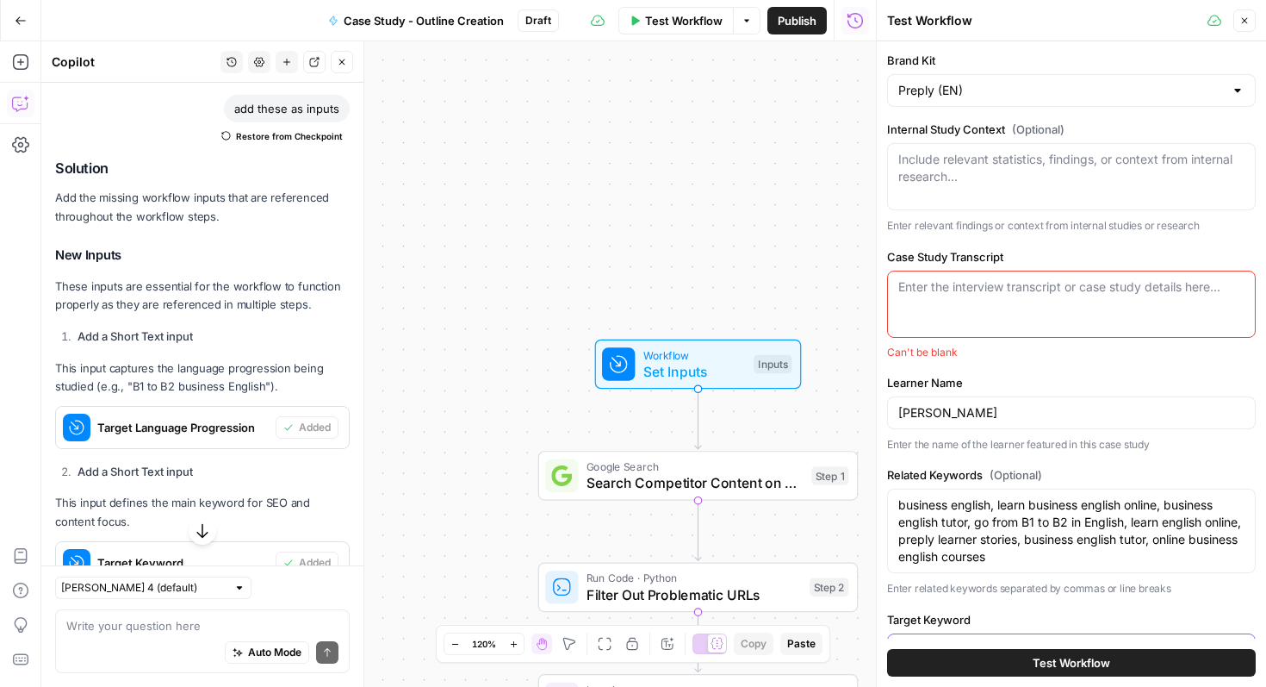
type input "learn english"
click at [1250, 22] on button "Close" at bounding box center [1244, 20] width 22 height 22
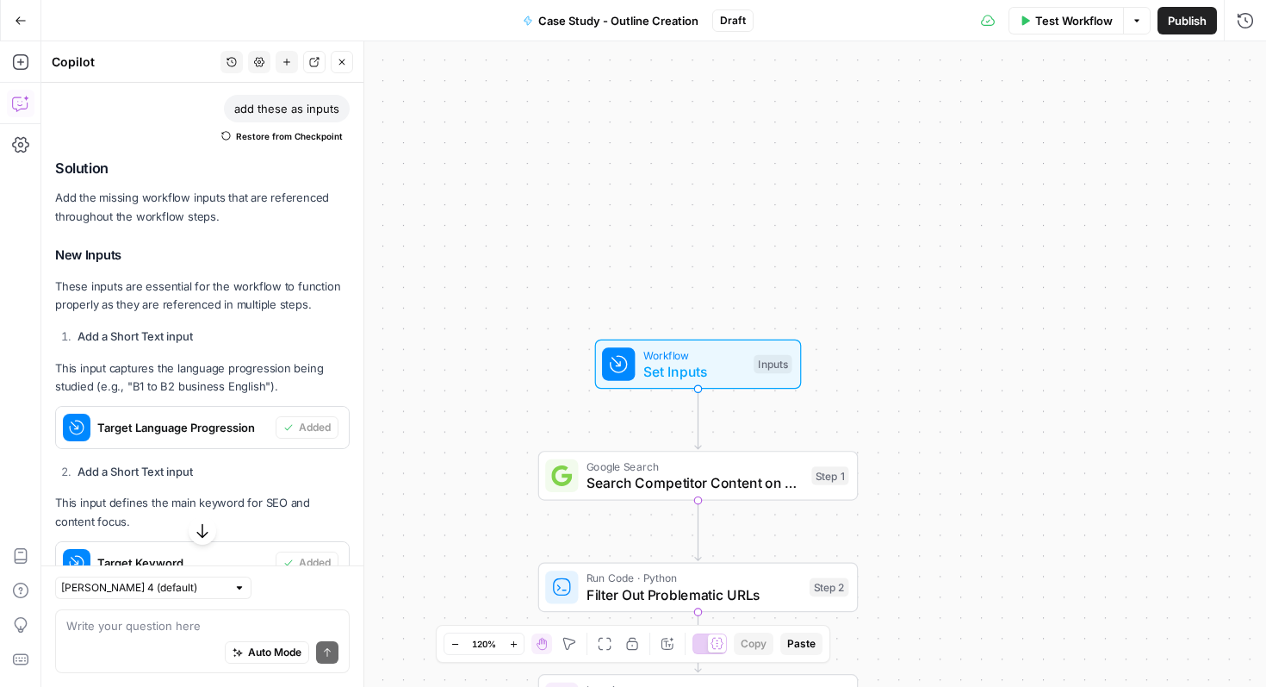
click at [750, 363] on div "Workflow Set Inputs Inputs Test Step" at bounding box center [697, 363] width 190 height 35
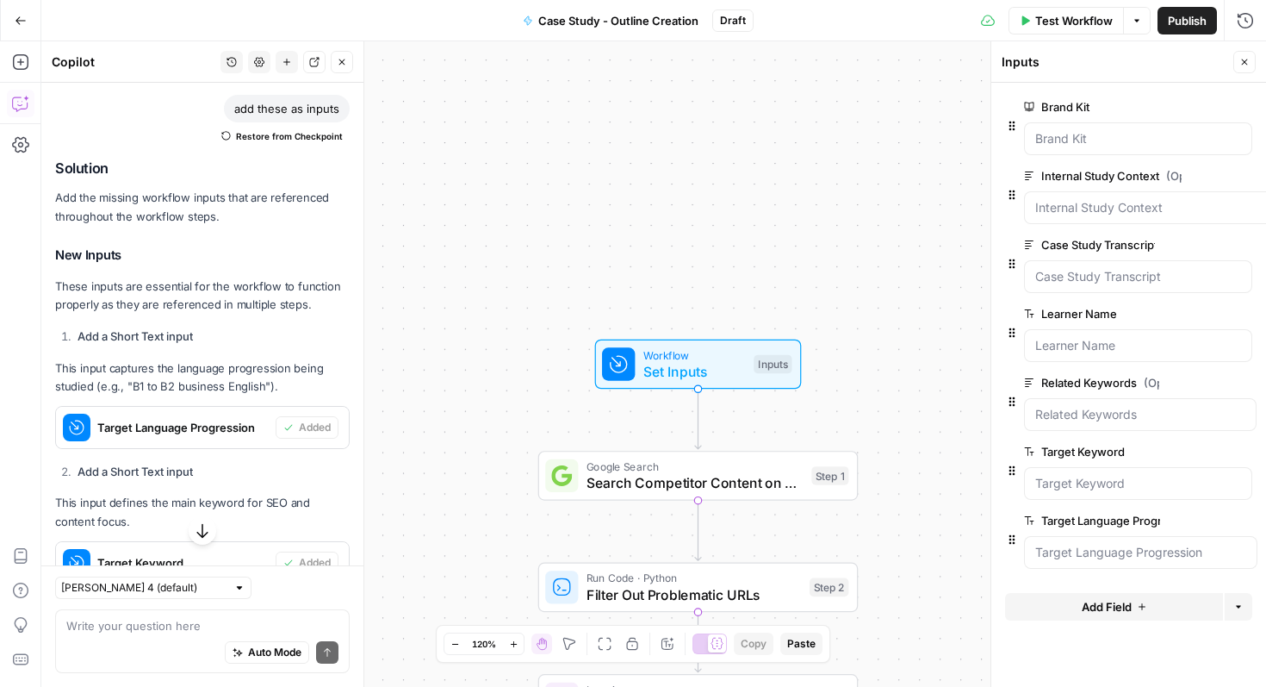
click at [1196, 246] on span "edit field" at bounding box center [1188, 245] width 38 height 14
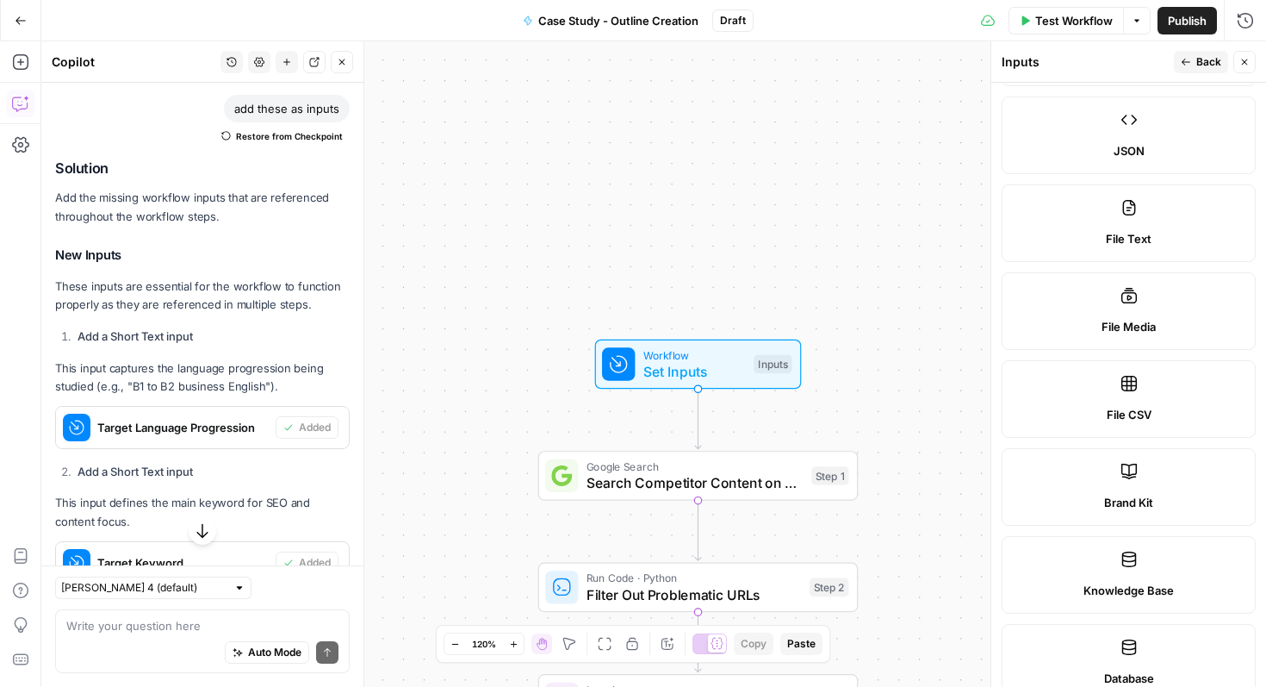
scroll to position [371, 0]
click at [1159, 214] on label "File Text" at bounding box center [1129, 222] width 254 height 78
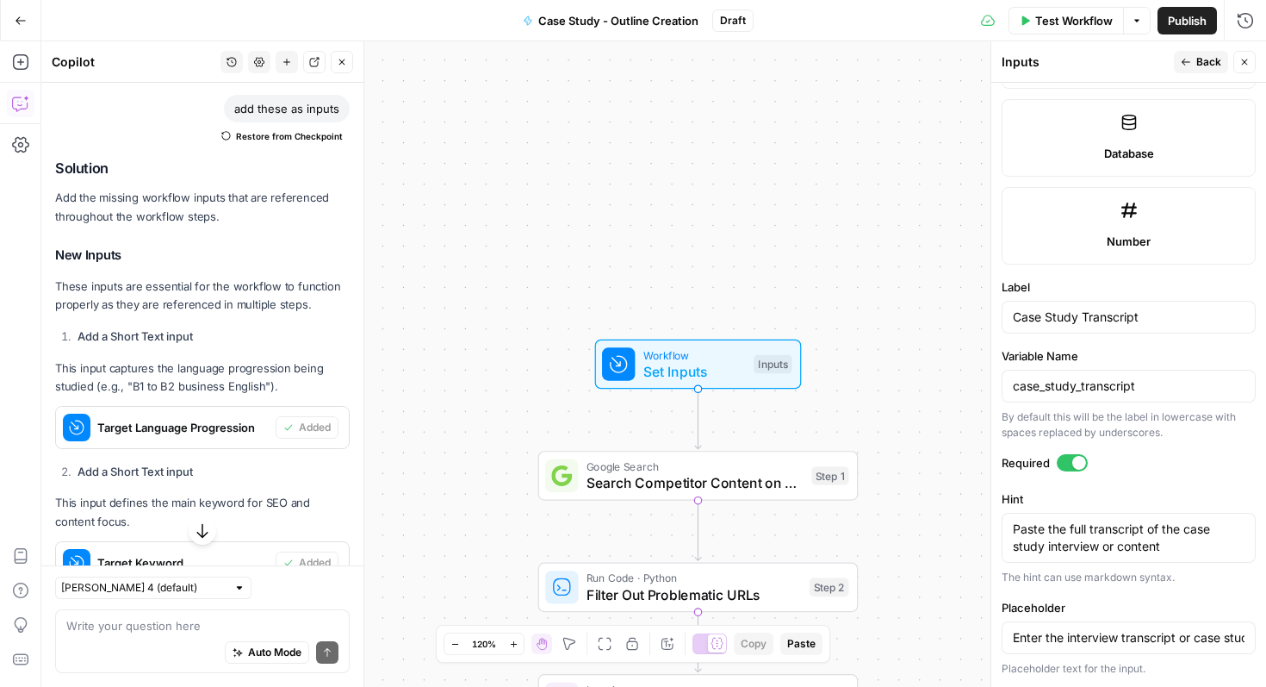
click at [1187, 59] on icon "button" at bounding box center [1186, 62] width 10 height 10
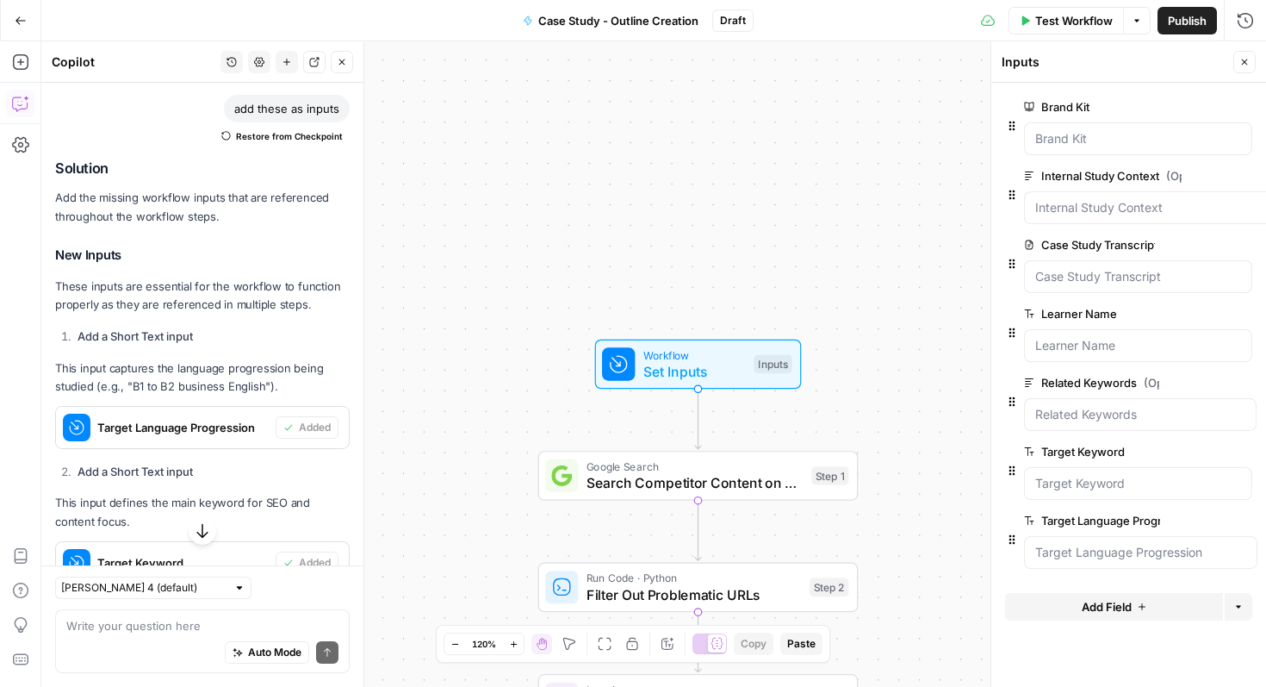
click at [1208, 171] on span "edit field" at bounding box center [1215, 176] width 38 height 14
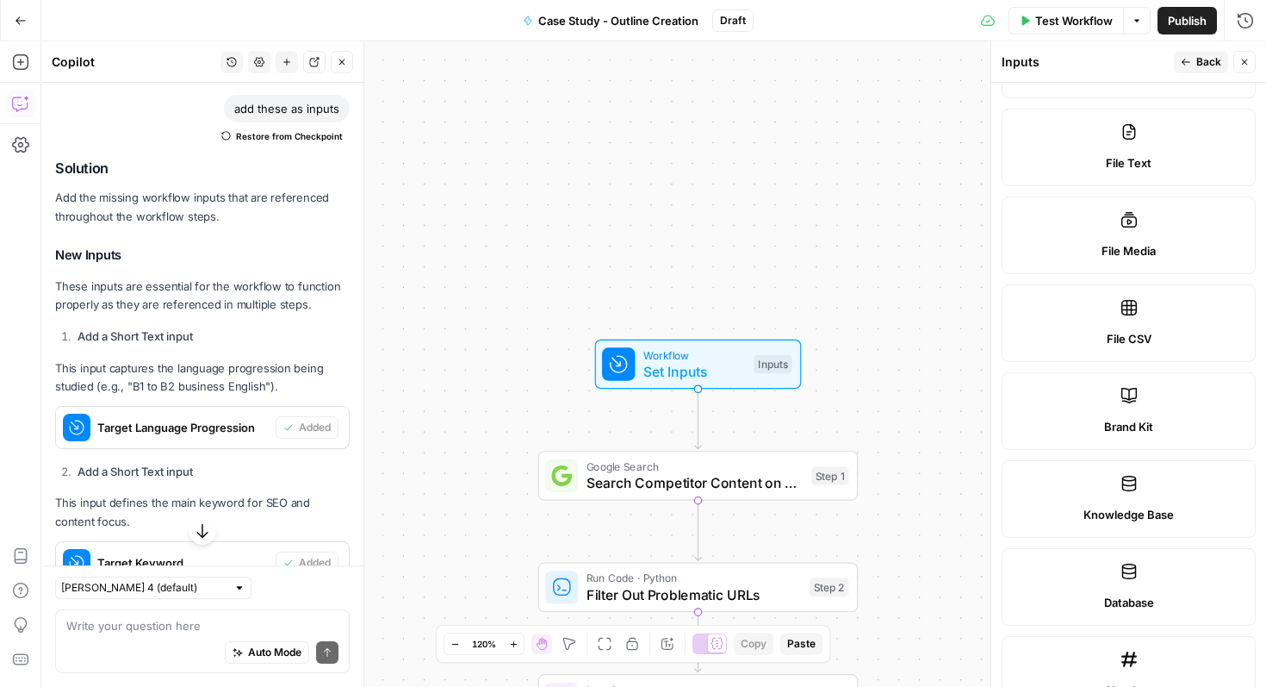
scroll to position [457, 0]
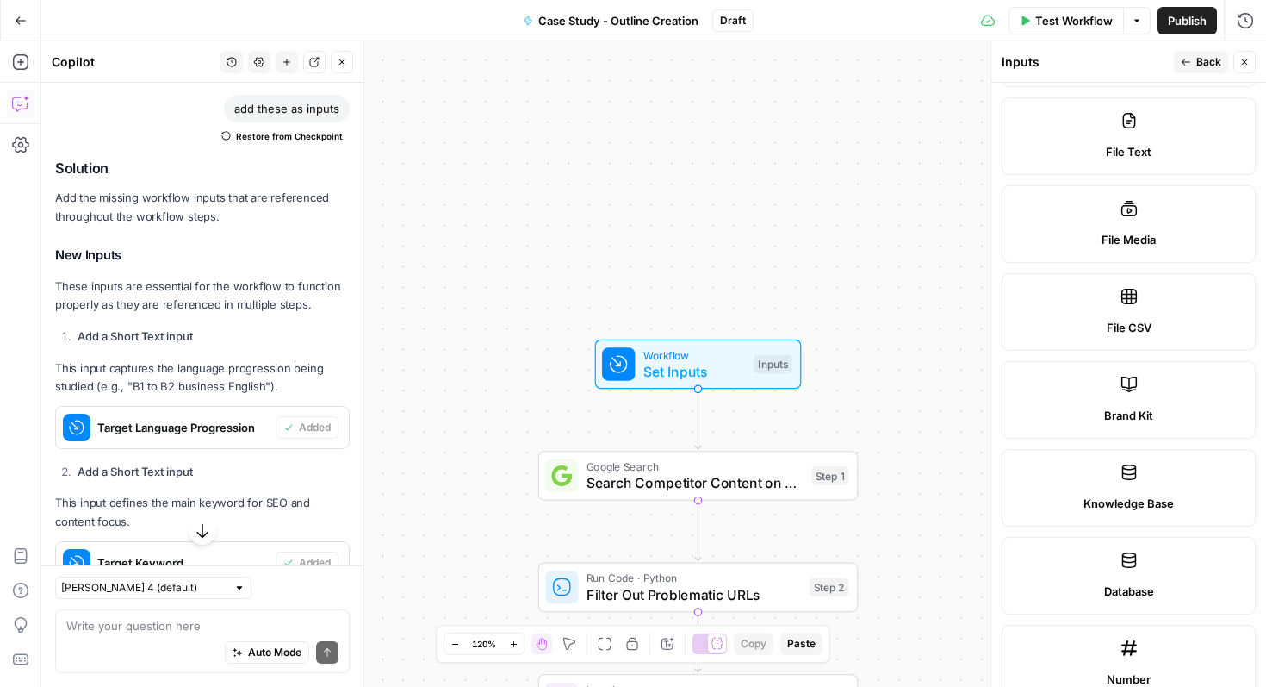
click at [1120, 150] on span "File Text" at bounding box center [1129, 151] width 46 height 17
click at [1187, 65] on icon "button" at bounding box center [1186, 62] width 10 height 10
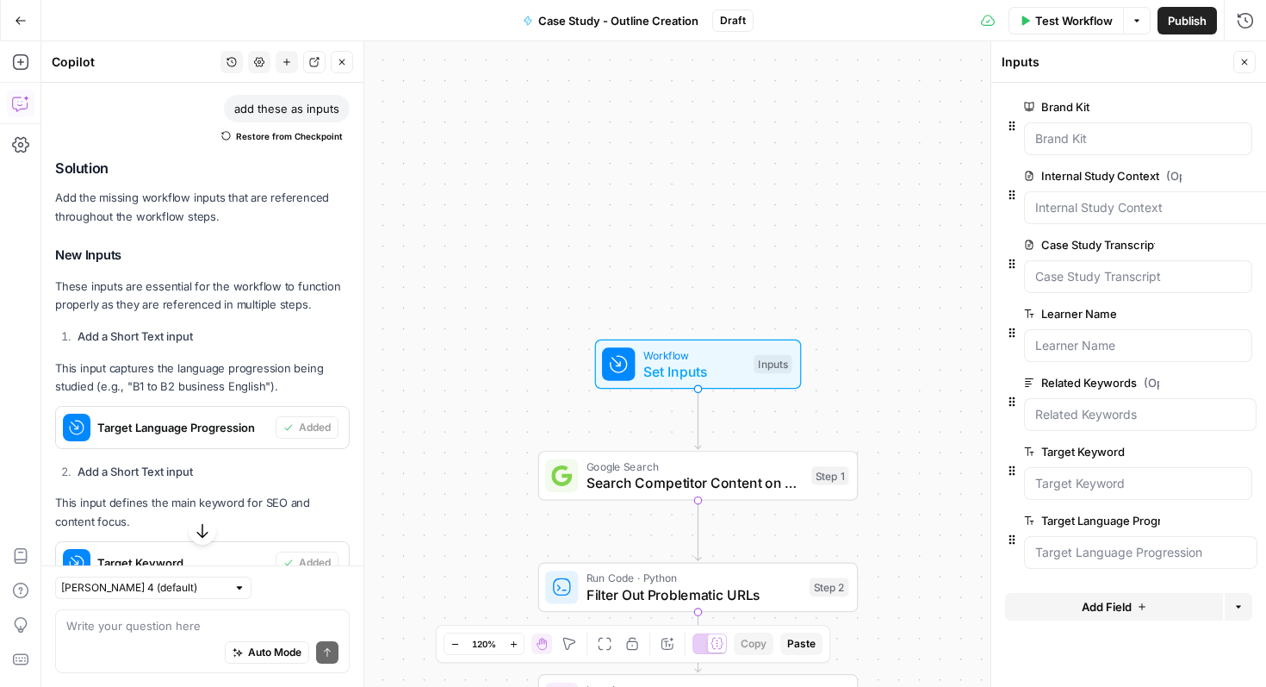
click at [1069, 616] on button "Add Field" at bounding box center [1114, 607] width 218 height 28
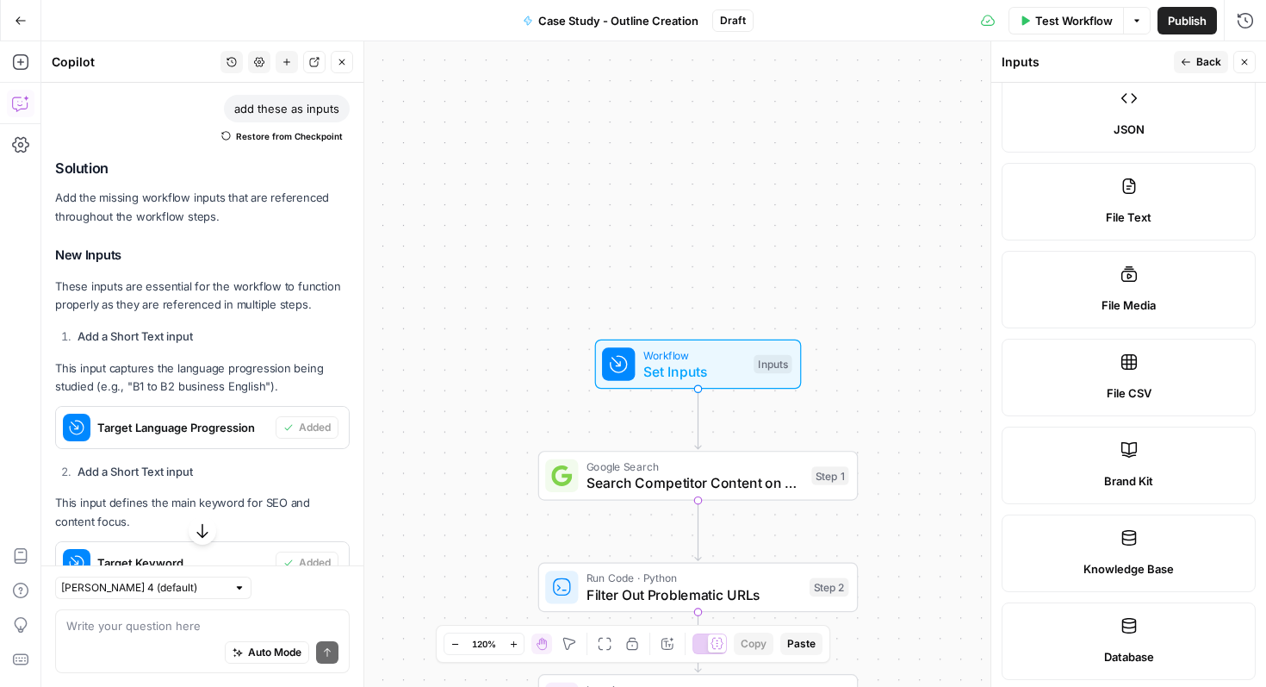
scroll to position [336, 0]
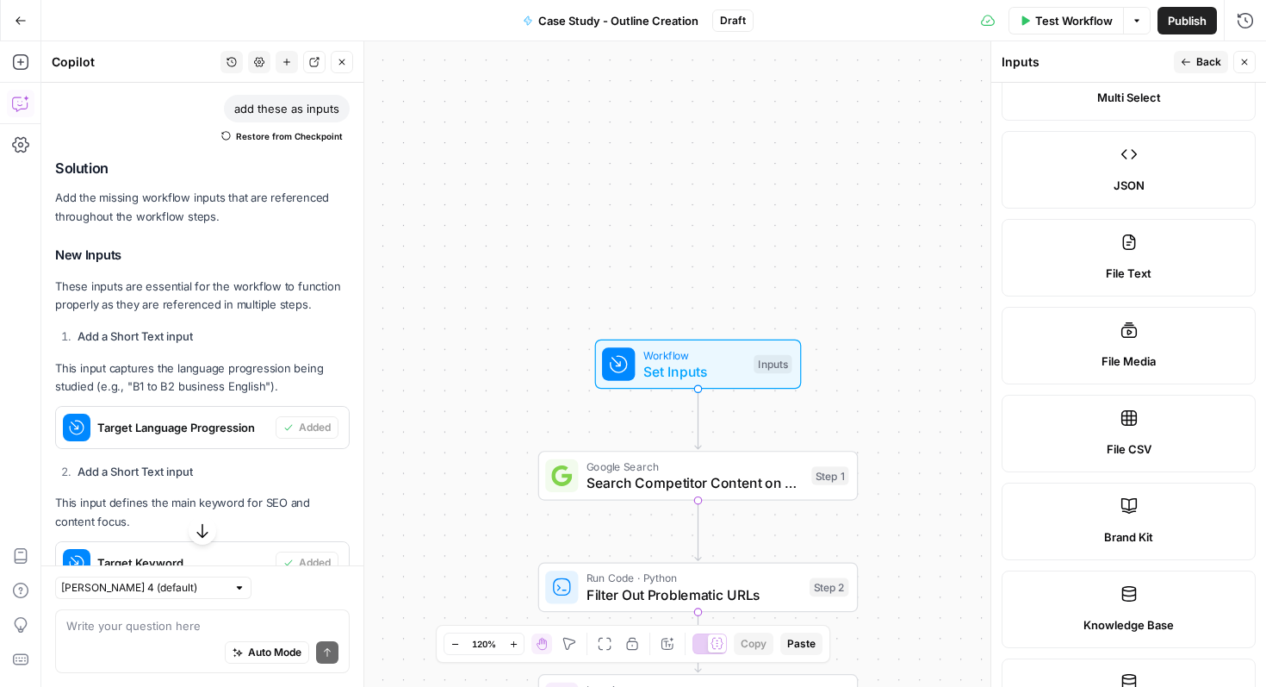
click at [1147, 357] on span "File Media" at bounding box center [1129, 360] width 54 height 17
type textarea "Supports .mp4, .mp3, .wav, .jpg, .png, .webp, .wma, .m4a file types"
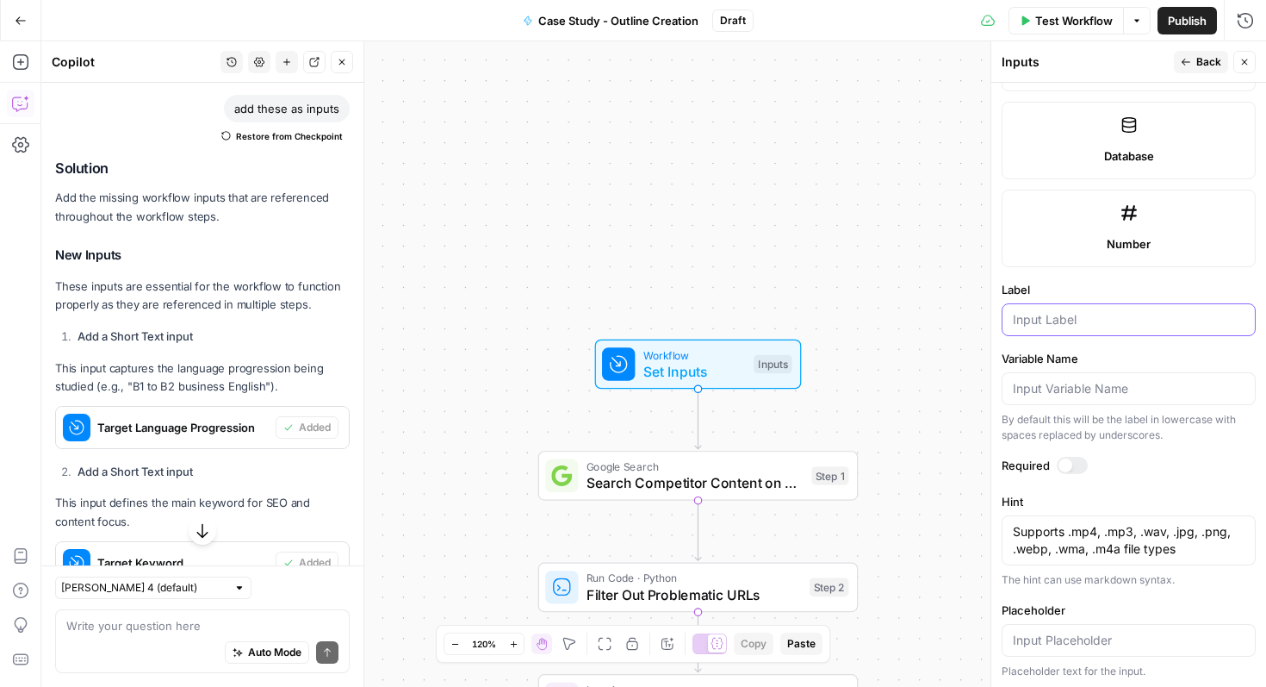
click at [1089, 323] on input "Label" at bounding box center [1129, 319] width 232 height 17
type input "Case study video"
click at [1190, 58] on icon "button" at bounding box center [1186, 62] width 10 height 10
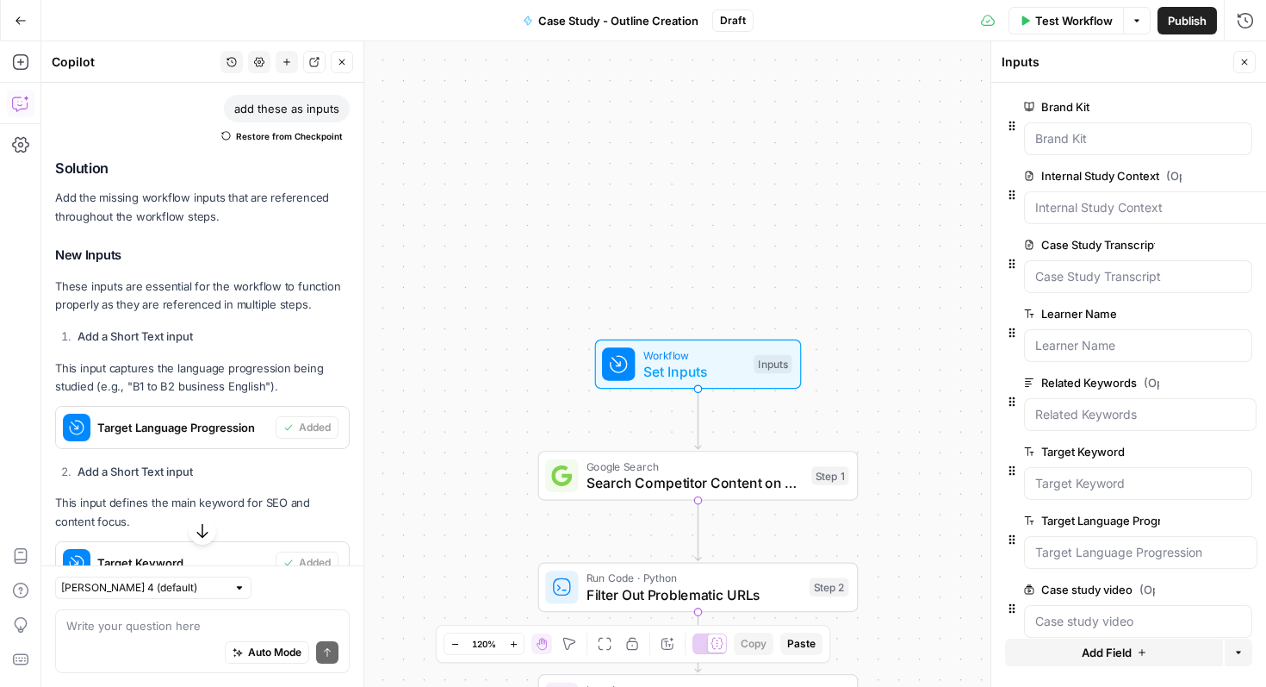
click at [1241, 60] on icon "button" at bounding box center [1245, 62] width 10 height 10
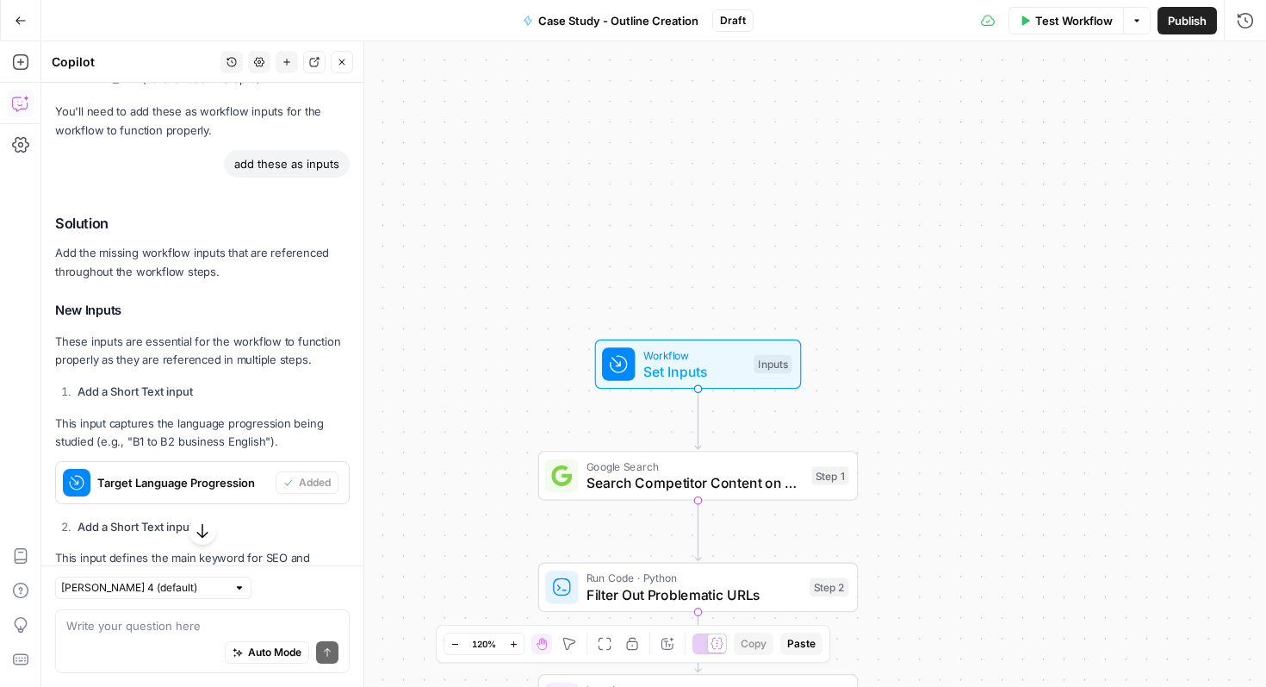
scroll to position [1578, 0]
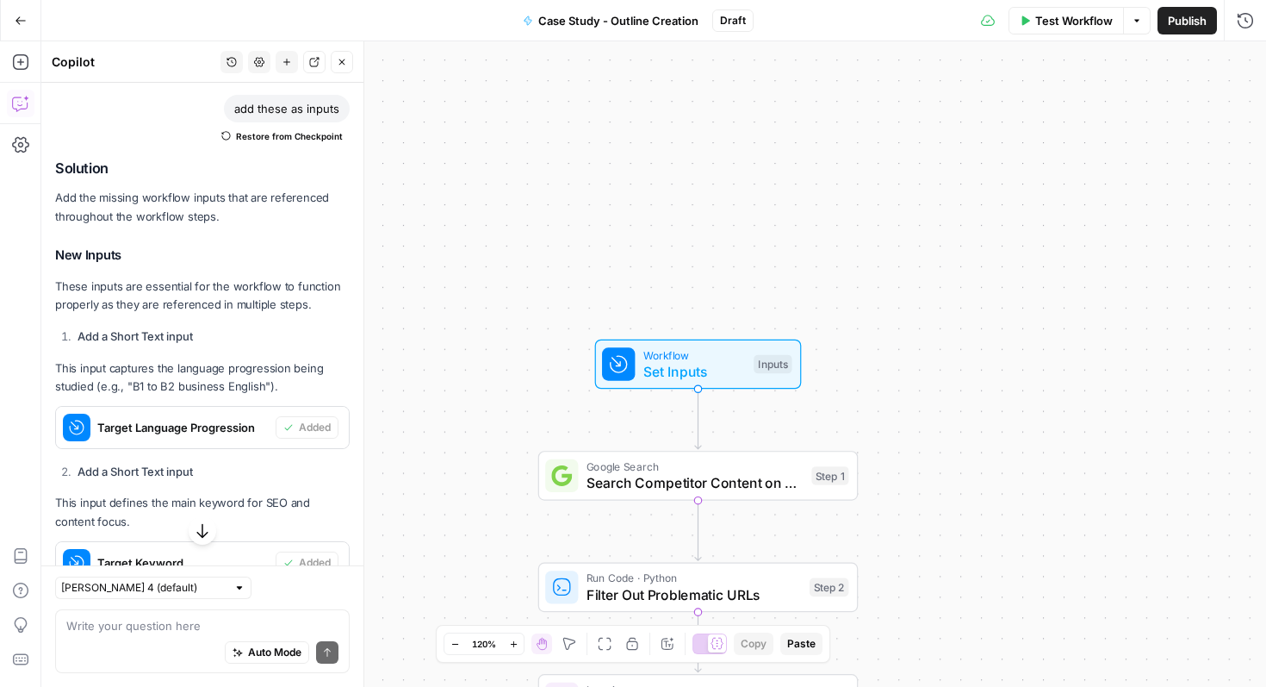
click at [1078, 28] on span "Test Workflow" at bounding box center [1074, 20] width 78 height 17
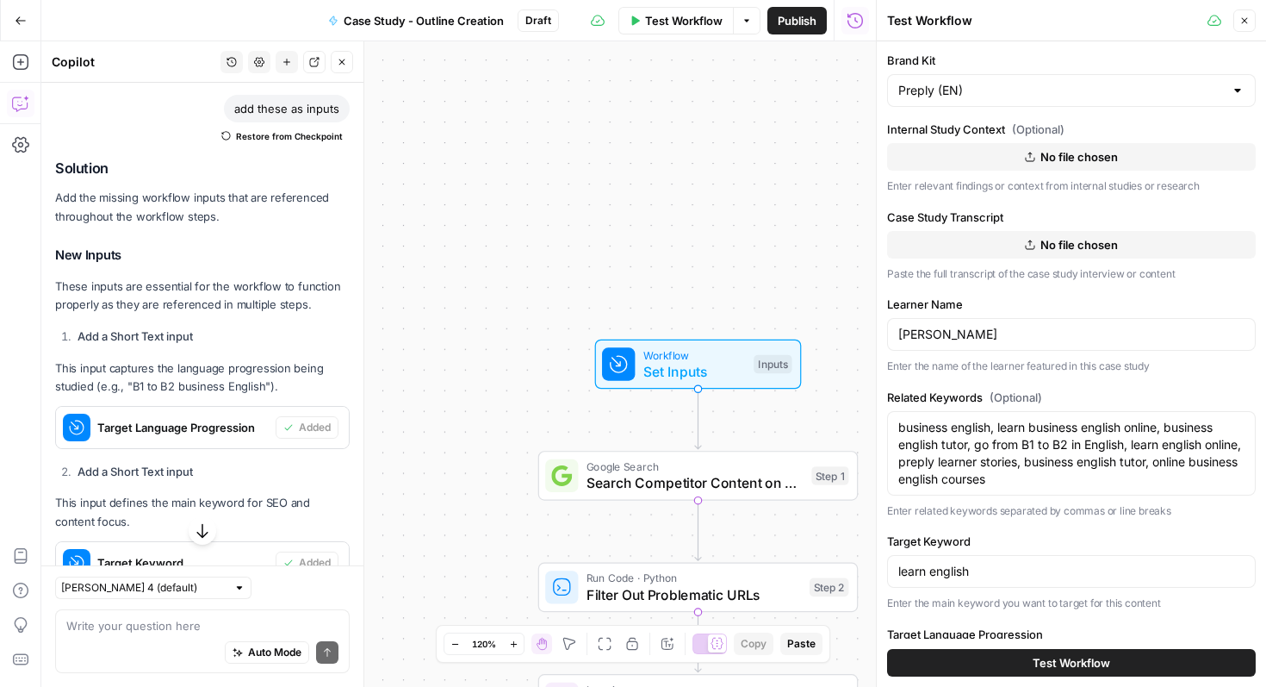
click at [1081, 175] on div "Internal Study Context (Optional) No file chosen Enter relevant findings or con…" at bounding box center [1071, 158] width 369 height 74
click at [1059, 249] on span "No file chosen" at bounding box center [1080, 244] width 78 height 17
click at [1054, 158] on span "No file chosen" at bounding box center [1080, 156] width 78 height 17
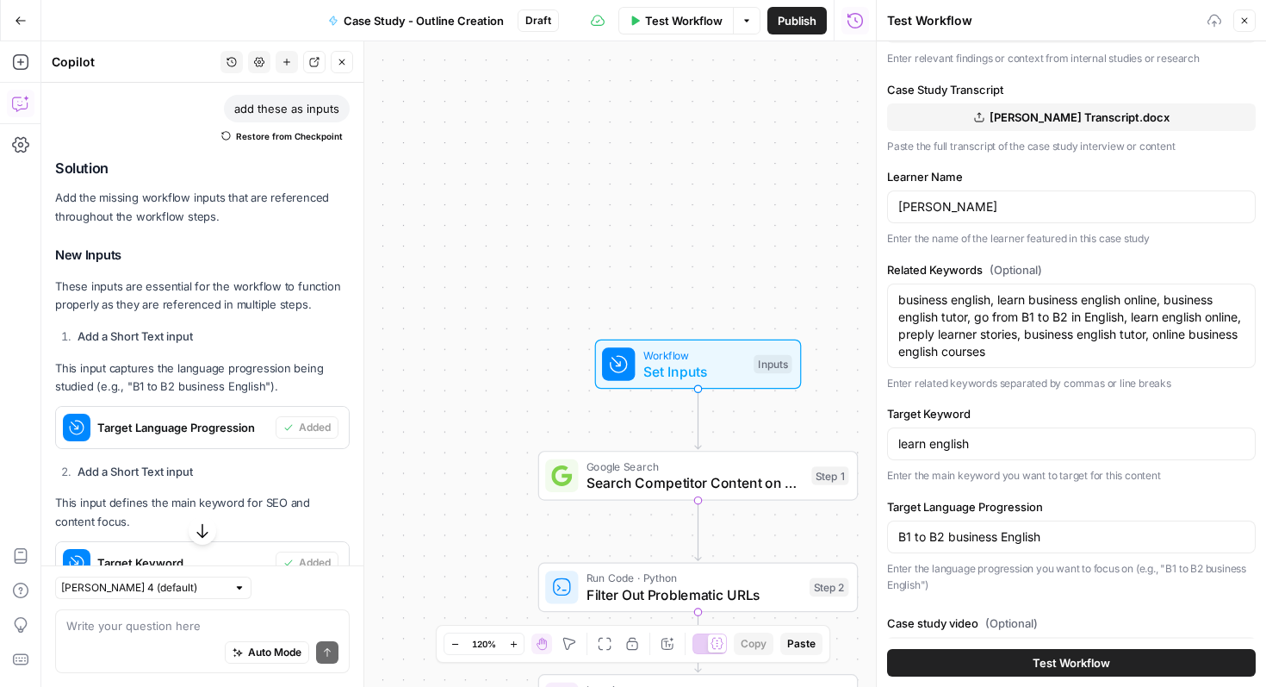
scroll to position [187, 0]
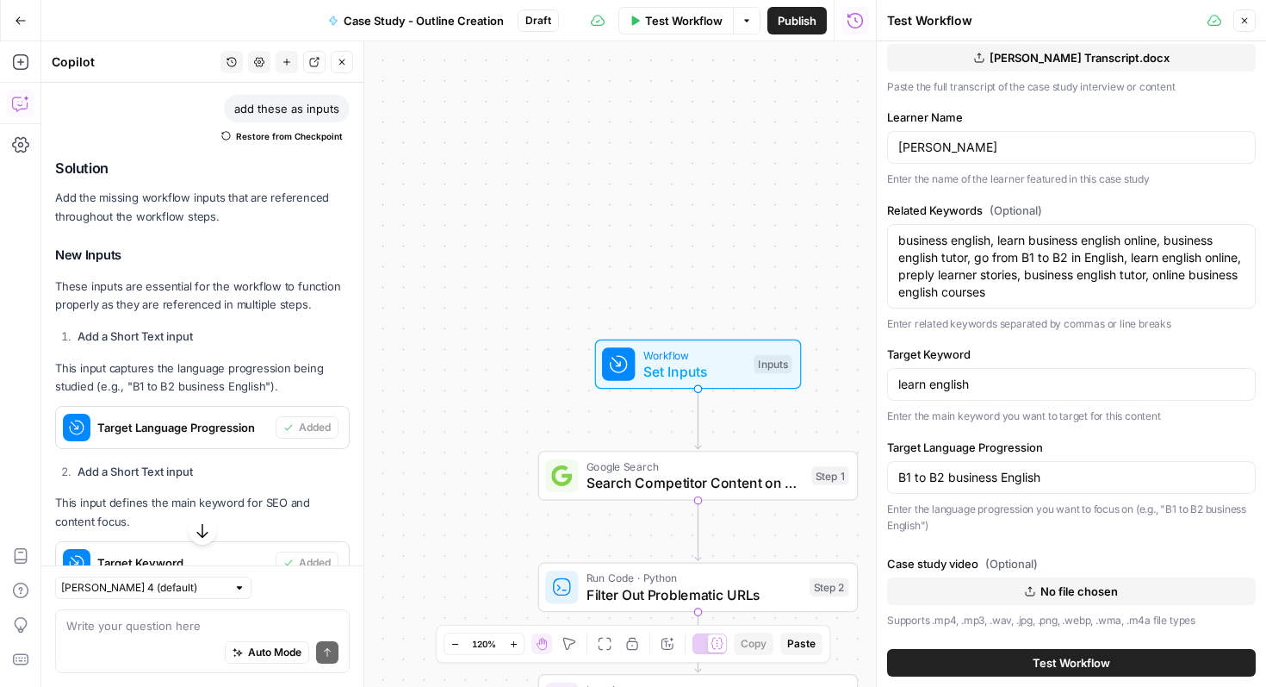
click at [1070, 590] on span "No file chosen" at bounding box center [1080, 590] width 78 height 17
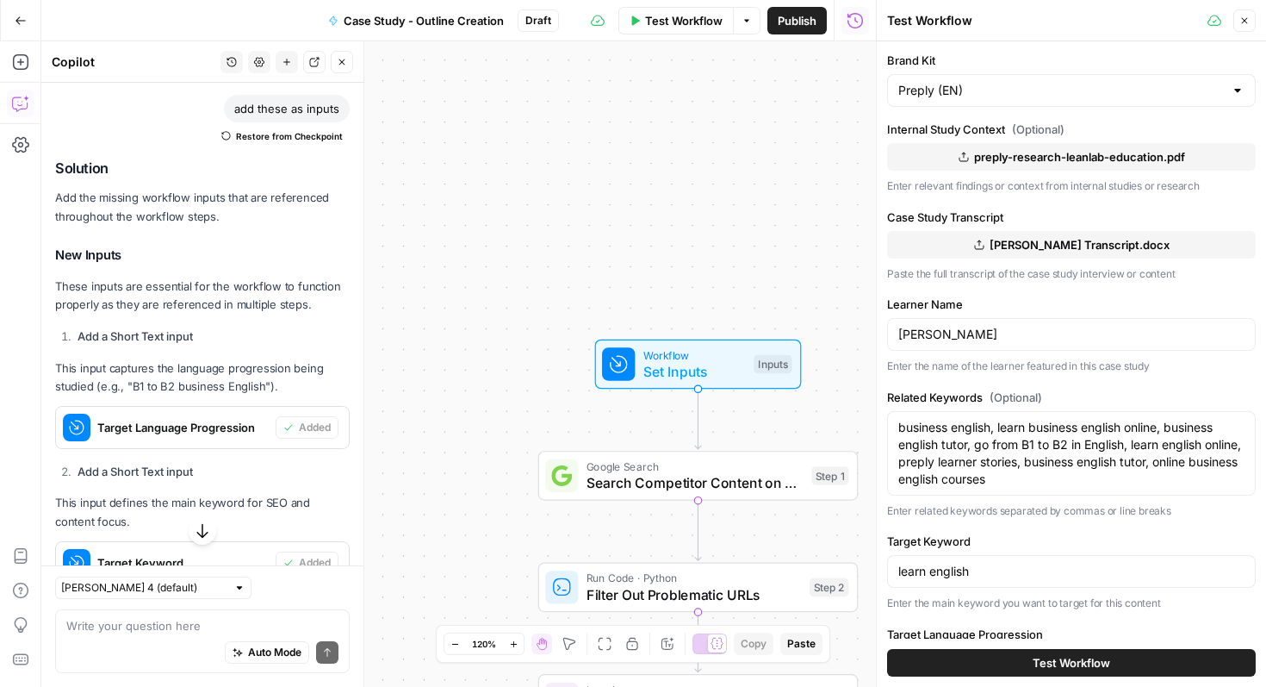
click at [1246, 22] on icon "button" at bounding box center [1245, 21] width 6 height 6
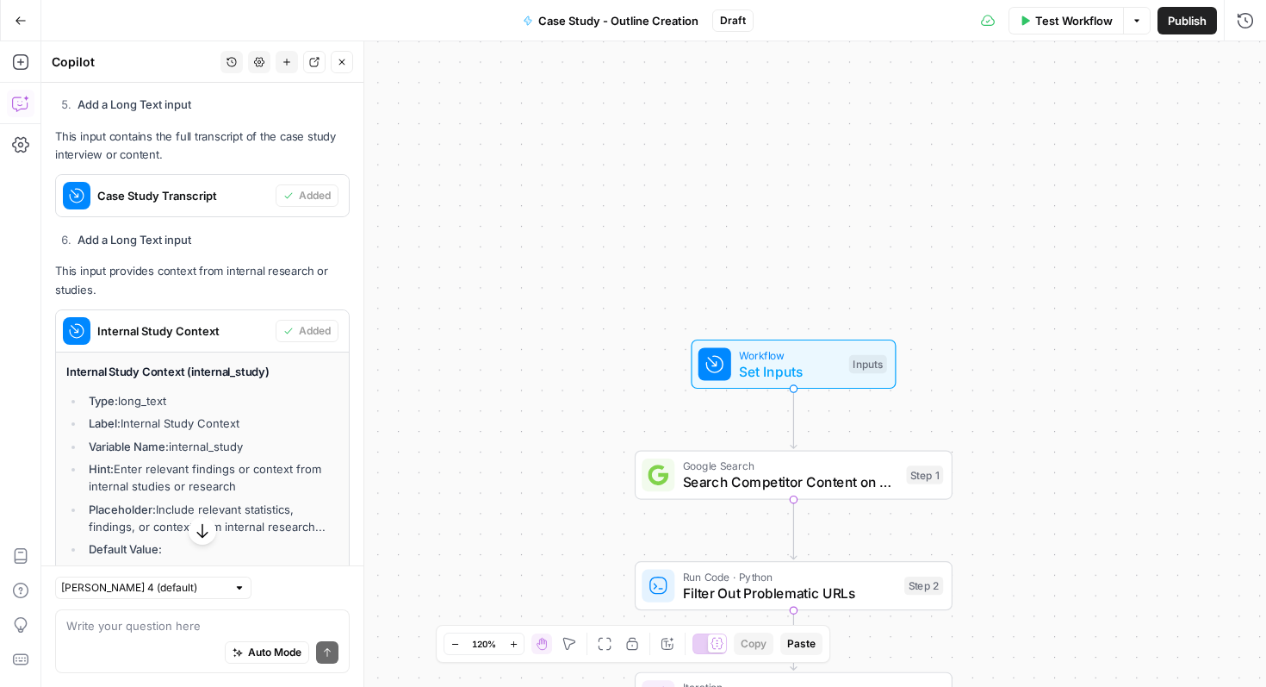
scroll to position [2549, 0]
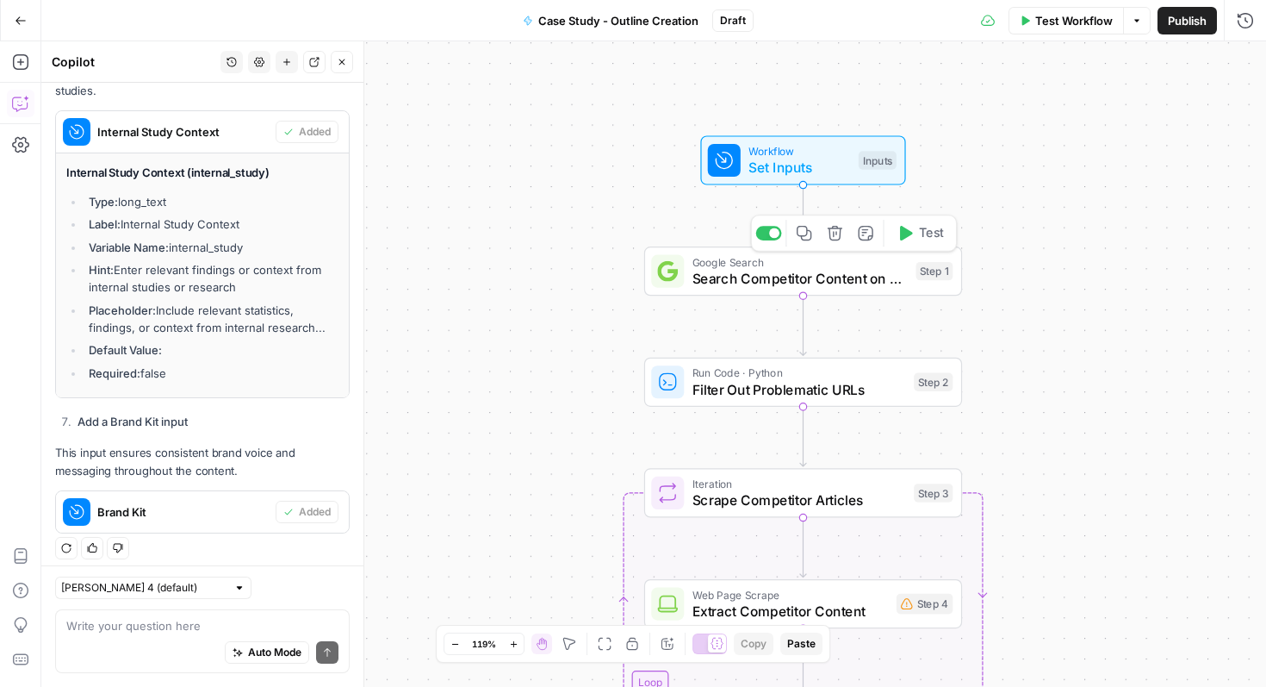
click at [867, 276] on span "Search Competitor Content on B1 to B2 Business English" at bounding box center [800, 278] width 215 height 21
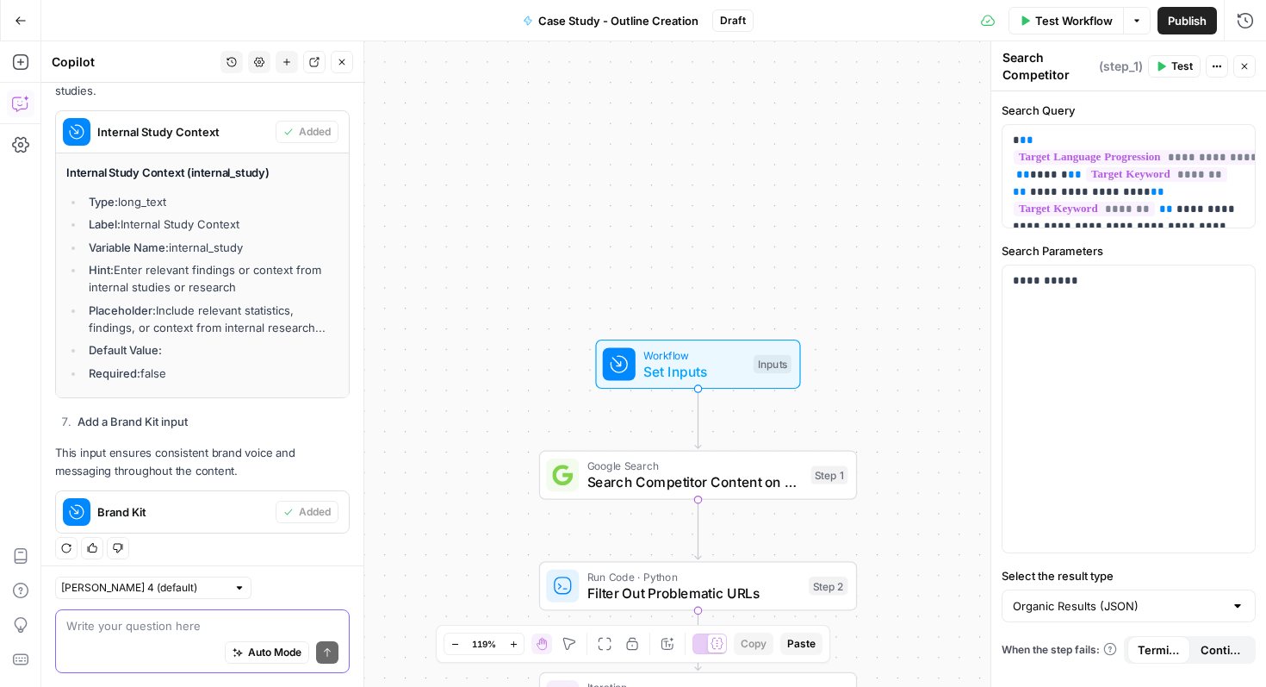
click at [153, 623] on textarea at bounding box center [202, 625] width 272 height 17
paste textarea "Conducts a Google search using the specified primary keyword to gather relevant…"
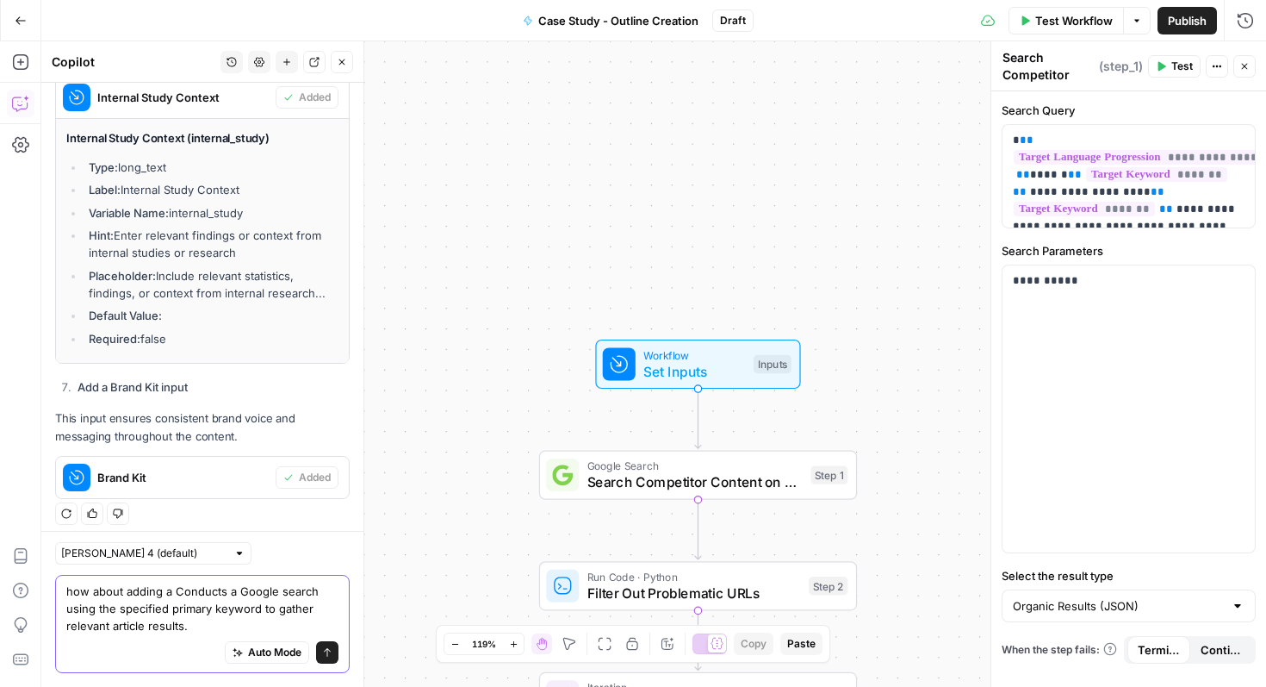
drag, startPoint x: 228, startPoint y: 589, endPoint x: 176, endPoint y: 589, distance: 52.5
click at [176, 589] on textarea "how about adding a Conducts a Google search using the specified primary keyword…" at bounding box center [202, 608] width 272 height 52
click at [266, 595] on textarea "how about adding a a Google search using the specified primary keyword to gathe…" at bounding box center [202, 608] width 272 height 52
type textarea "how about adding a a Google search step using the specified primary keyword to …"
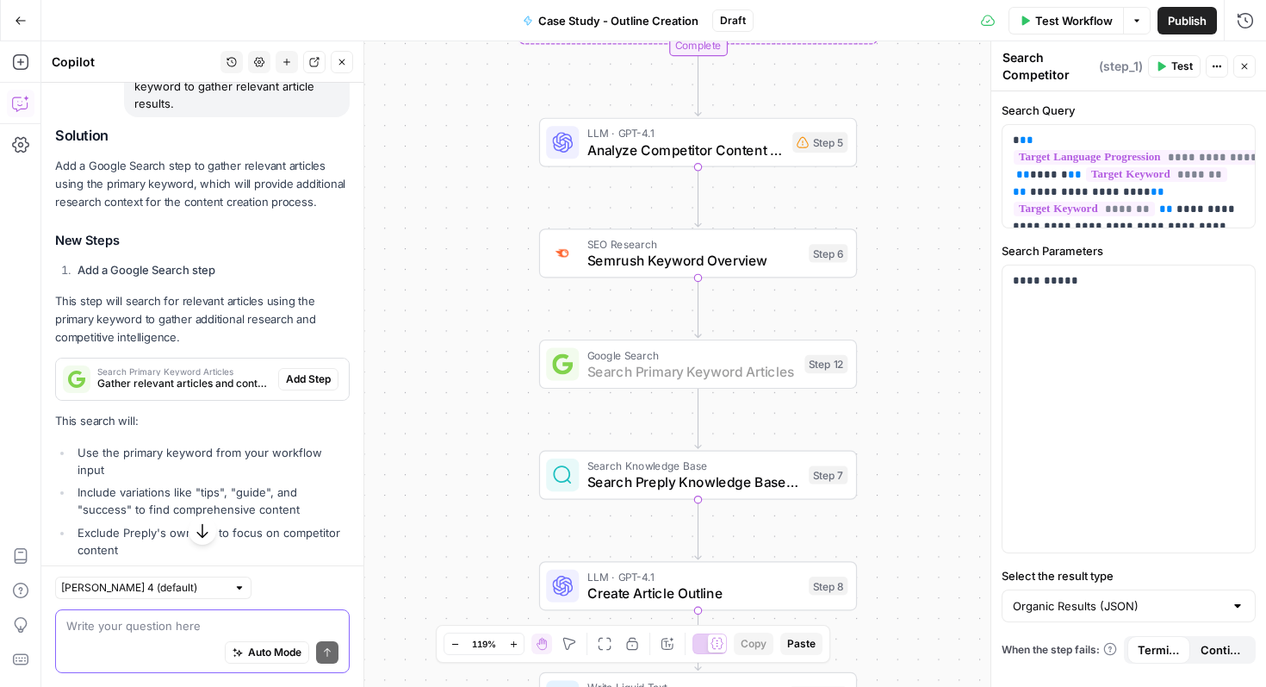
scroll to position [3032, 0]
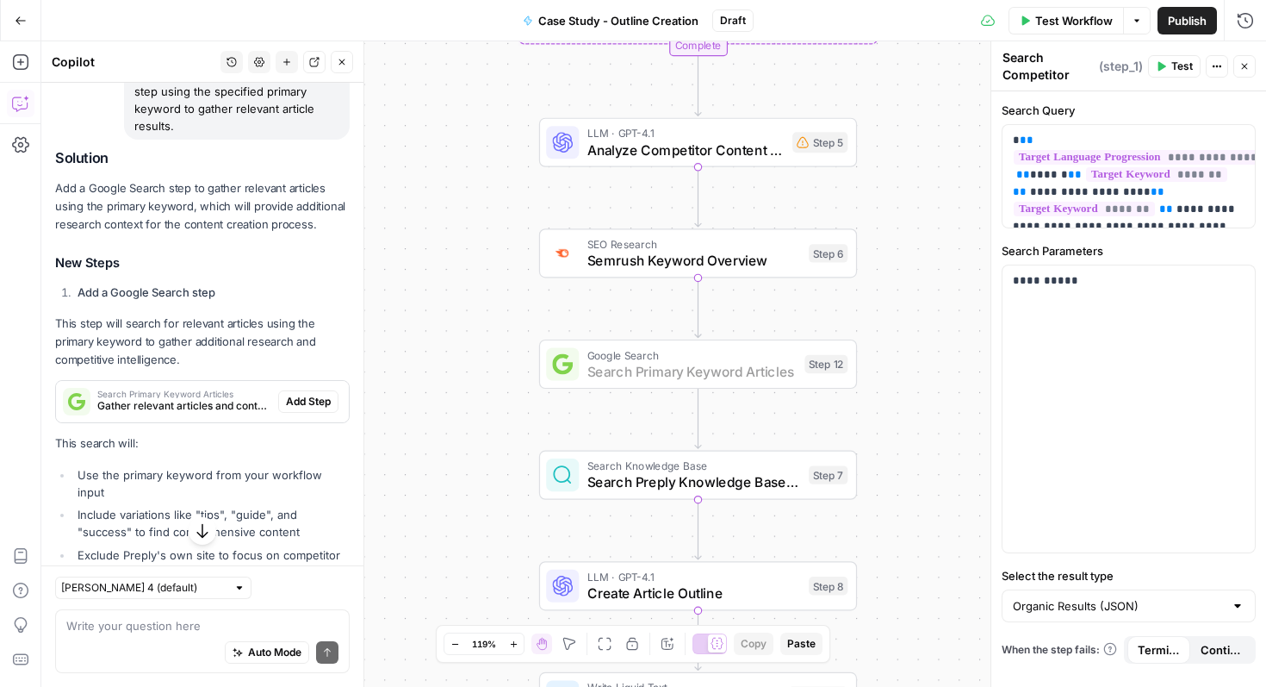
click at [297, 394] on span "Add Step" at bounding box center [308, 402] width 45 height 16
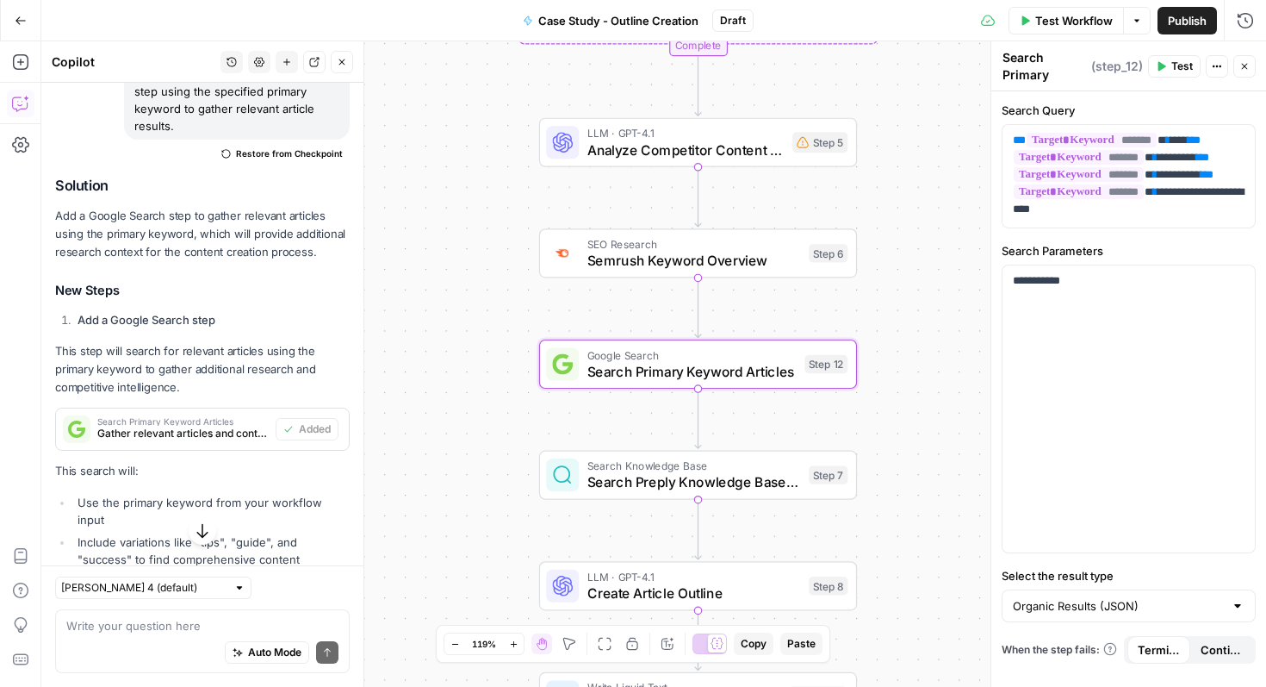
click at [792, 644] on span "Paste" at bounding box center [801, 644] width 28 height 16
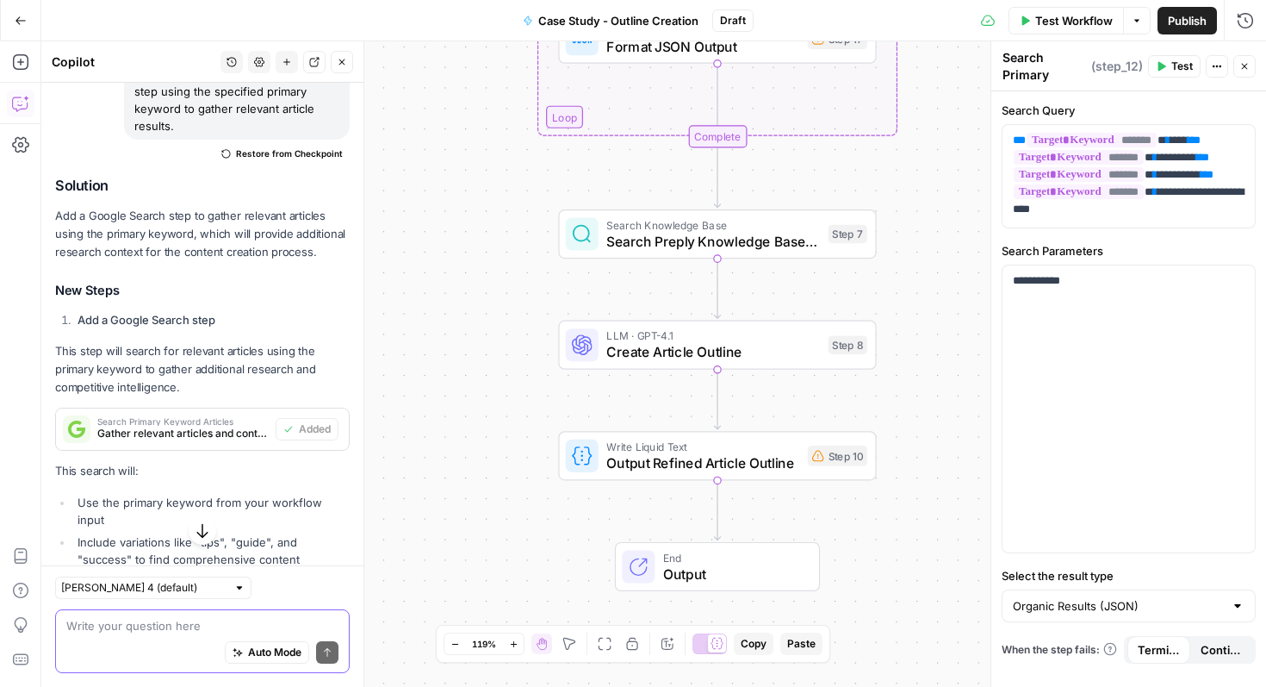
click at [137, 626] on textarea at bounding box center [202, 625] width 272 height 17
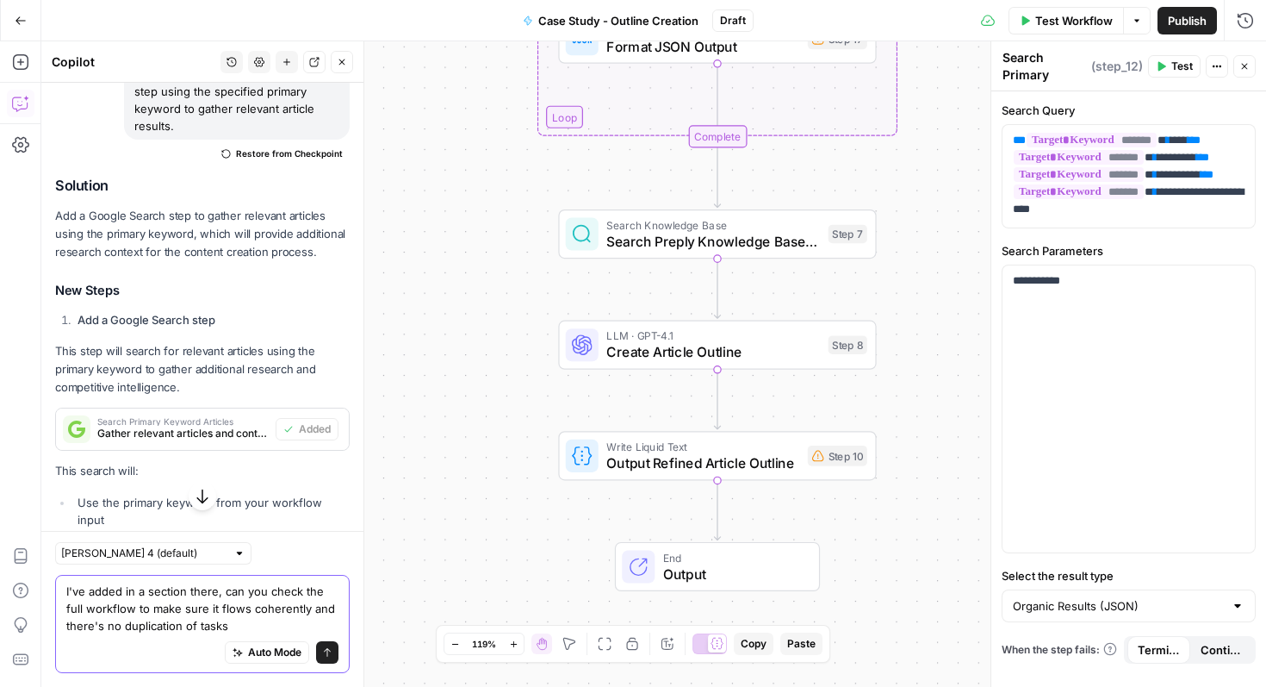
type textarea "I've added in a section there, can you check the full workflow to make sure it …"
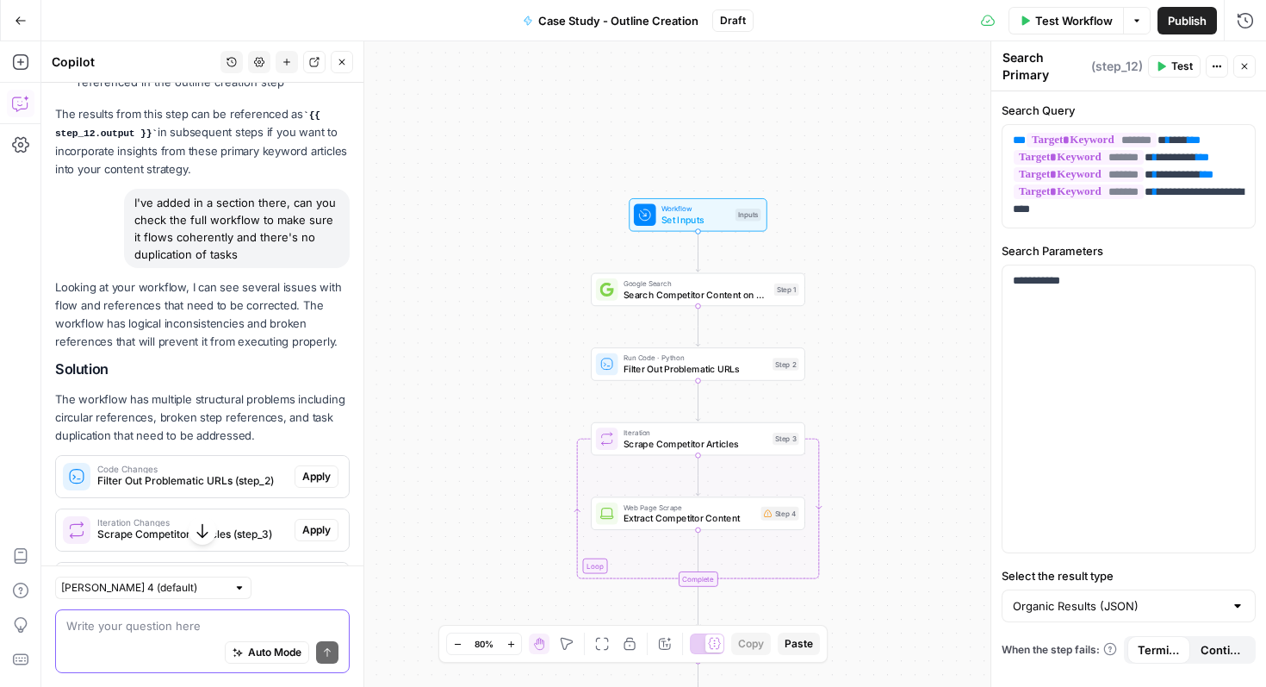
scroll to position [4215, 0]
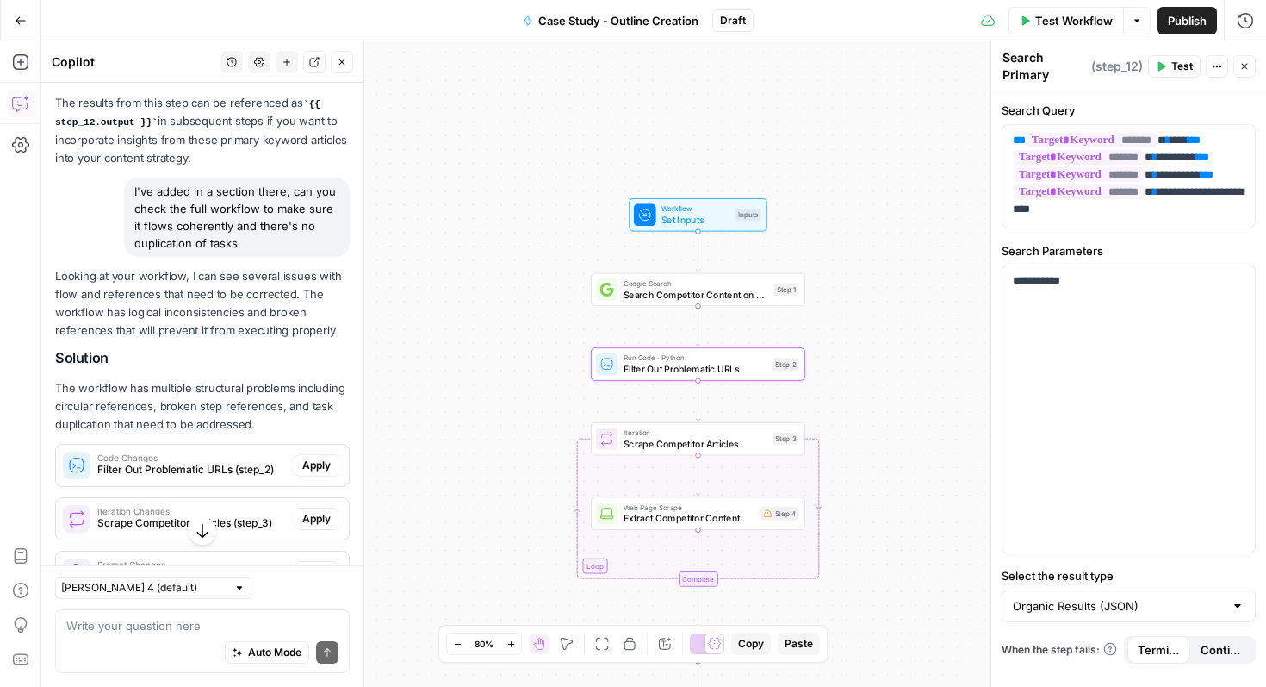
click at [236, 453] on span "Code Changes" at bounding box center [192, 457] width 190 height 9
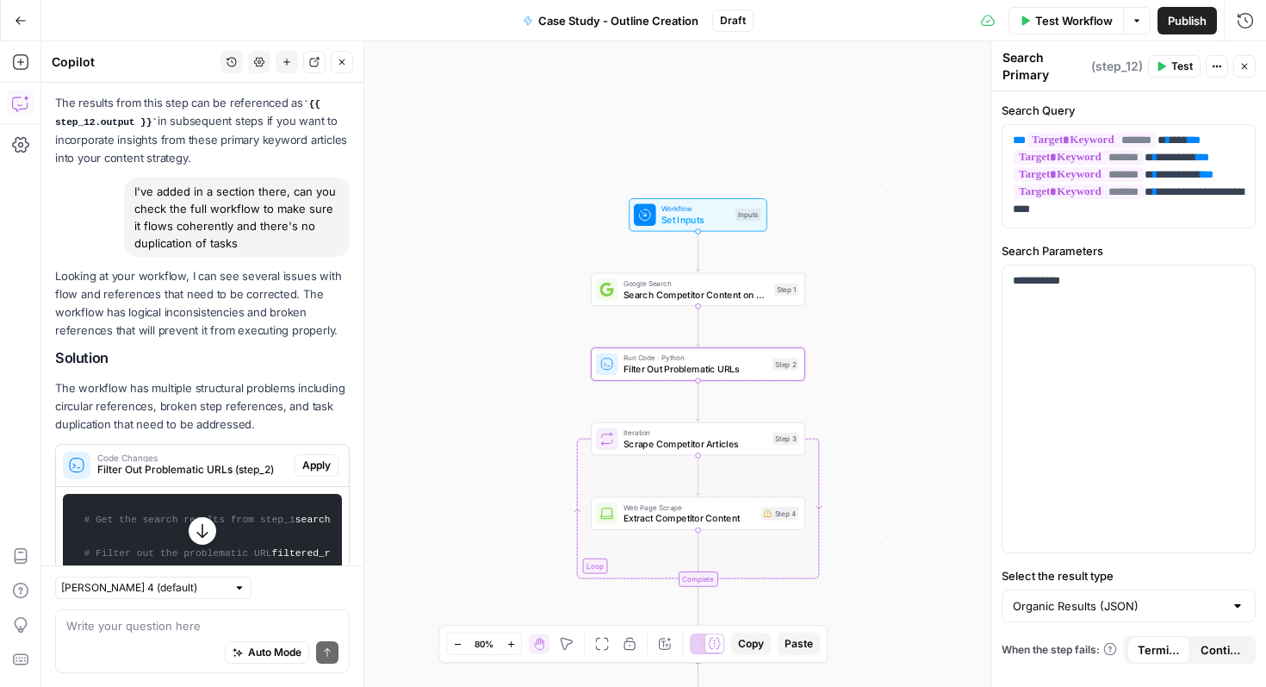
click at [316, 457] on span "Apply" at bounding box center [316, 465] width 28 height 16
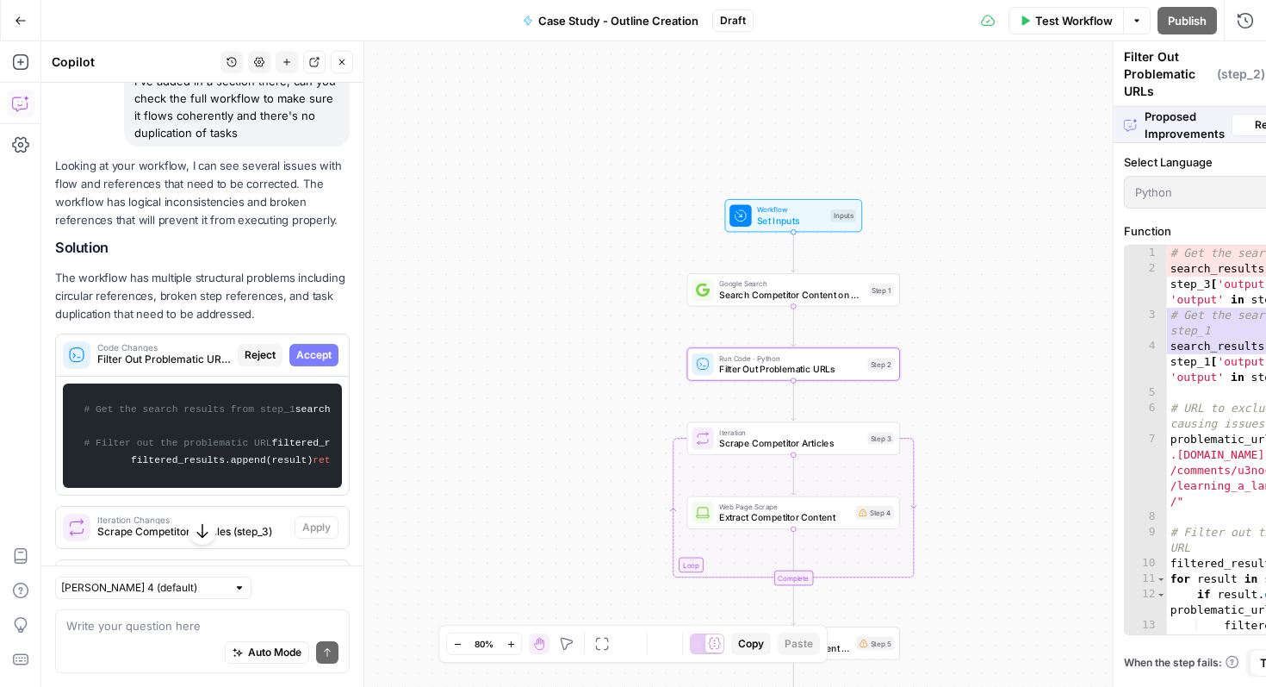
scroll to position [4104, 0]
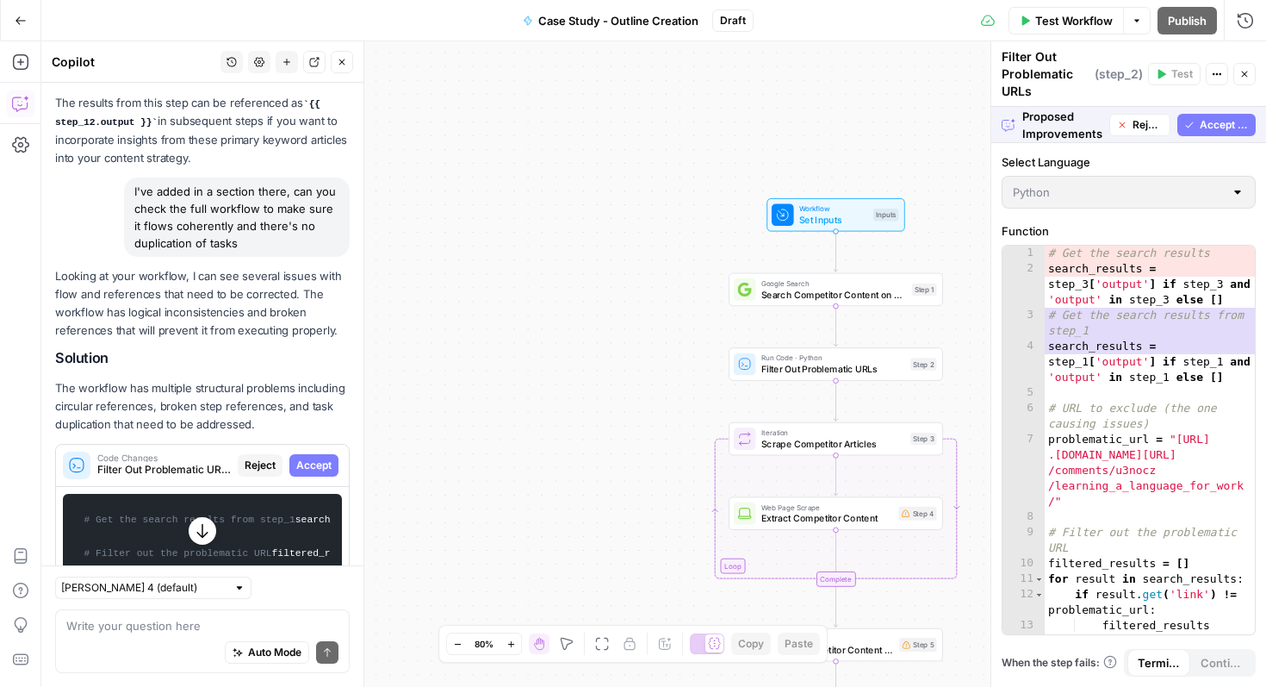
click at [1218, 120] on span "Accept All" at bounding box center [1224, 125] width 49 height 16
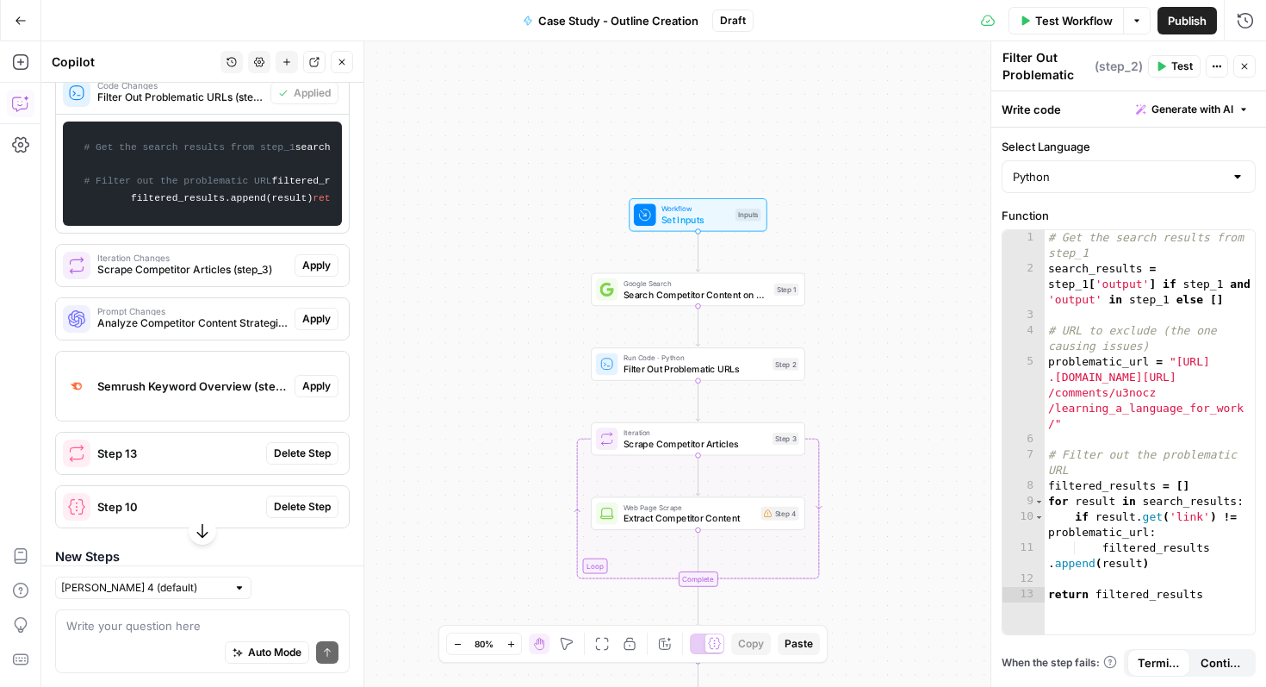
scroll to position [4617, 0]
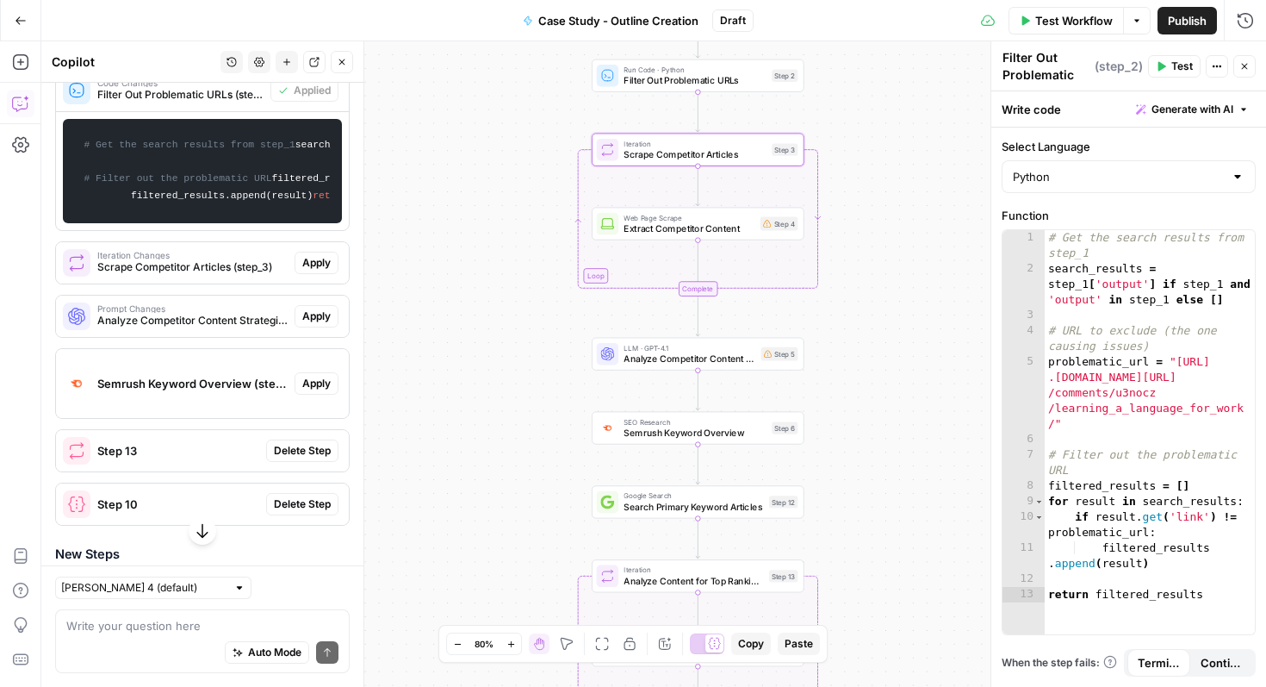
click at [244, 275] on span "Scrape Competitor Articles (step_3)" at bounding box center [192, 267] width 190 height 16
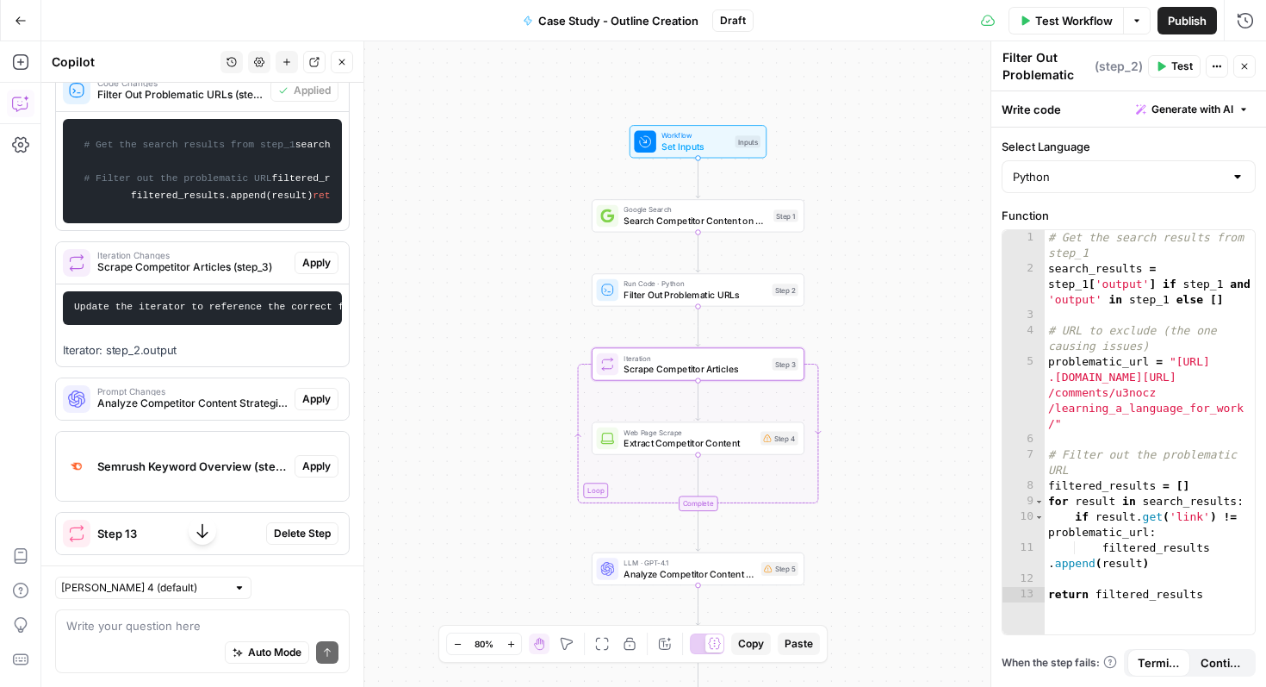
click at [320, 270] on span "Apply" at bounding box center [316, 263] width 28 height 16
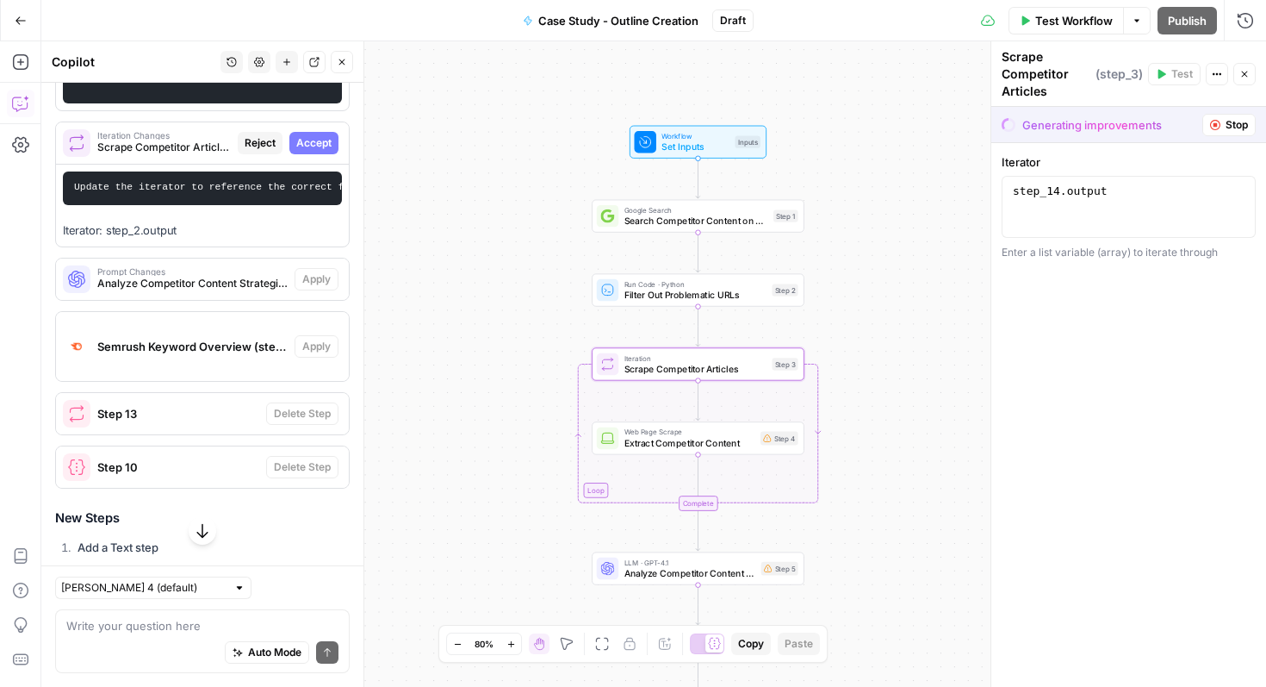
scroll to position [4594, 0]
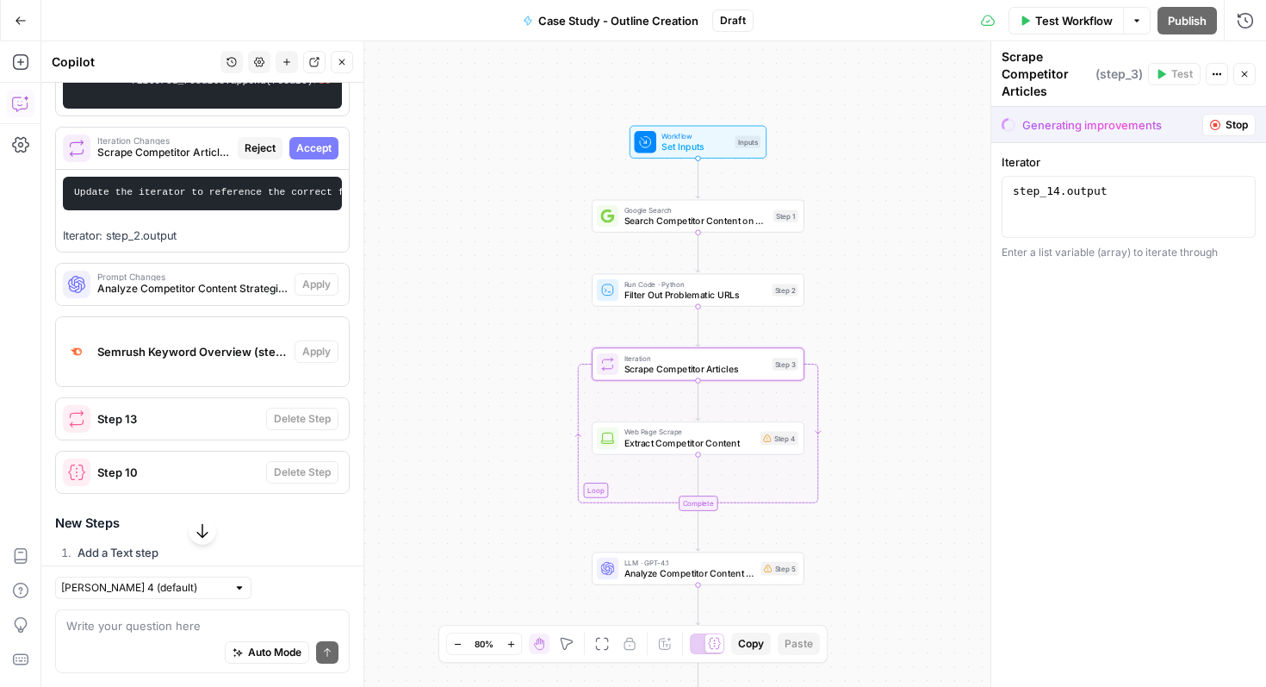
click at [323, 156] on span "Accept" at bounding box center [313, 148] width 35 height 16
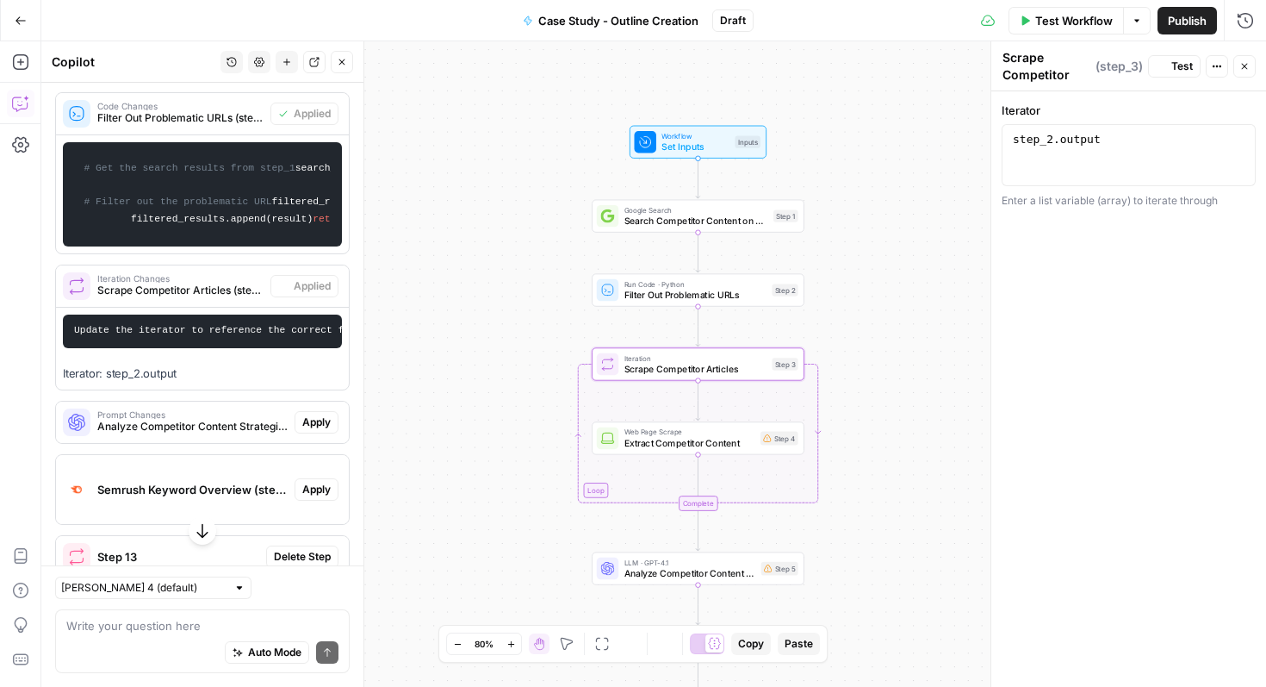
scroll to position [4731, 0]
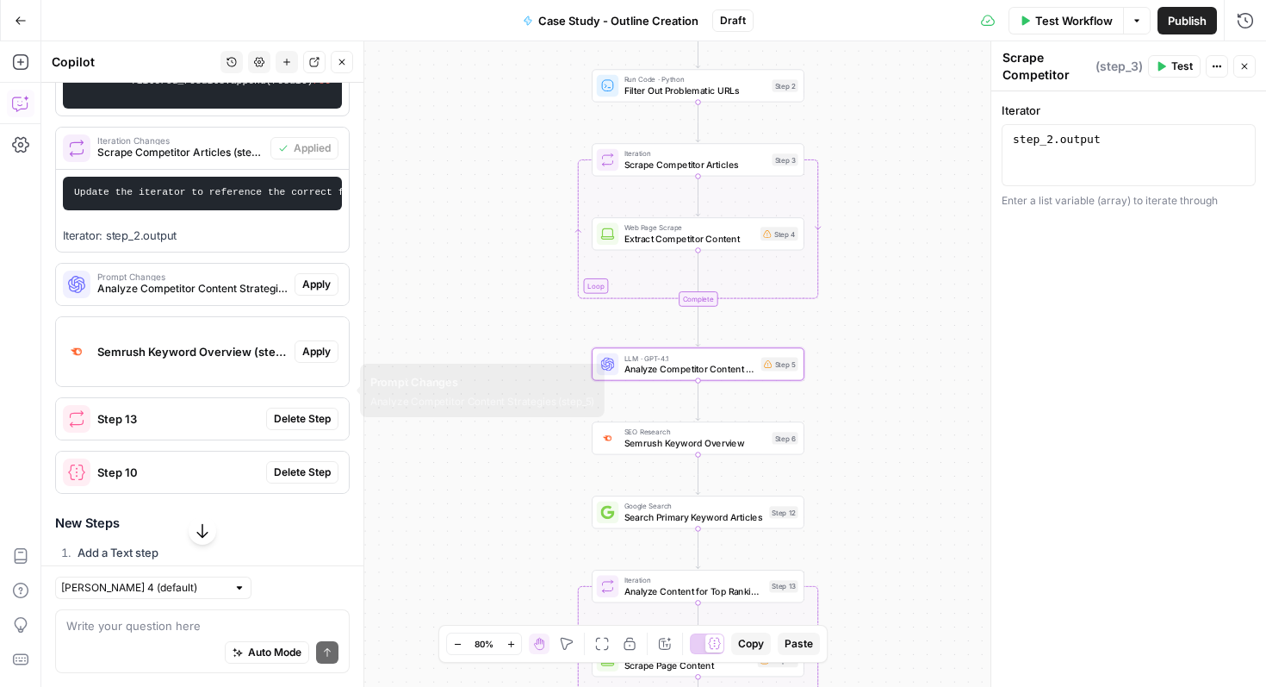
click at [270, 296] on span "Analyze Competitor Content Strategies (step_5)" at bounding box center [192, 289] width 190 height 16
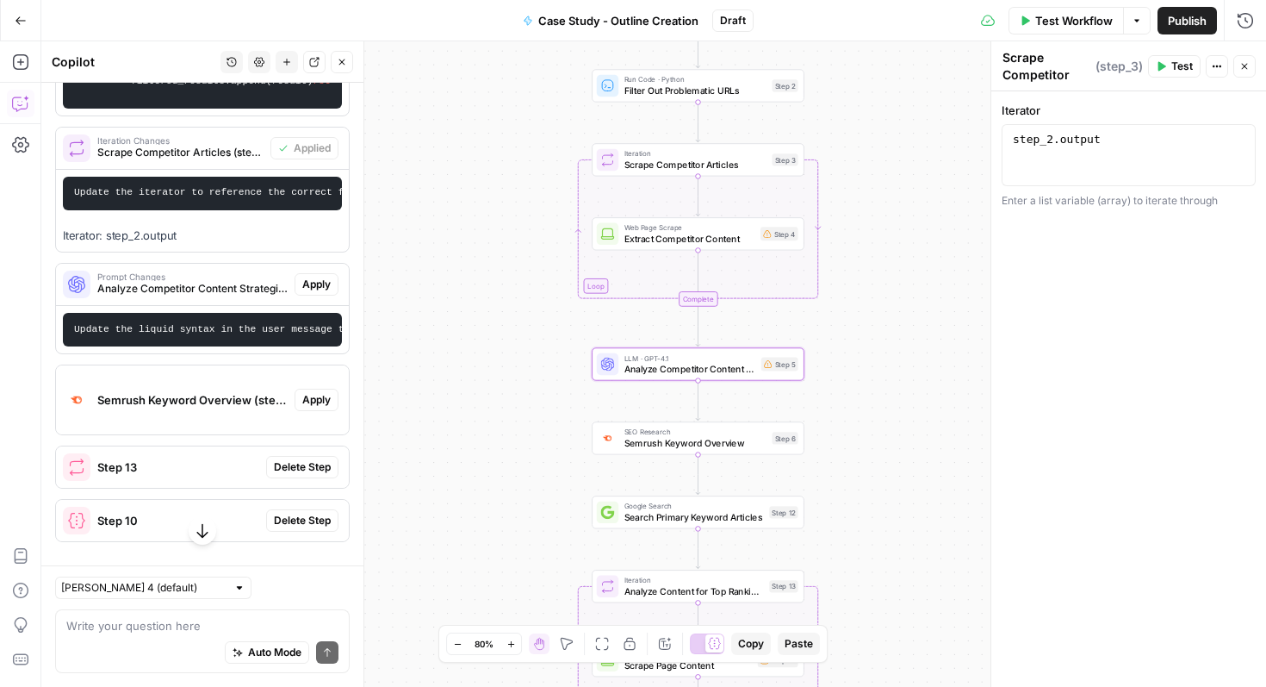
click at [317, 292] on span "Apply" at bounding box center [316, 284] width 28 height 16
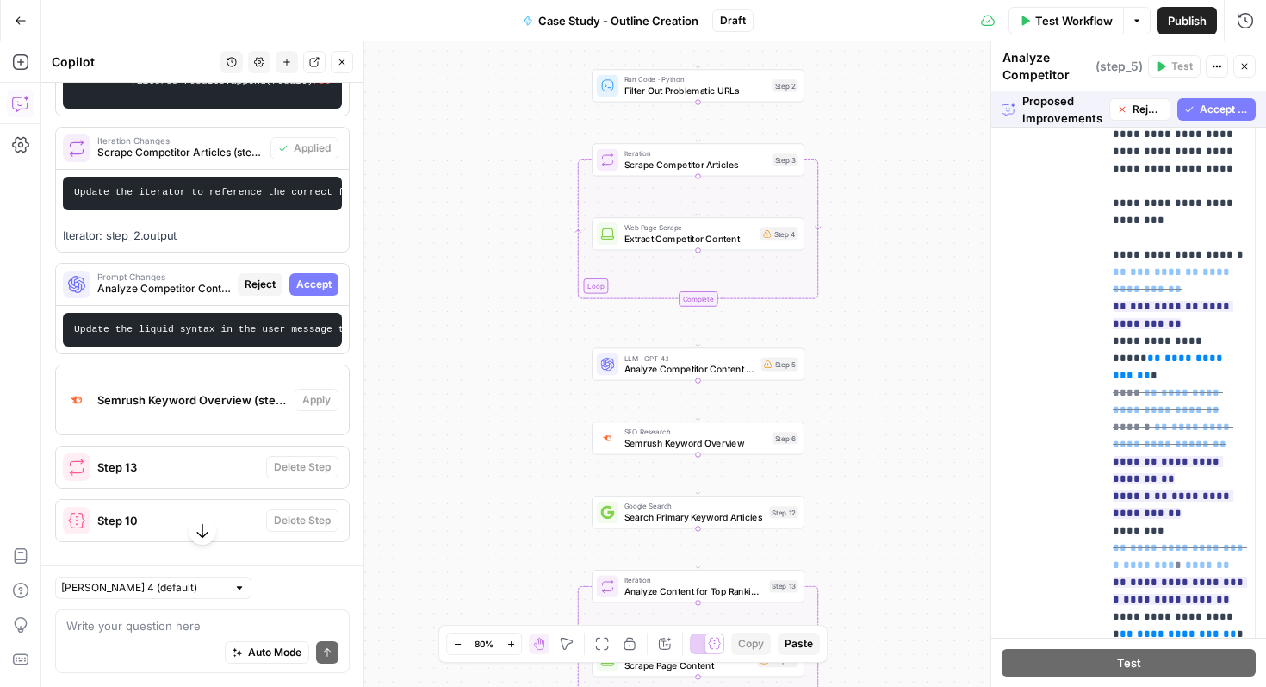
scroll to position [0, 0]
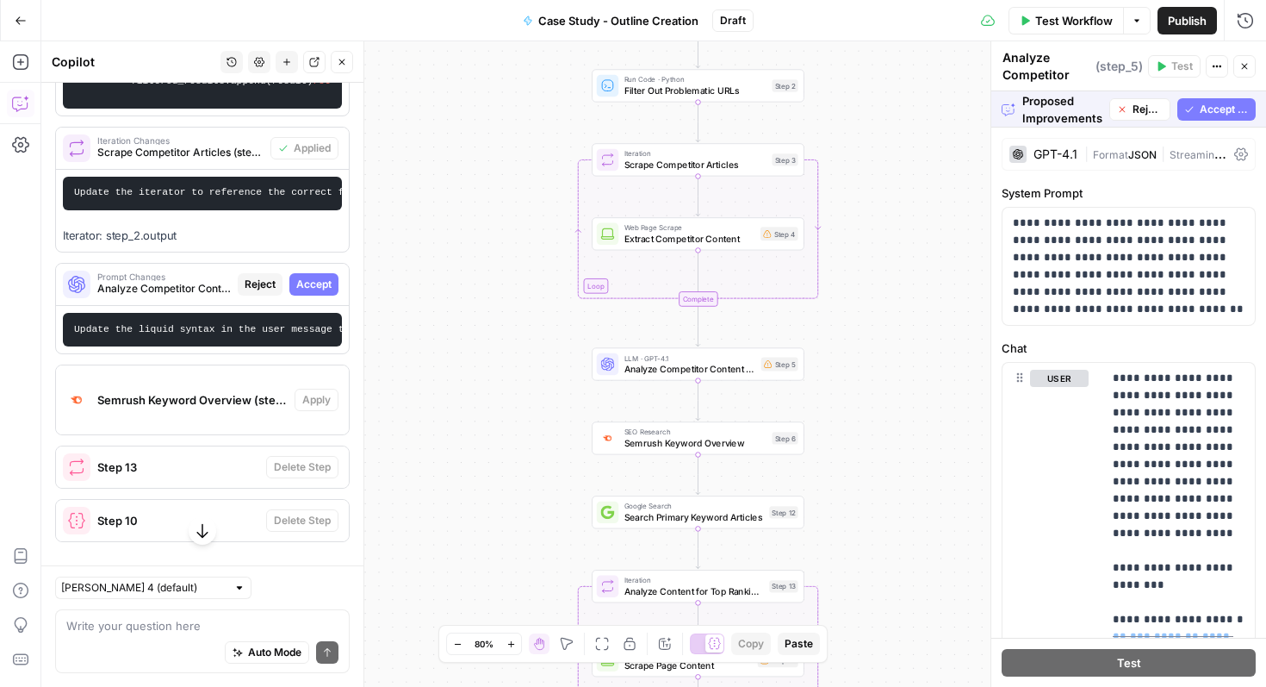
click at [1208, 104] on span "Accept All" at bounding box center [1224, 110] width 49 height 16
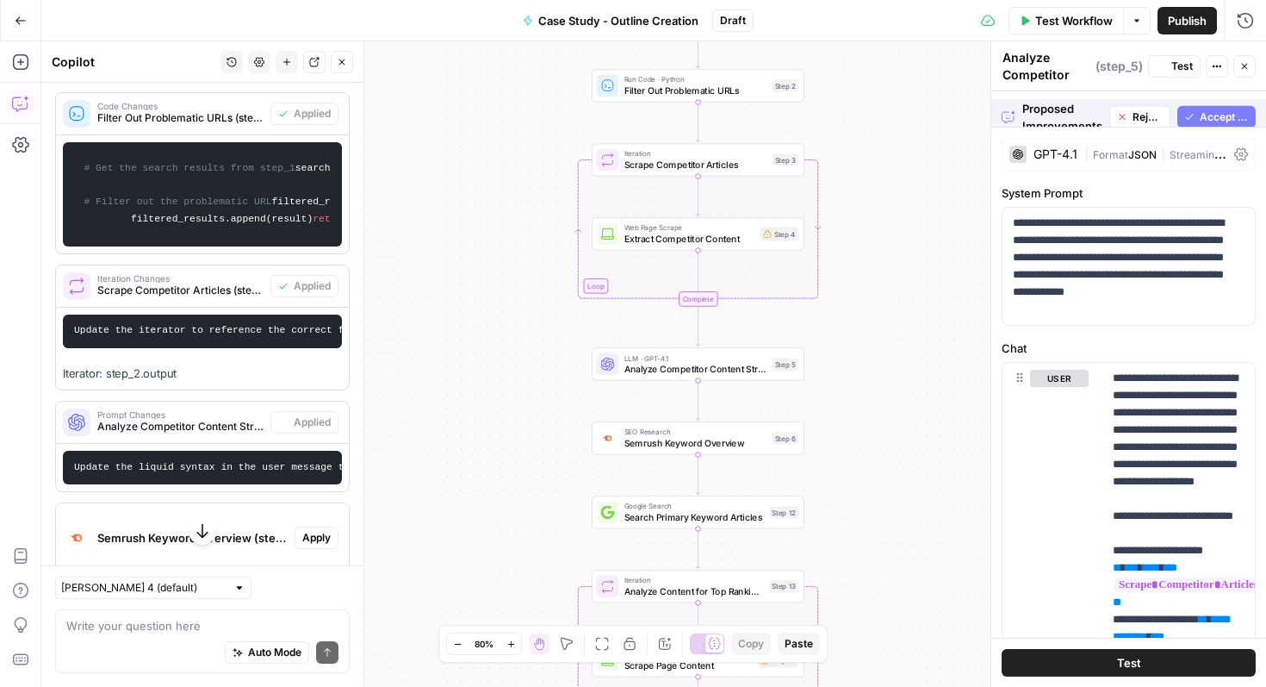
scroll to position [4731, 0]
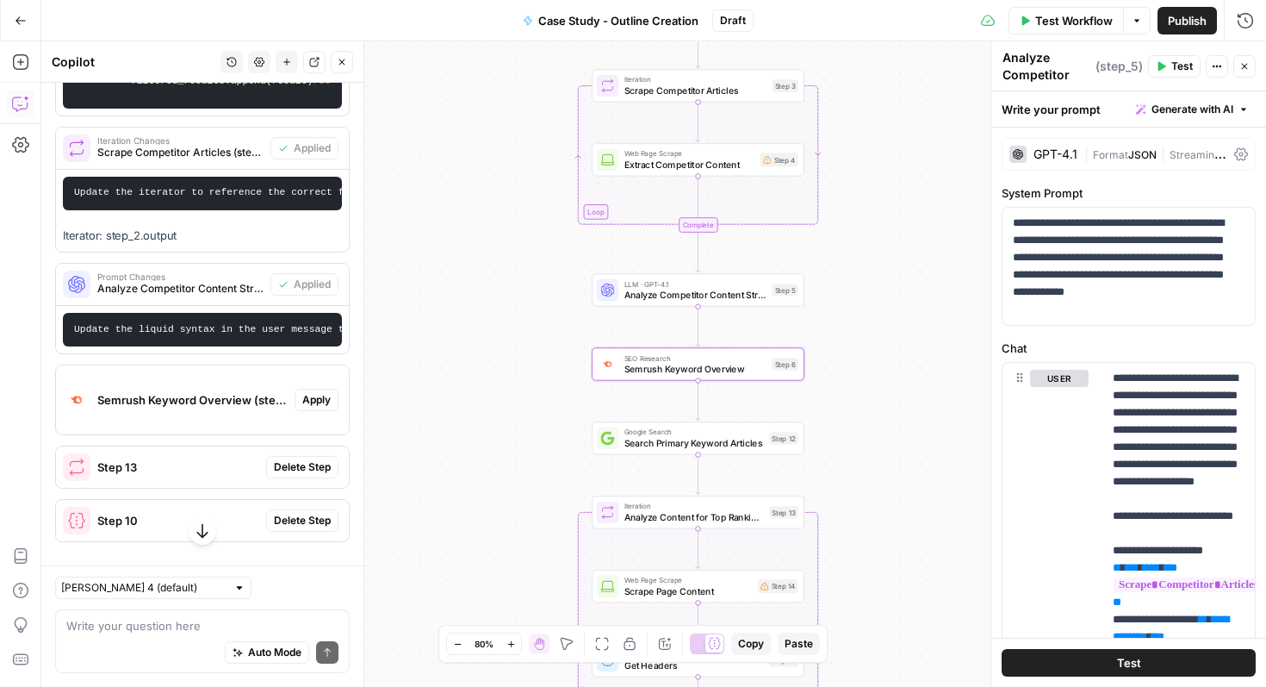
click at [279, 434] on div "Semrush Keyword Overview (step_6)" at bounding box center [175, 399] width 239 height 69
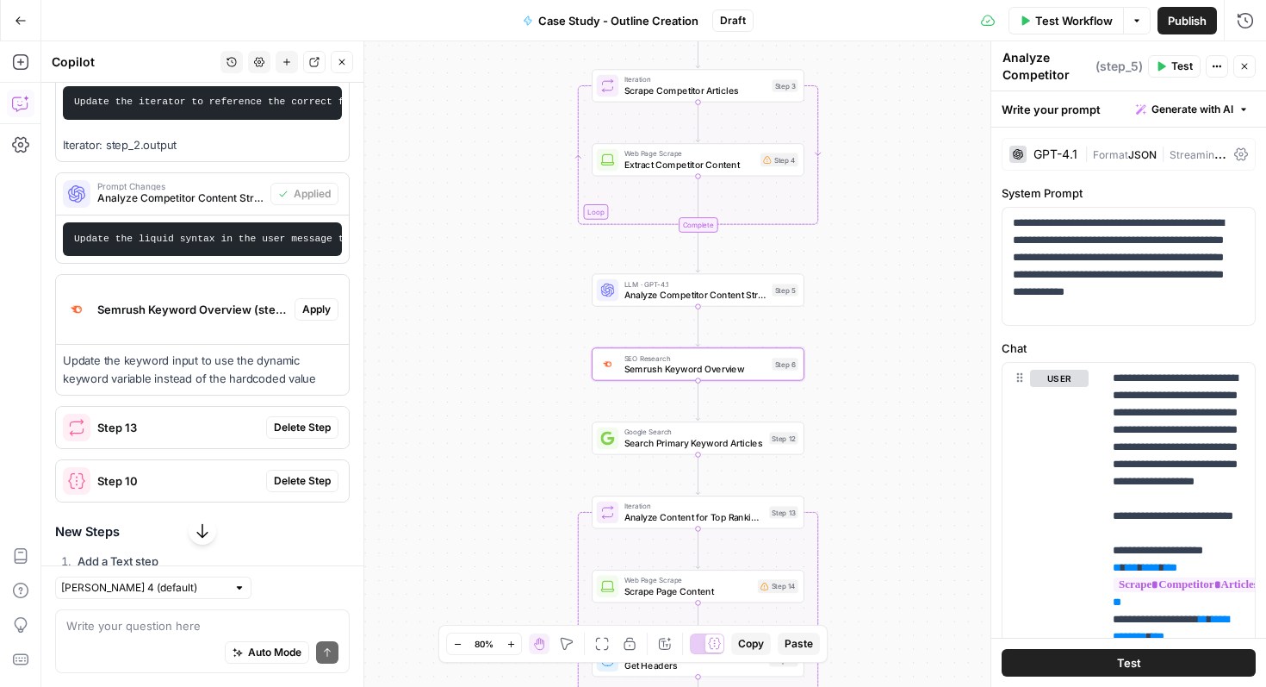
scroll to position [4854, 0]
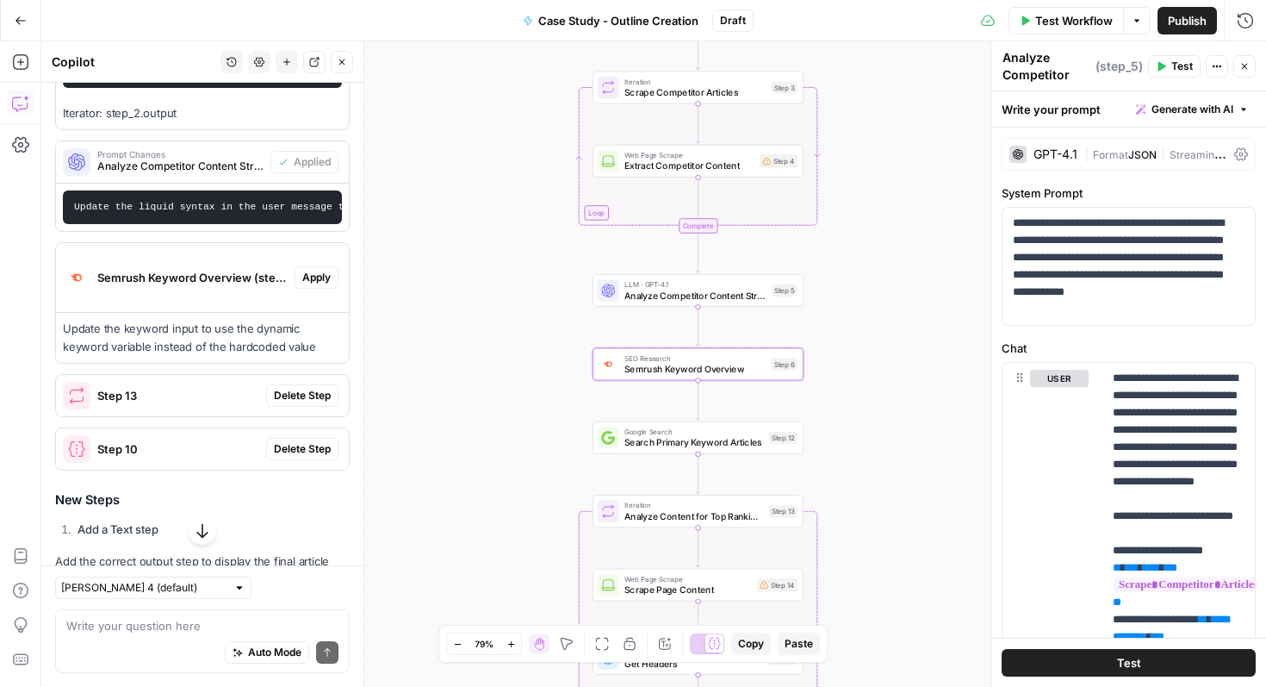
click at [320, 285] on span "Apply" at bounding box center [316, 278] width 28 height 16
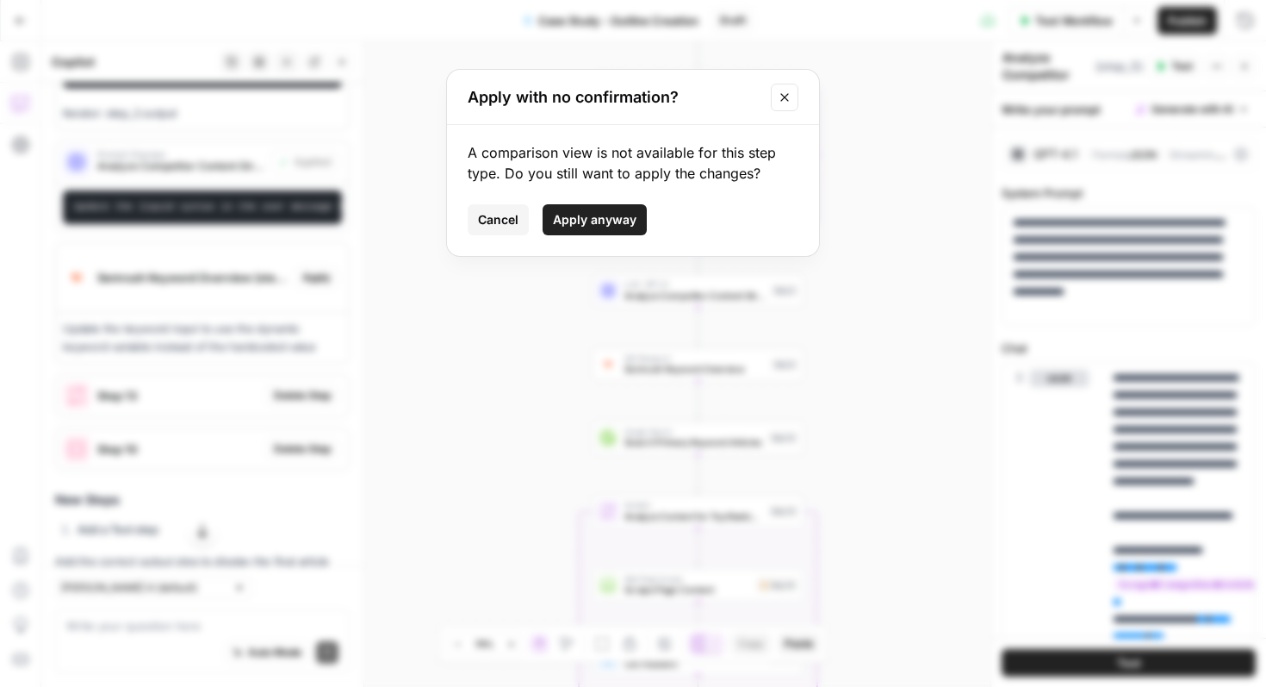
click at [785, 106] on button "Close modal" at bounding box center [785, 98] width 28 height 28
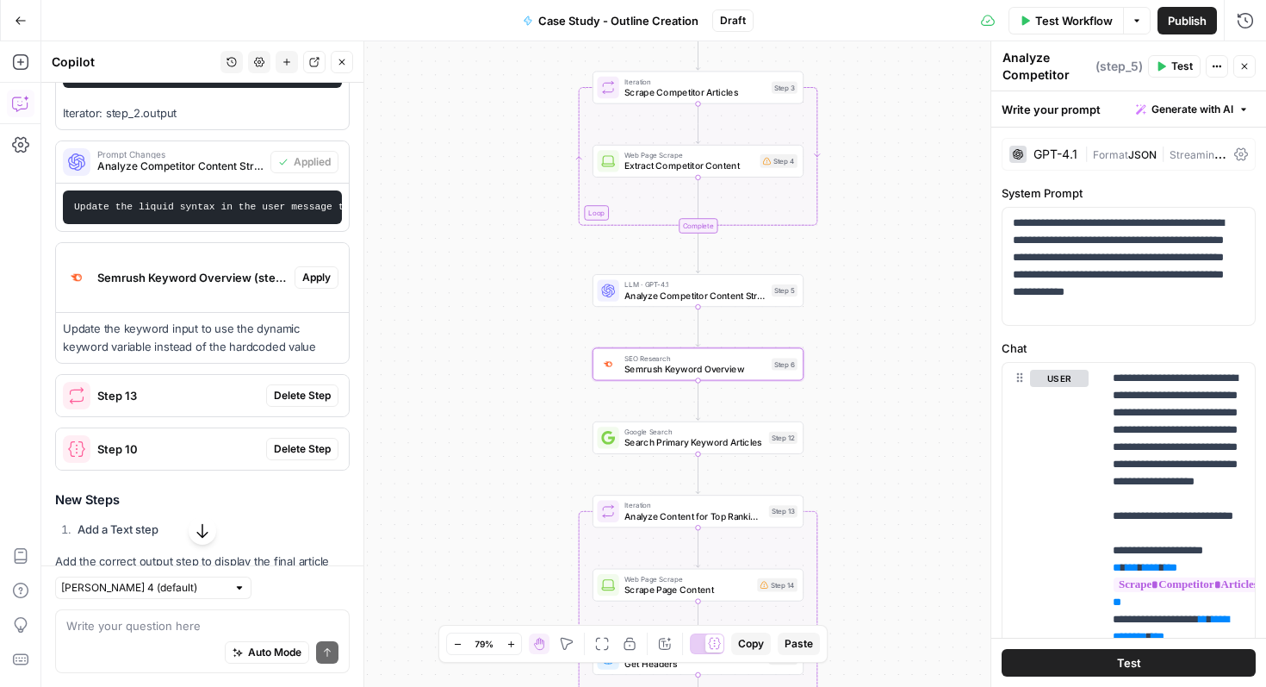
click at [332, 289] on button "Apply" at bounding box center [317, 277] width 44 height 22
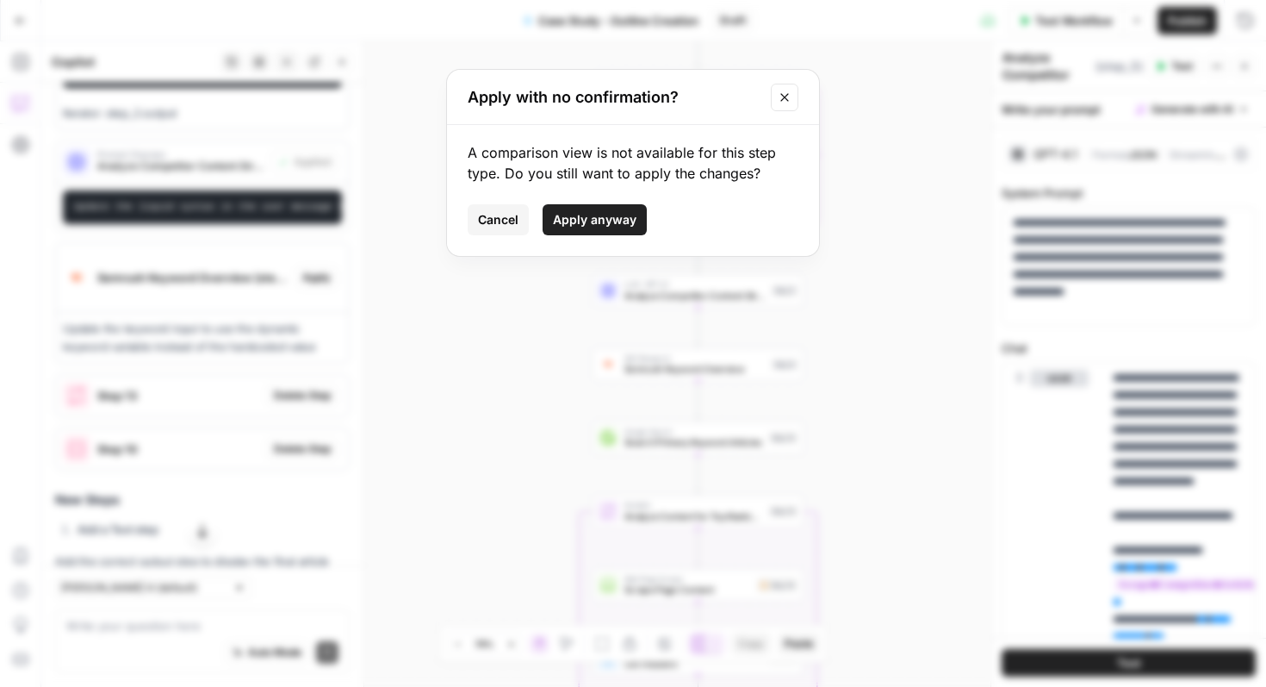
click at [617, 234] on div "A comparison view is not available for this step type. Do you still want to app…" at bounding box center [633, 190] width 372 height 131
click at [606, 215] on span "Apply anyway" at bounding box center [595, 219] width 84 height 17
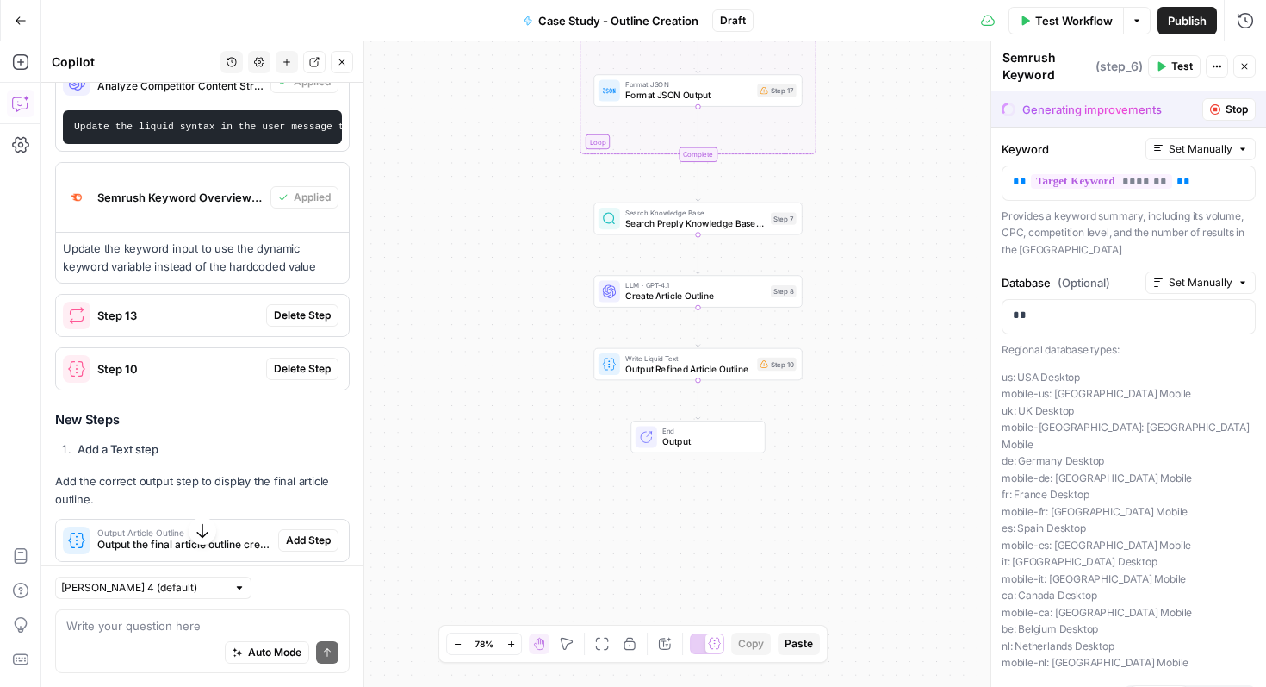
scroll to position [5007, 0]
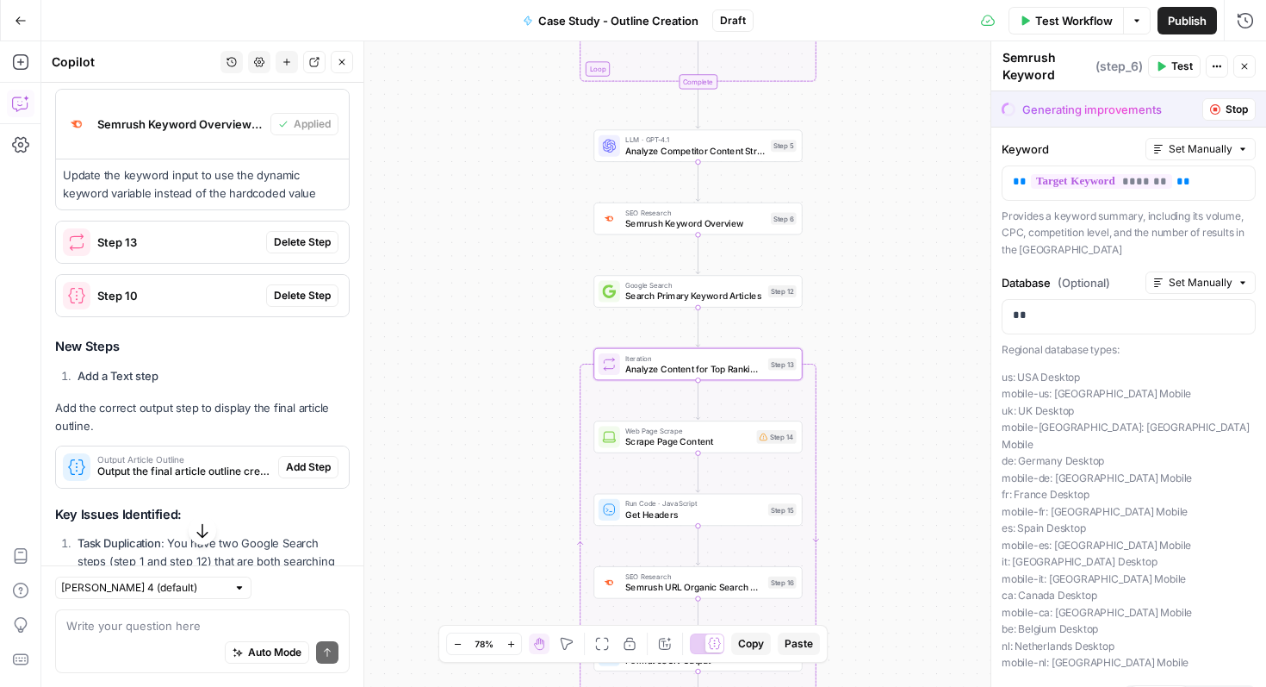
click at [222, 251] on span "Step 13" at bounding box center [178, 241] width 162 height 17
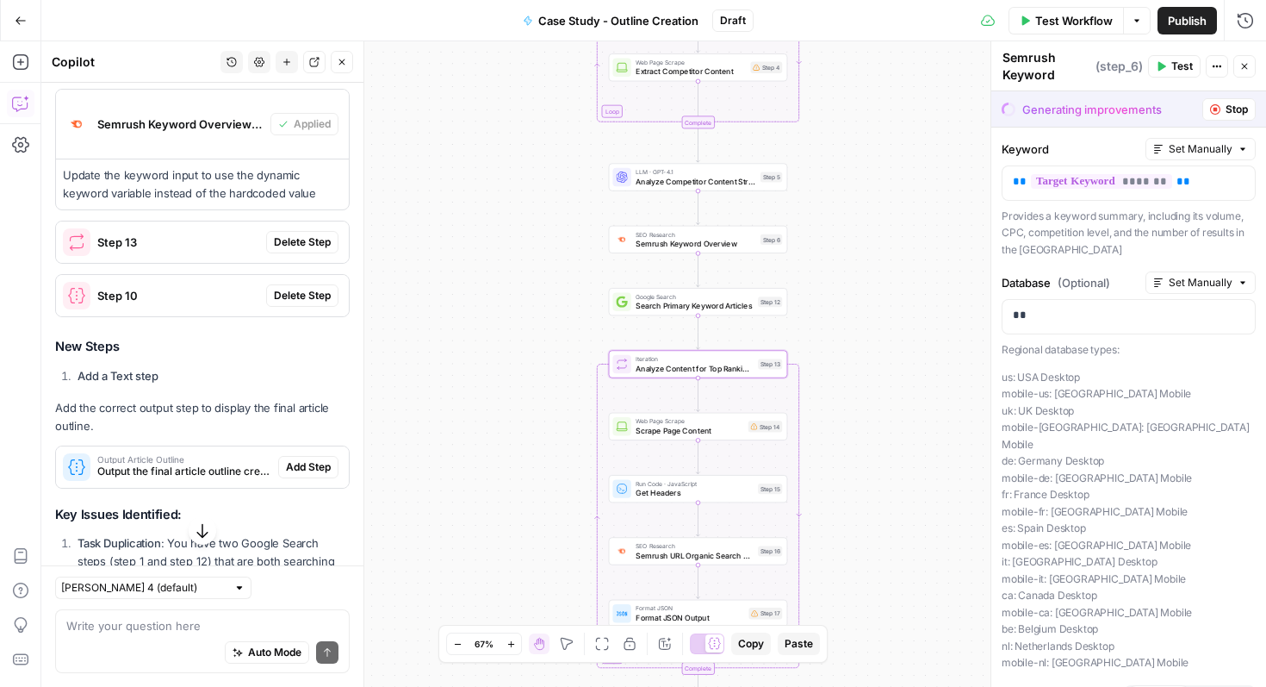
click at [212, 263] on div "Step 13" at bounding box center [161, 241] width 210 height 41
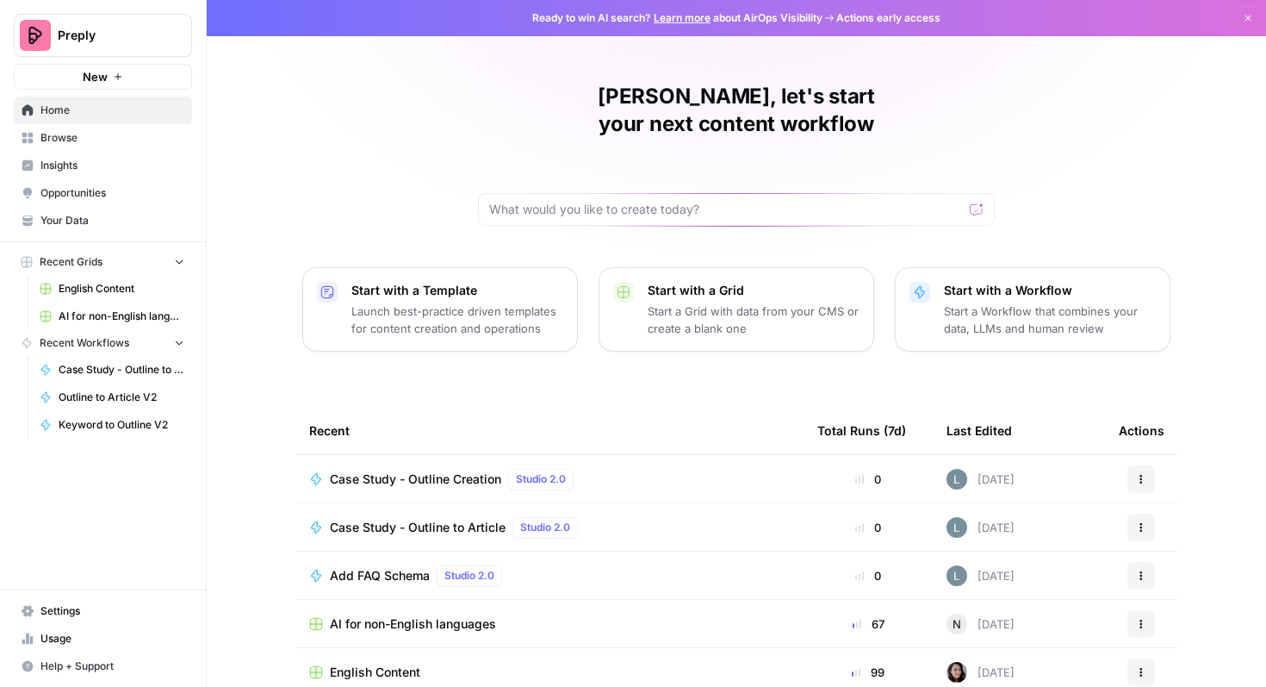
click at [121, 289] on span "English Content" at bounding box center [122, 289] width 126 height 16
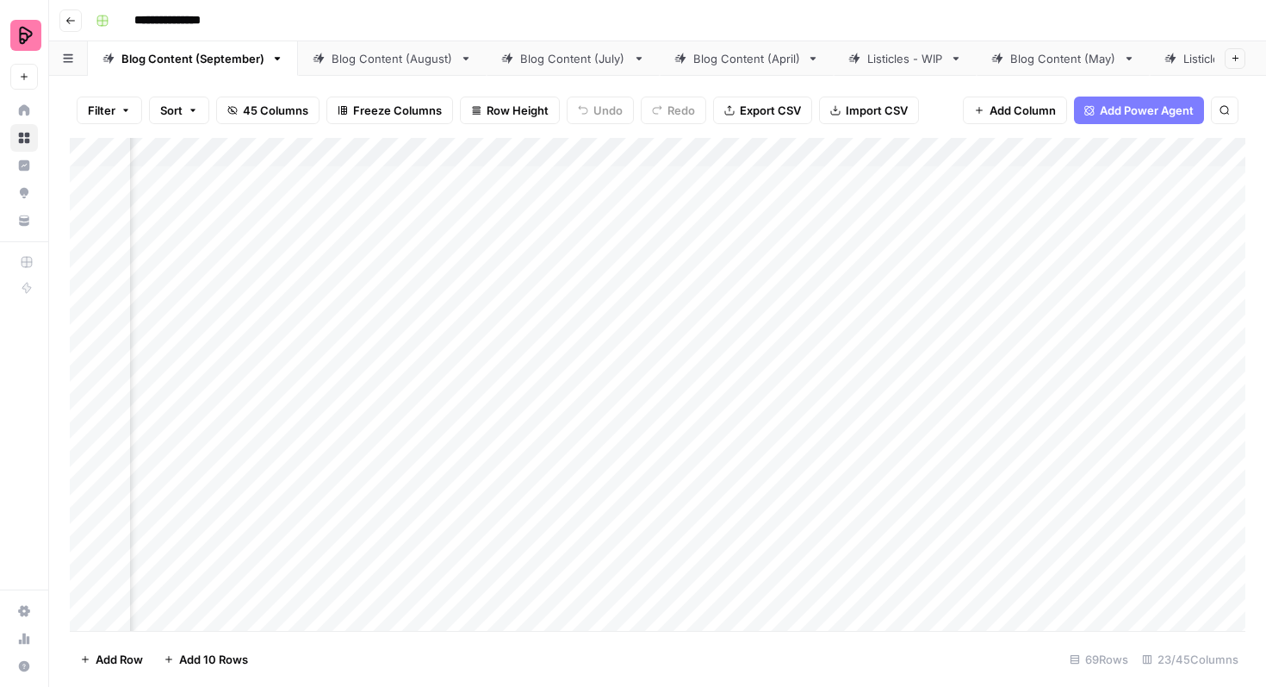
scroll to position [0, 158]
click at [878, 273] on div "Add Column" at bounding box center [658, 384] width 1176 height 493
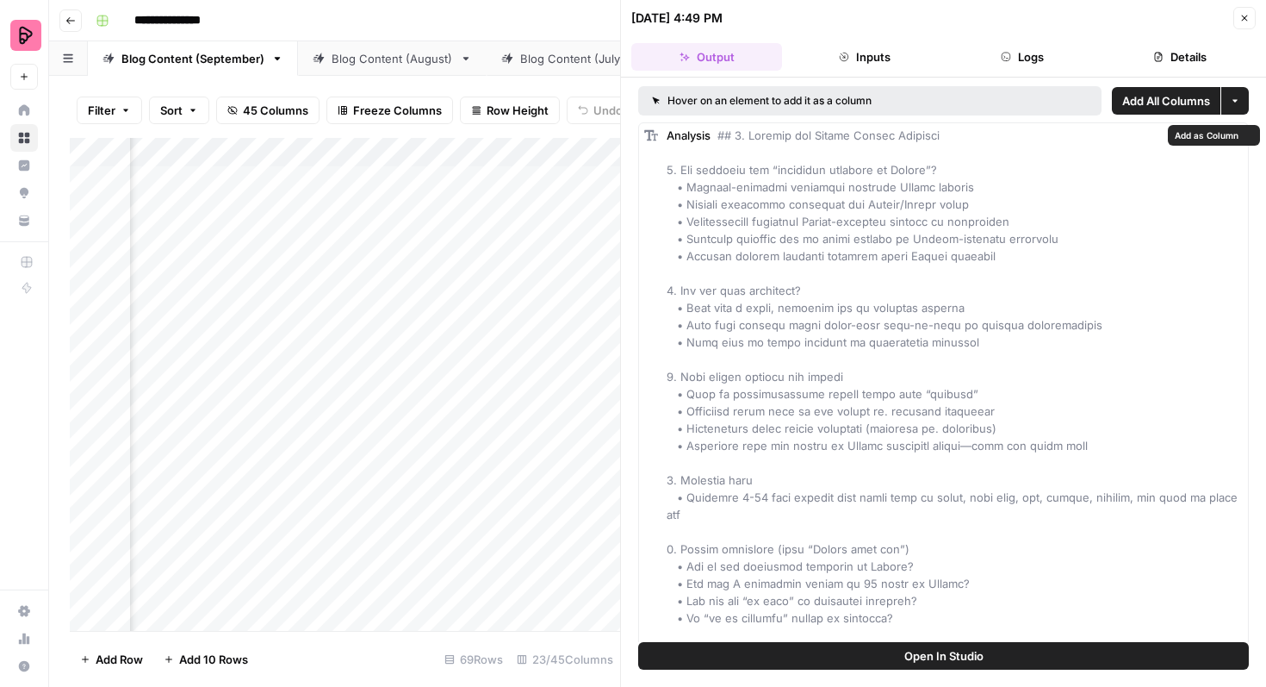
click at [912, 663] on span "Open In Studio" at bounding box center [943, 655] width 79 height 17
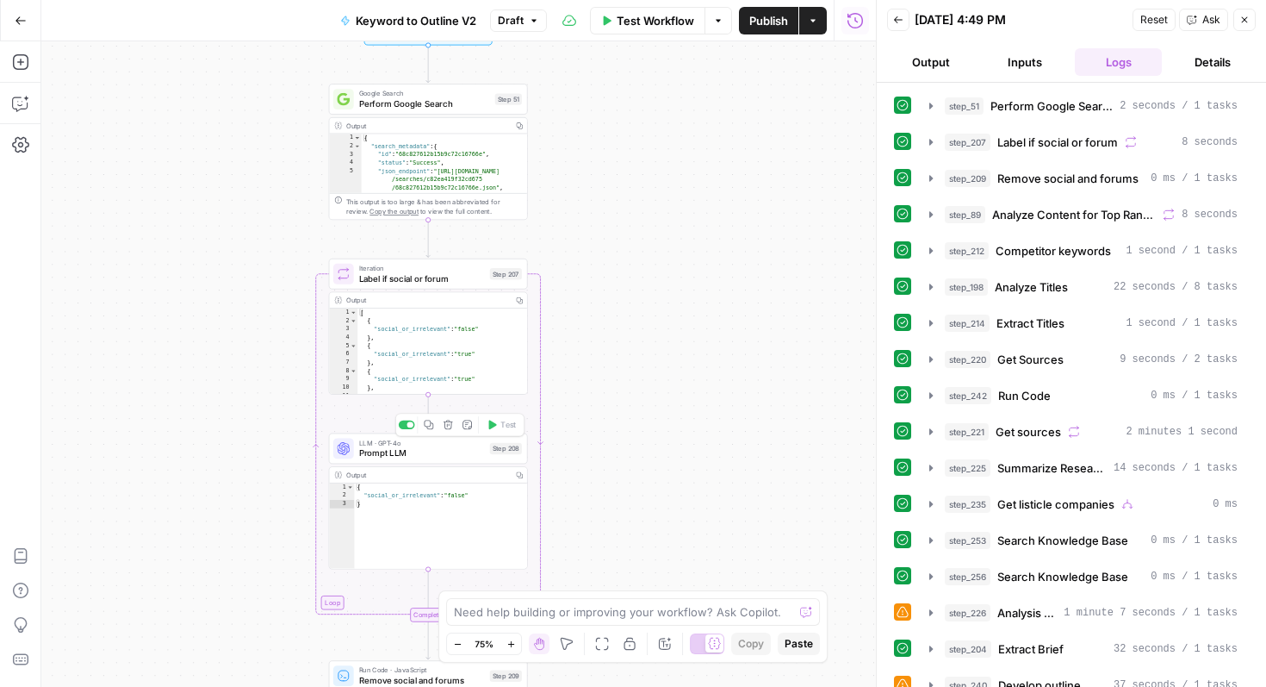
click at [450, 451] on span "Prompt LLM" at bounding box center [422, 452] width 126 height 13
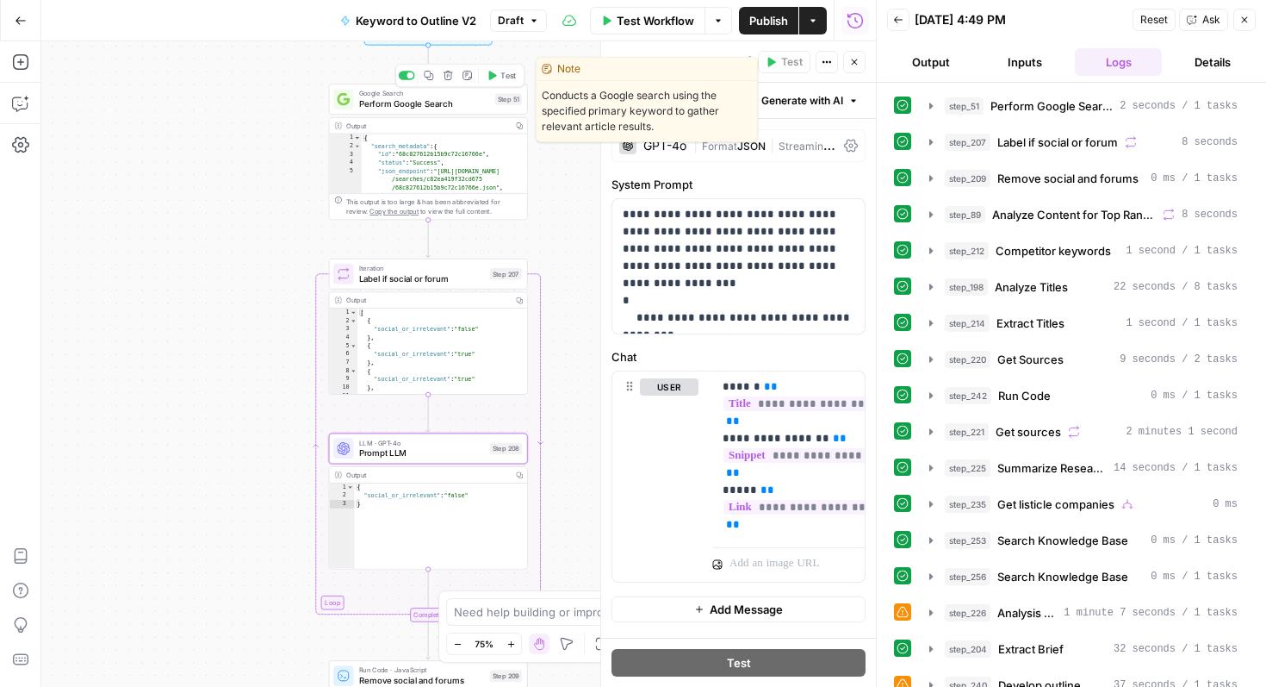
click at [447, 102] on span "Perform Google Search" at bounding box center [424, 103] width 131 height 13
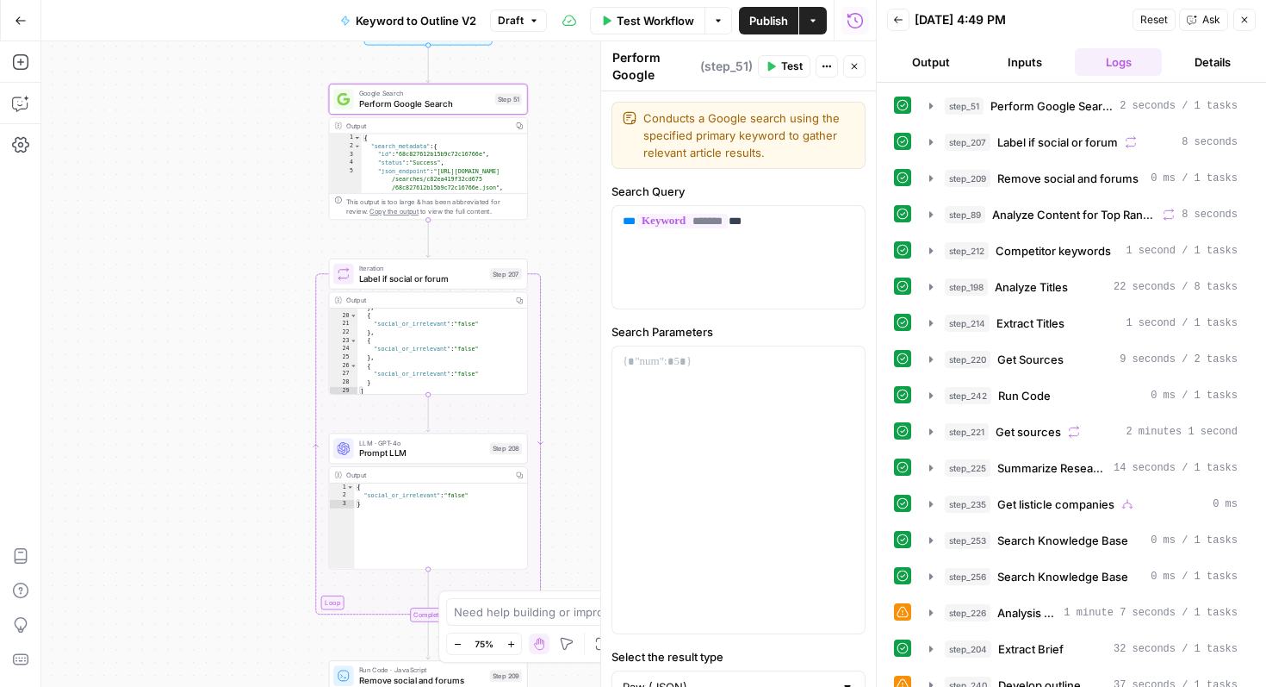
scroll to position [208, 0]
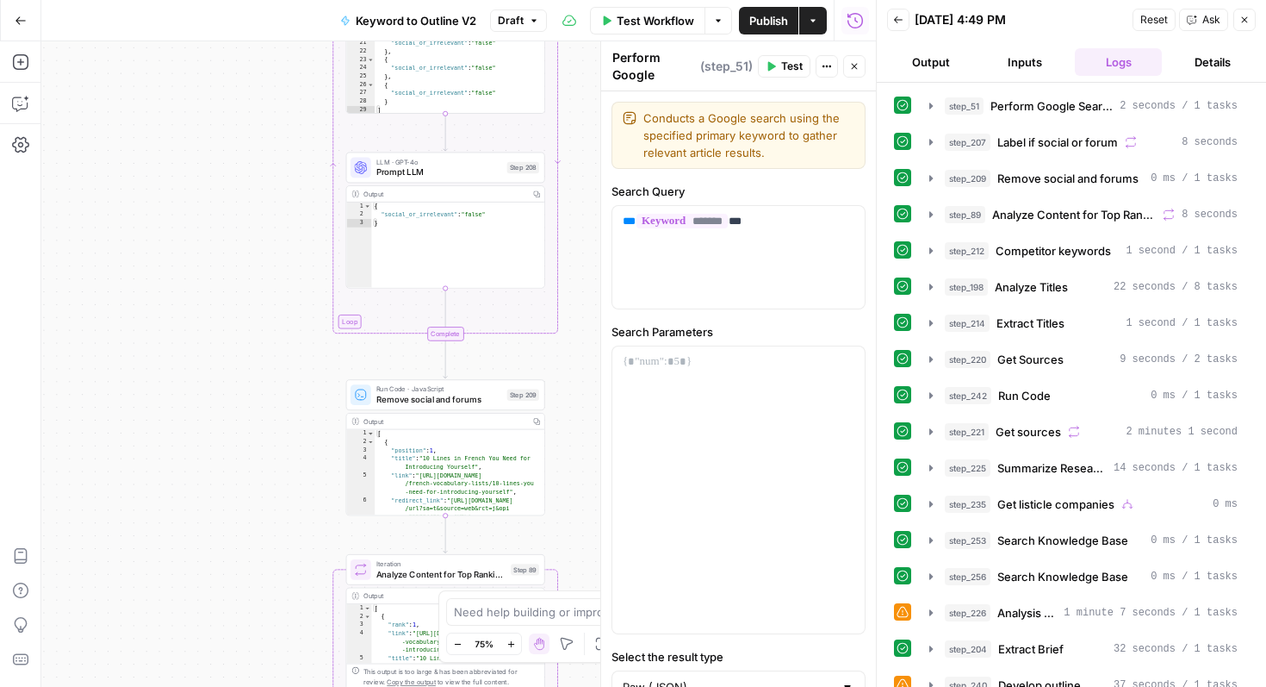
click at [459, 402] on span "Remove social and forums" at bounding box center [439, 399] width 126 height 13
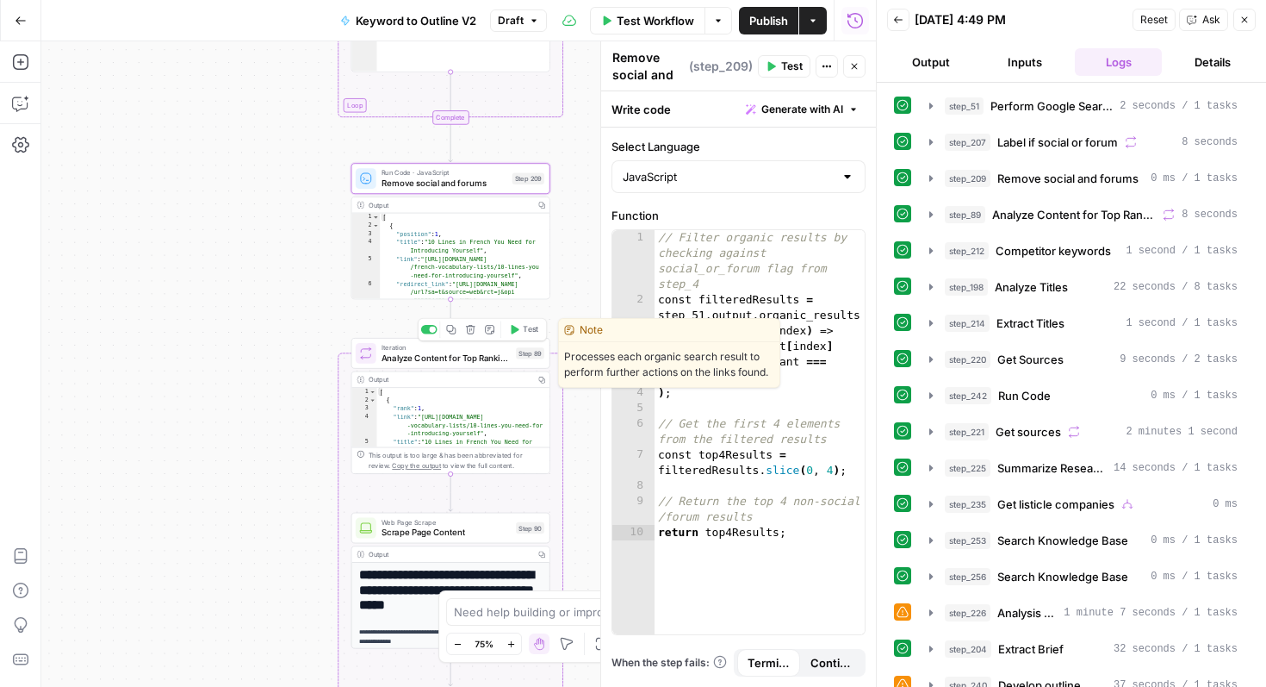
click at [466, 356] on span "Analyze Content for Top Ranking Pages" at bounding box center [447, 357] width 130 height 13
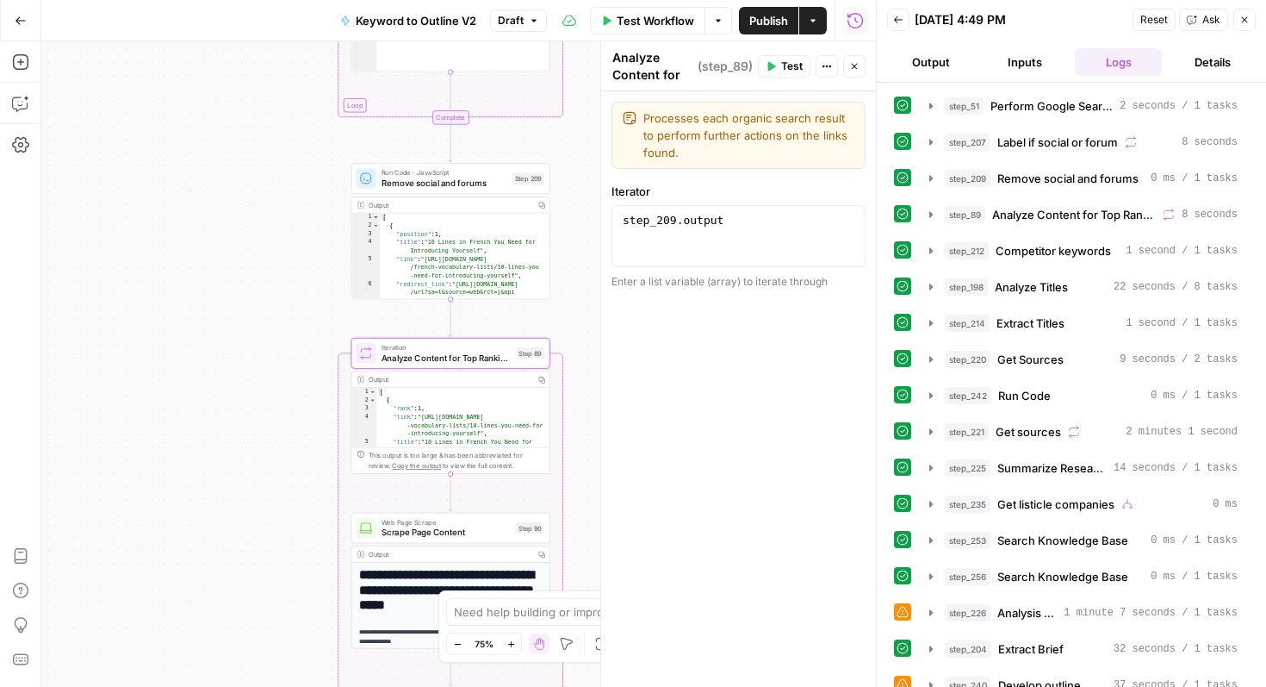
click at [1244, 16] on icon "button" at bounding box center [1245, 20] width 10 height 10
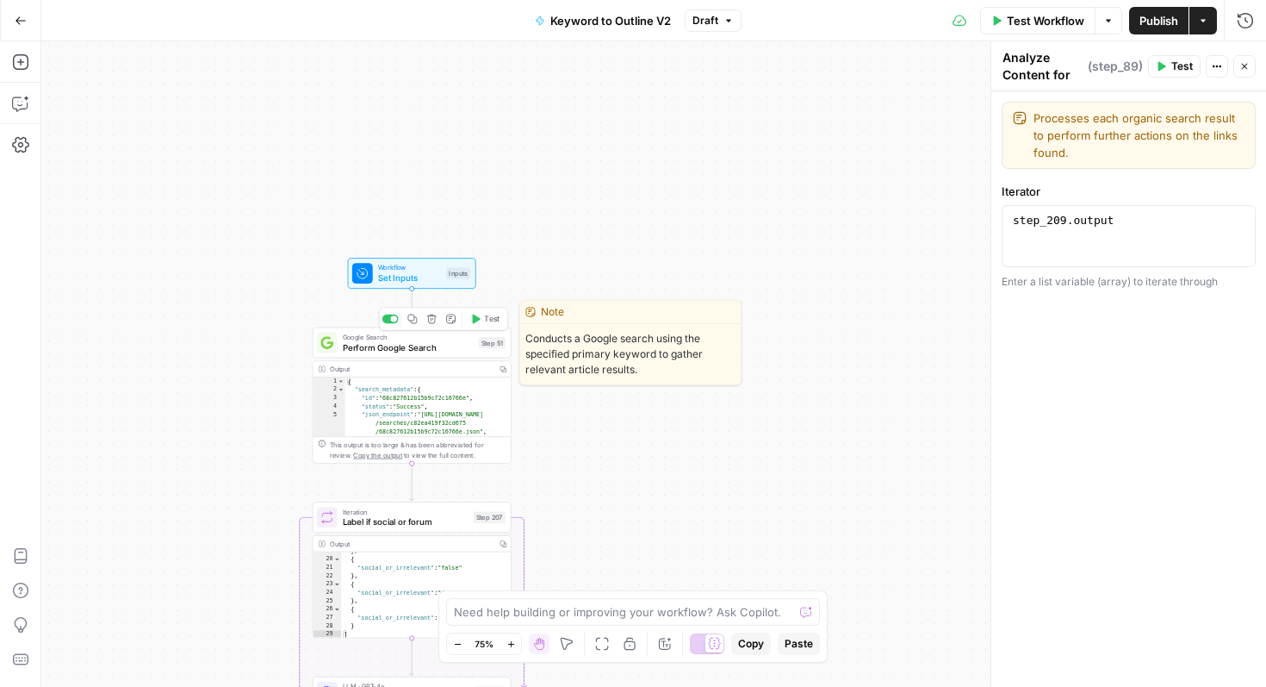
click at [428, 338] on span "Google Search" at bounding box center [408, 337] width 131 height 10
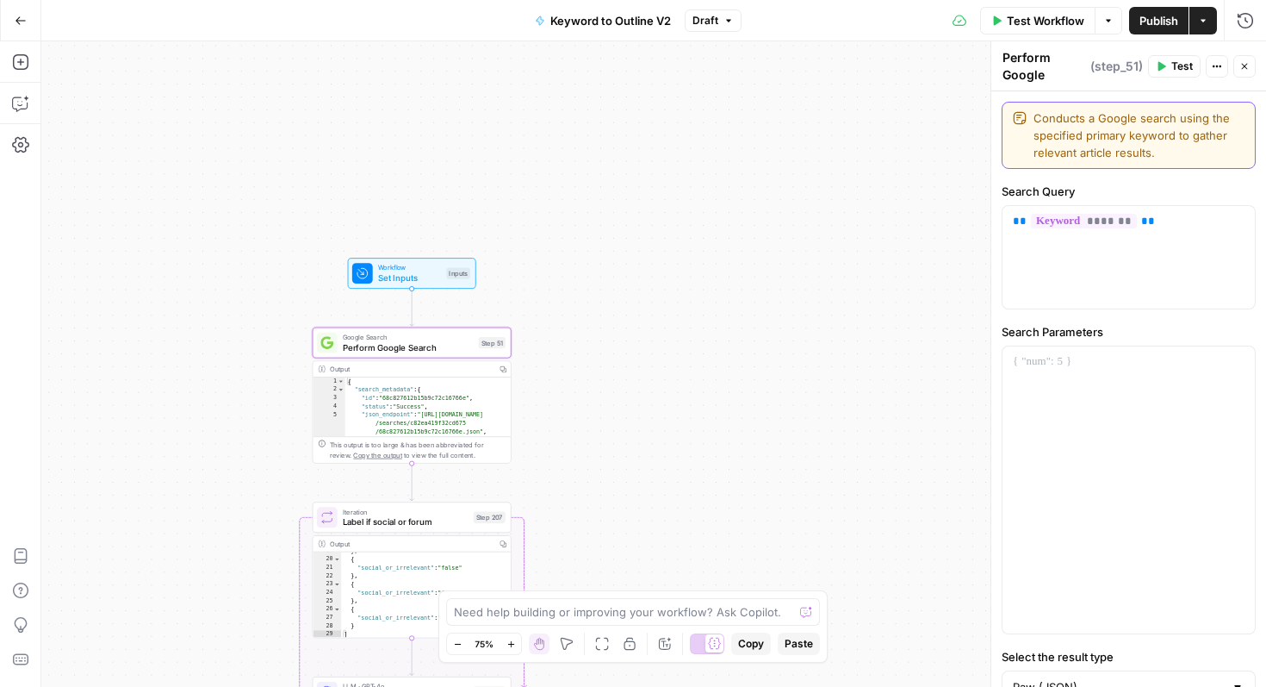
drag, startPoint x: 1158, startPoint y: 159, endPoint x: 1033, endPoint y: 117, distance: 131.8
click at [1034, 117] on textarea "Conducts a Google search using the specified primary keyword to gather relevant…" at bounding box center [1139, 135] width 211 height 52
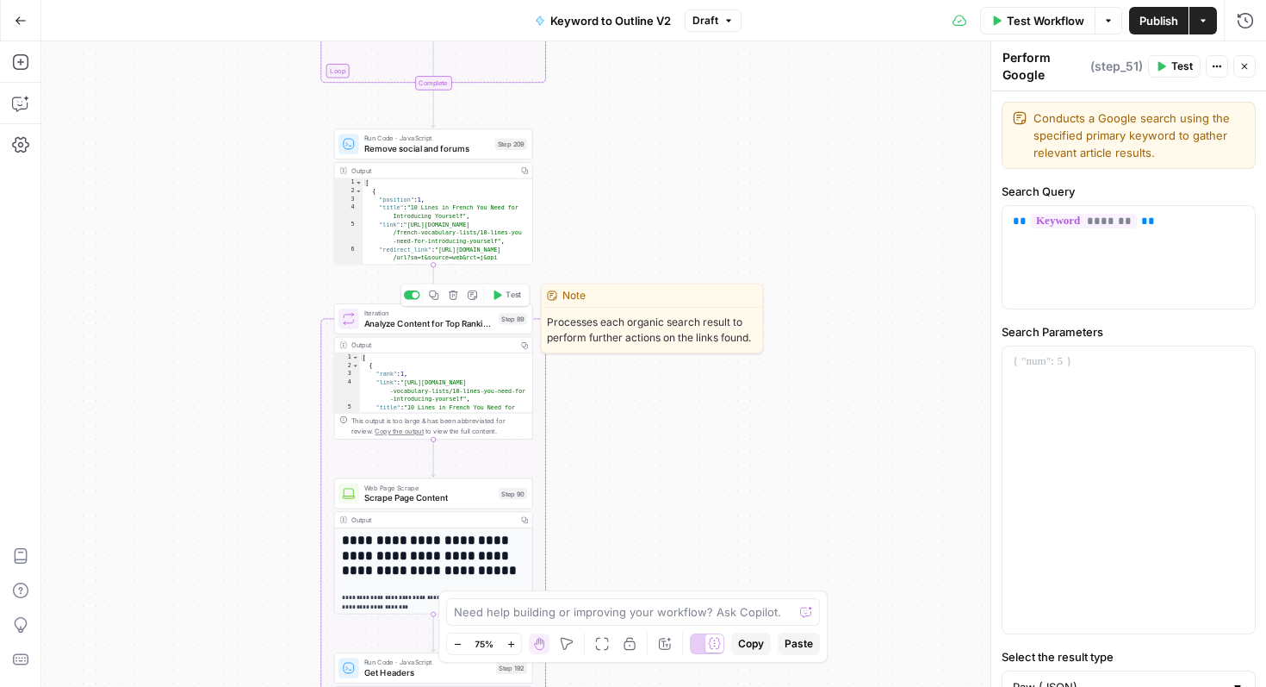
click at [459, 321] on span "Analyze Content for Top Ranking Pages" at bounding box center [429, 323] width 130 height 13
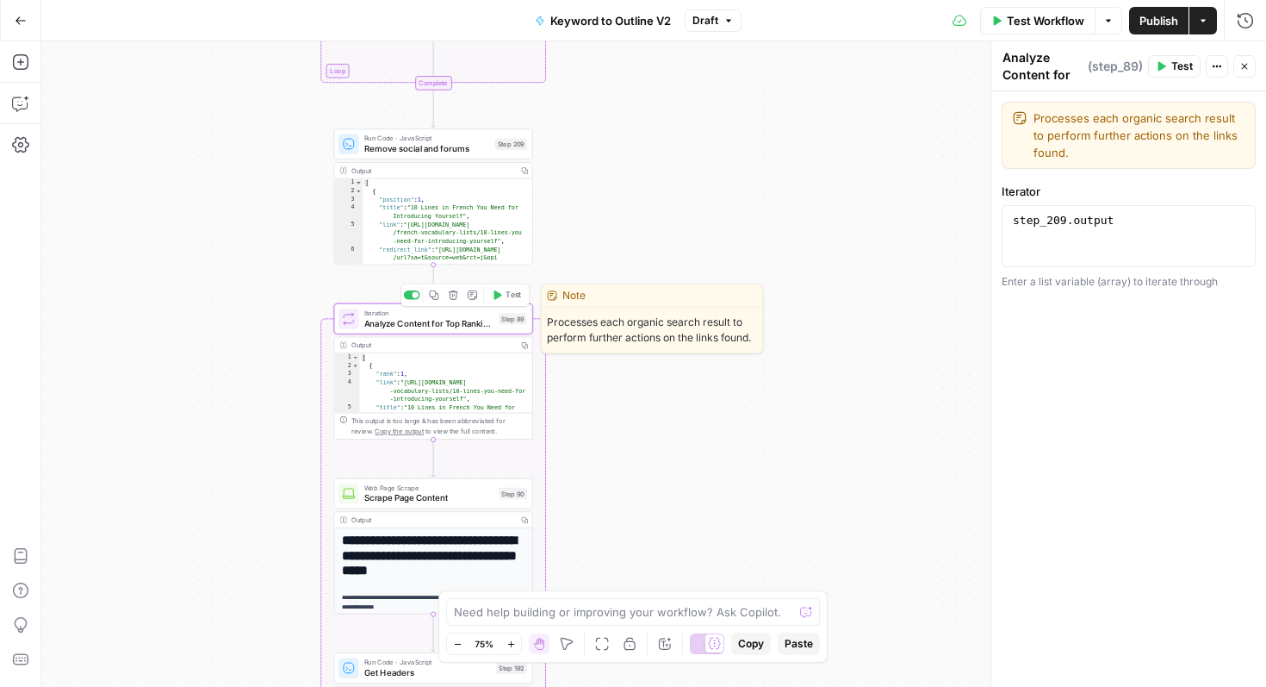
click at [462, 326] on span "Analyze Content for Top Ranking Pages" at bounding box center [429, 323] width 130 height 13
click at [432, 295] on icon "button" at bounding box center [433, 294] width 9 height 9
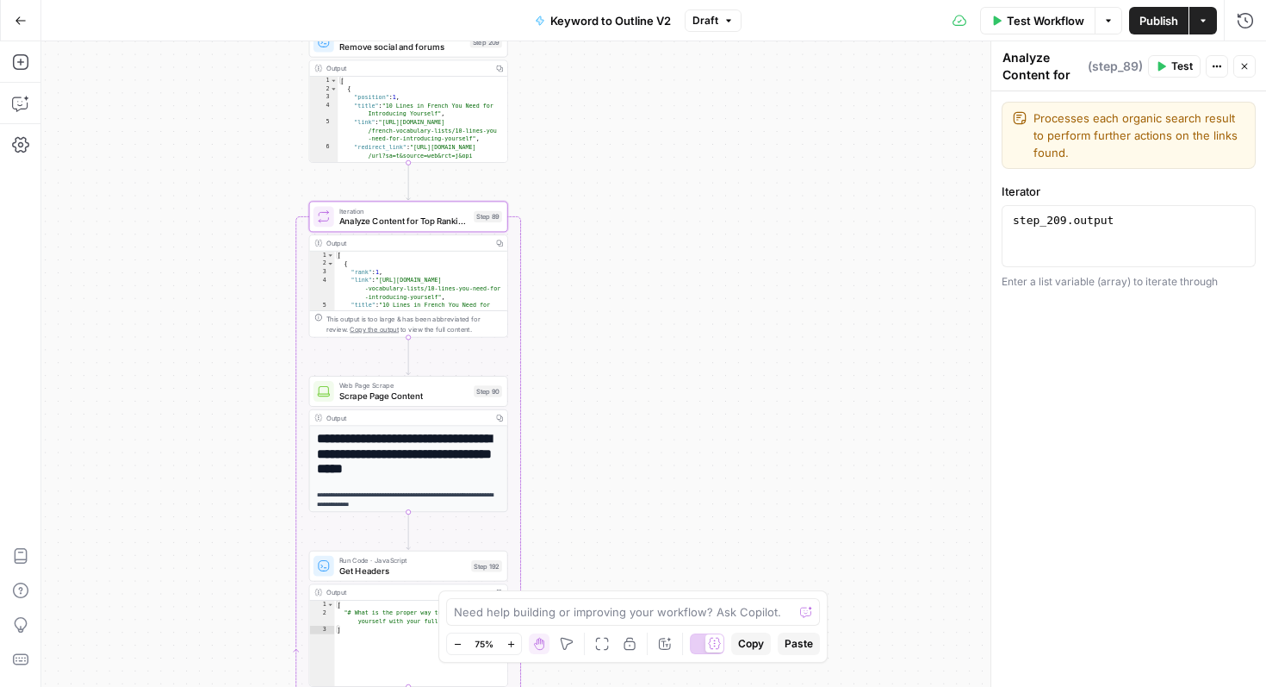
click at [744, 654] on button "Copy" at bounding box center [751, 643] width 40 height 22
click at [749, 641] on span "Copy" at bounding box center [751, 644] width 26 height 16
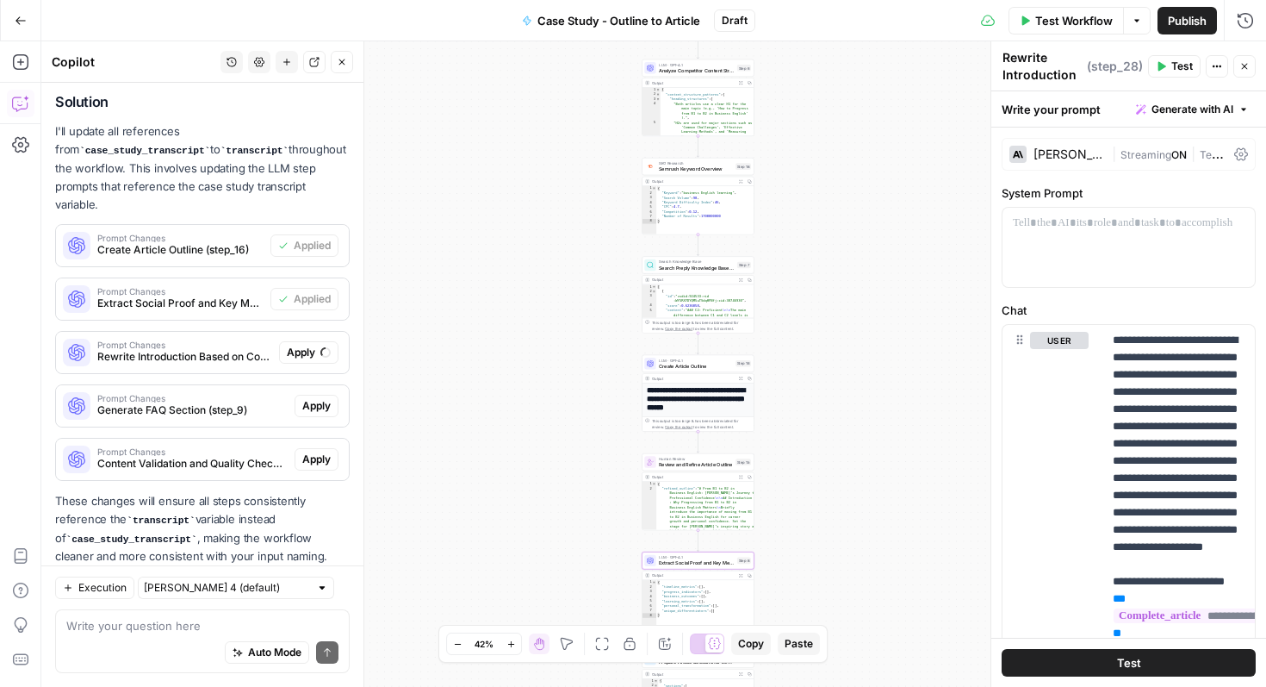
scroll to position [4358, 0]
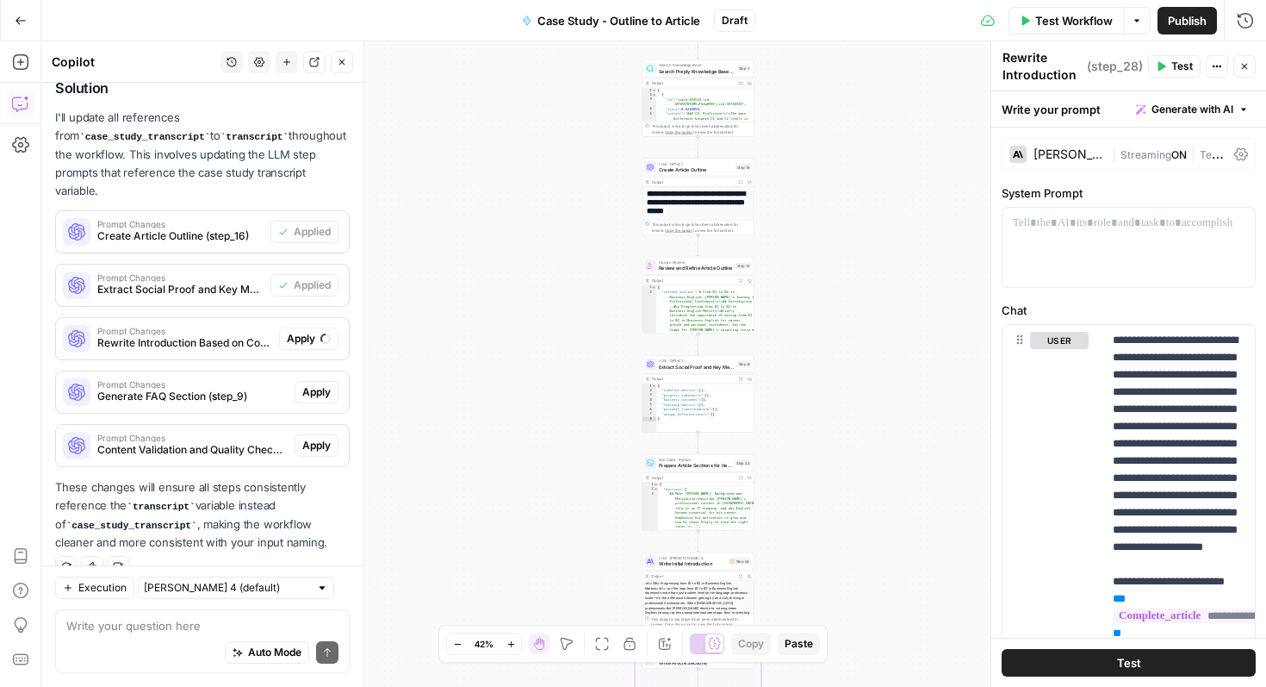
click at [631, 14] on span "Case Study - Outline to Article" at bounding box center [618, 20] width 163 height 17
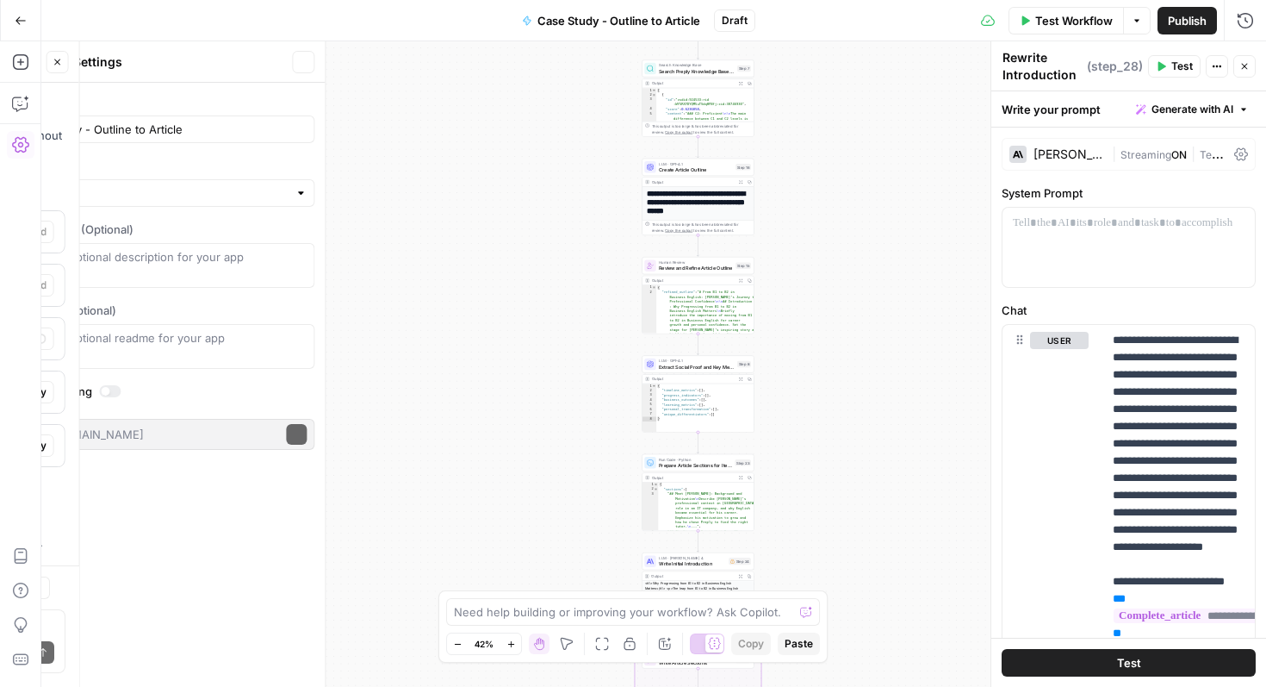
click at [628, 14] on span "Case Study - Outline to Article" at bounding box center [618, 20] width 163 height 17
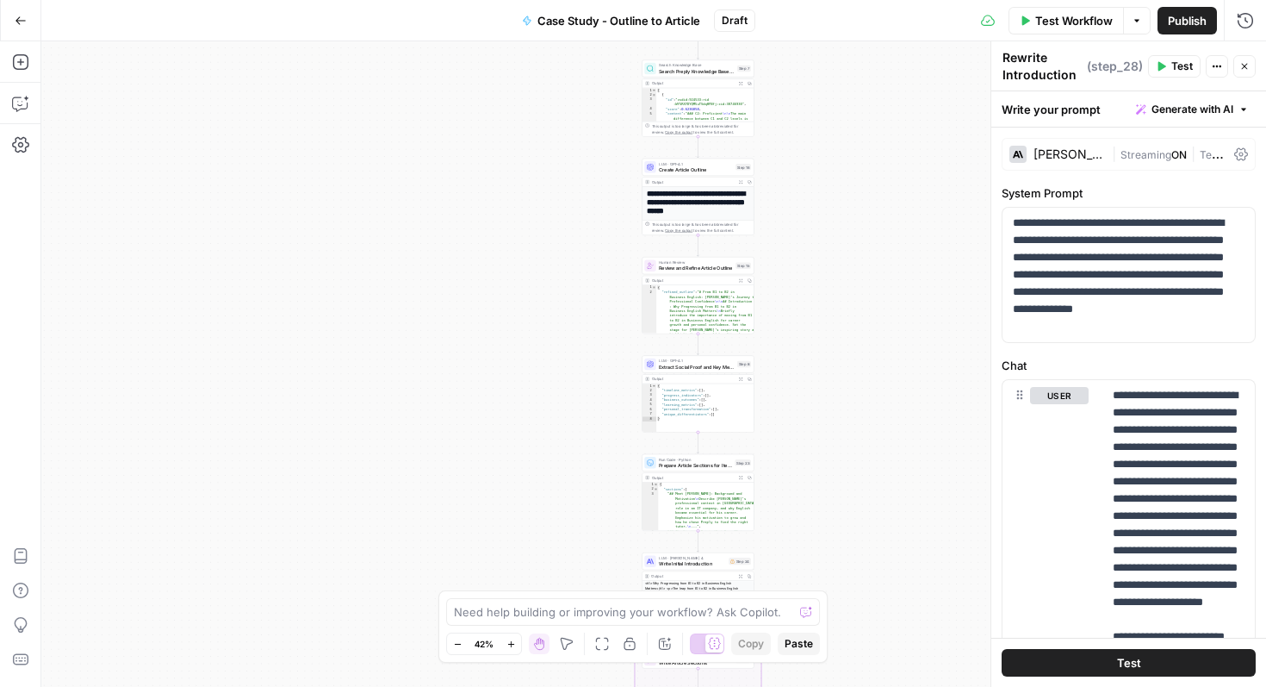
click at [610, 20] on span "Case Study - Outline to Article" at bounding box center [618, 20] width 163 height 17
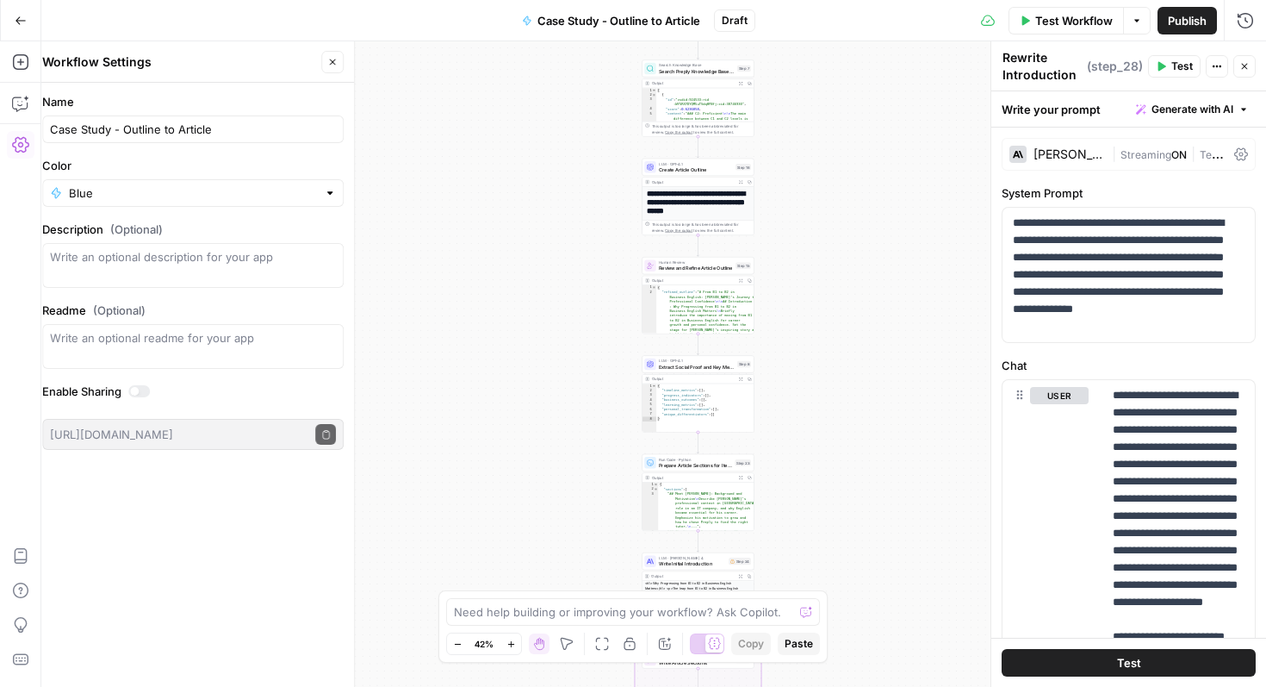
click at [610, 20] on span "Case Study - Outline to Article" at bounding box center [618, 20] width 163 height 17
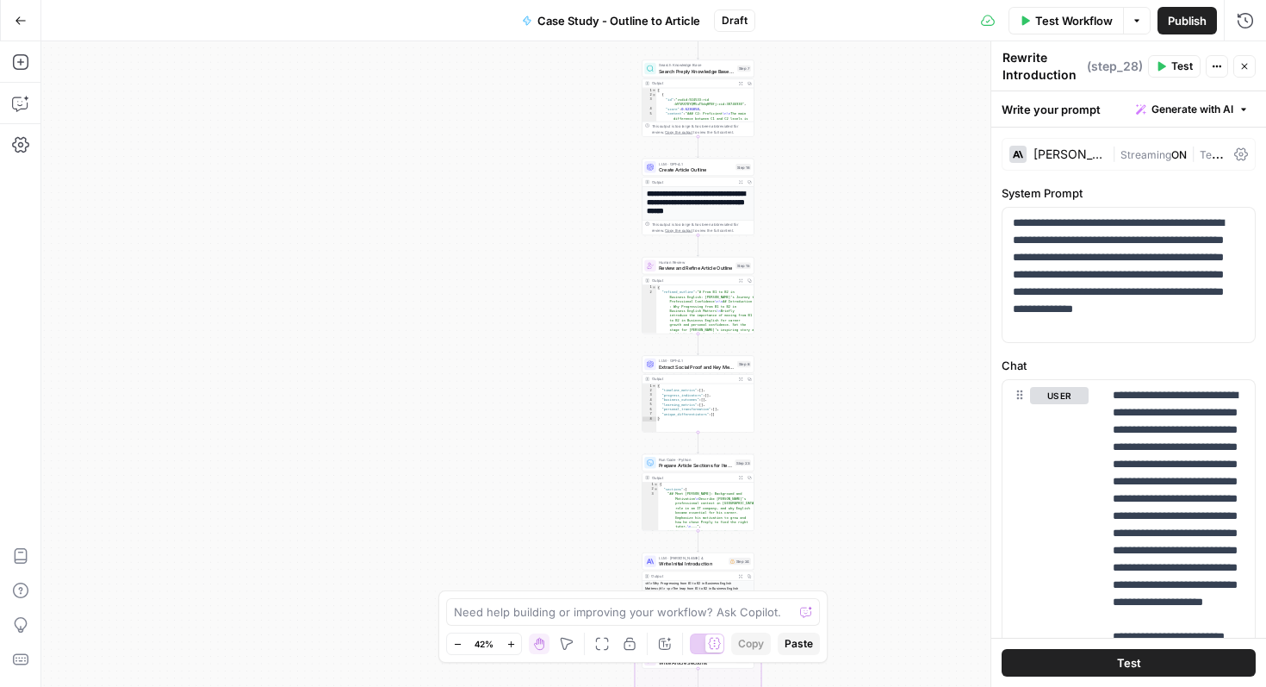
click at [603, 20] on span "Case Study - Outline to Article" at bounding box center [618, 20] width 163 height 17
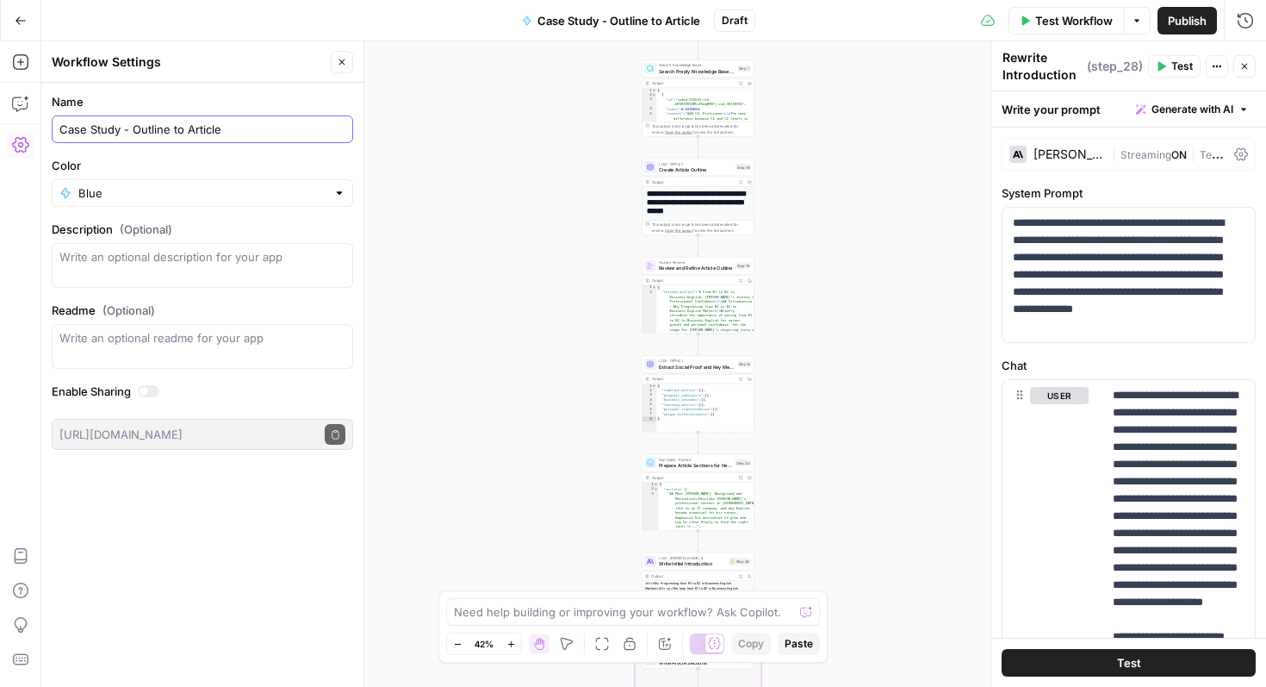
drag, startPoint x: 225, startPoint y: 130, endPoint x: 134, endPoint y: 121, distance: 91.8
click at [134, 121] on input "Case Study - Outline to Article" at bounding box center [202, 129] width 286 height 17
click at [183, 133] on input "Case Study - Article" at bounding box center [202, 129] width 286 height 17
type input "Case Study - Article creation"
click at [19, 25] on icon "button" at bounding box center [21, 21] width 12 height 12
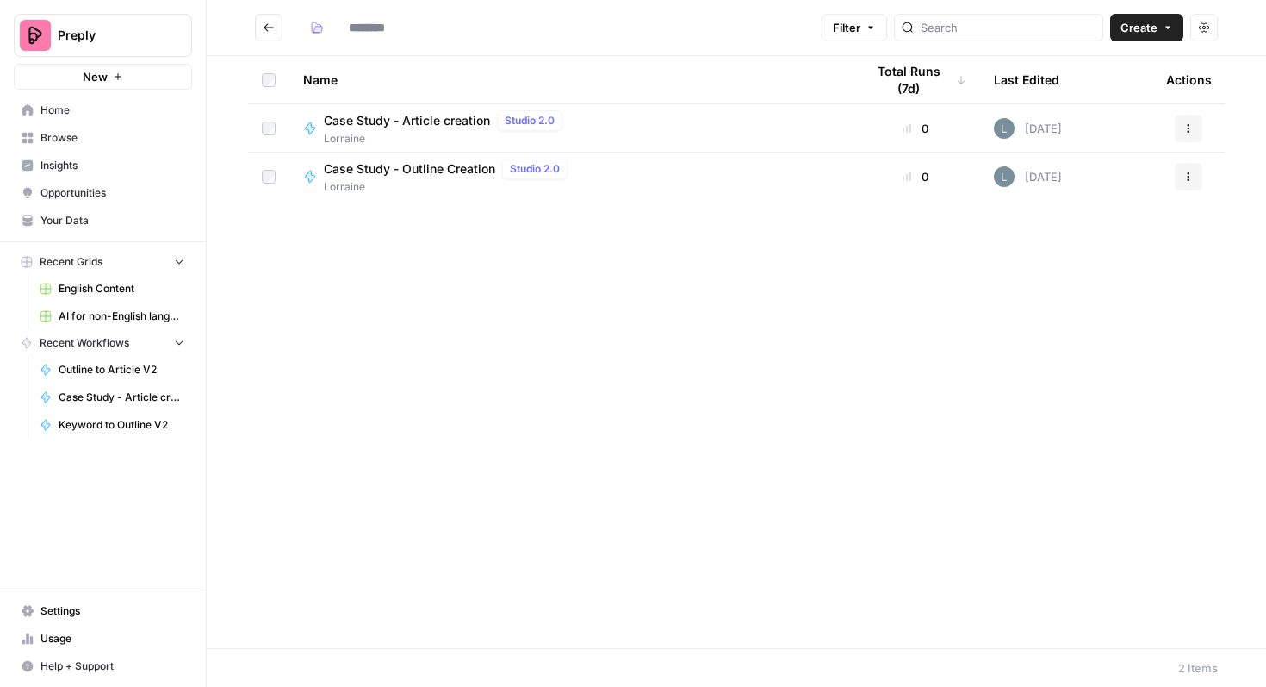
type input "********"
click at [450, 127] on span "Case Study - Article creation" at bounding box center [407, 120] width 166 height 17
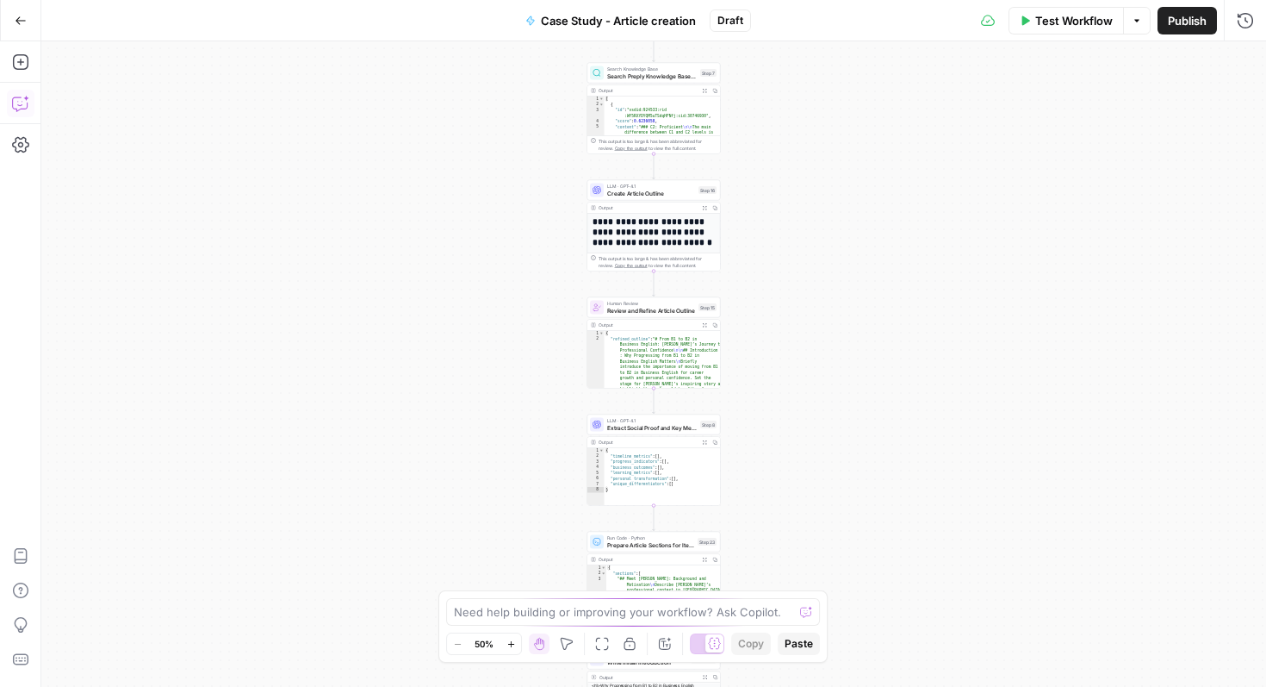
click at [24, 107] on icon "button" at bounding box center [20, 103] width 17 height 17
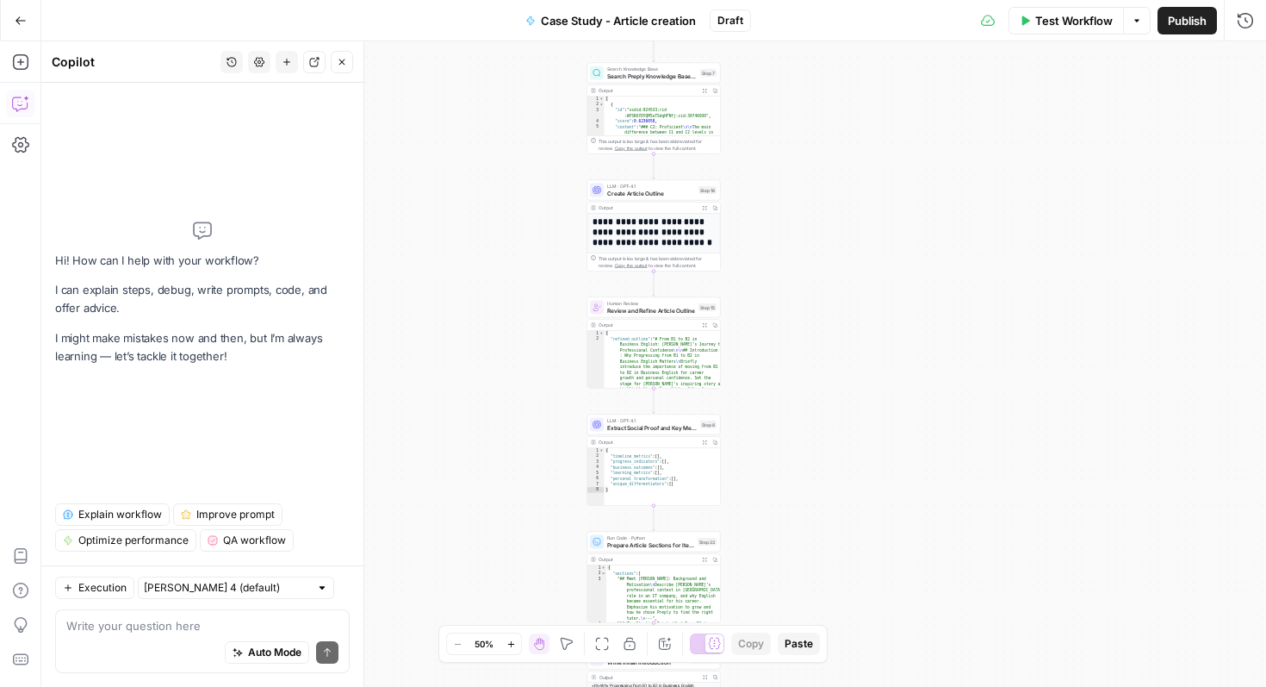
click at [231, 64] on icon "button" at bounding box center [232, 62] width 10 height 10
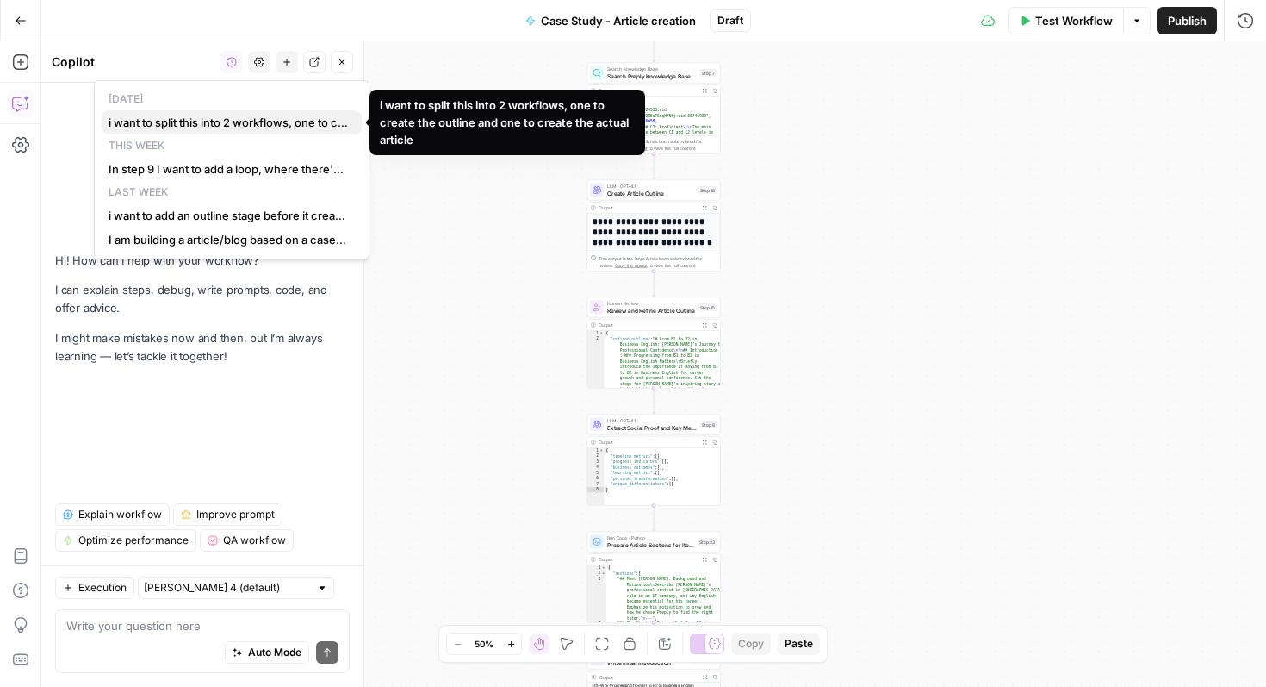
click at [246, 127] on span "i want to split this into 2 workflows, one to create the outline and one to cre…" at bounding box center [228, 122] width 239 height 17
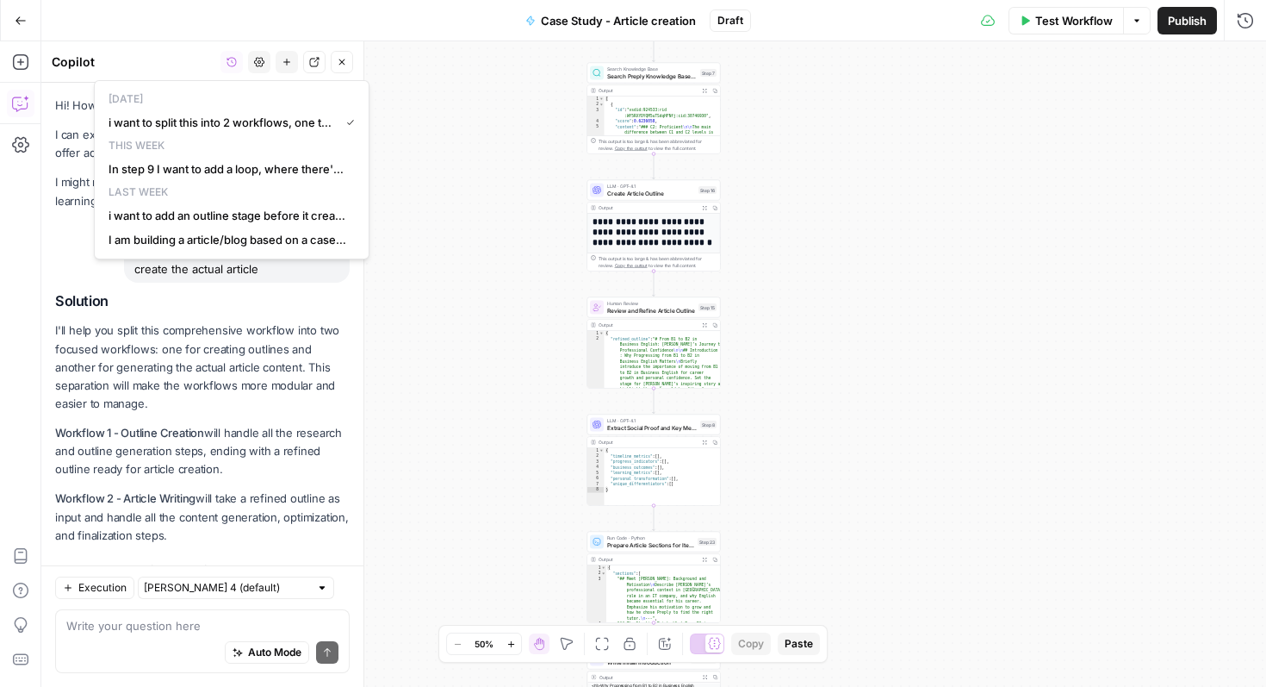
scroll to position [4330, 0]
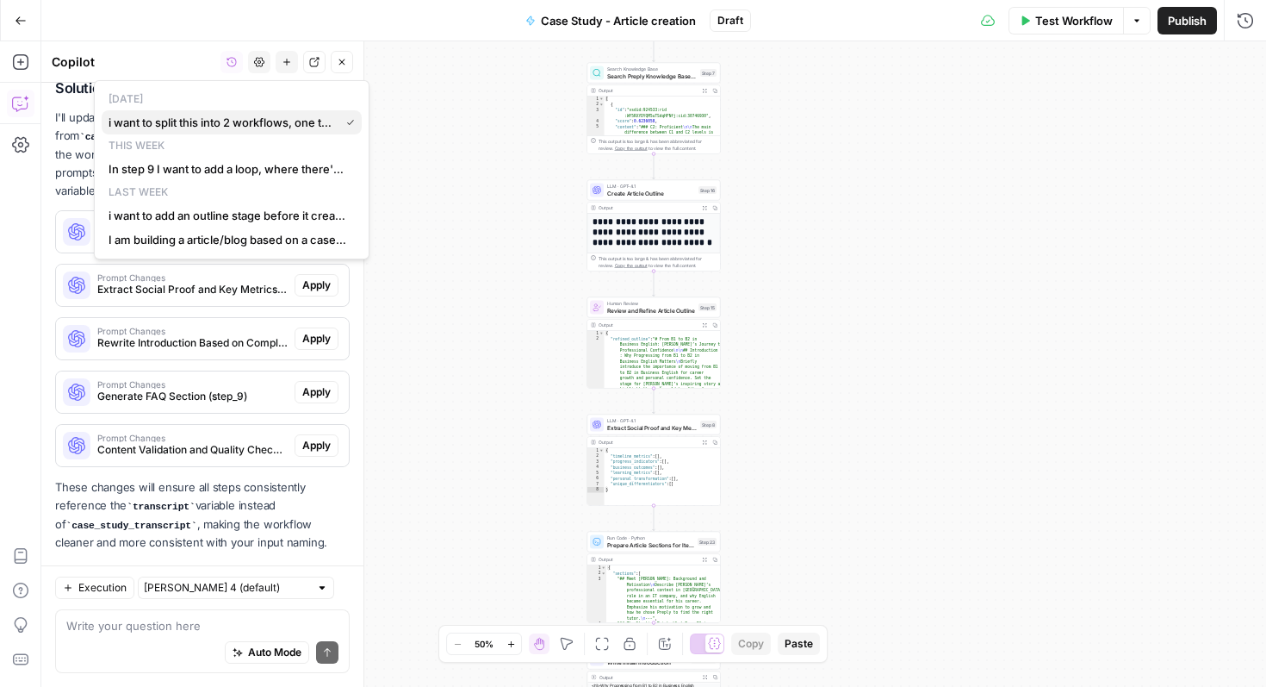
click at [258, 121] on span "i want to split this into 2 workflows, one to create the outline and one to cre…" at bounding box center [221, 122] width 224 height 17
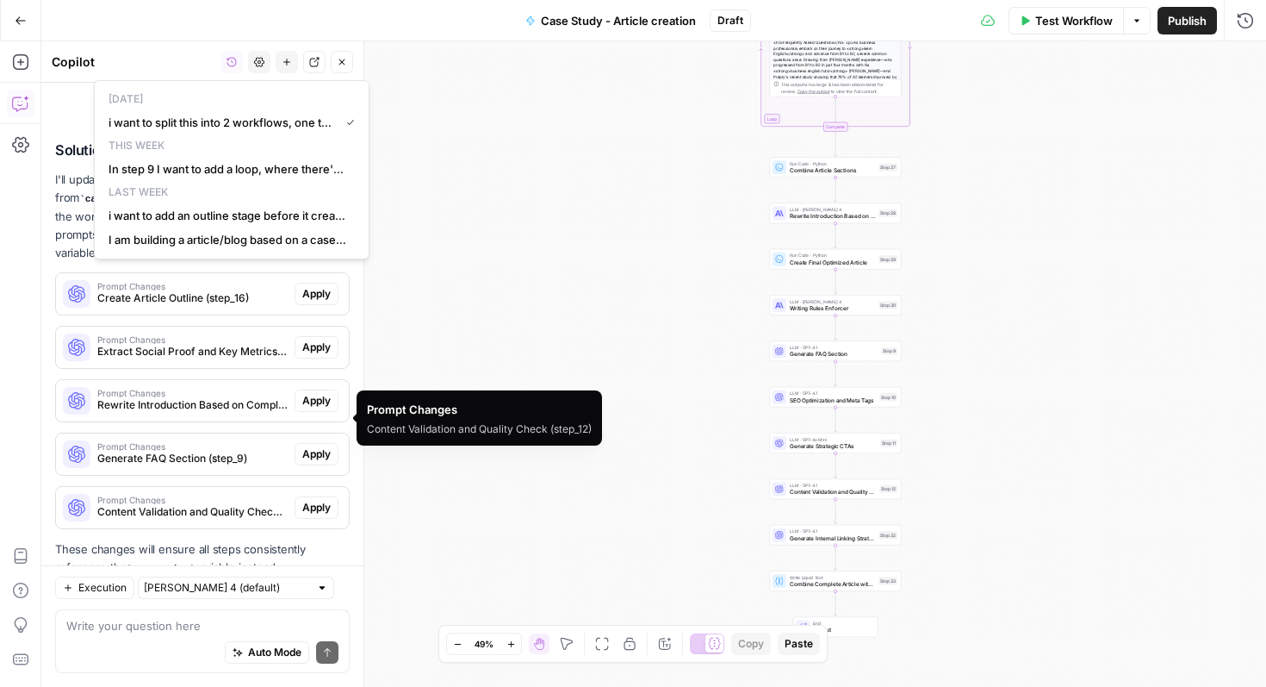
scroll to position [4253, 0]
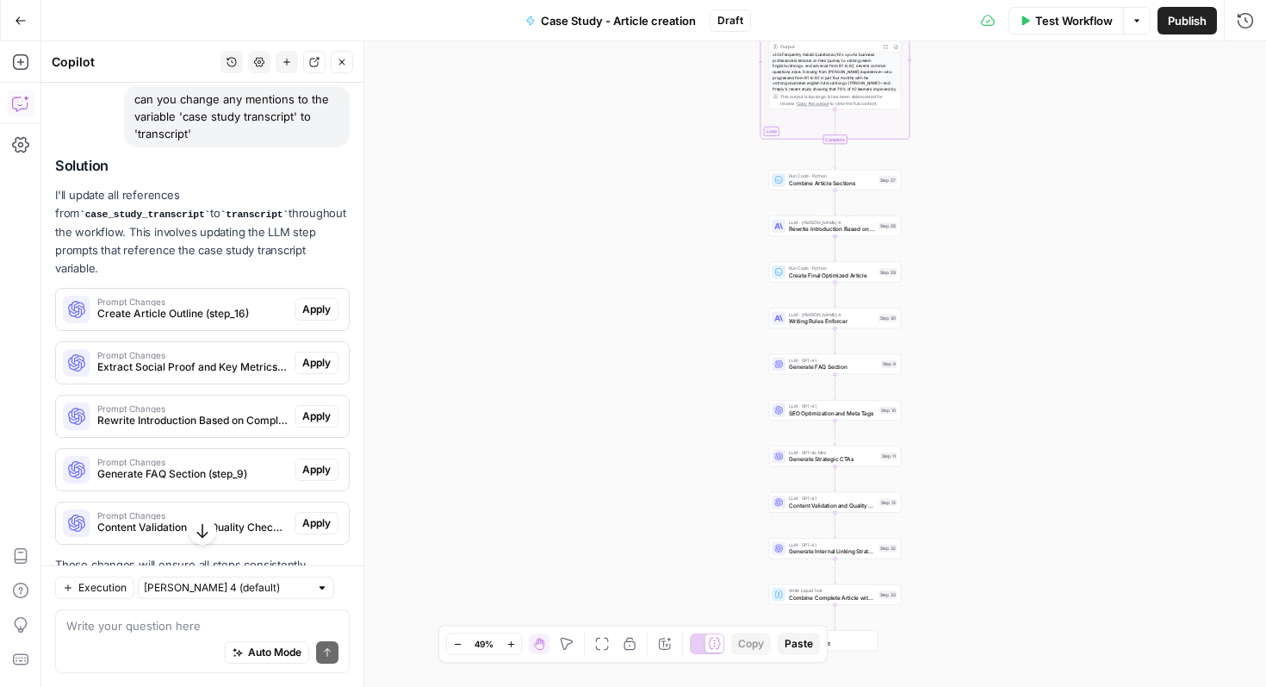
click at [463, 346] on div "Workflow Set Inputs Inputs Google Search Search Competitor Content on B1 to B2 …" at bounding box center [653, 363] width 1225 height 645
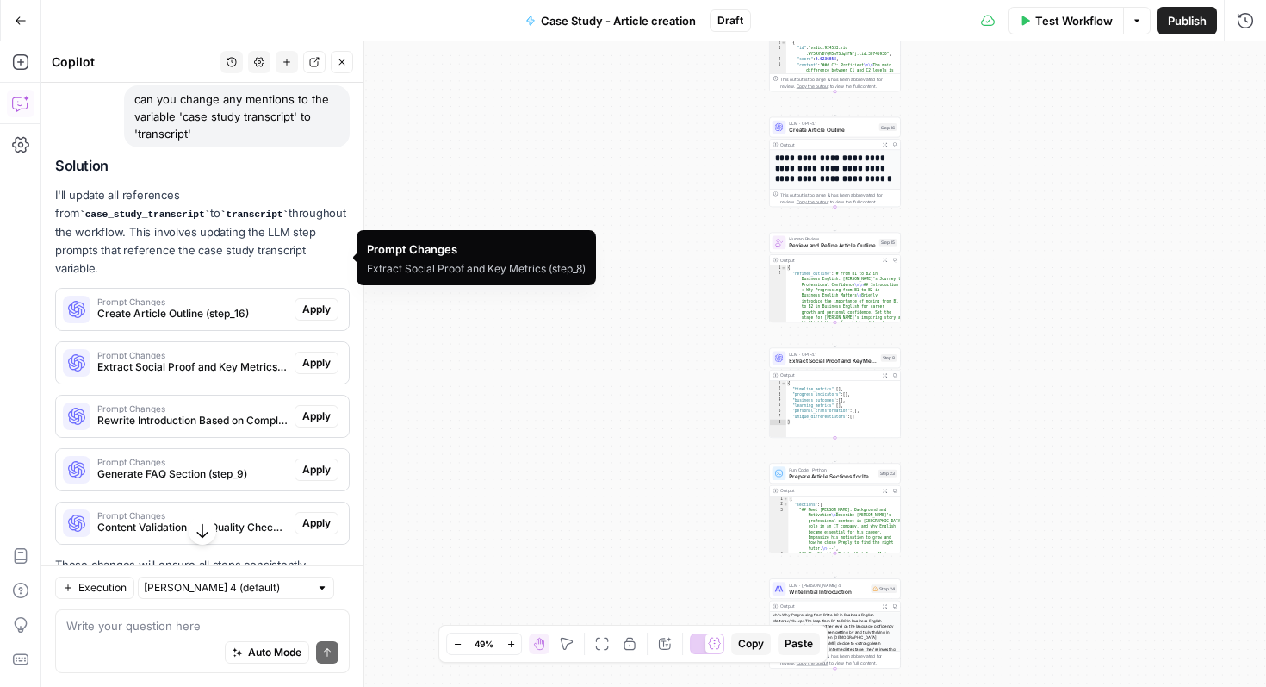
scroll to position [4330, 0]
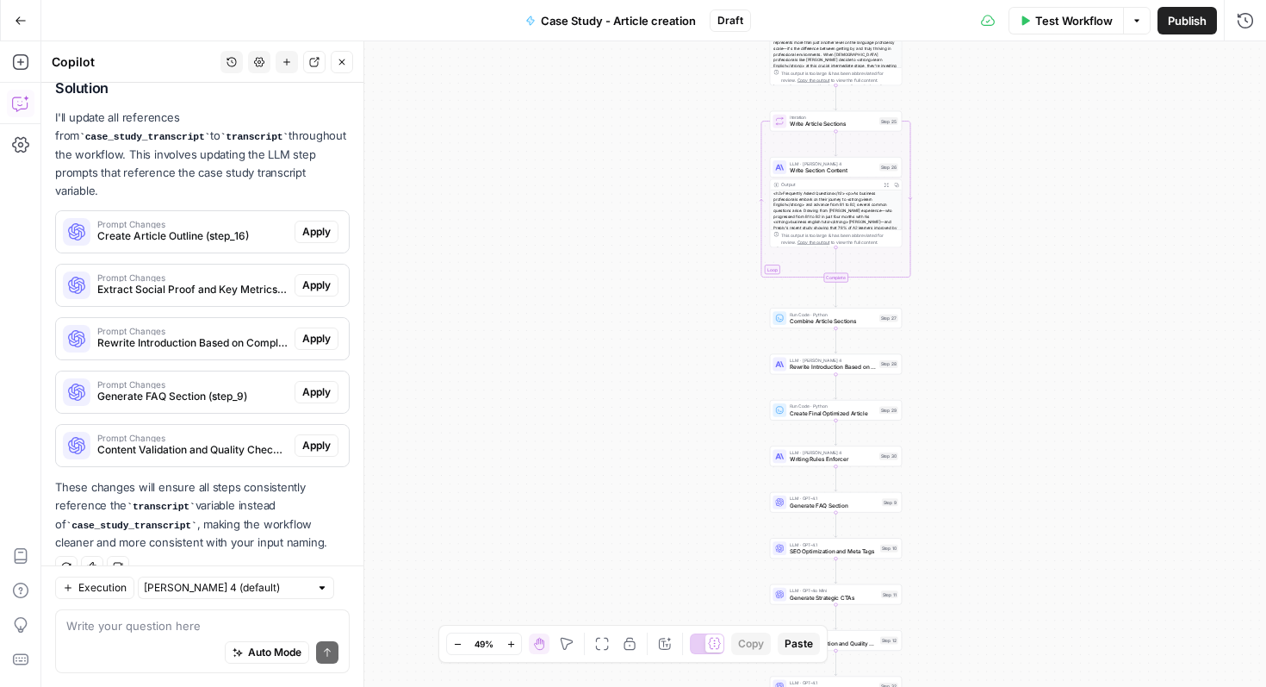
click at [115, 636] on div "Auto Mode Send" at bounding box center [202, 653] width 272 height 38
type textarea "only when its an input variable"
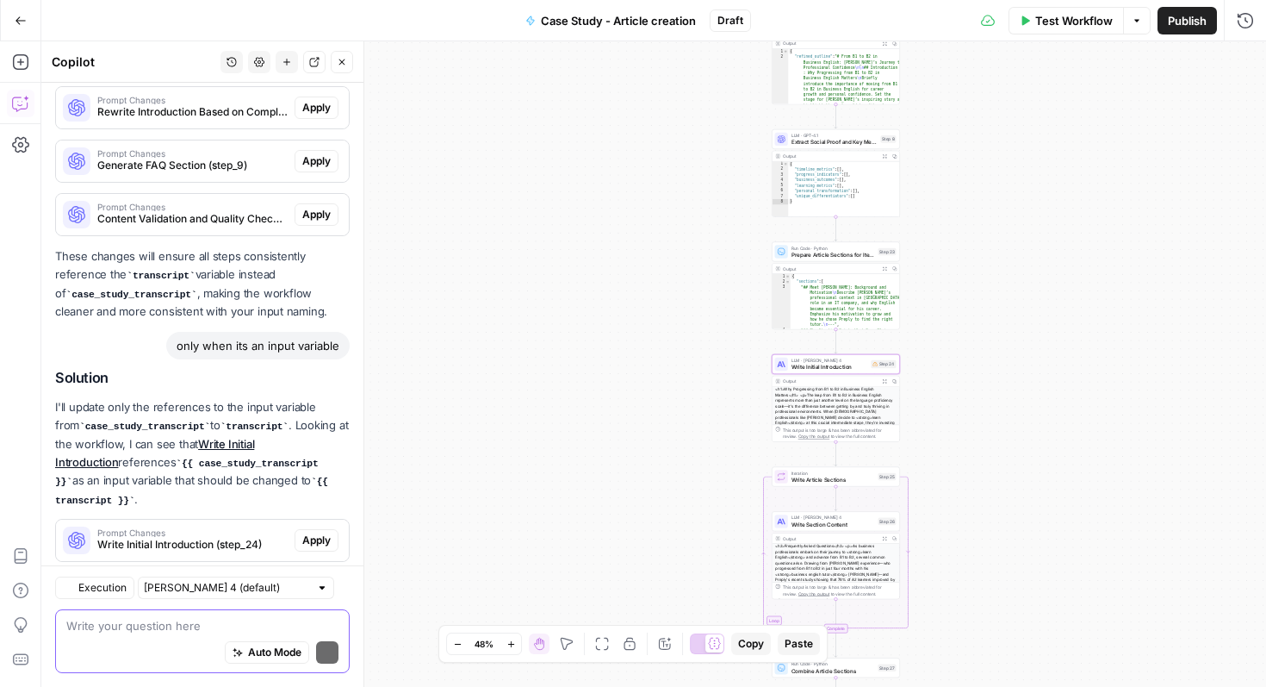
scroll to position [4617, 0]
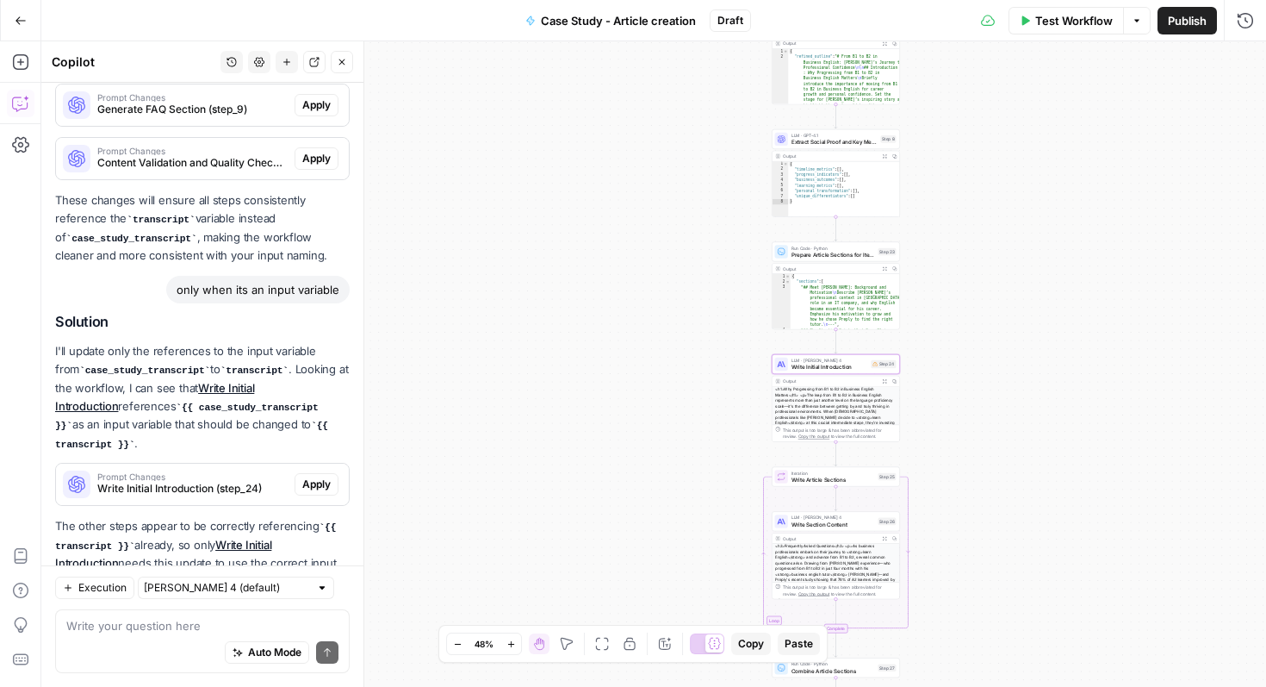
click at [321, 476] on span "Apply" at bounding box center [316, 484] width 28 height 16
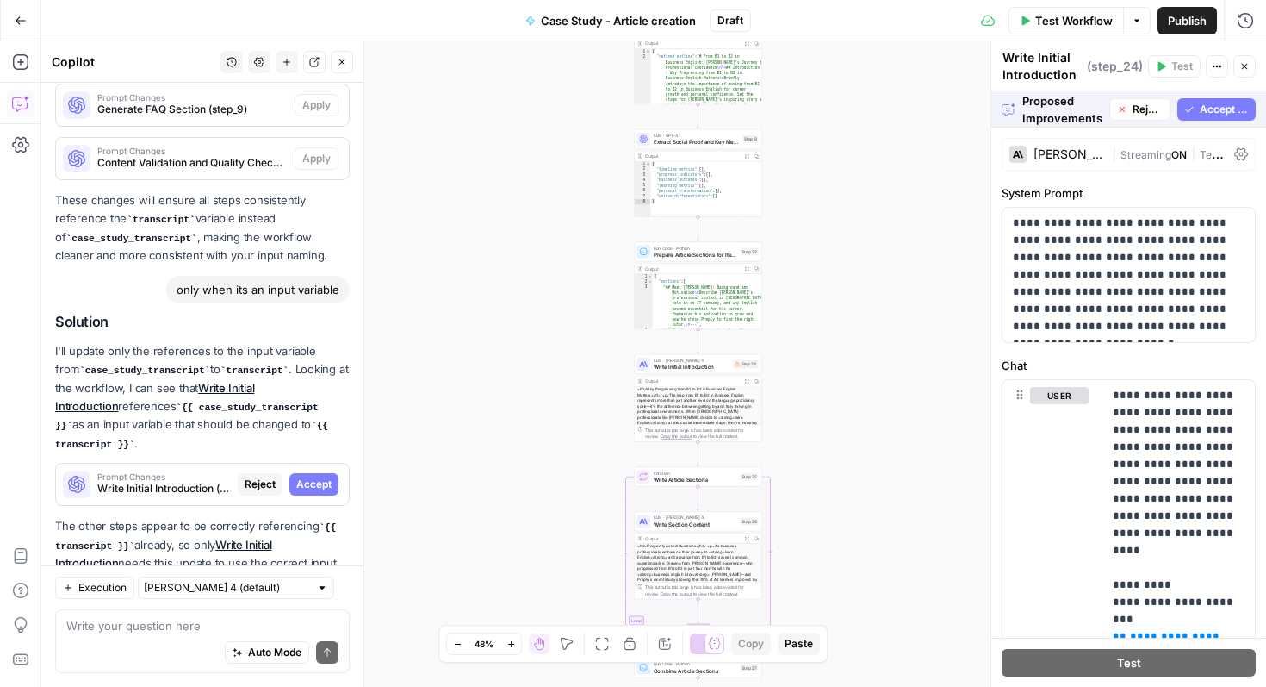
click at [1219, 106] on span "Accept All" at bounding box center [1224, 110] width 49 height 16
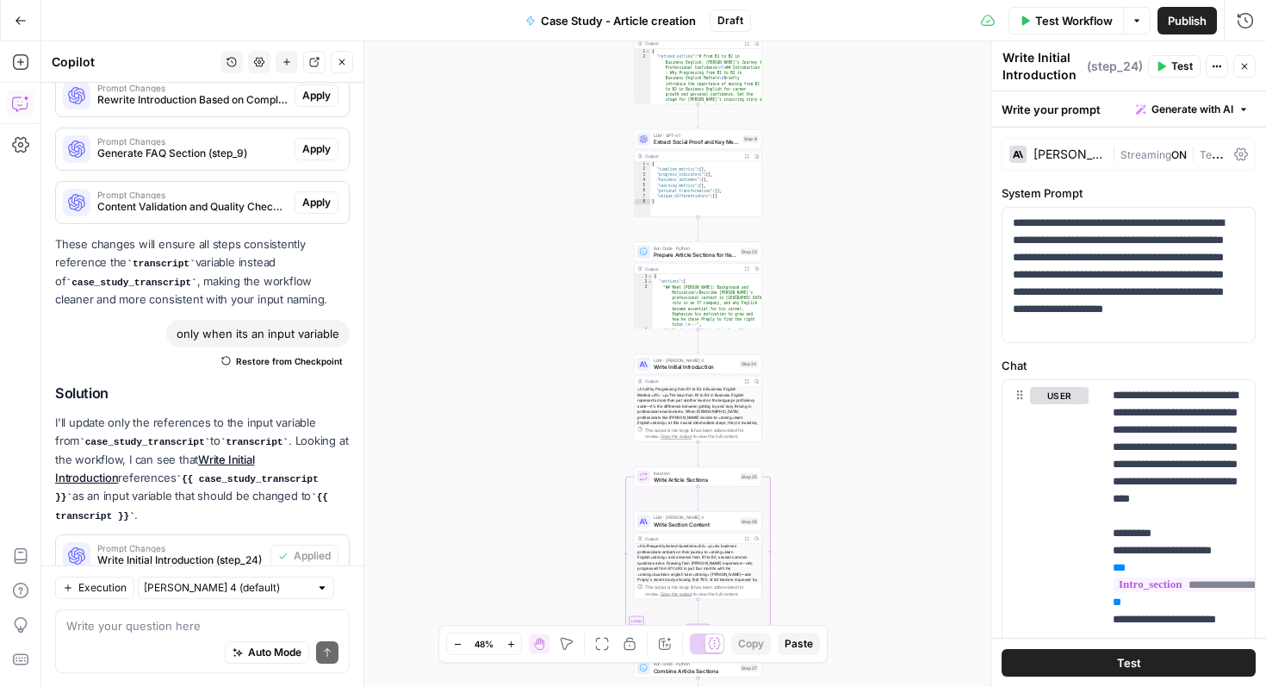
scroll to position [4574, 0]
click at [1246, 71] on button "Close" at bounding box center [1244, 66] width 22 height 22
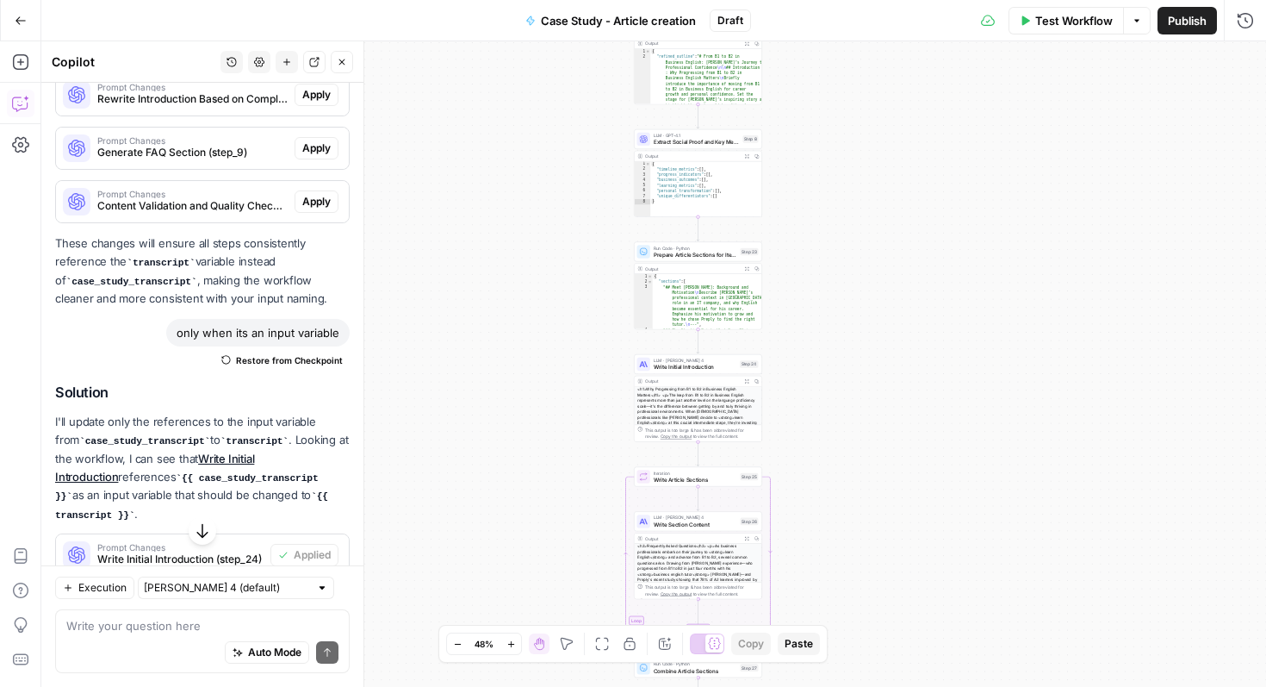
type textarea "**********"
click at [693, 293] on div "{ "sections" : [ "## Meet [PERSON_NAME]: Background and Motivation \n Describe …" at bounding box center [707, 326] width 109 height 104
click at [750, 243] on div "Copy step Delete step Add Note Test" at bounding box center [719, 236] width 84 height 15
click at [747, 238] on span "Test" at bounding box center [750, 237] width 10 height 8
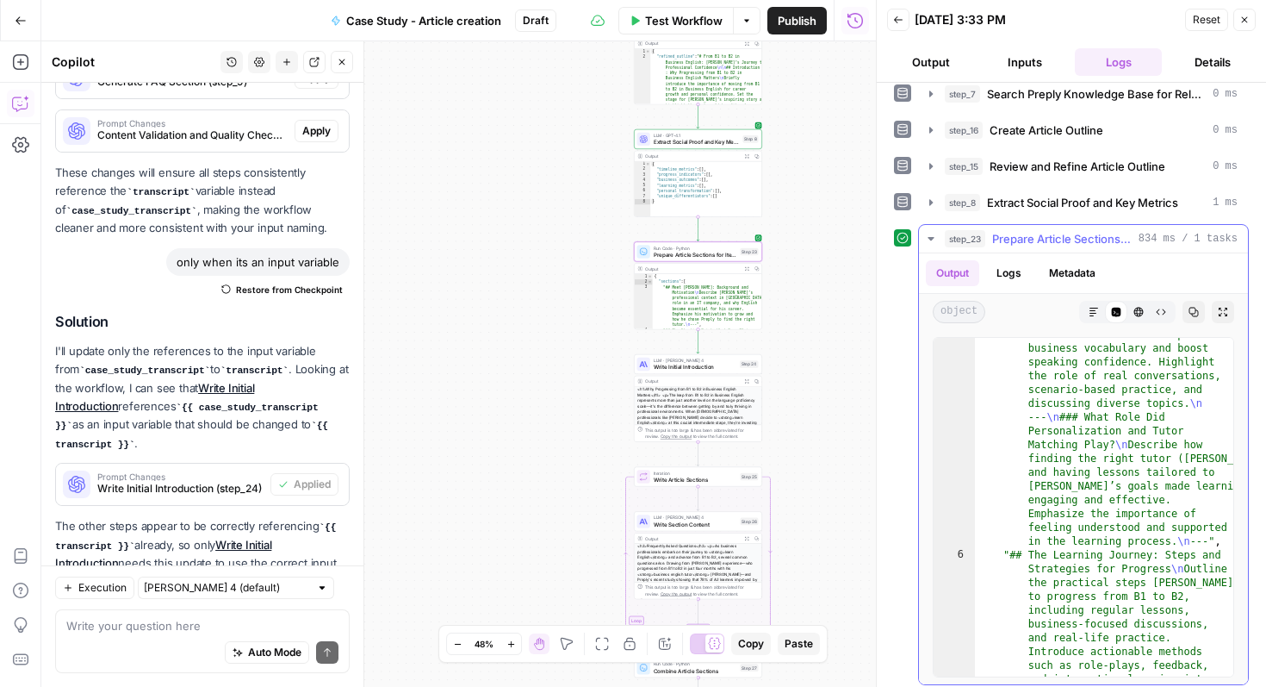
scroll to position [493, 0]
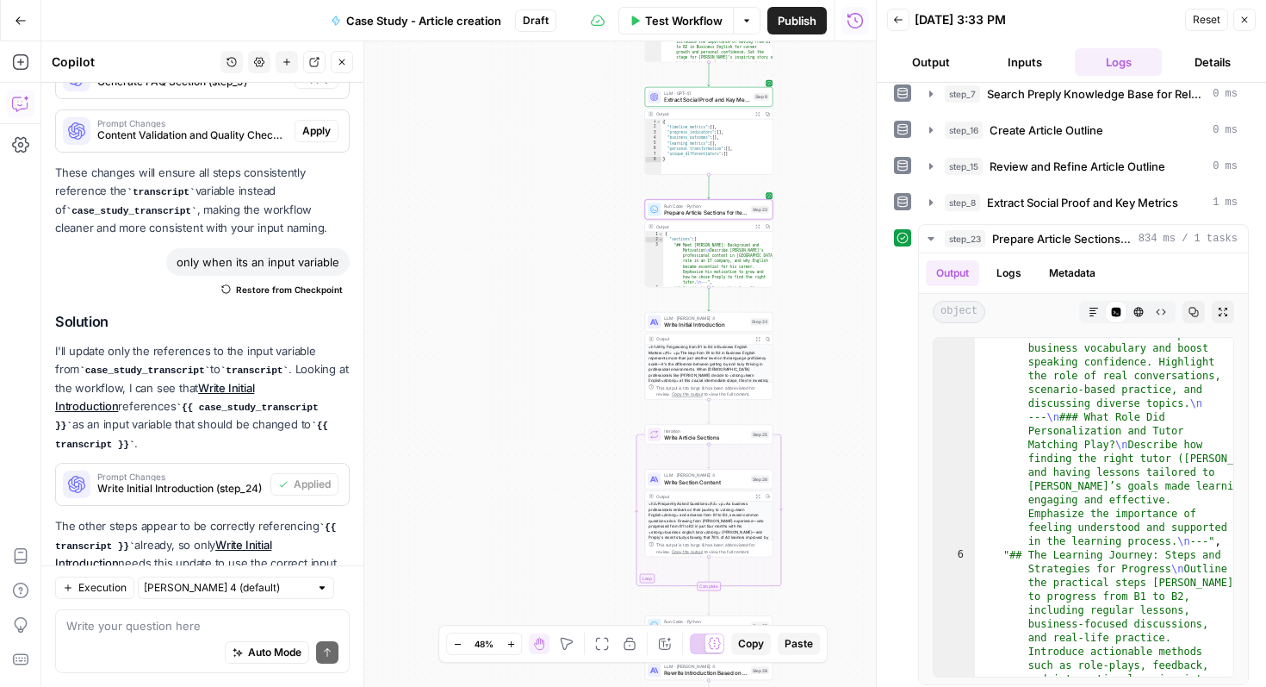
click at [1248, 23] on icon "button" at bounding box center [1245, 20] width 10 height 10
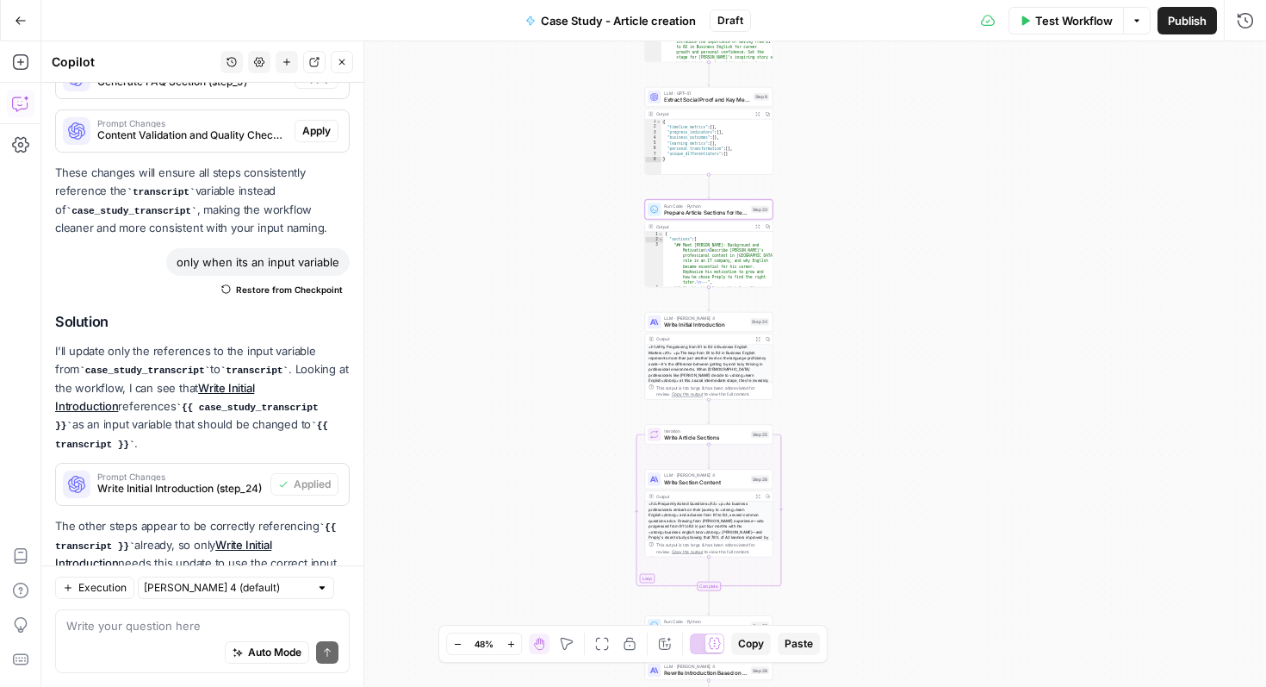
click at [732, 315] on span "LLM · [PERSON_NAME] 4" at bounding box center [705, 317] width 83 height 7
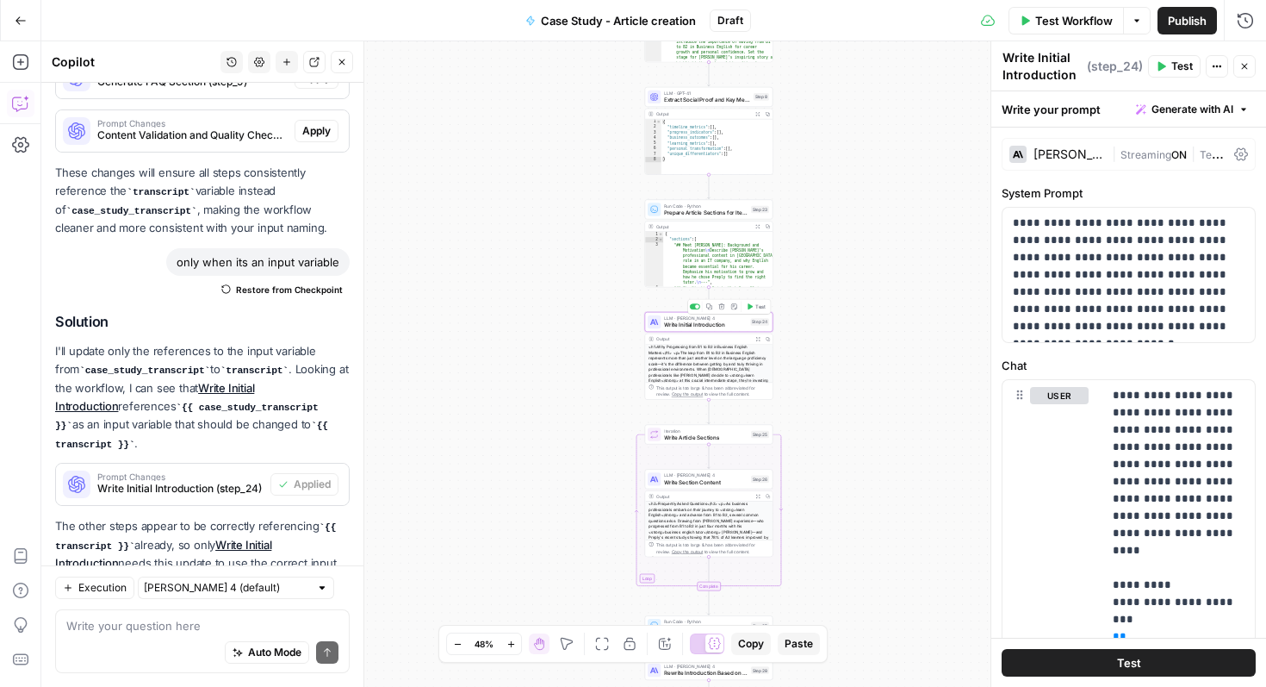
click at [764, 307] on span "Test" at bounding box center [760, 306] width 10 height 8
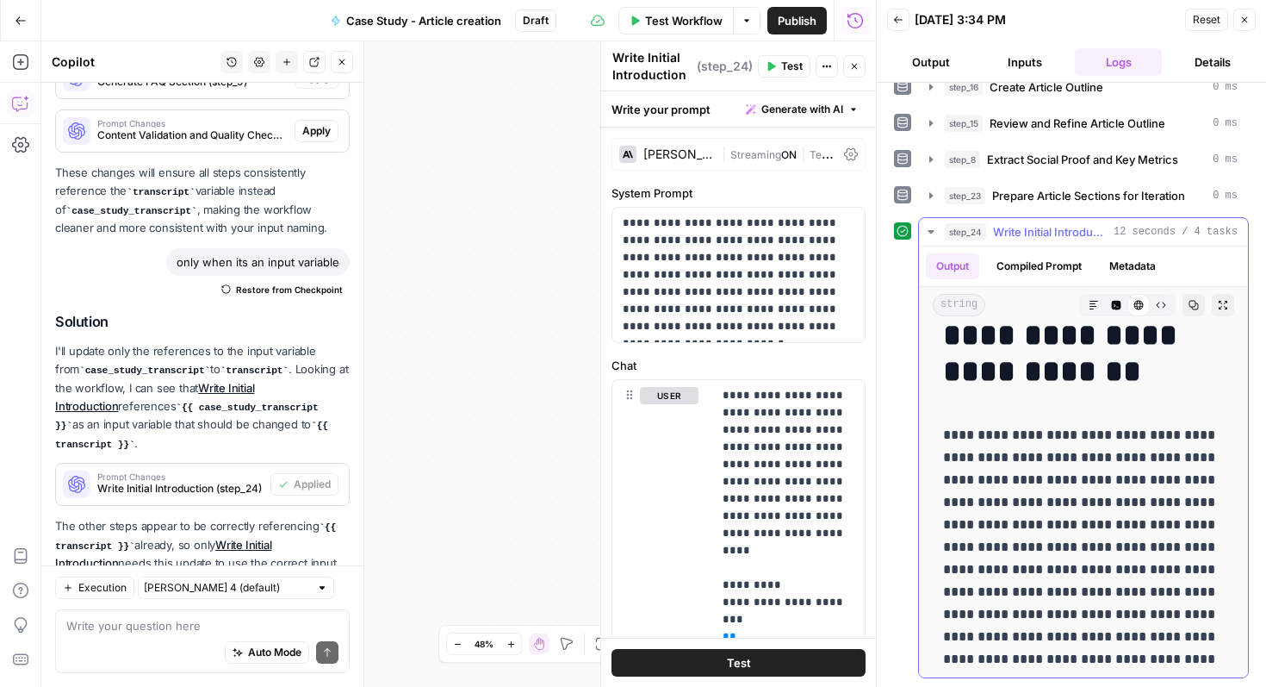
scroll to position [93, 0]
click at [1246, 17] on icon "button" at bounding box center [1245, 20] width 10 height 10
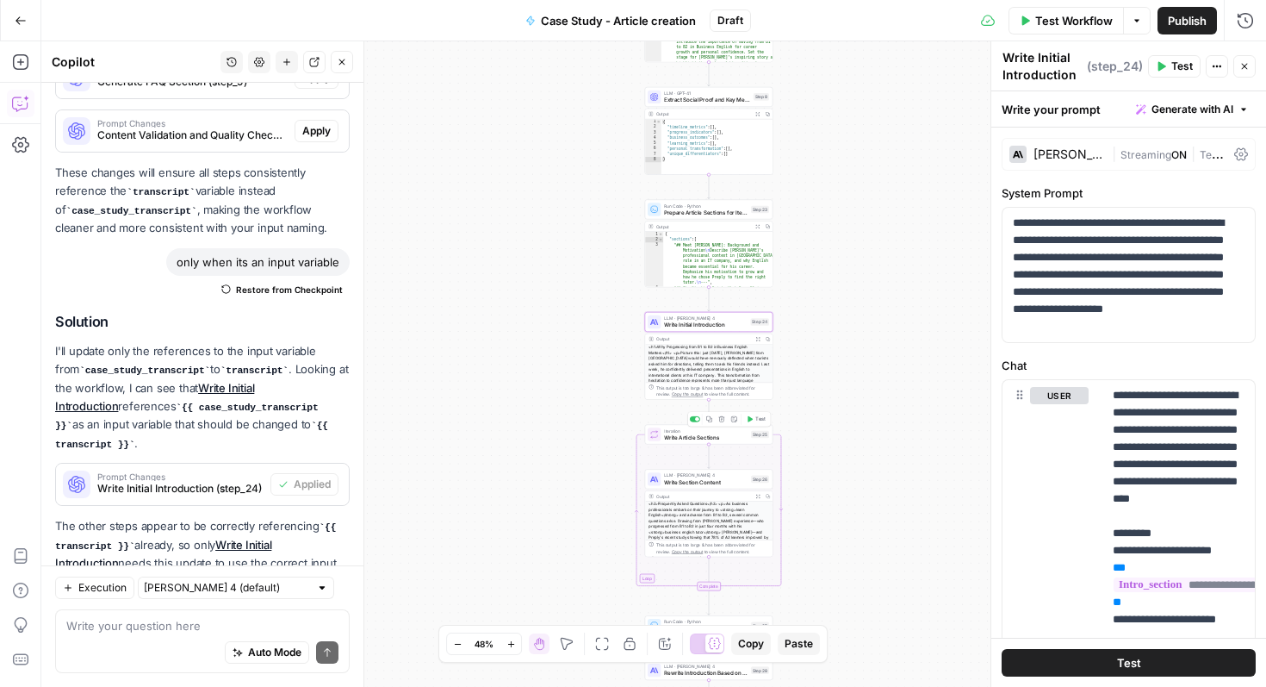
click at [759, 419] on span "Test" at bounding box center [760, 419] width 10 height 8
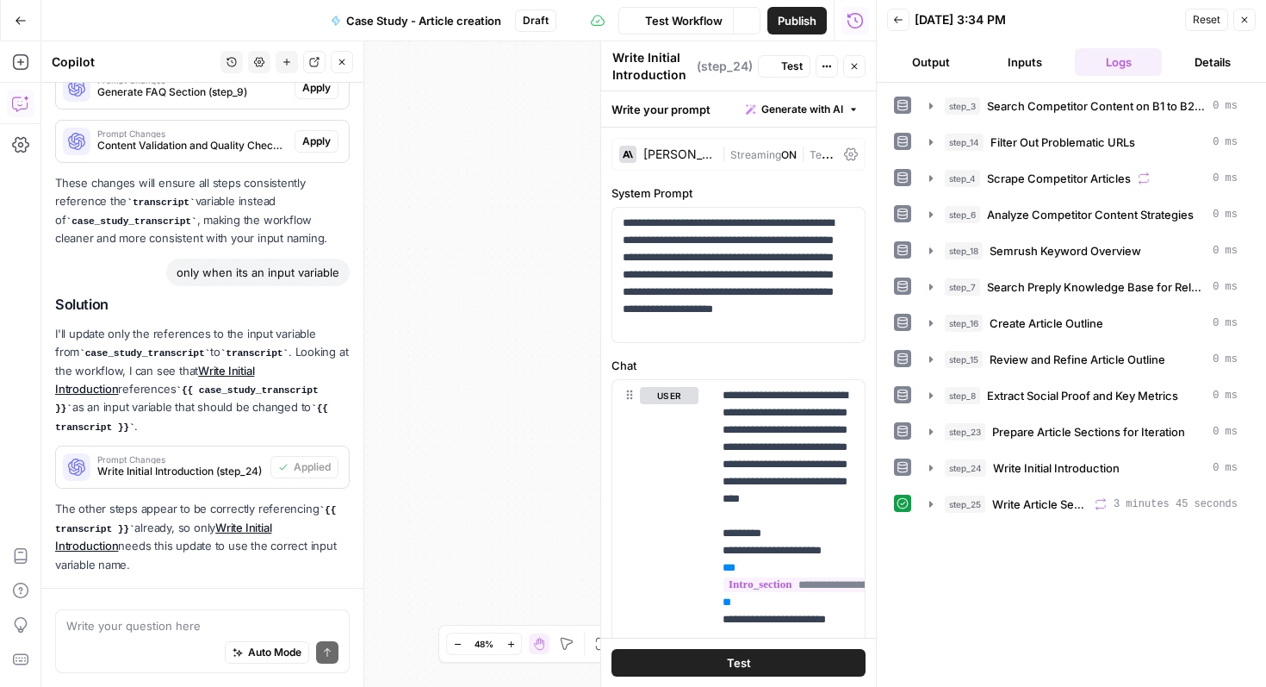
scroll to position [4644, 0]
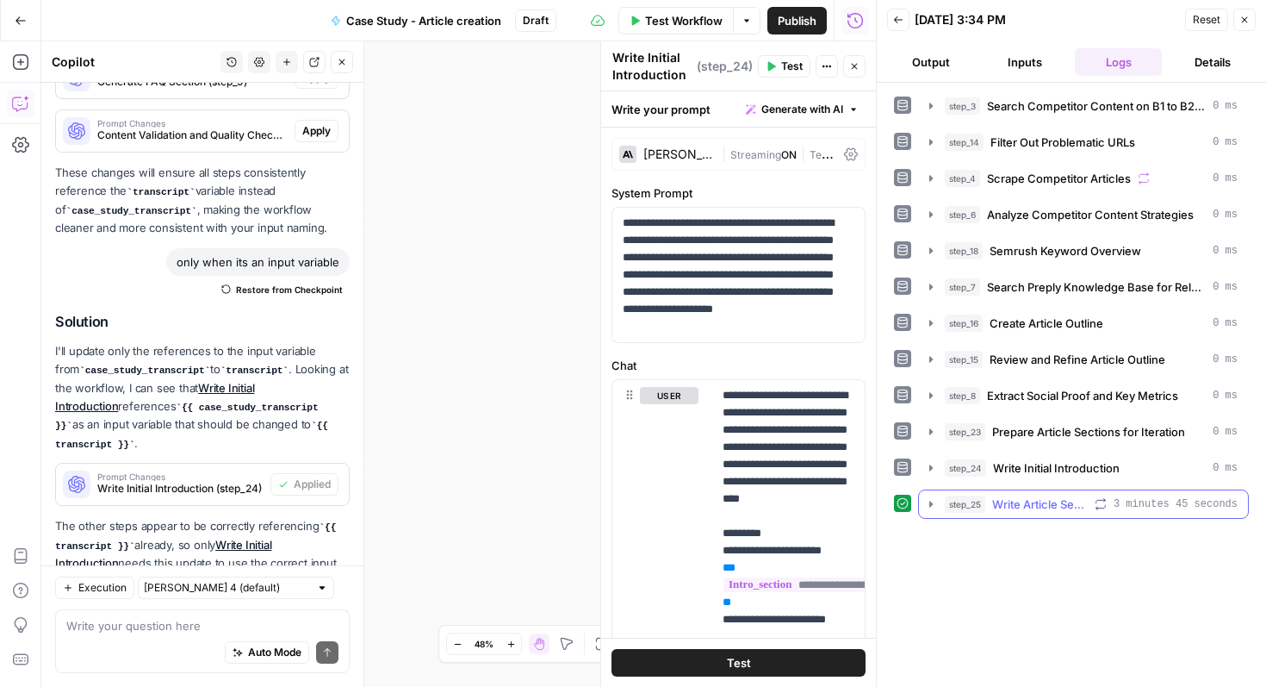
click at [1047, 506] on span "Write Article Sections" at bounding box center [1040, 503] width 96 height 17
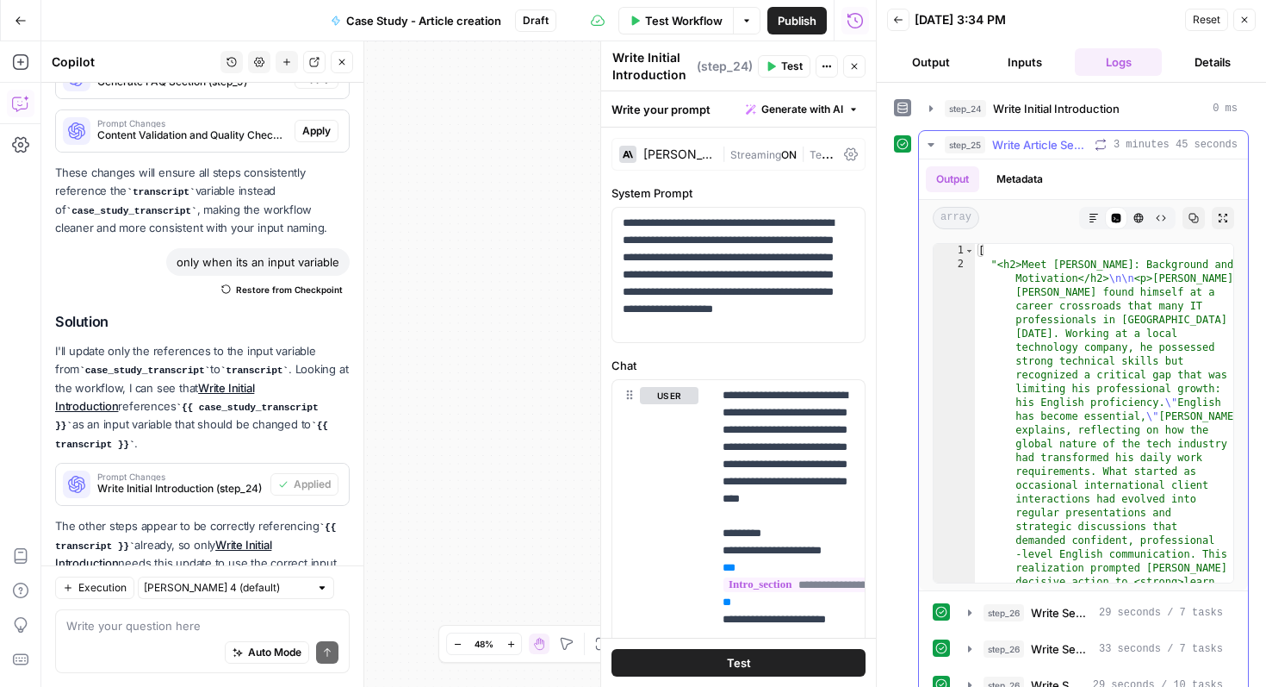
scroll to position [361, 0]
click at [1248, 32] on div "Reset Close" at bounding box center [1220, 20] width 71 height 26
click at [1240, 24] on icon "button" at bounding box center [1245, 20] width 10 height 10
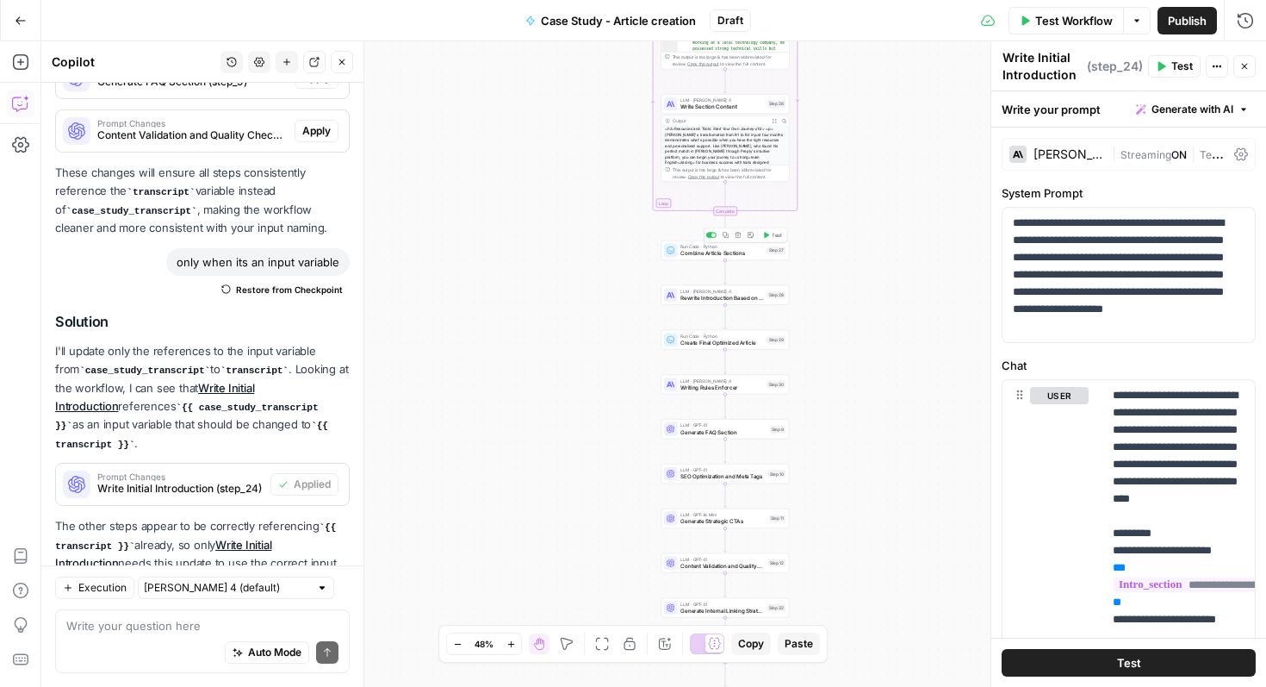
click at [778, 232] on span "Test" at bounding box center [777, 235] width 10 height 8
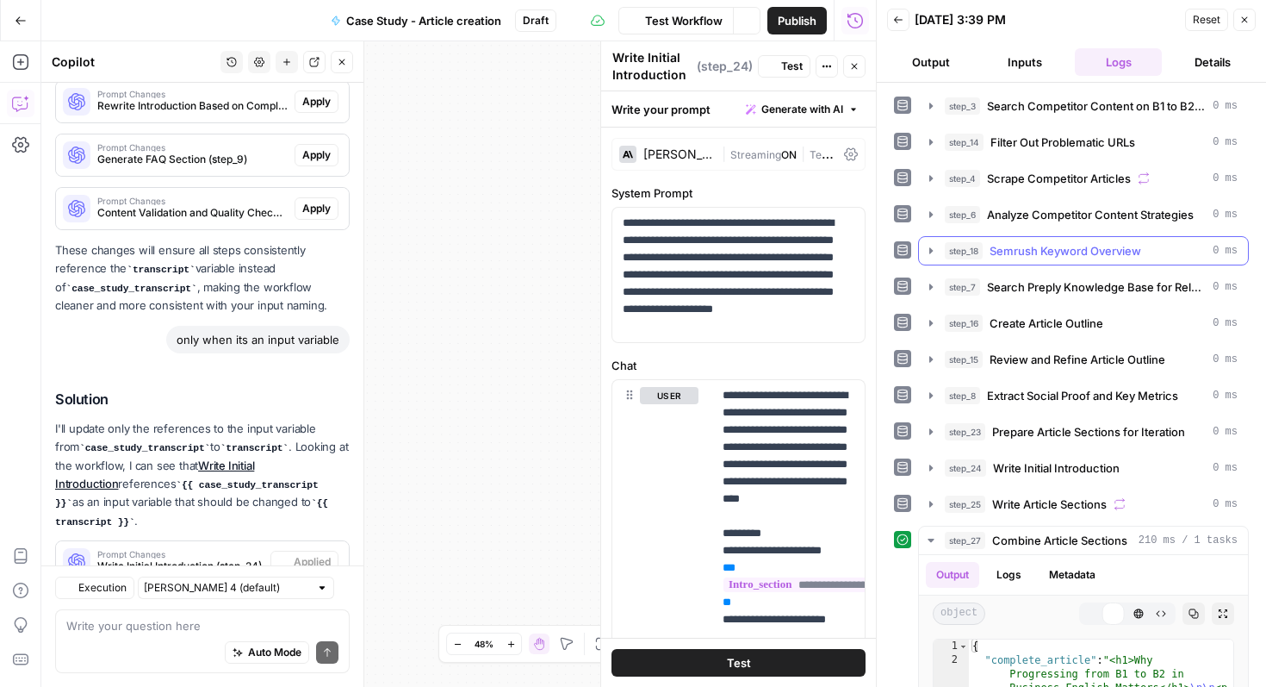
scroll to position [4644, 0]
